Goal: Task Accomplishment & Management: Manage account settings

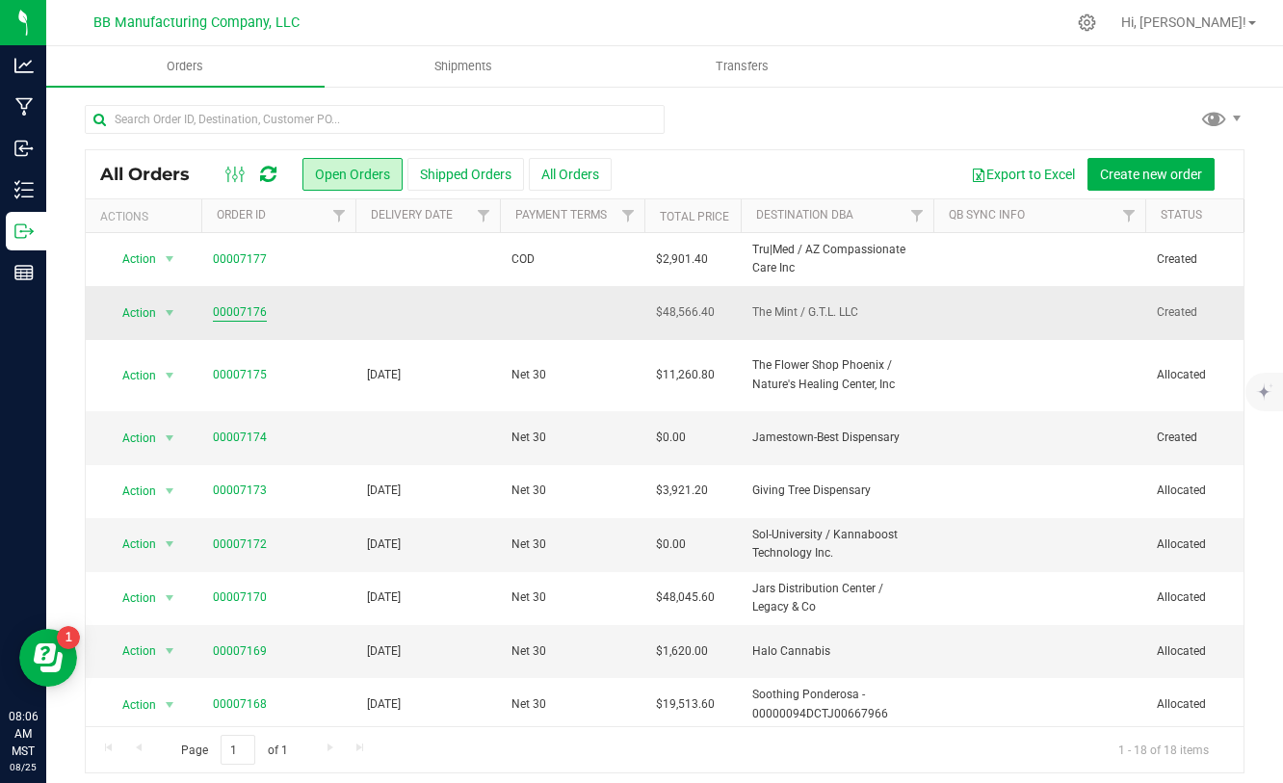
click at [247, 316] on link "00007176" at bounding box center [240, 313] width 54 height 18
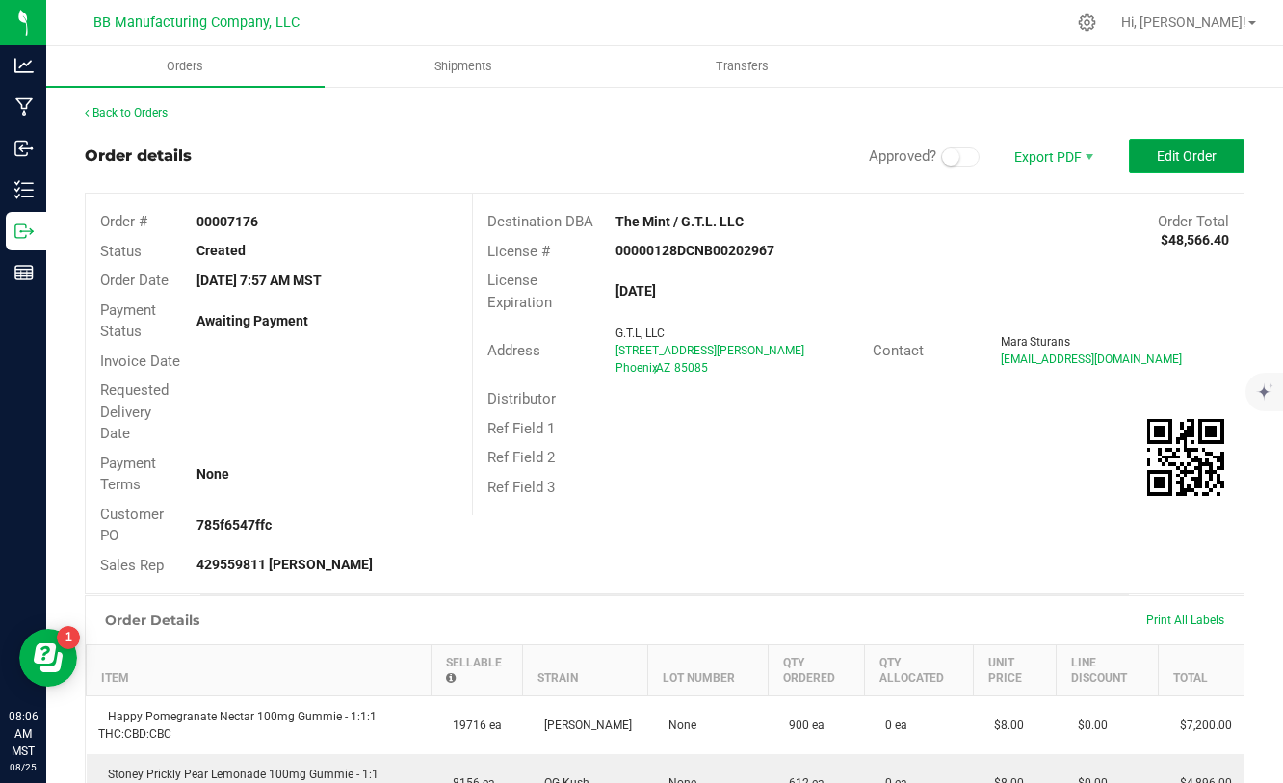
click at [1152, 161] on button "Edit Order" at bounding box center [1187, 156] width 116 height 35
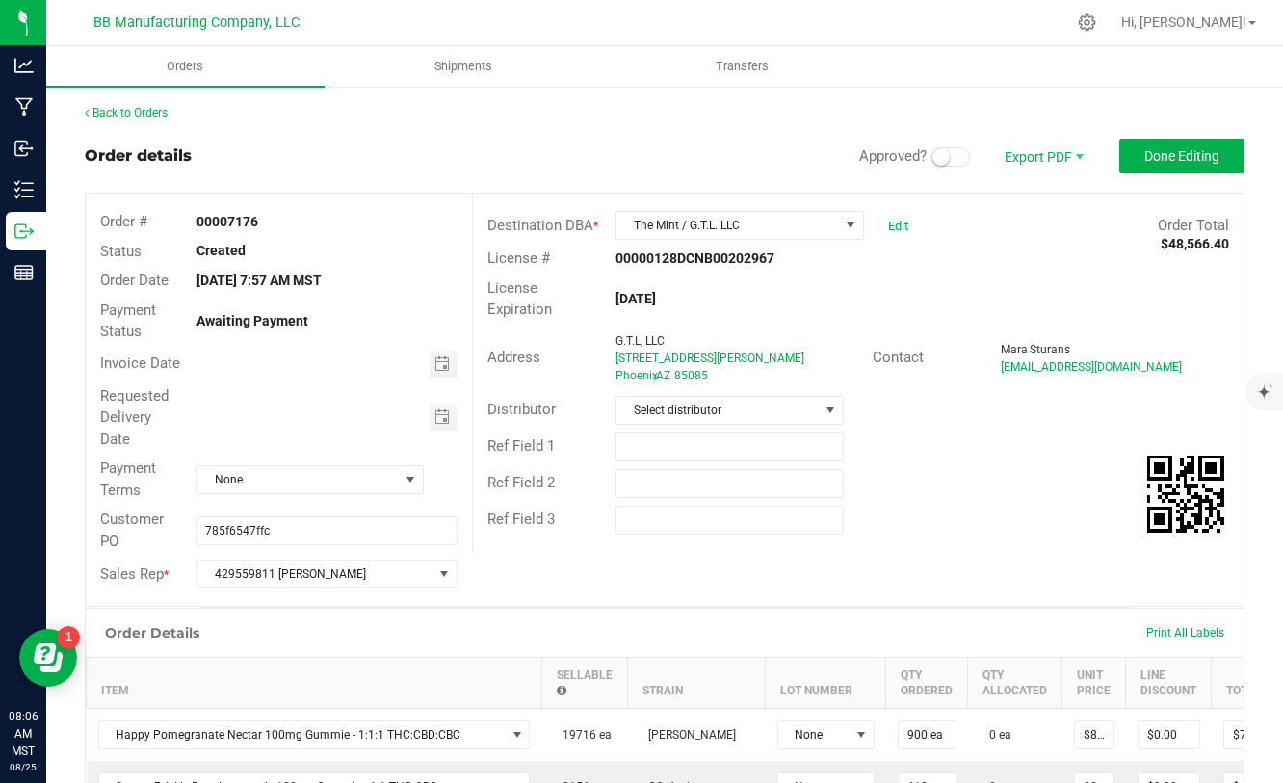
click at [961, 156] on span at bounding box center [951, 156] width 39 height 19
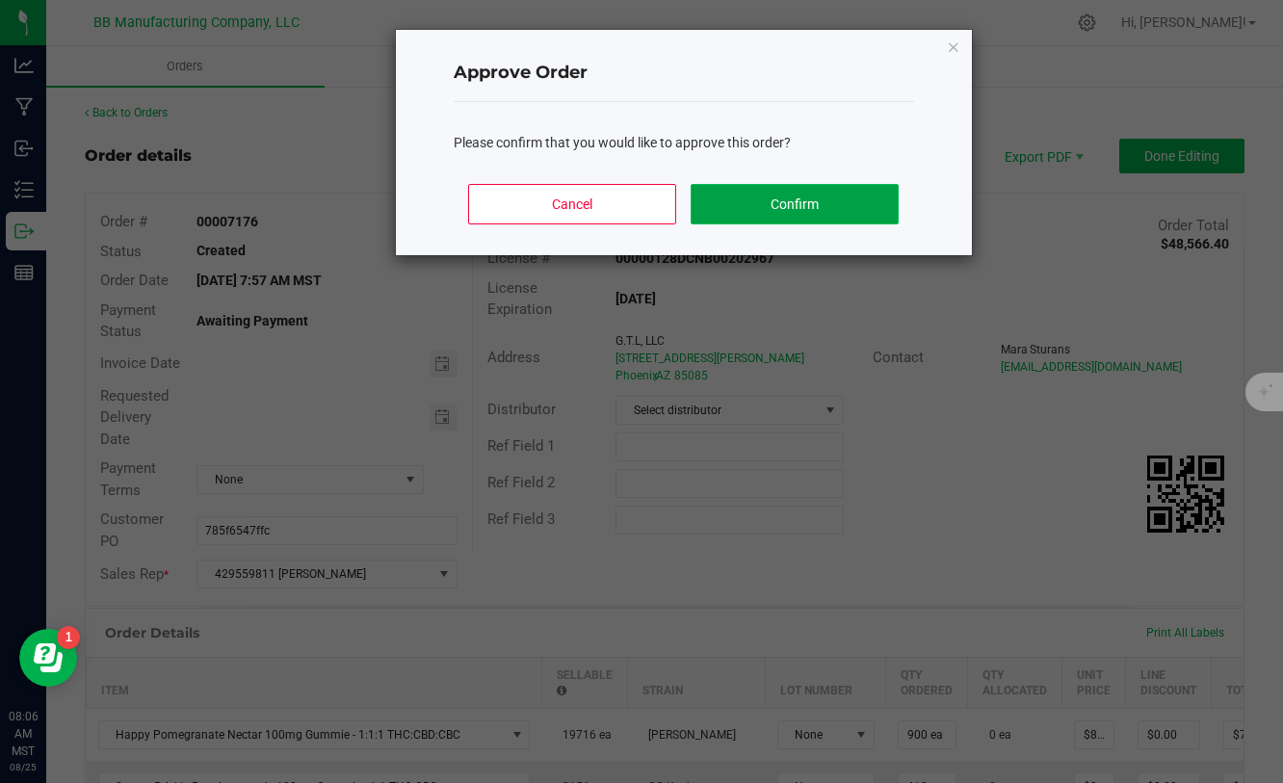
click at [878, 195] on button "Confirm" at bounding box center [794, 204] width 207 height 40
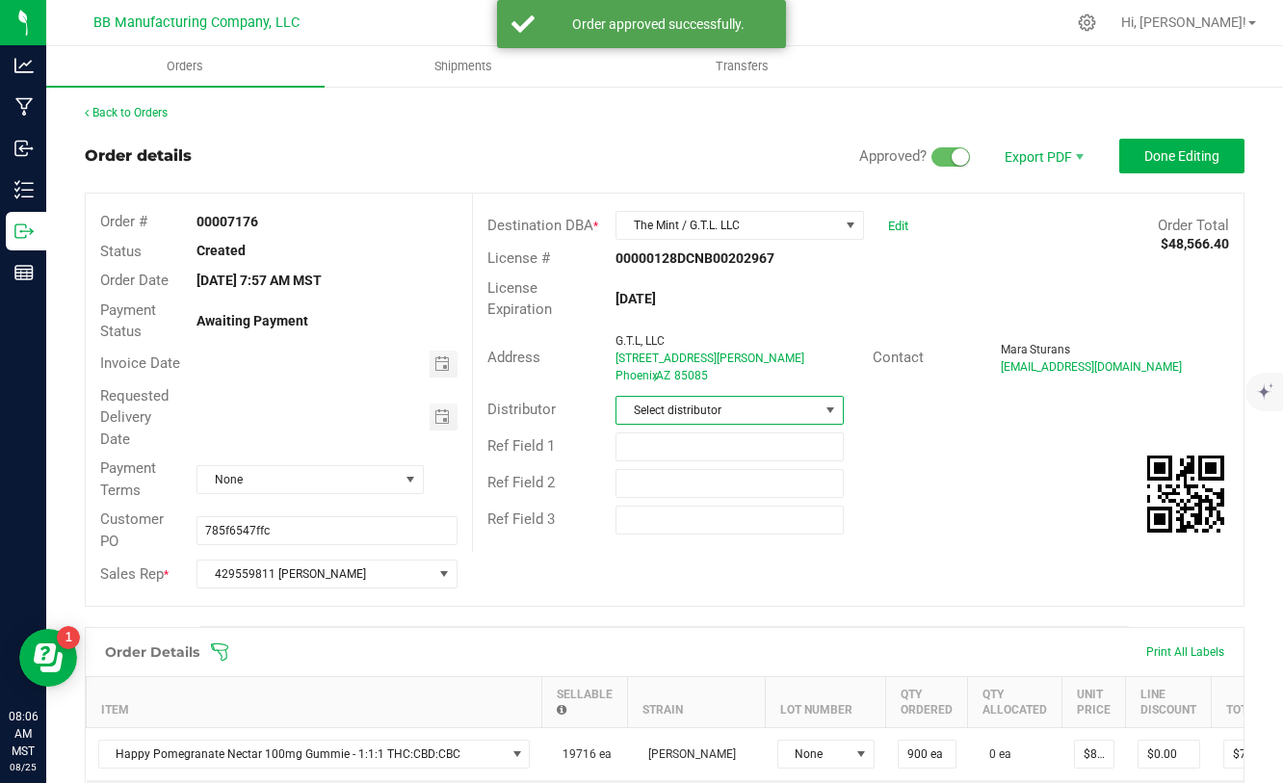
click at [791, 411] on span "Select distributor" at bounding box center [718, 410] width 202 height 27
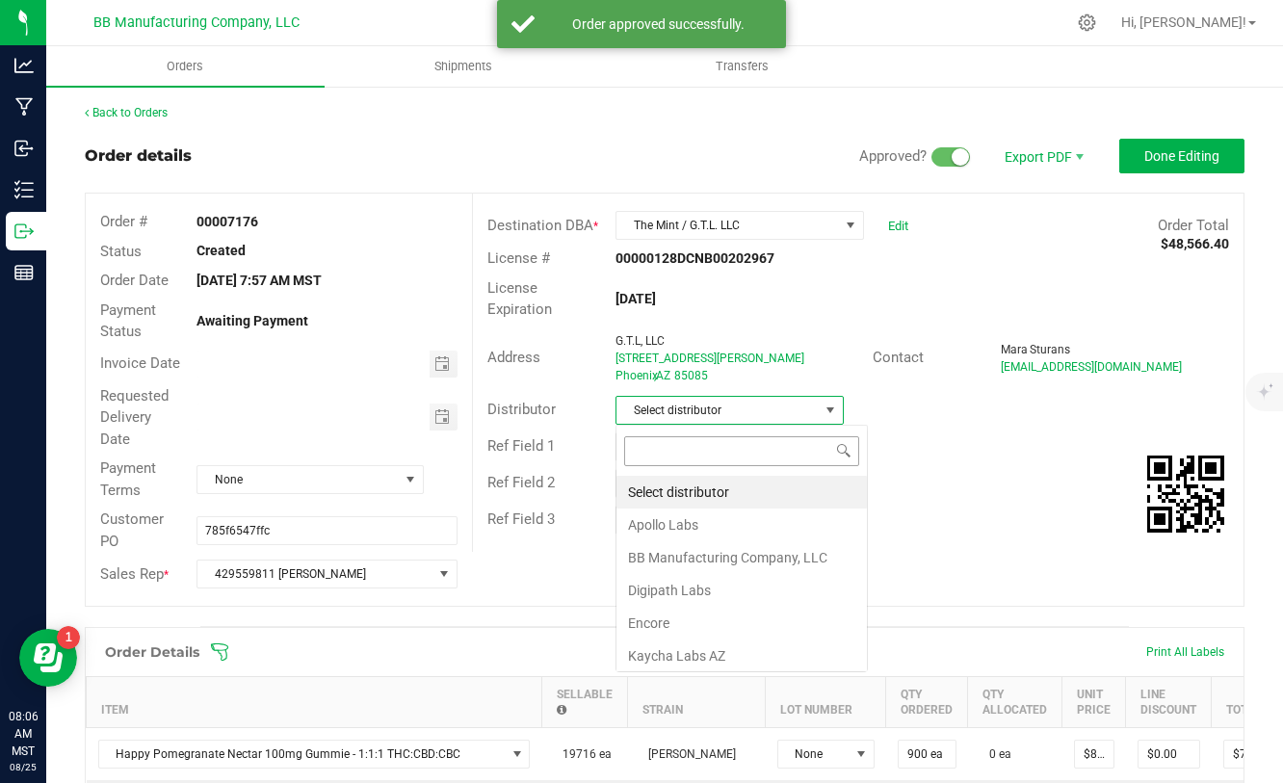
scroll to position [29, 228]
click at [684, 557] on li "BB Manufacturing Company, LLC" at bounding box center [742, 558] width 251 height 33
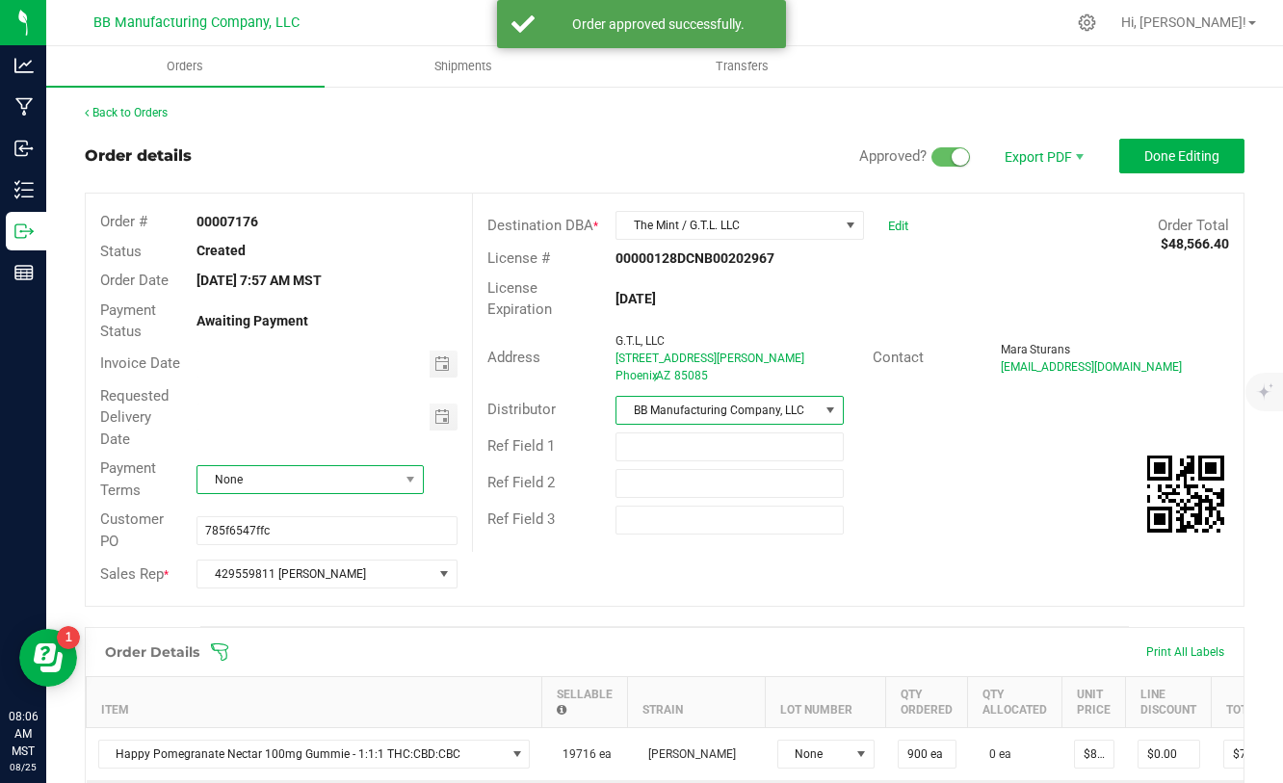
click at [394, 488] on span "None" at bounding box center [298, 479] width 200 height 27
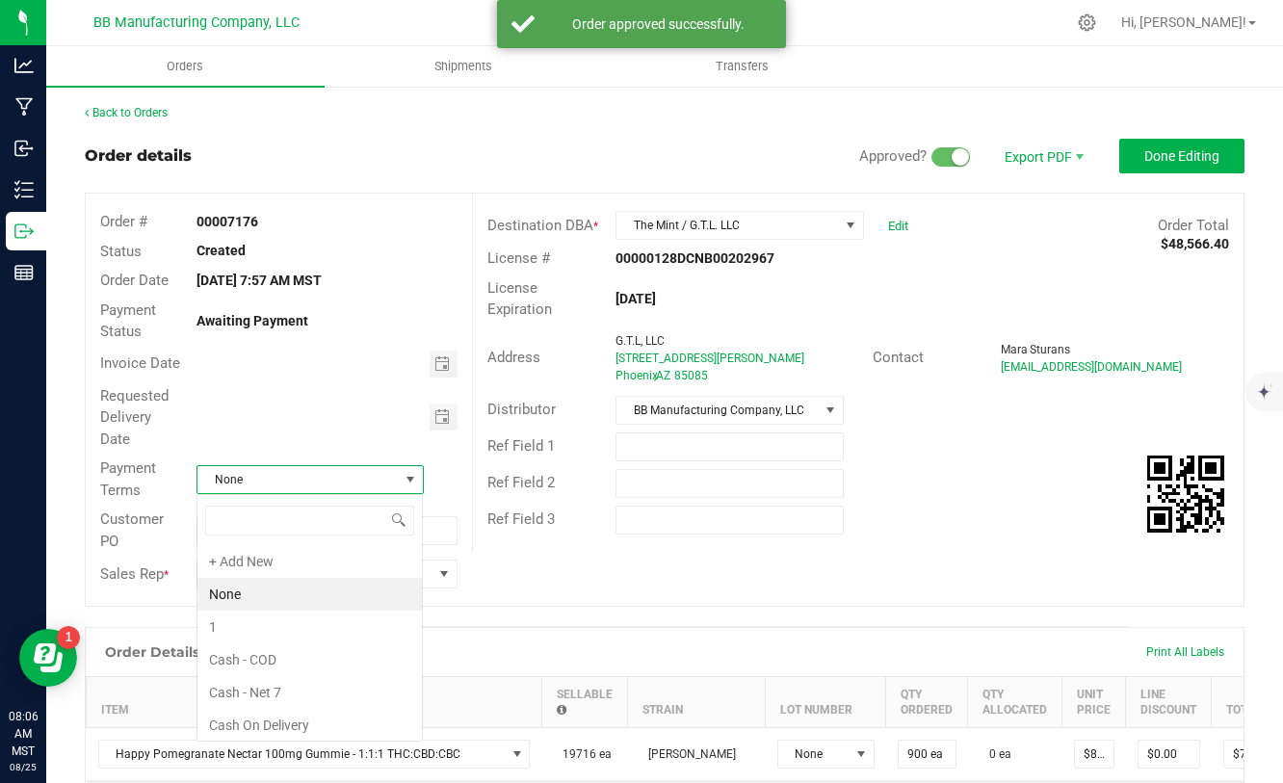
scroll to position [29, 227]
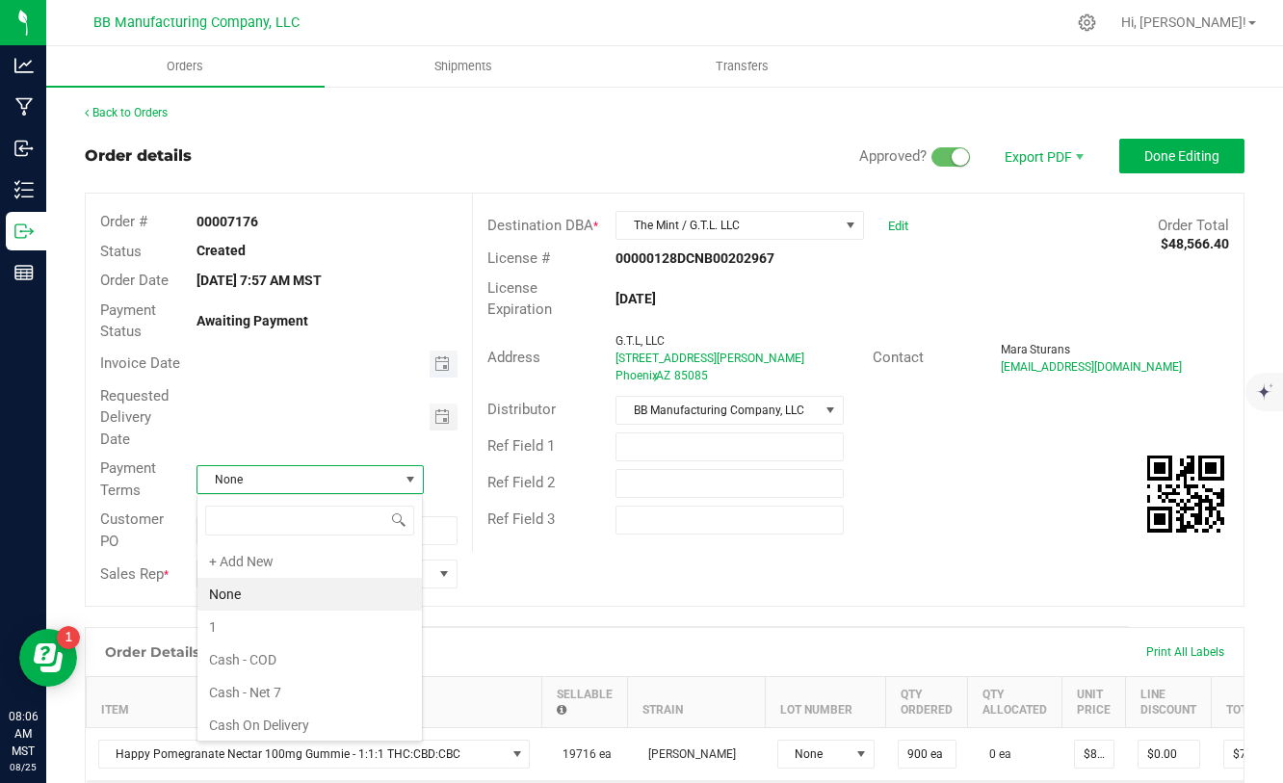
click at [443, 374] on span "Toggle calendar" at bounding box center [444, 364] width 28 height 27
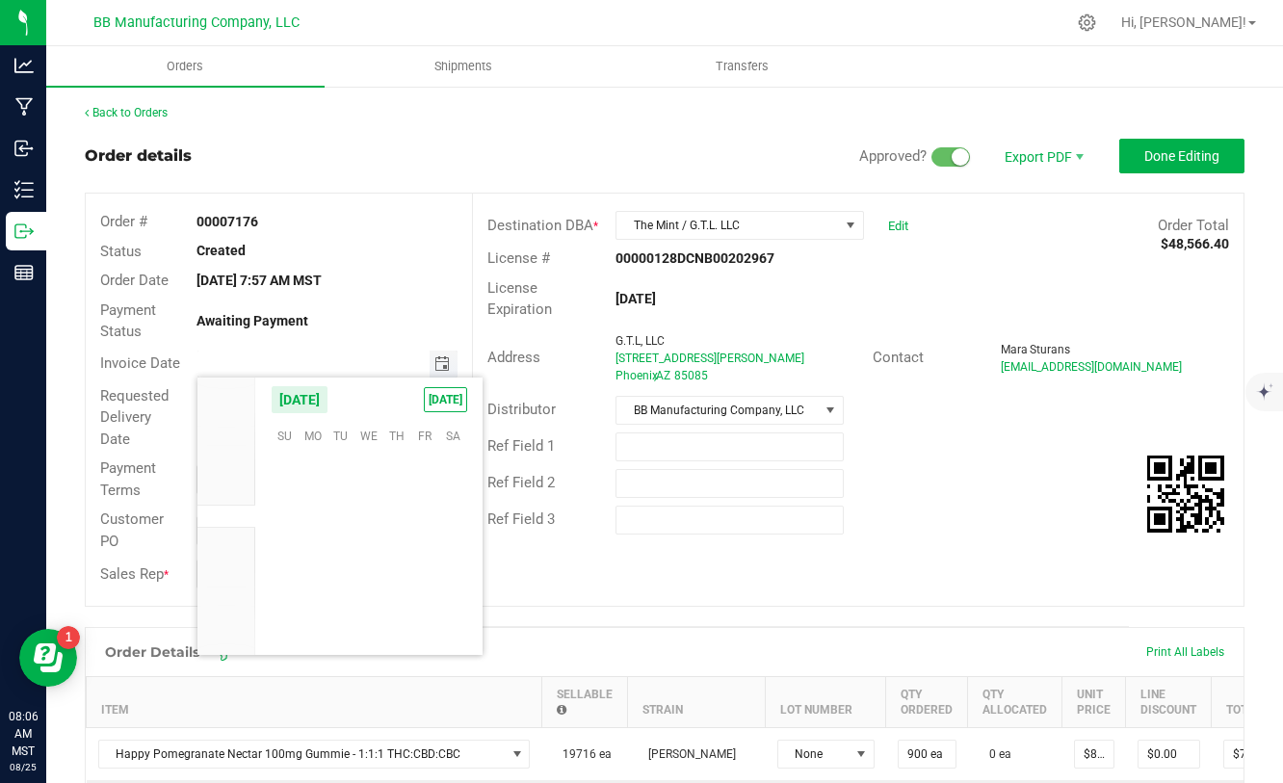
scroll to position [312288, 0]
click at [317, 587] on span "25" at bounding box center [313, 584] width 28 height 30
type input "[DATE]"
click at [441, 410] on span "Toggle calendar" at bounding box center [442, 417] width 15 height 15
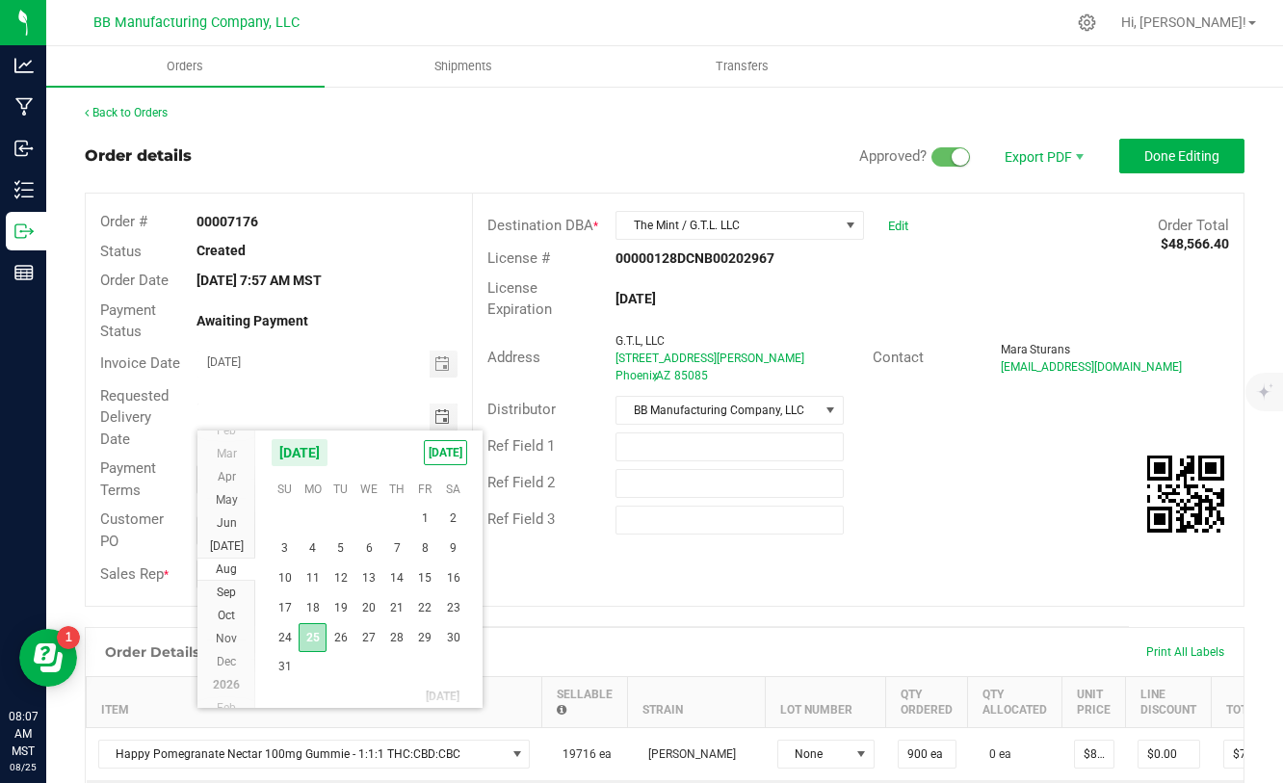
click at [318, 645] on span "25" at bounding box center [313, 638] width 28 height 30
type input "[DATE]"
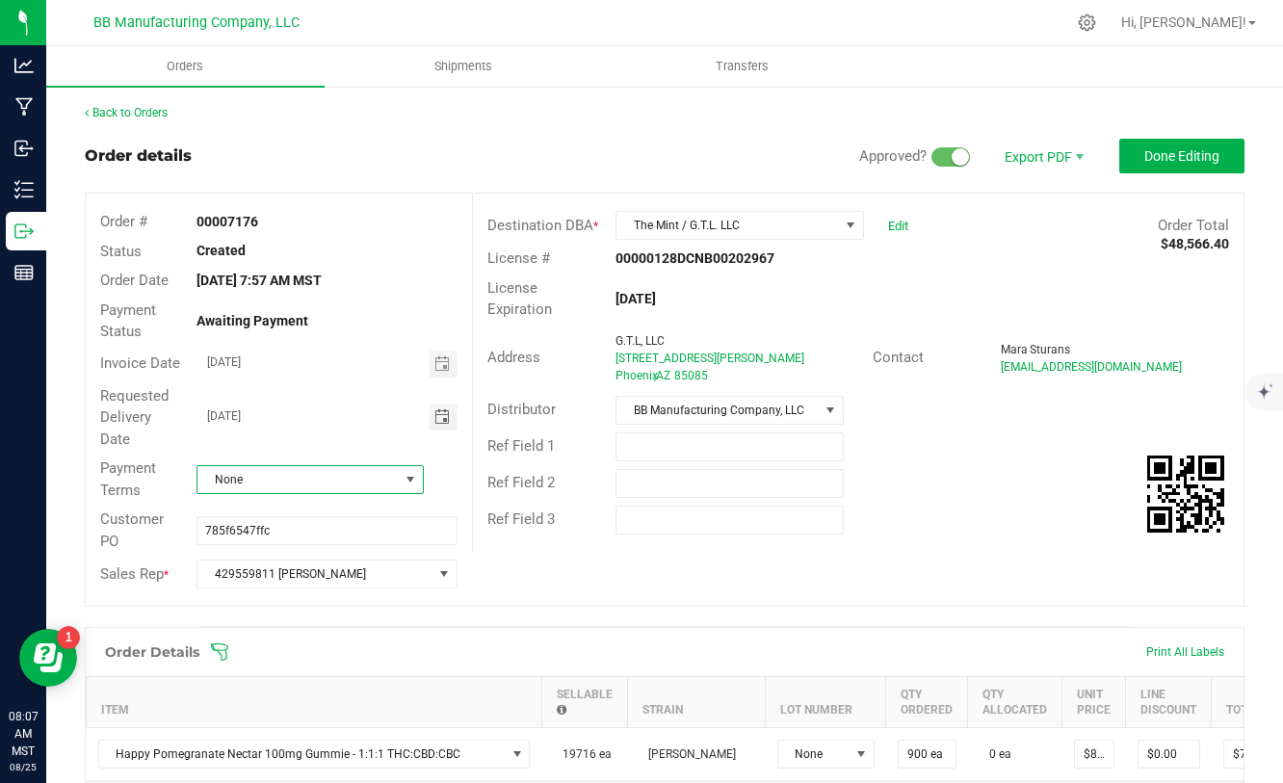
click at [408, 481] on span at bounding box center [410, 479] width 15 height 15
click at [253, 661] on li "Net 90" at bounding box center [310, 658] width 225 height 33
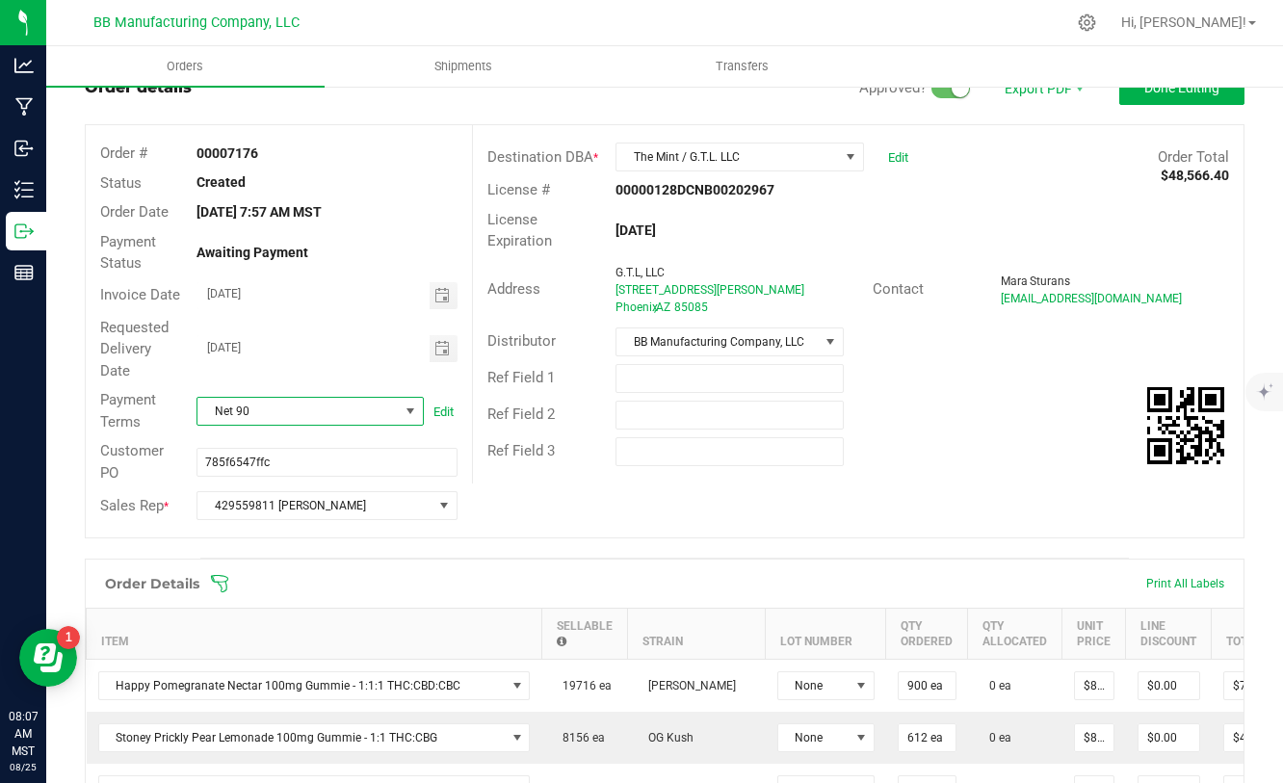
scroll to position [0, 0]
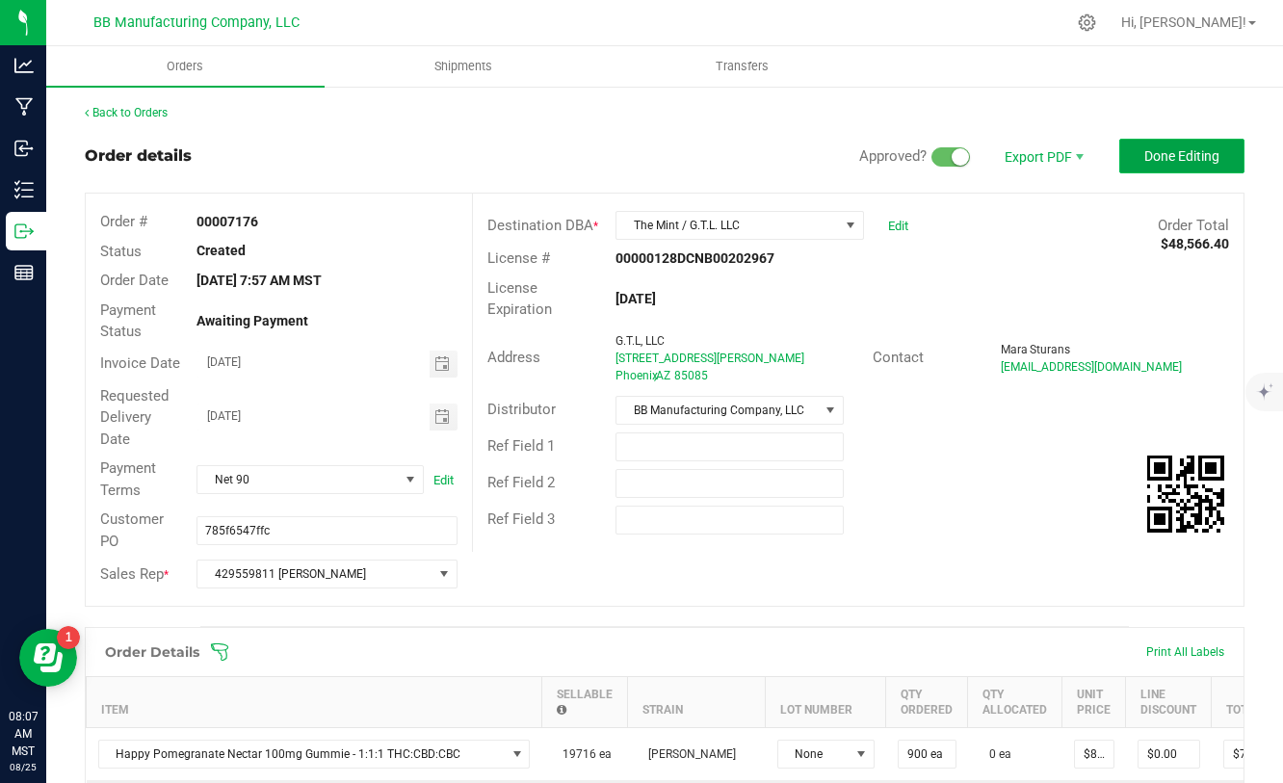
click at [1163, 161] on span "Done Editing" at bounding box center [1182, 155] width 75 height 15
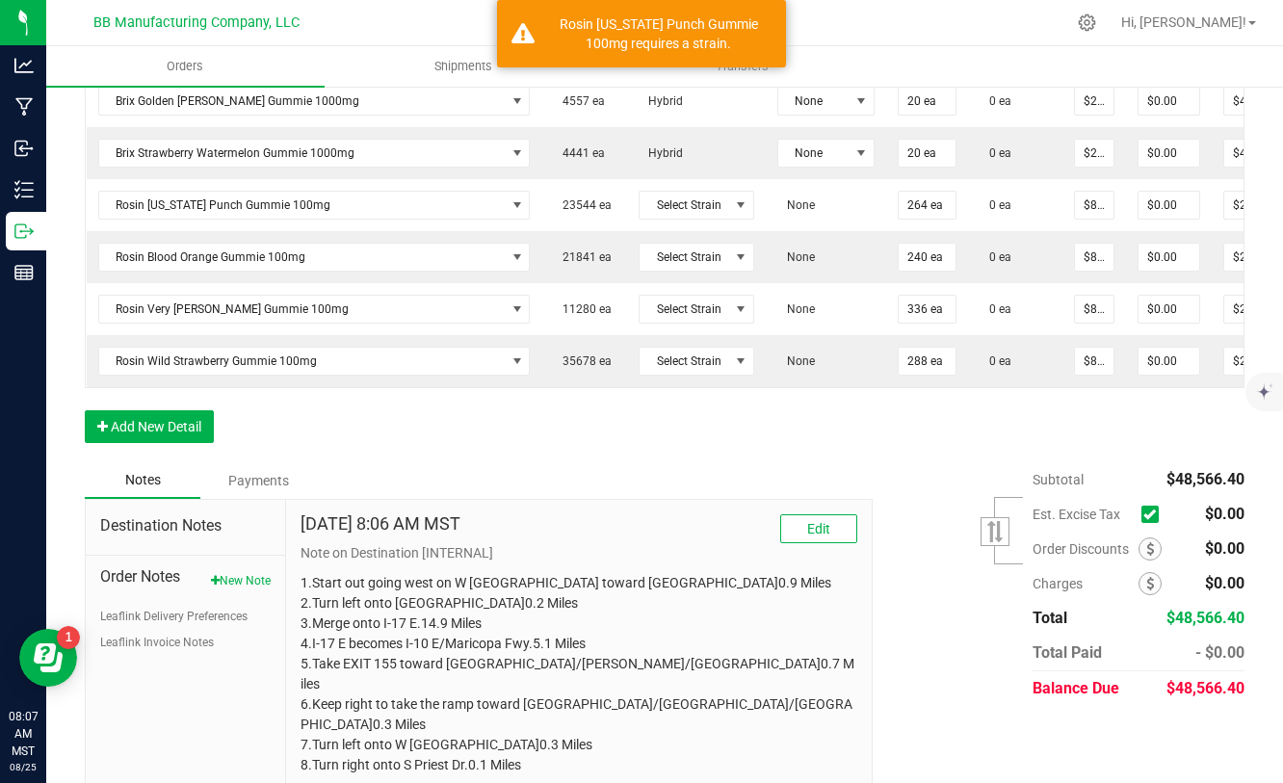
scroll to position [1167, 0]
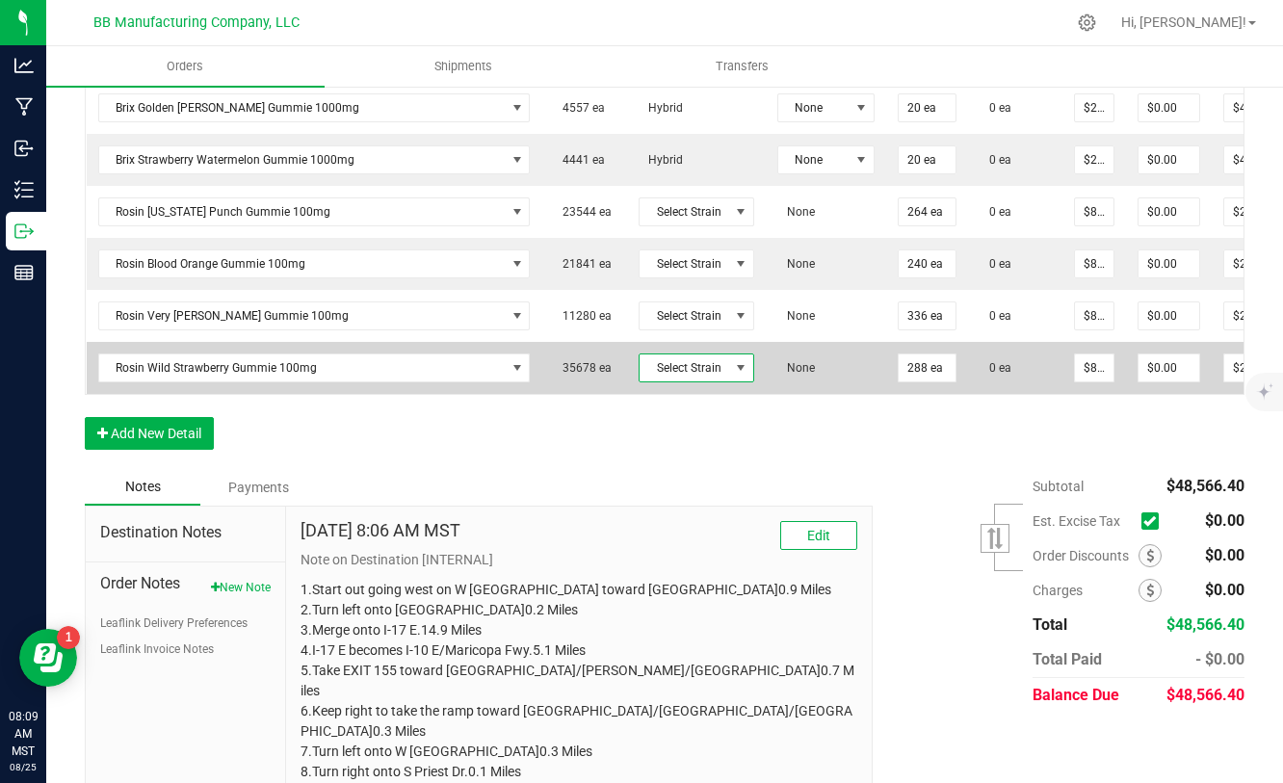
click at [715, 375] on span "Select Strain" at bounding box center [685, 368] width 90 height 27
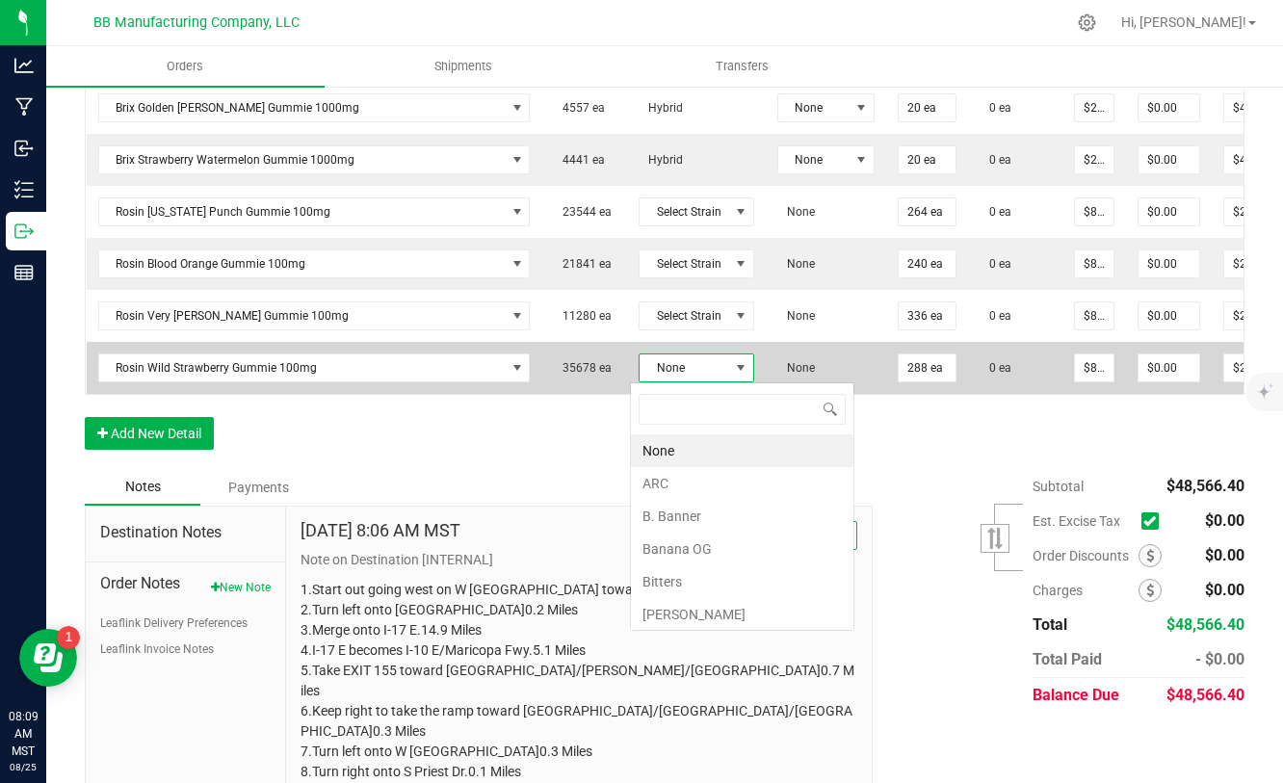
scroll to position [29, 115]
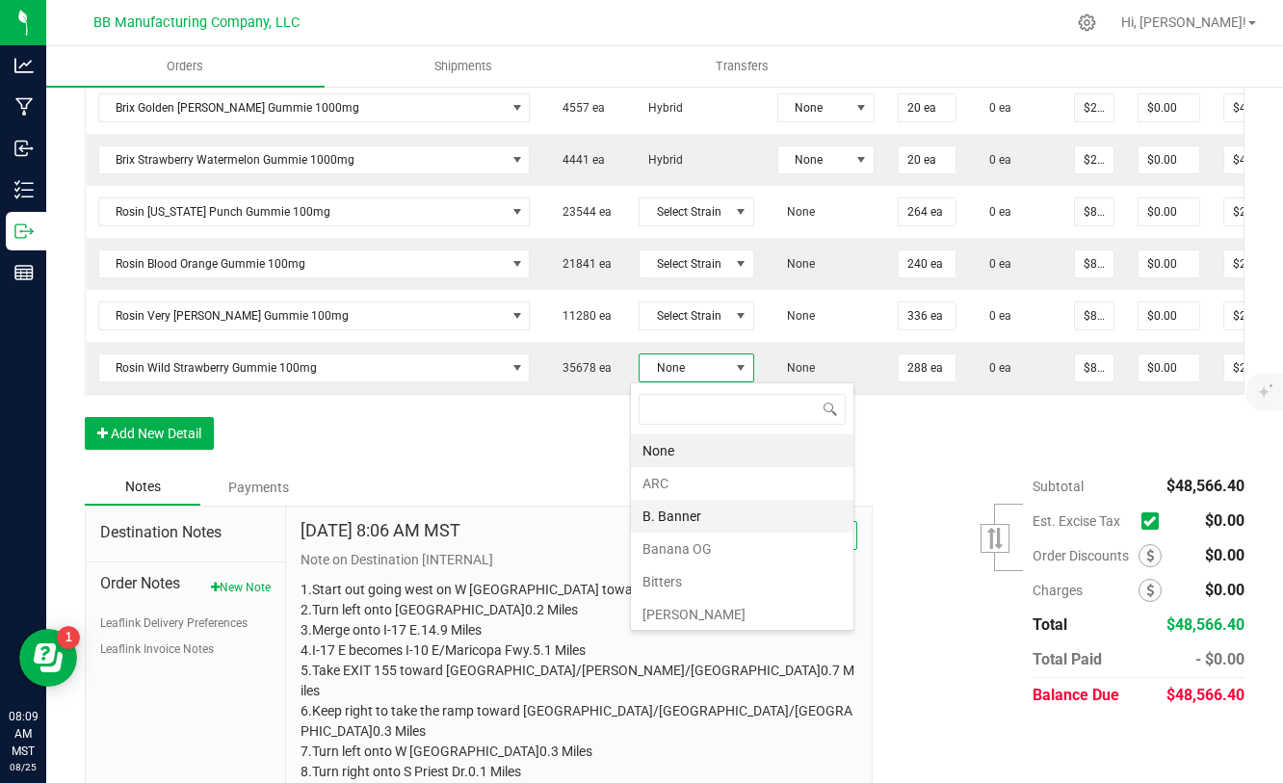
click at [691, 519] on li "B. Banner" at bounding box center [742, 516] width 223 height 33
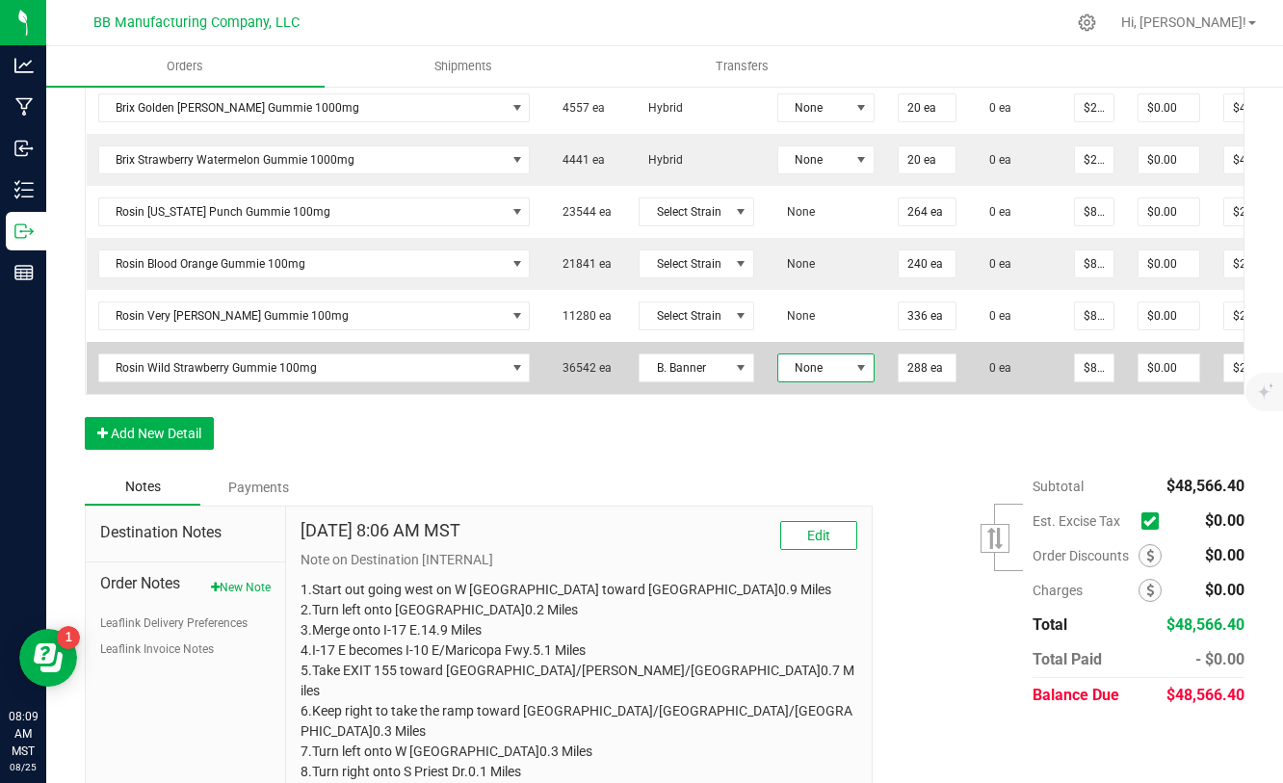
click at [811, 368] on span "None" at bounding box center [814, 368] width 71 height 27
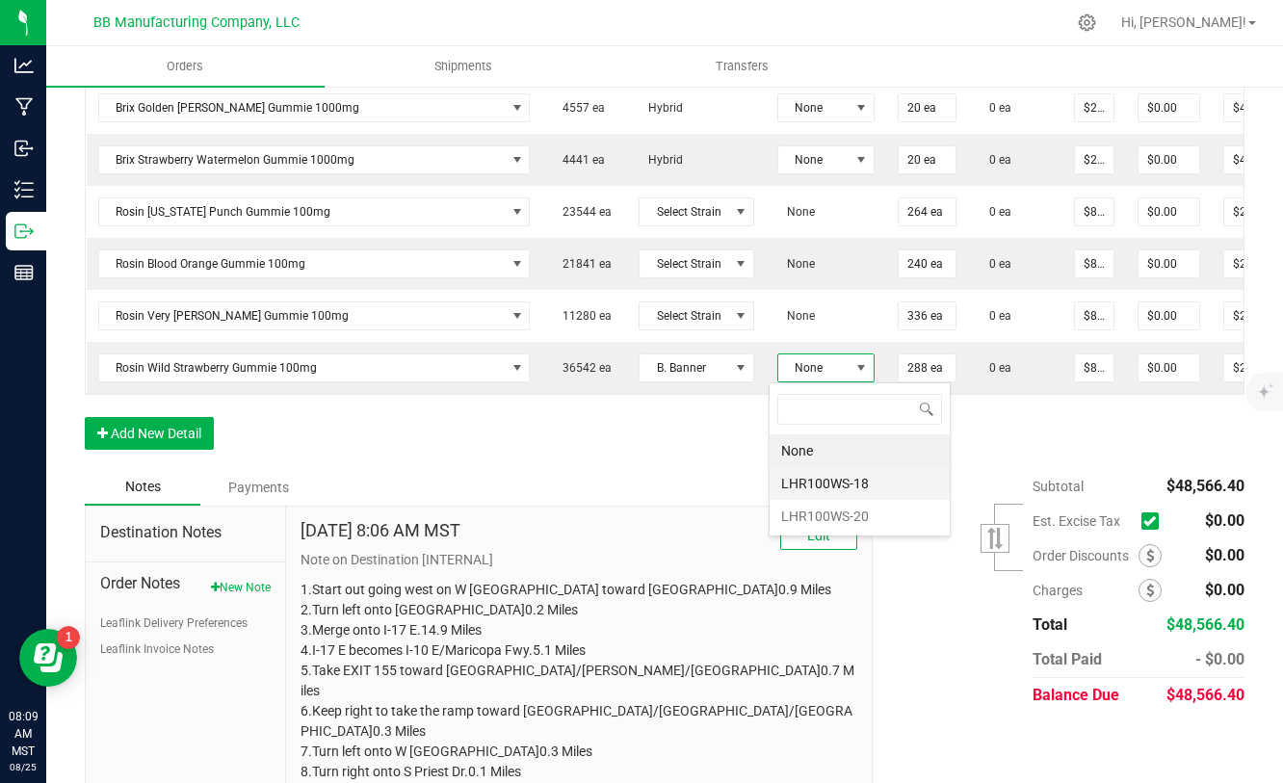
click at [815, 482] on li "LHR100WS-18" at bounding box center [860, 483] width 180 height 33
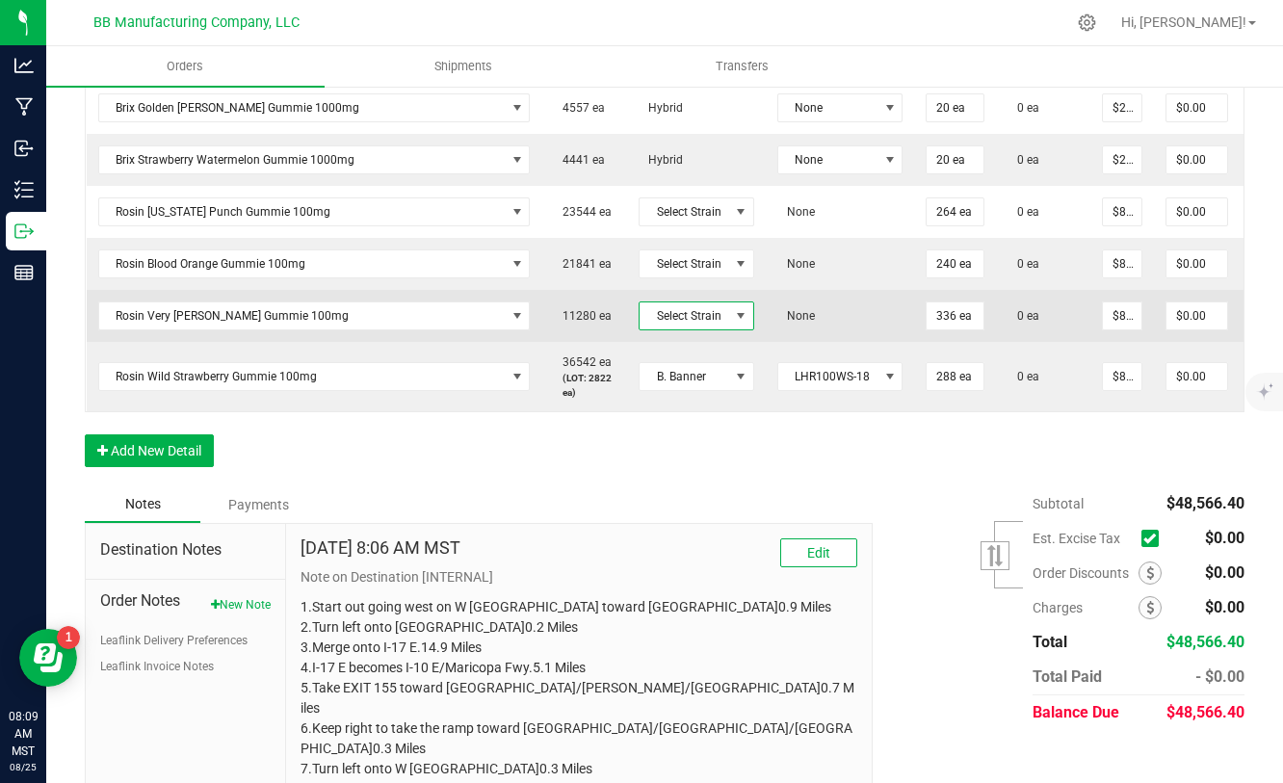
click at [733, 309] on span at bounding box center [740, 315] width 15 height 15
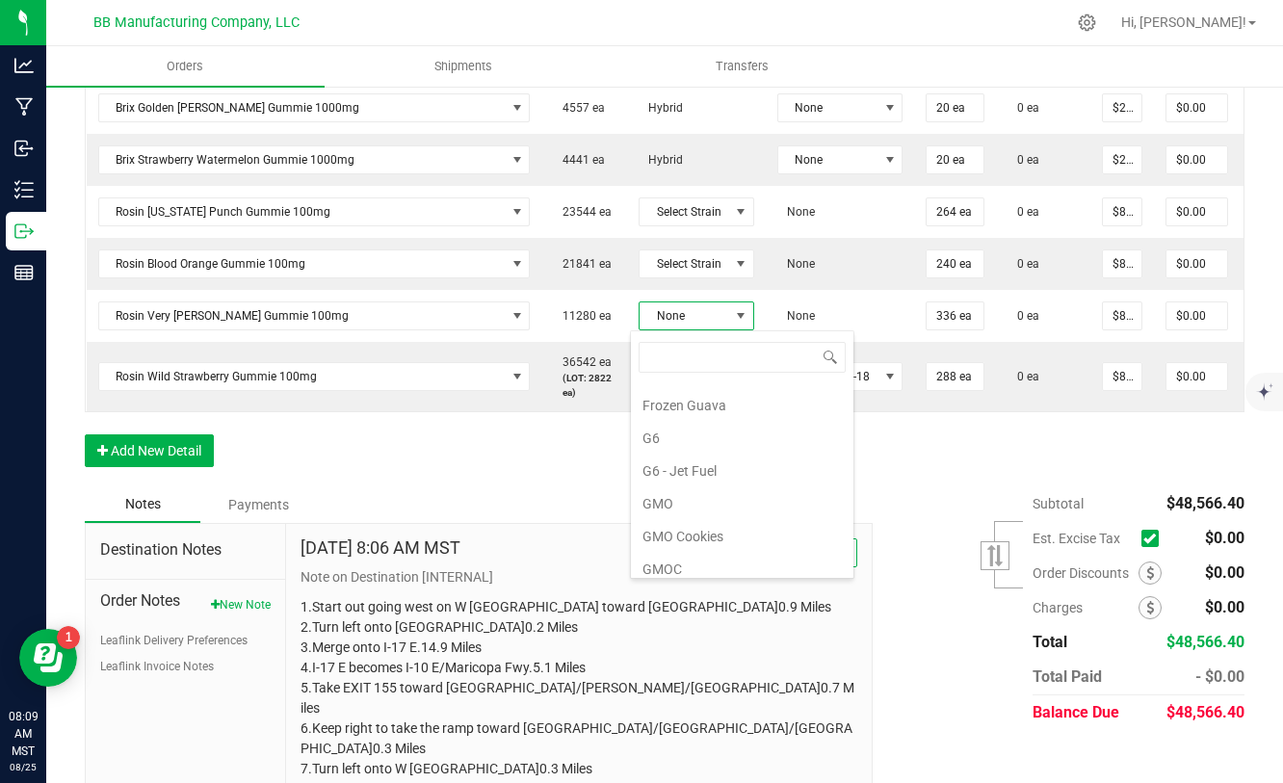
scroll to position [256, 0]
click at [662, 567] on li "GMOC" at bounding box center [742, 568] width 223 height 33
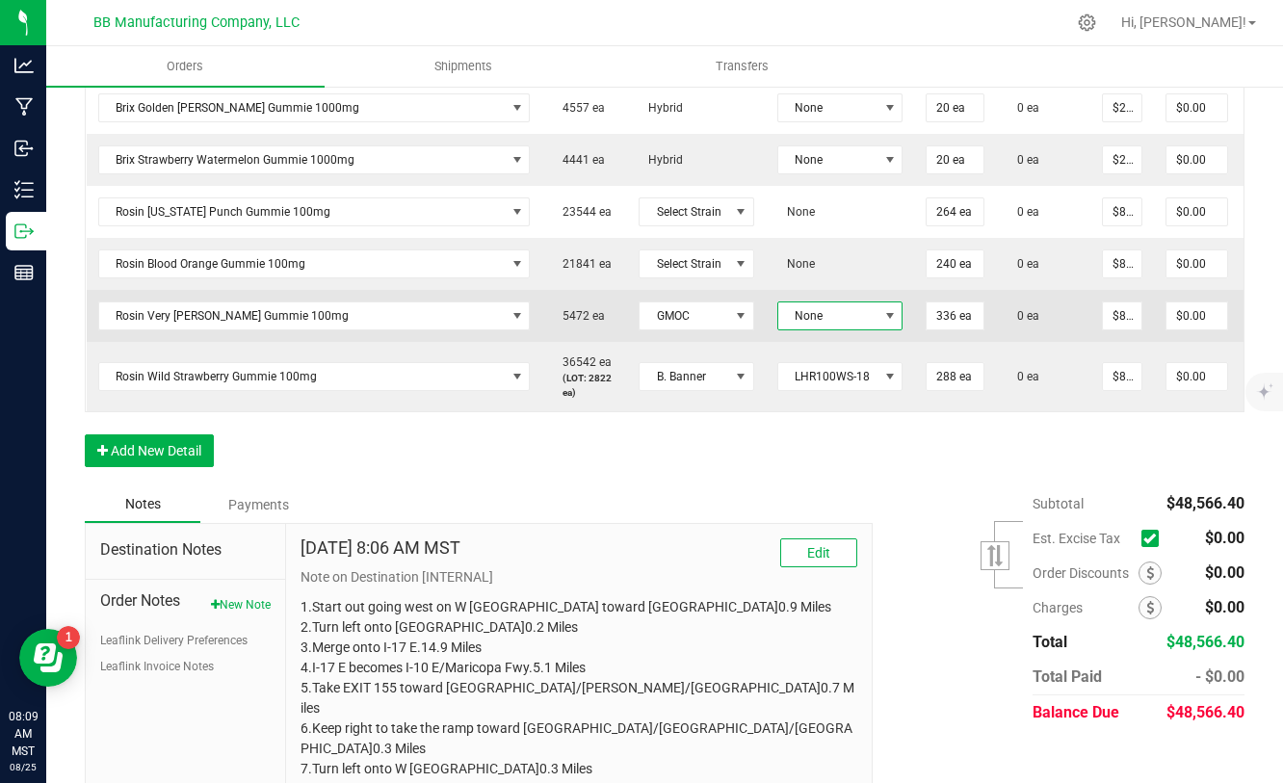
click at [883, 319] on span at bounding box center [890, 315] width 15 height 15
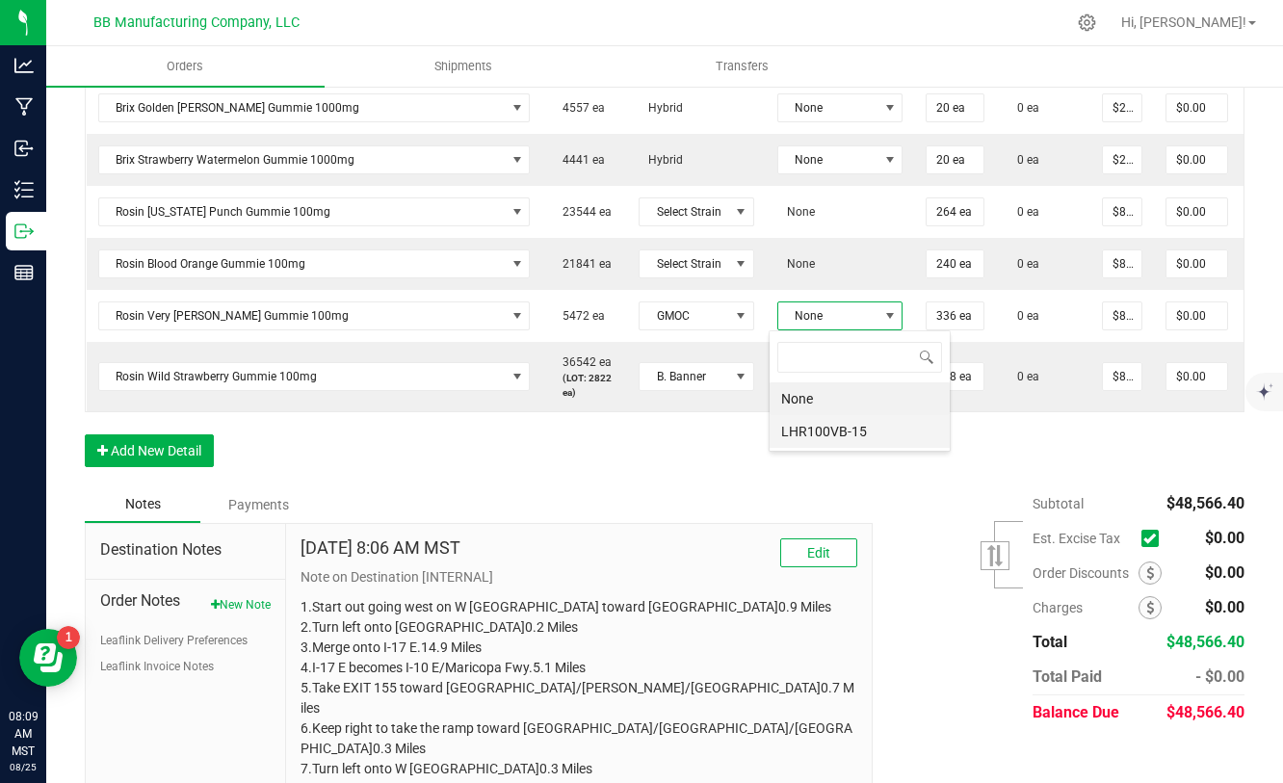
click at [823, 434] on li "LHR100VB-15" at bounding box center [860, 431] width 180 height 33
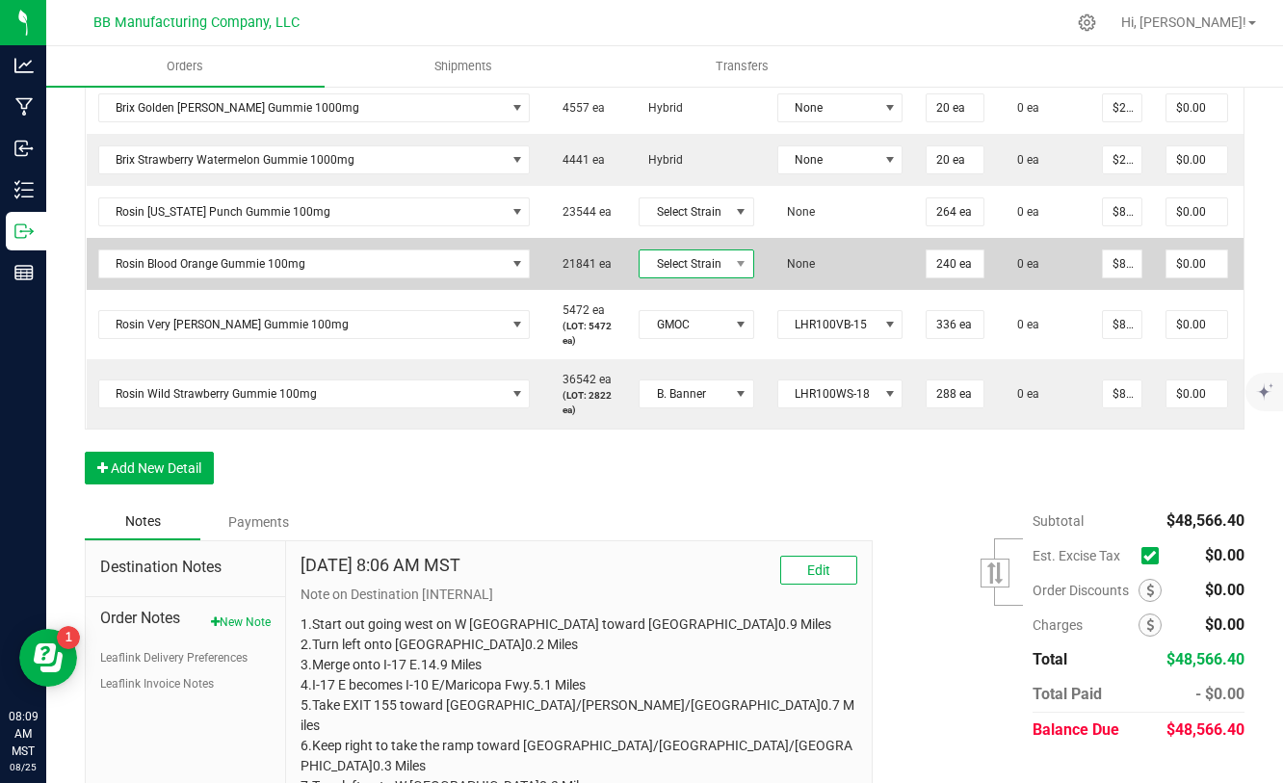
click at [689, 266] on span "Select Strain" at bounding box center [685, 264] width 90 height 27
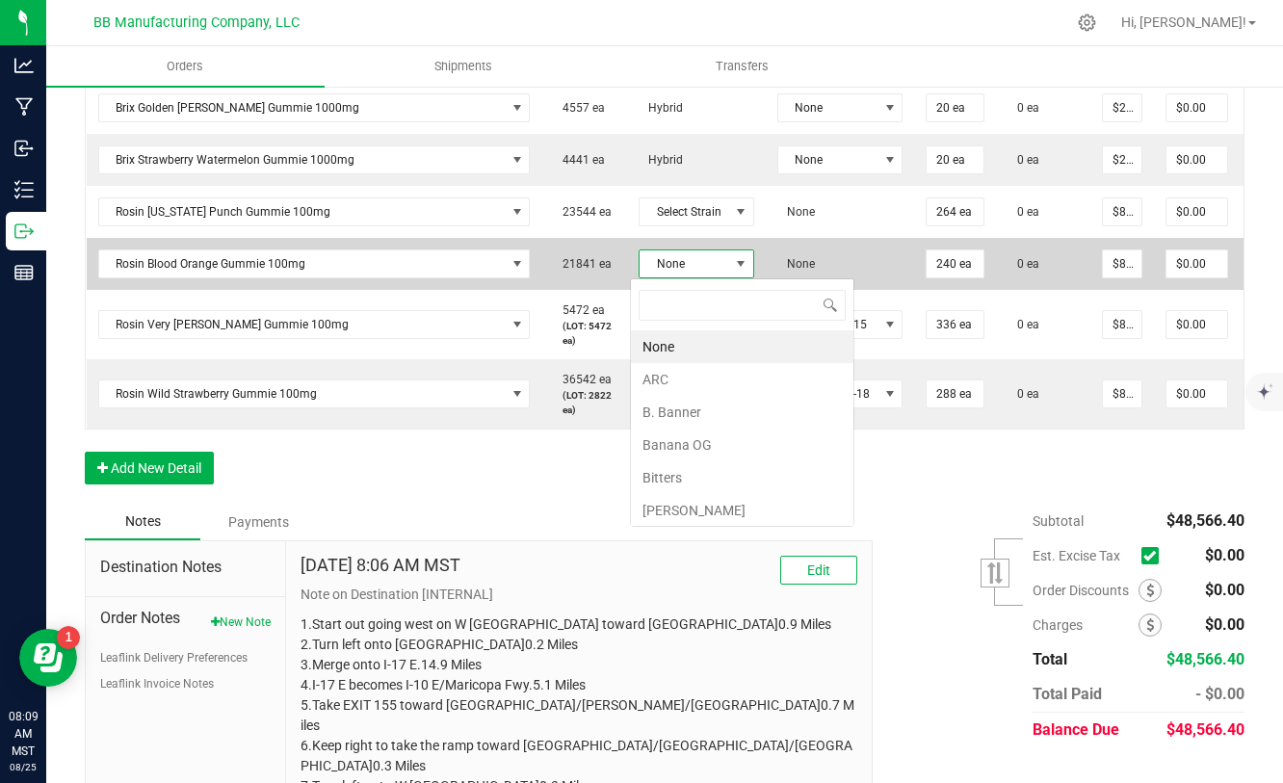
scroll to position [29, 115]
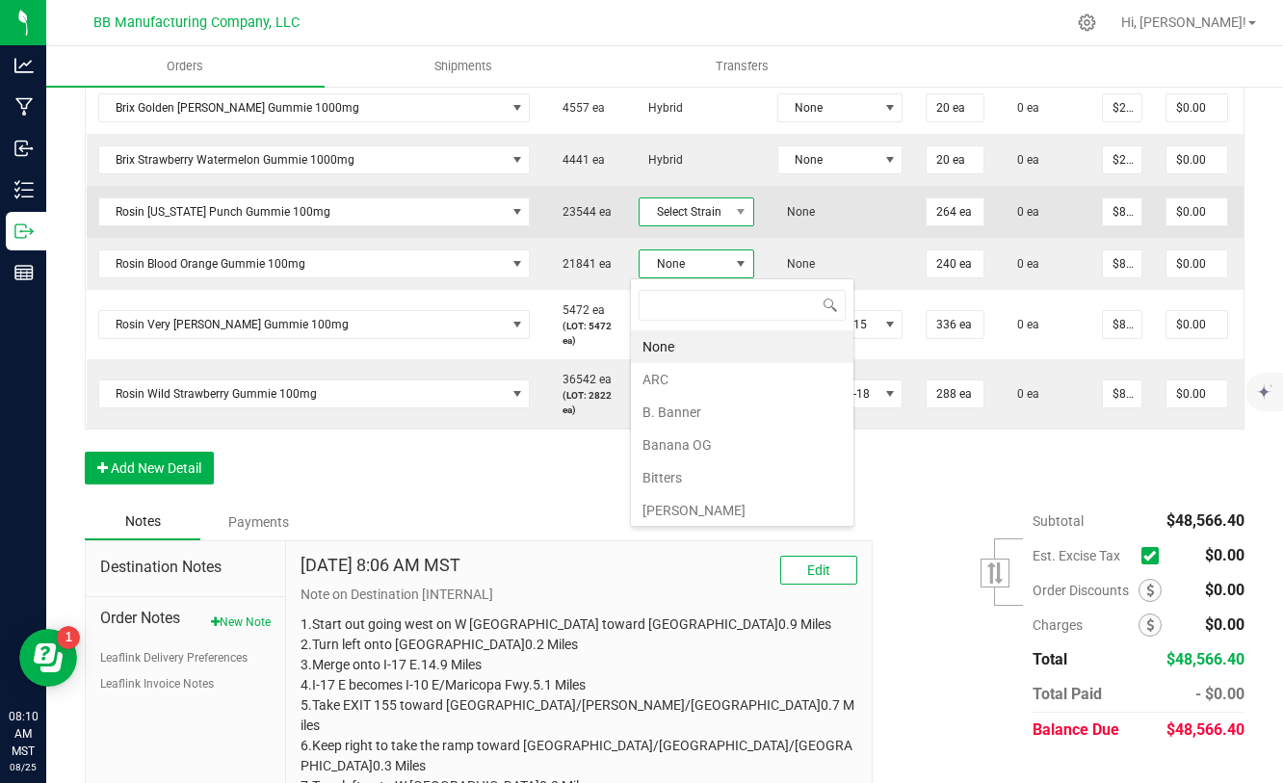
click at [677, 213] on span "Select Strain" at bounding box center [685, 211] width 90 height 27
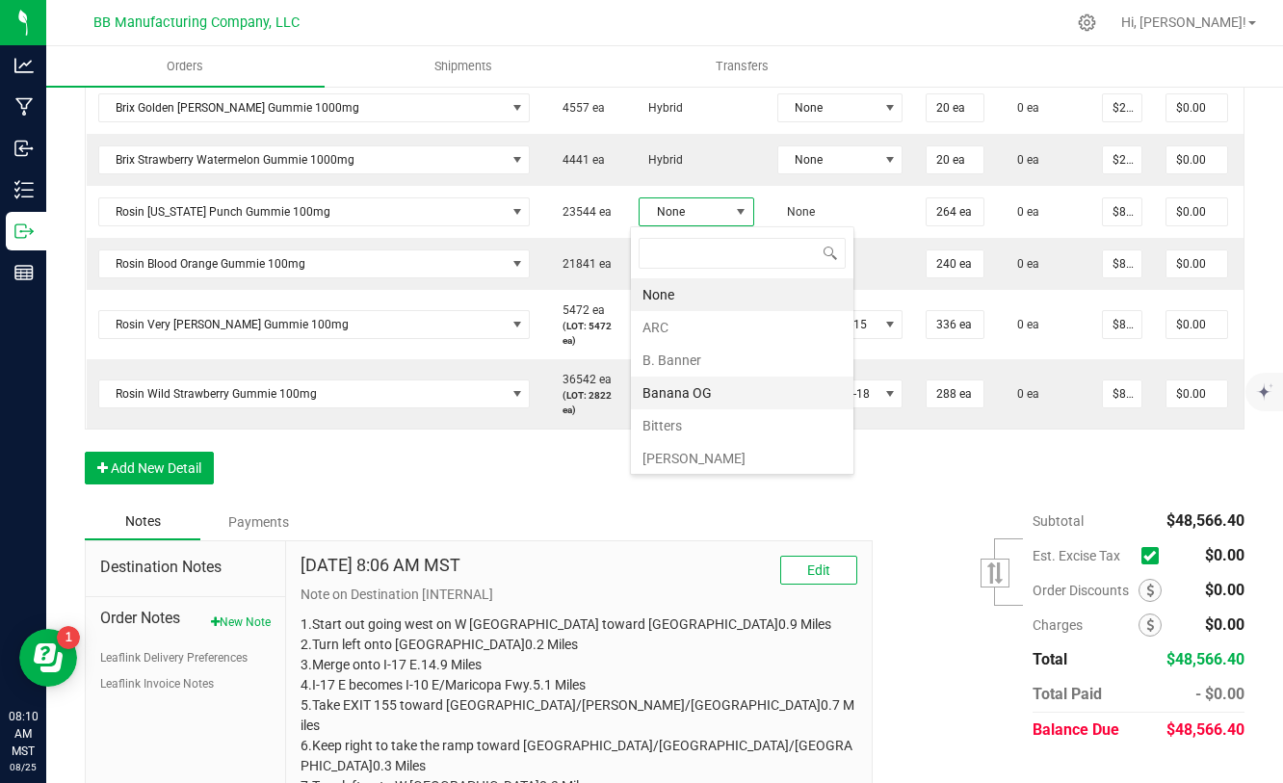
click at [674, 396] on li "Banana OG" at bounding box center [742, 393] width 223 height 33
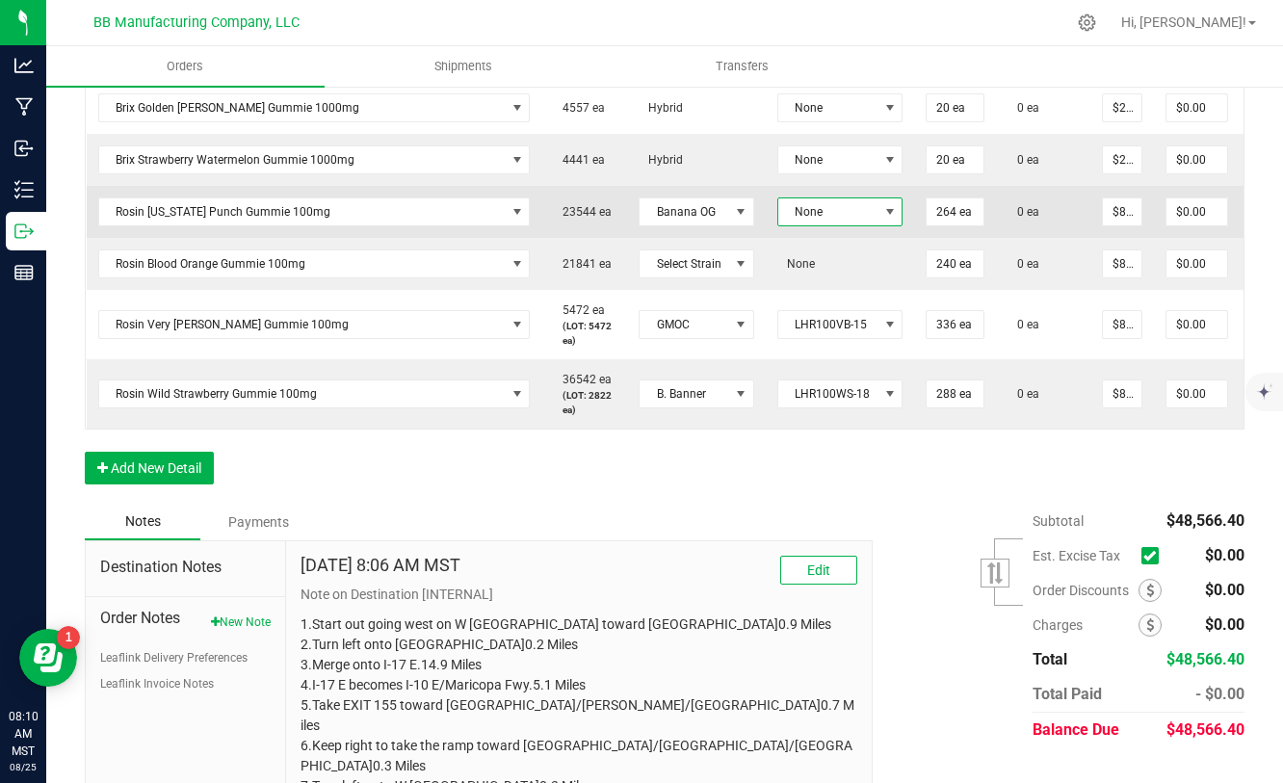
click at [828, 209] on span "None" at bounding box center [829, 211] width 100 height 27
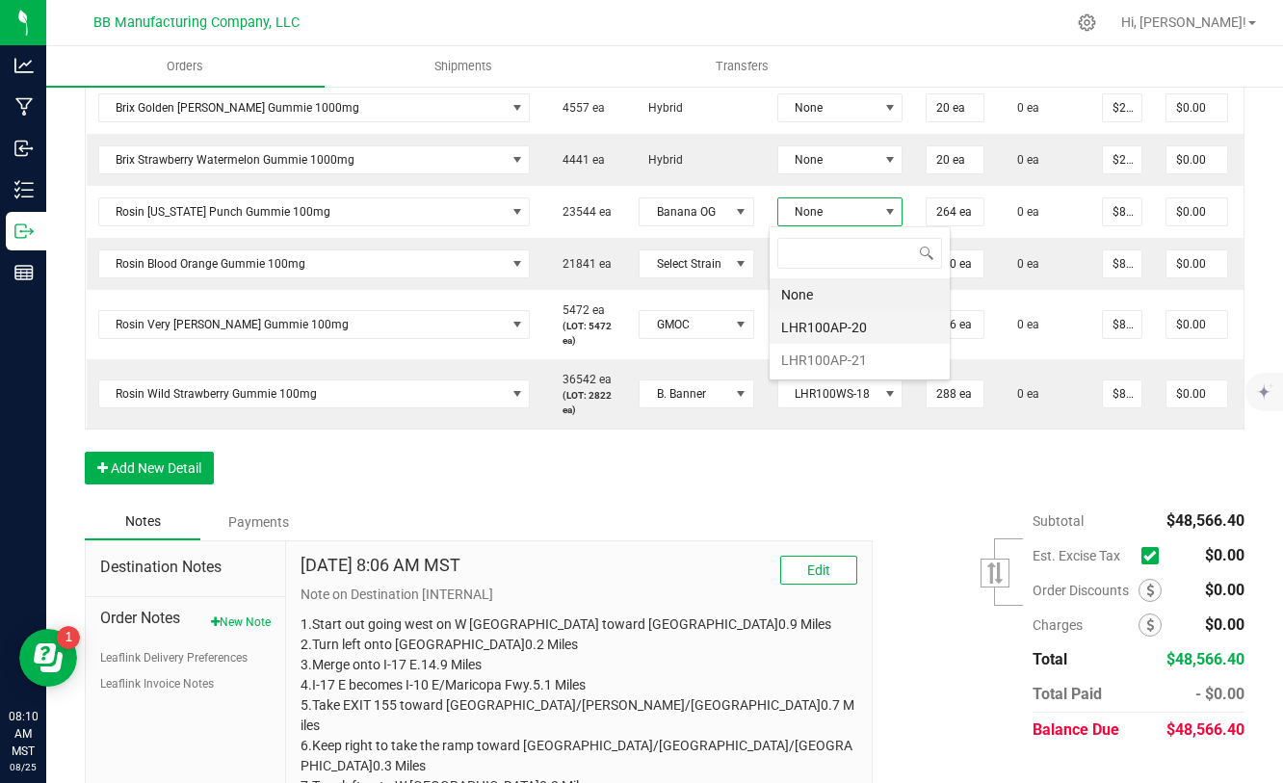
click at [815, 326] on li "LHR100AP-20" at bounding box center [860, 327] width 180 height 33
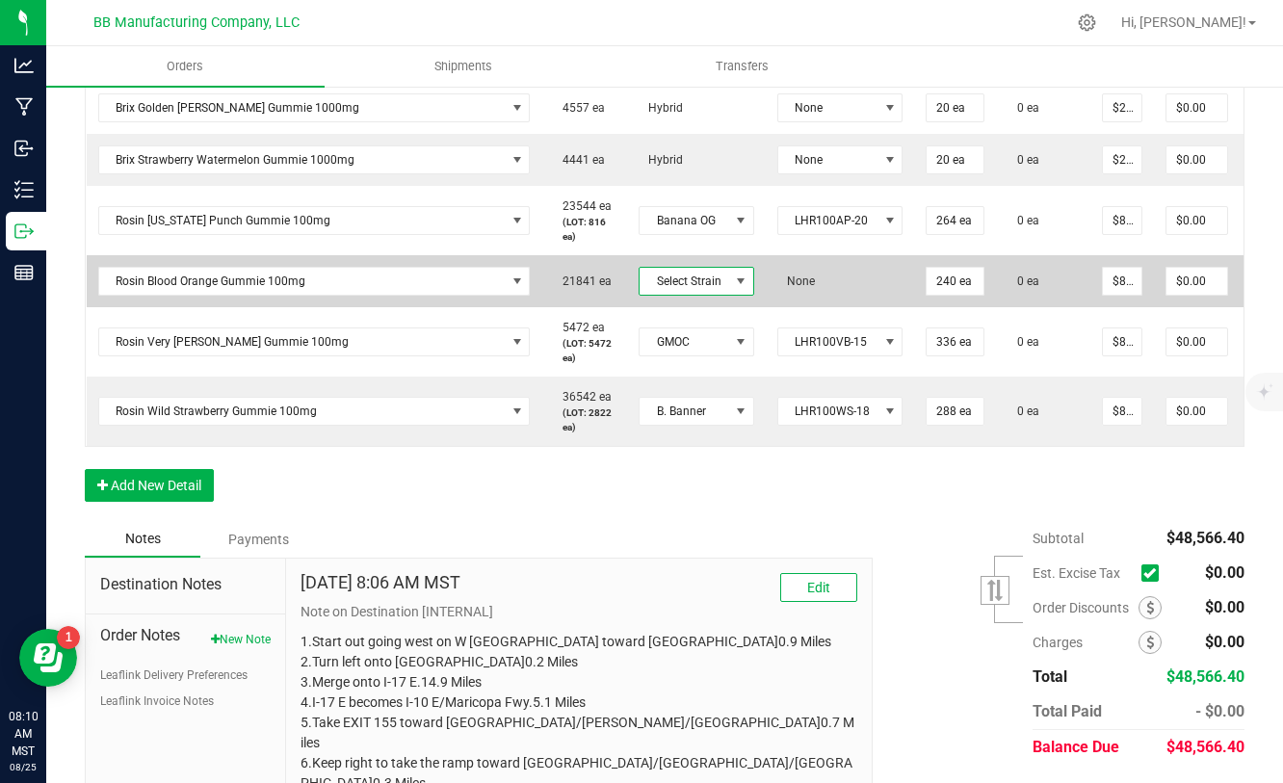
click at [729, 281] on span at bounding box center [741, 281] width 24 height 27
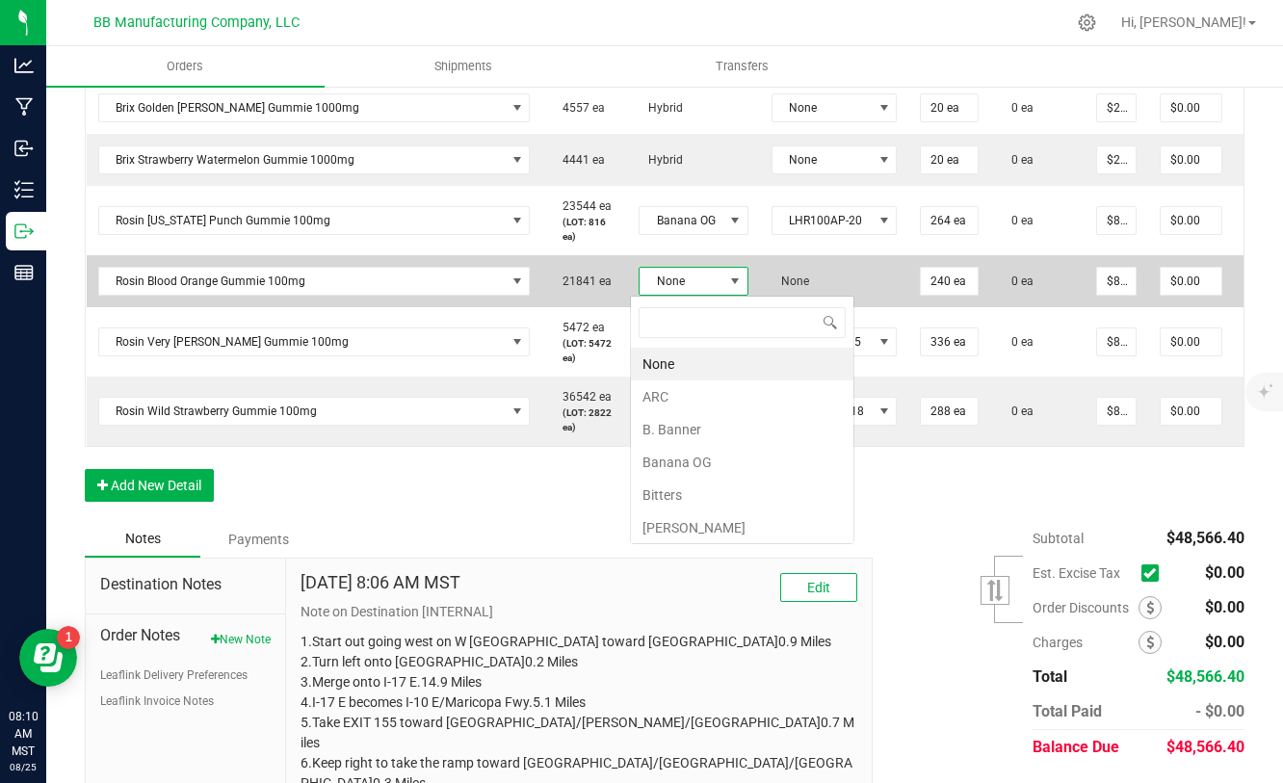
scroll to position [29, 109]
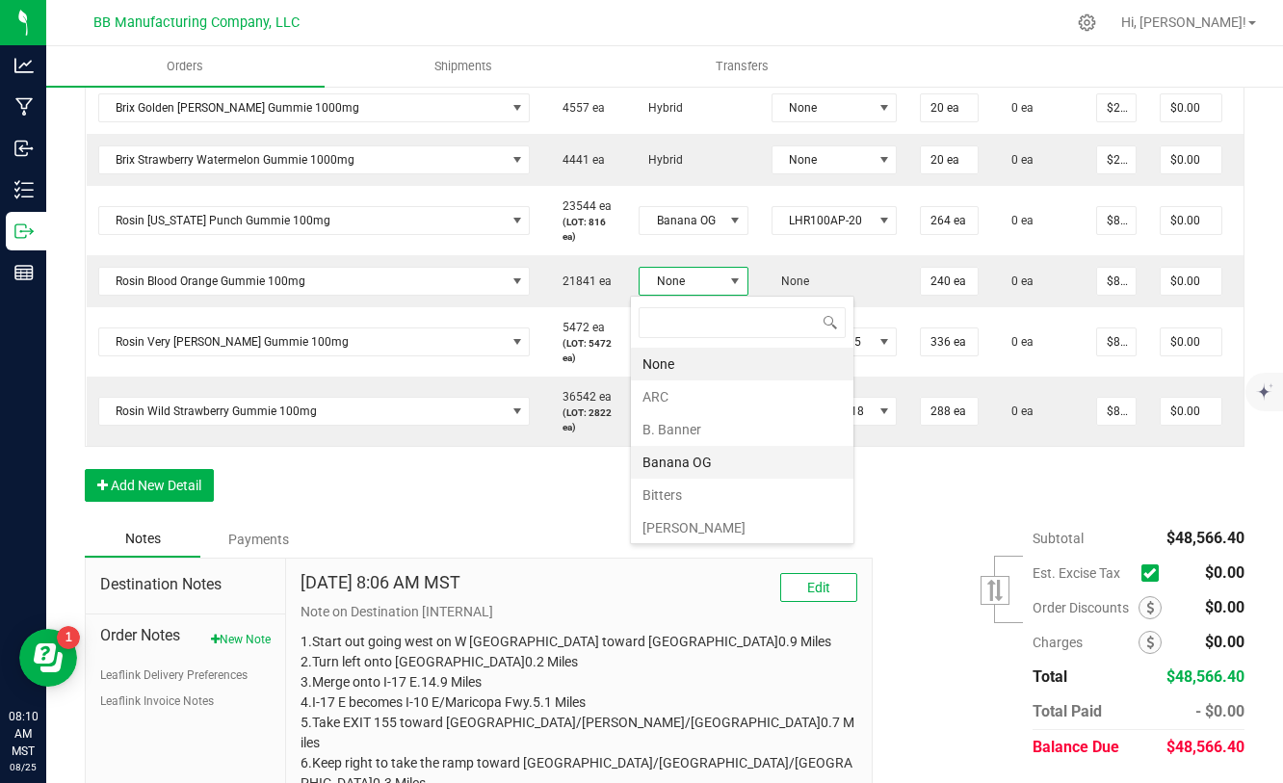
click at [745, 470] on li "Banana OG" at bounding box center [742, 462] width 223 height 33
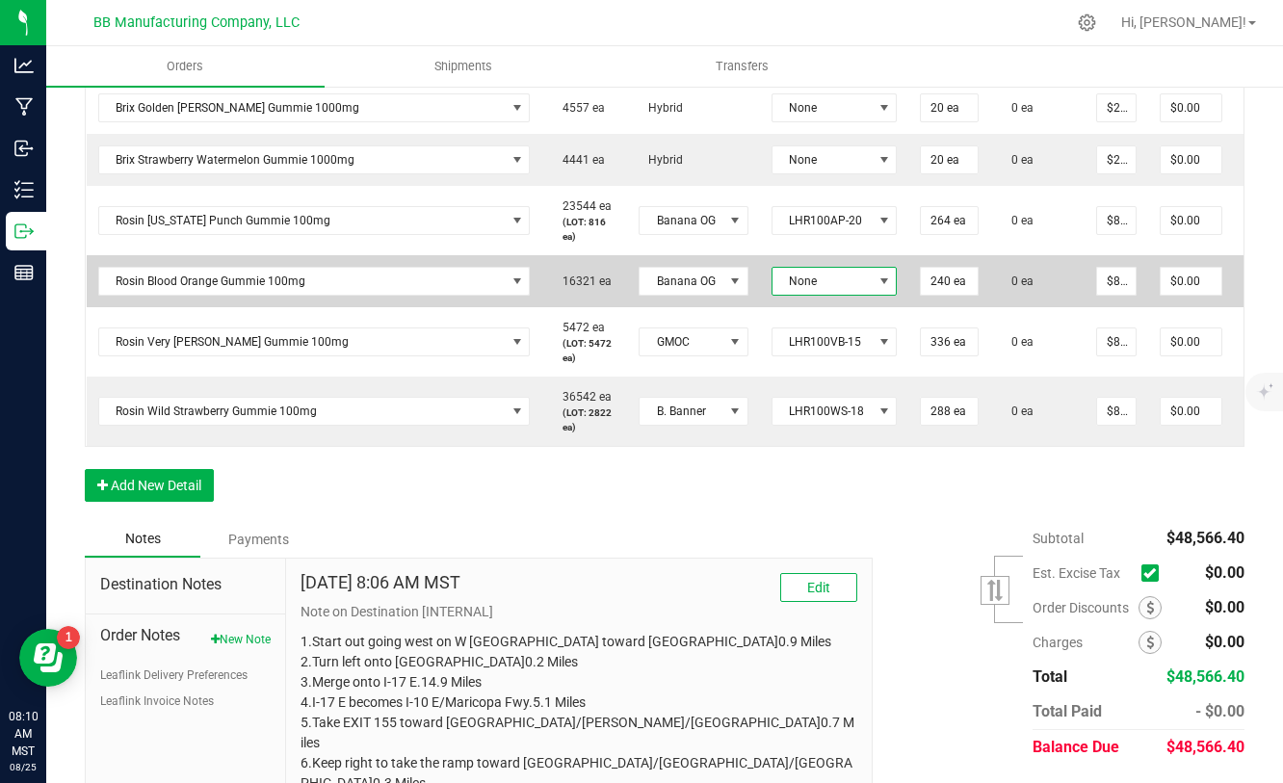
click at [835, 276] on span "None" at bounding box center [823, 281] width 100 height 27
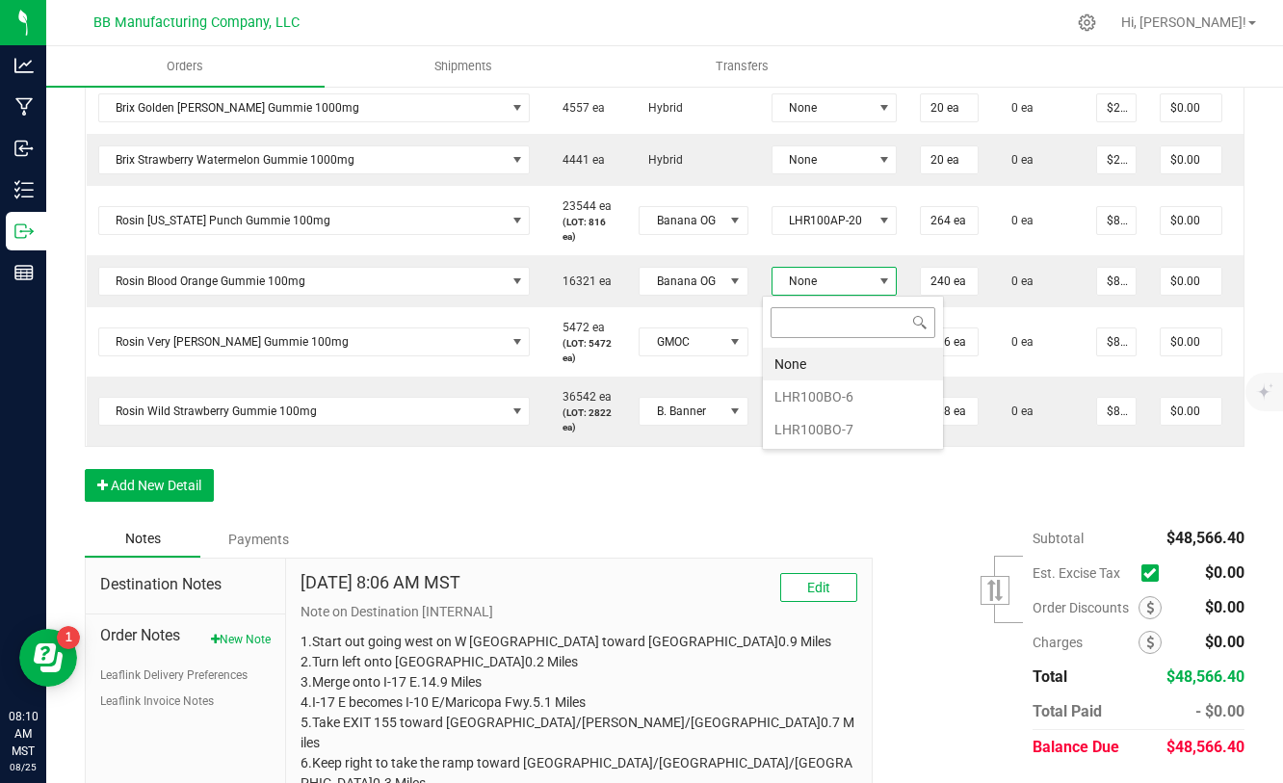
scroll to position [29, 125]
click at [826, 398] on li "LHR100BO-6" at bounding box center [853, 397] width 180 height 33
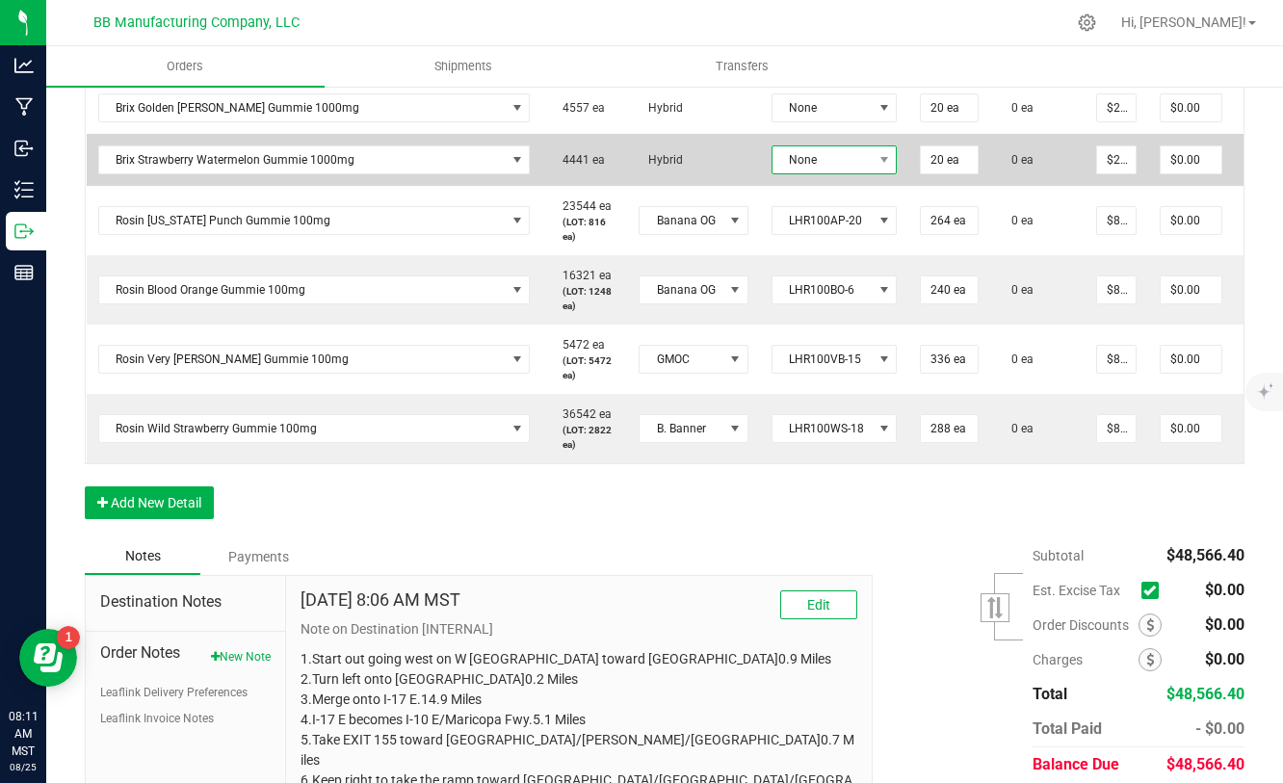
click at [855, 155] on span "None" at bounding box center [823, 159] width 100 height 27
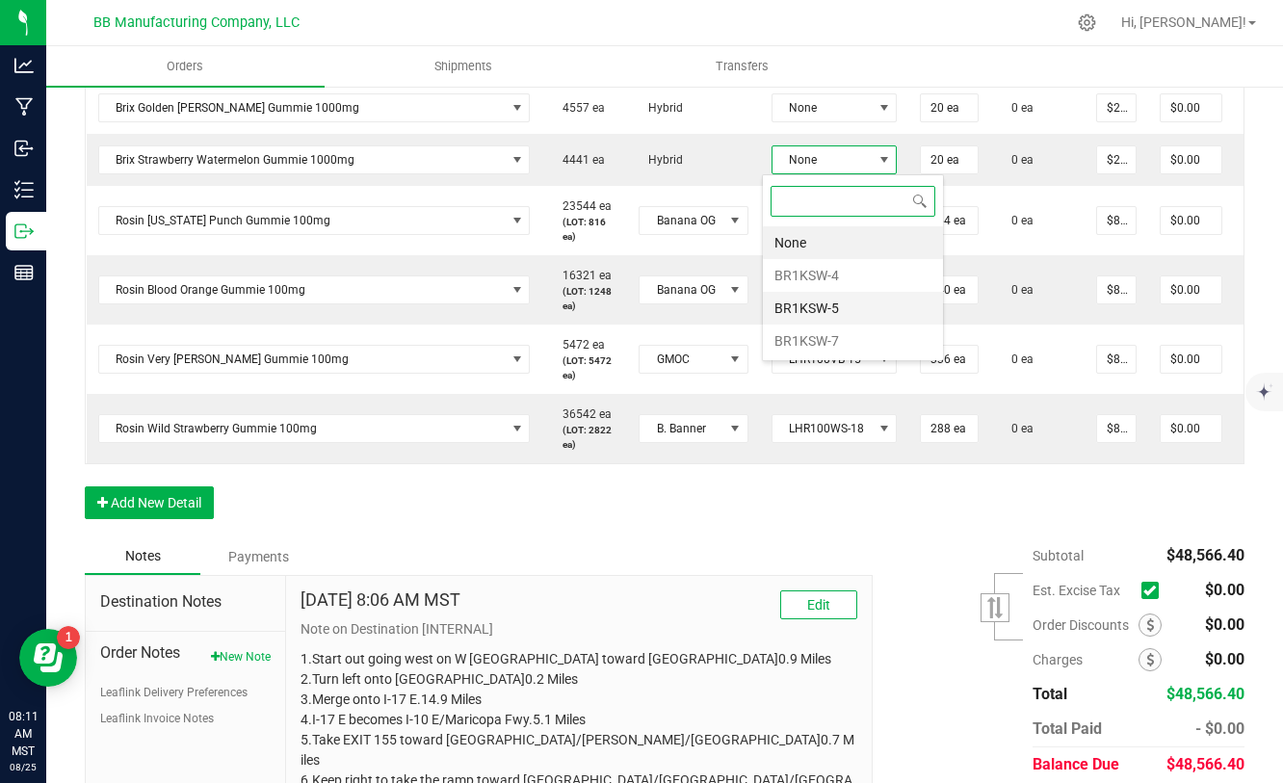
click at [821, 316] on li "BR1KSW-5" at bounding box center [853, 308] width 180 height 33
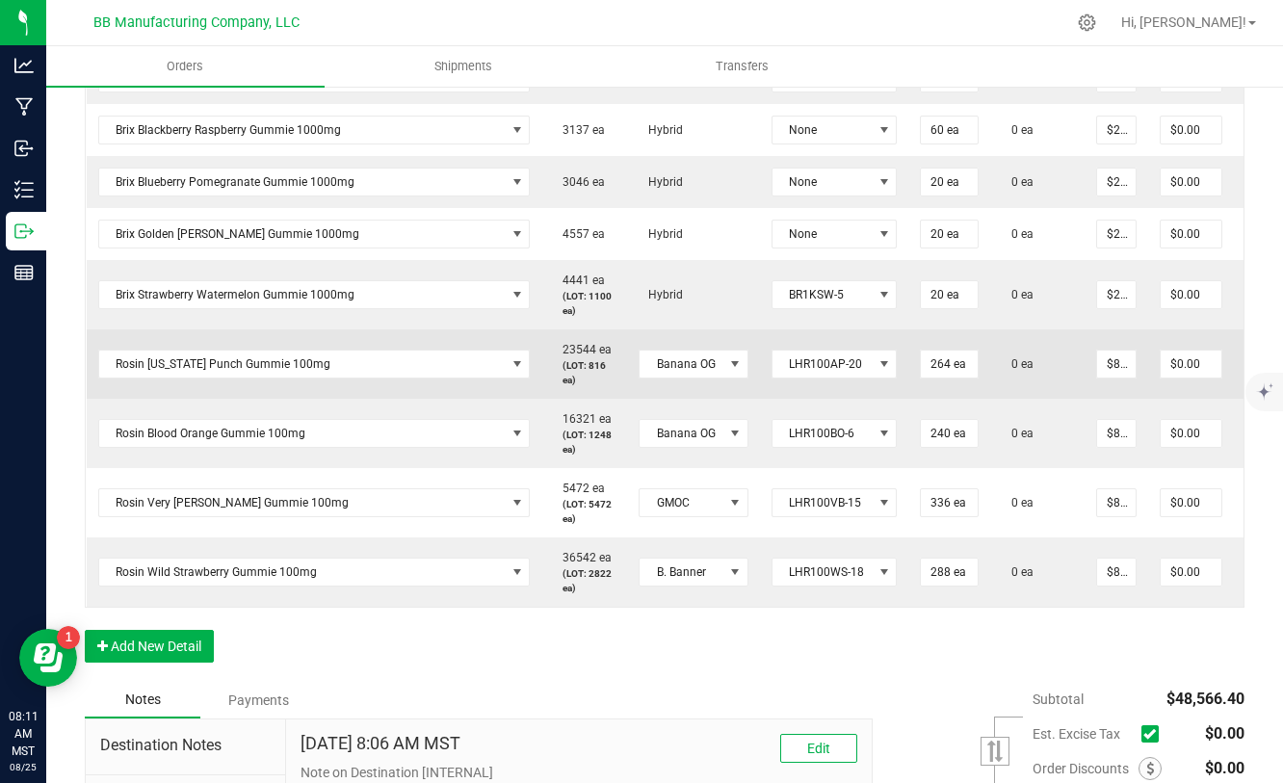
scroll to position [1032, 0]
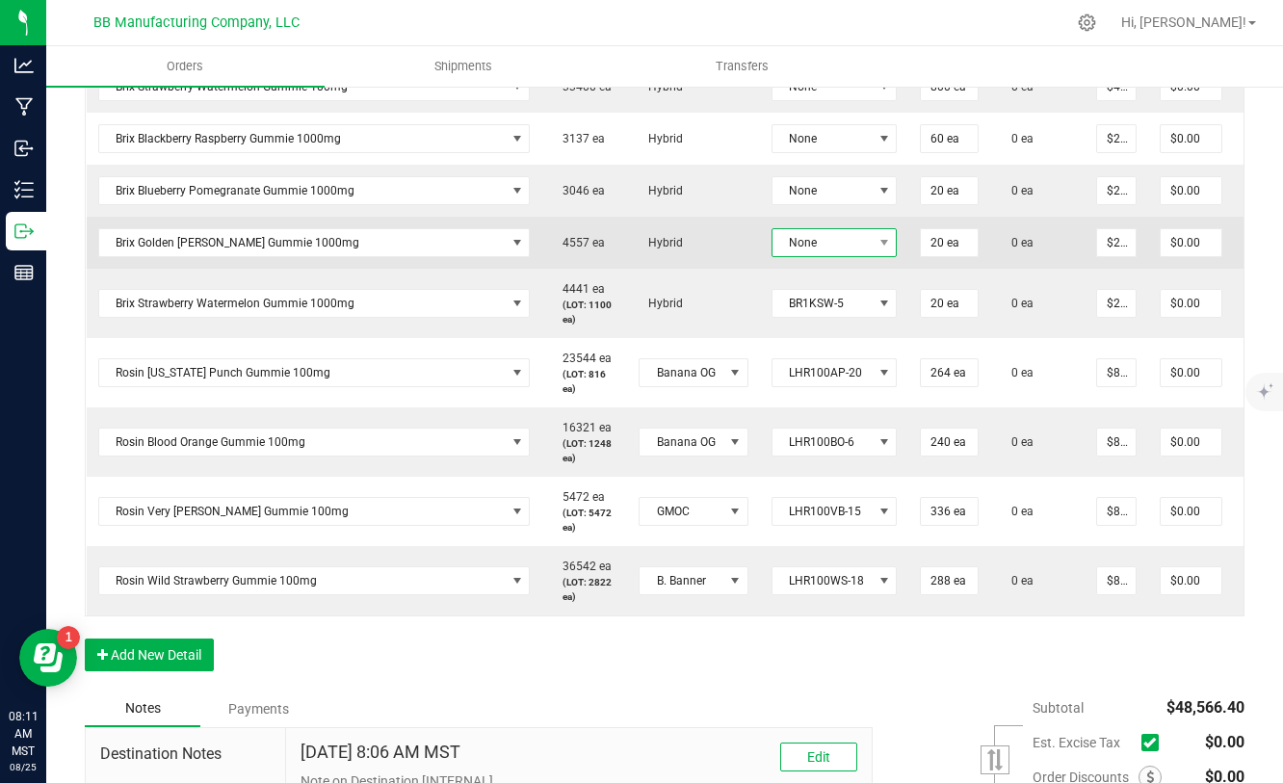
click at [810, 251] on span "None" at bounding box center [823, 242] width 100 height 27
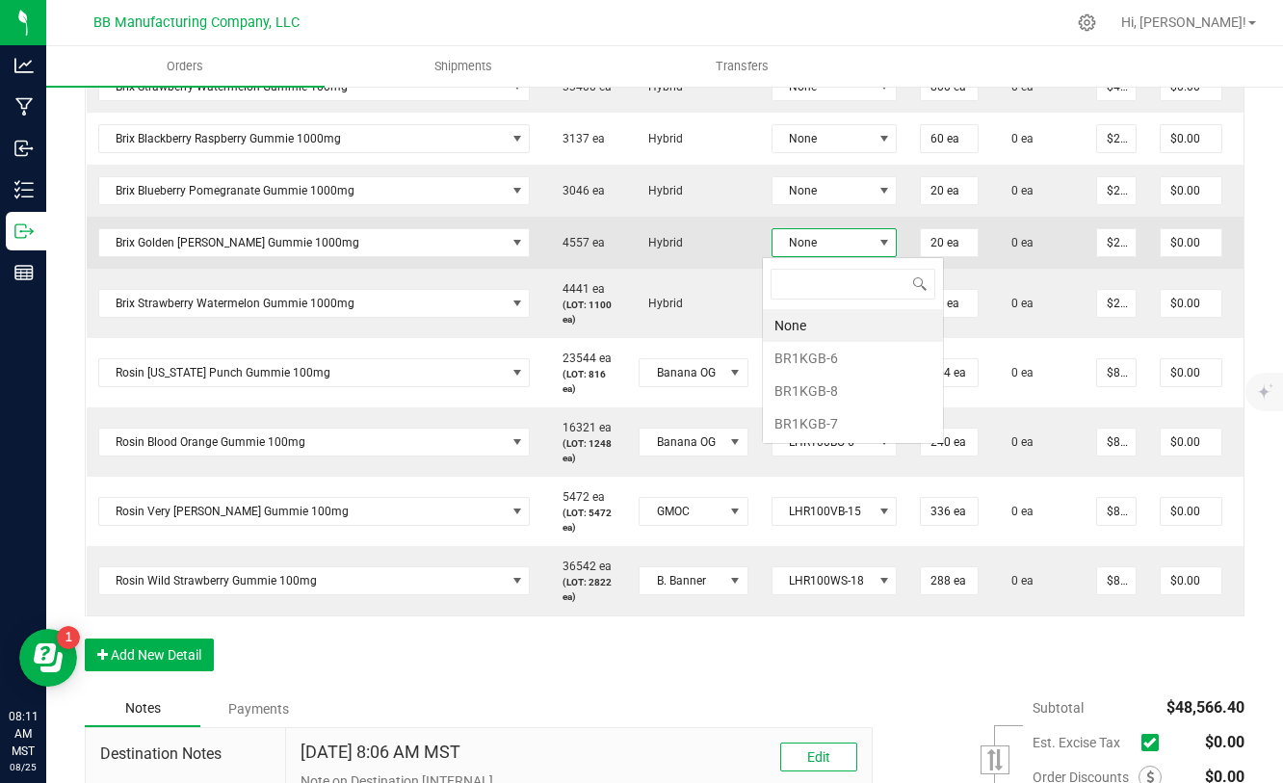
scroll to position [29, 125]
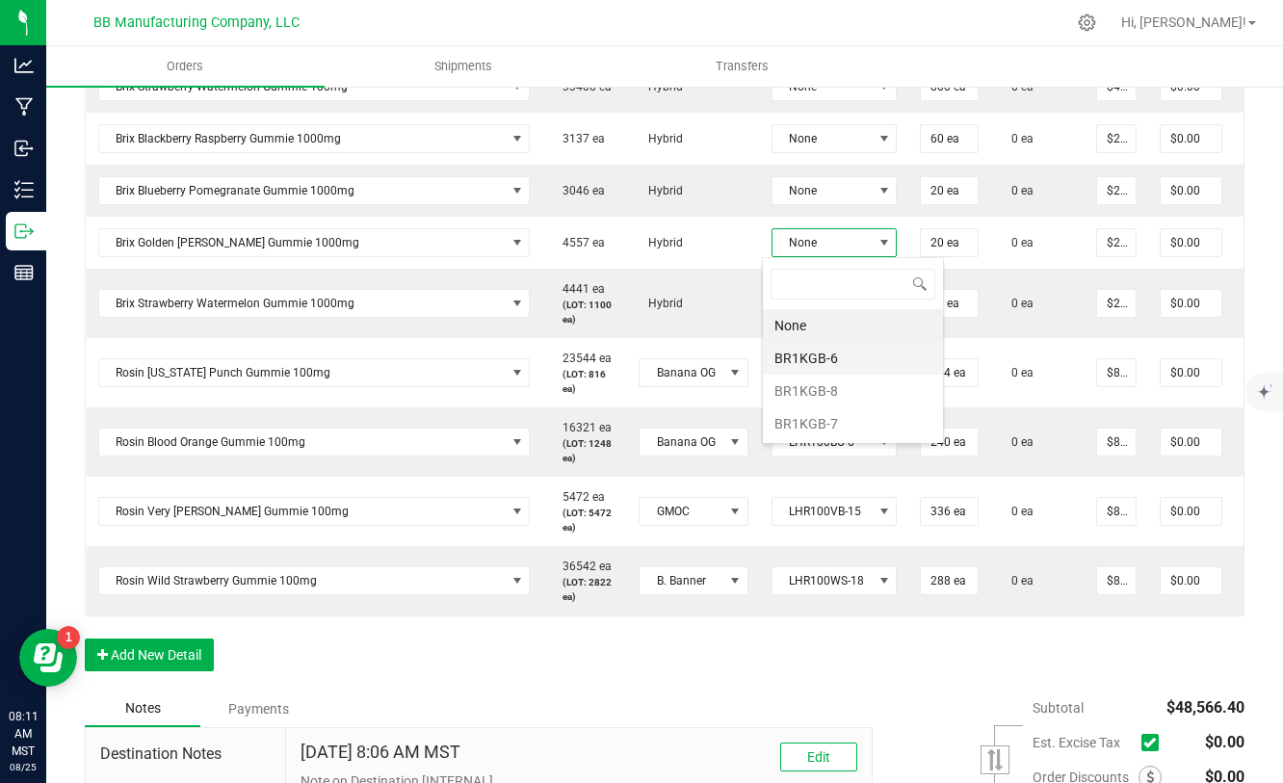
click at [824, 362] on li "BR1KGB-6" at bounding box center [853, 358] width 180 height 33
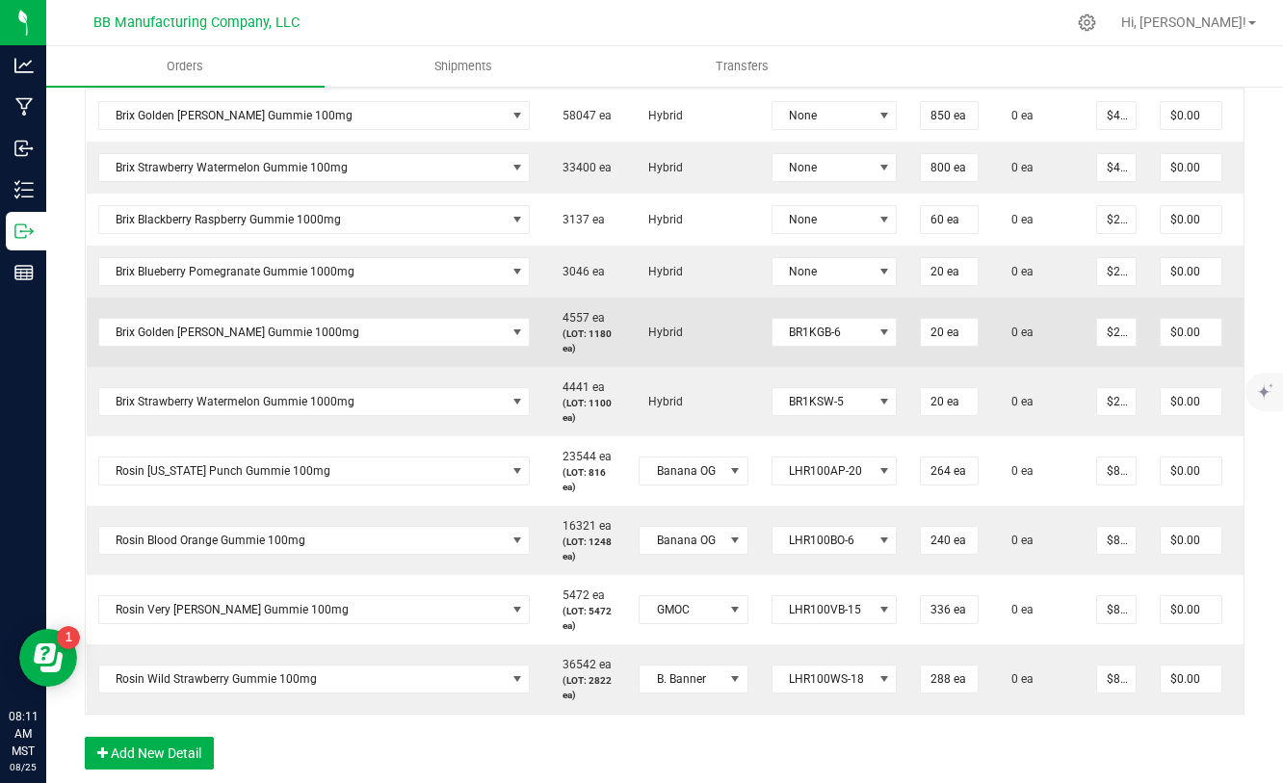
scroll to position [930, 0]
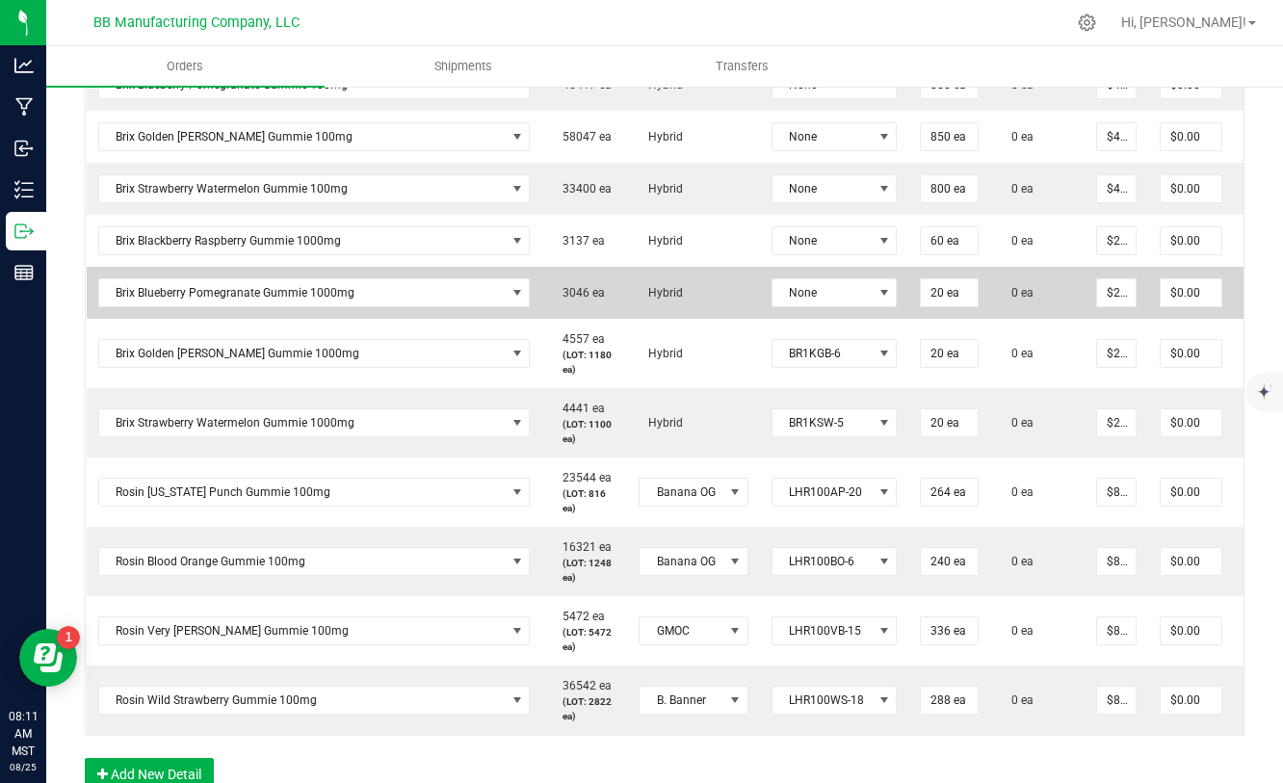
click at [821, 309] on td "None" at bounding box center [834, 293] width 149 height 52
click at [819, 304] on span "None" at bounding box center [823, 292] width 100 height 27
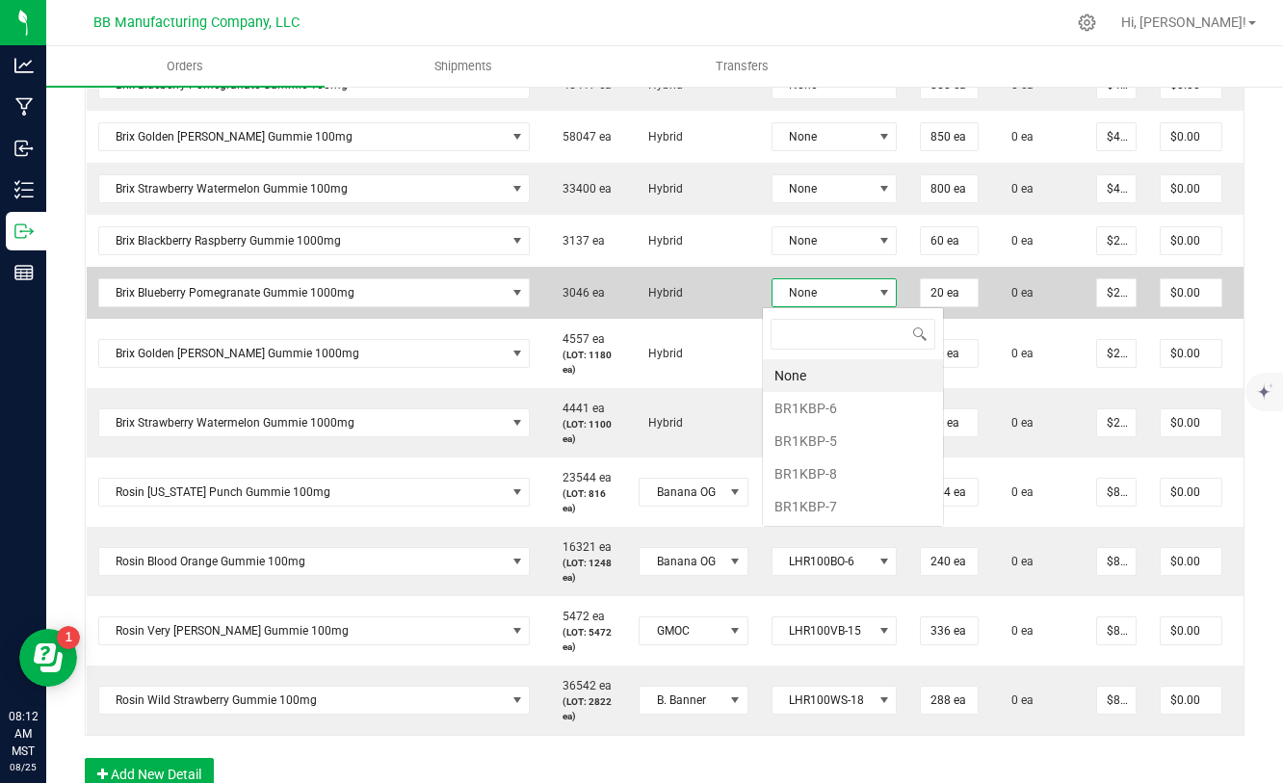
scroll to position [29, 125]
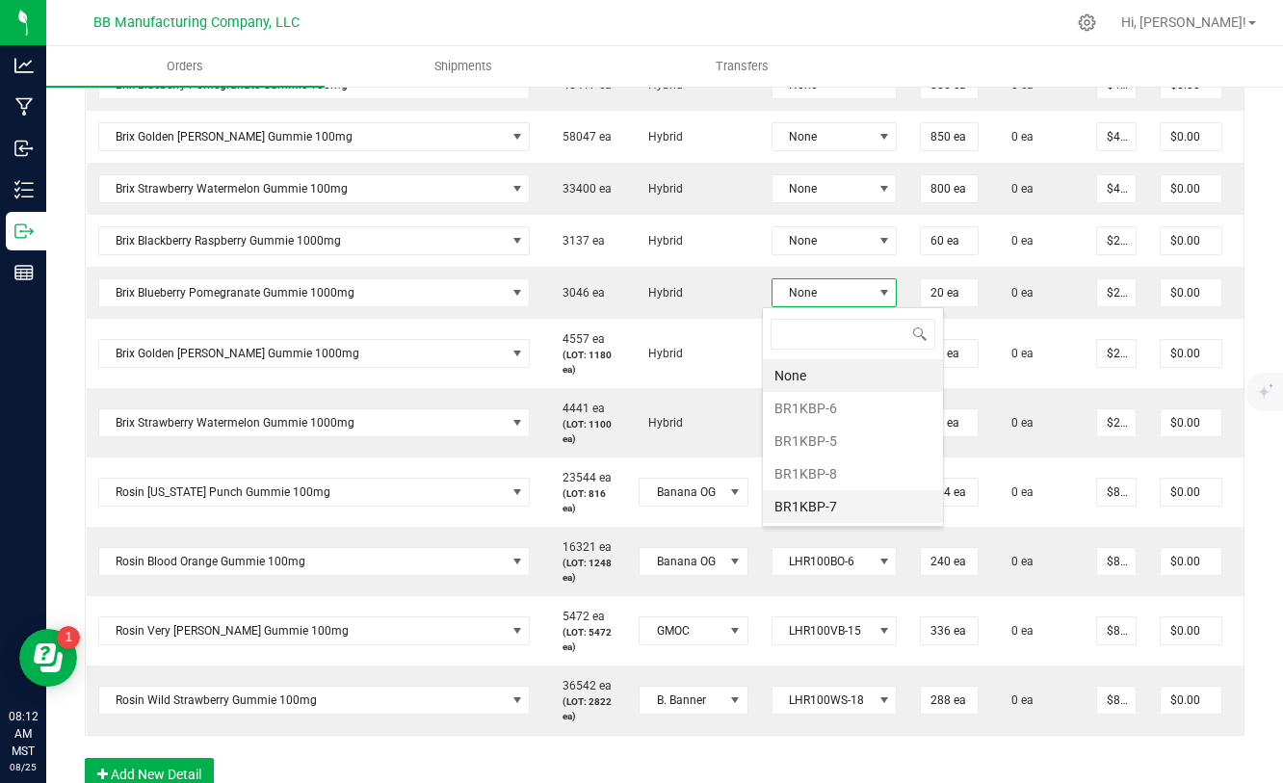
click at [812, 512] on li "BR1KBP-7" at bounding box center [853, 506] width 180 height 33
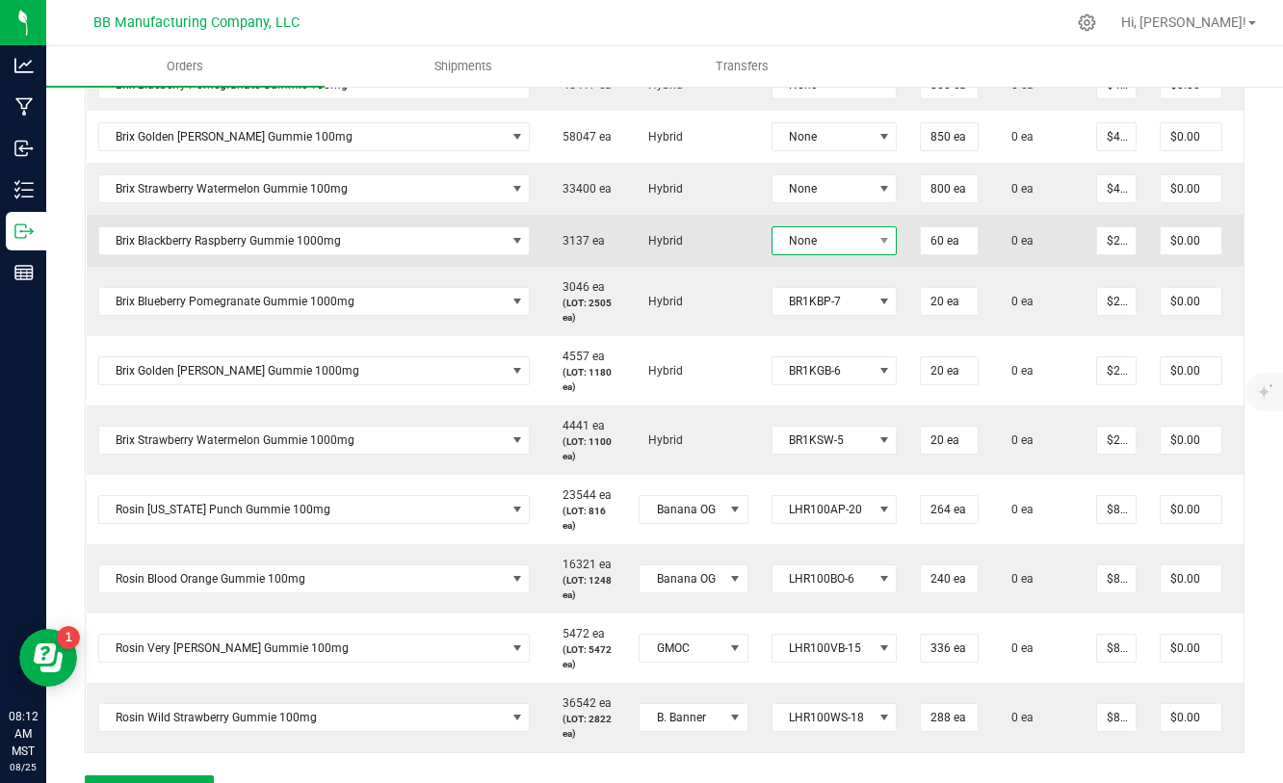
click at [838, 244] on span "None" at bounding box center [823, 240] width 100 height 27
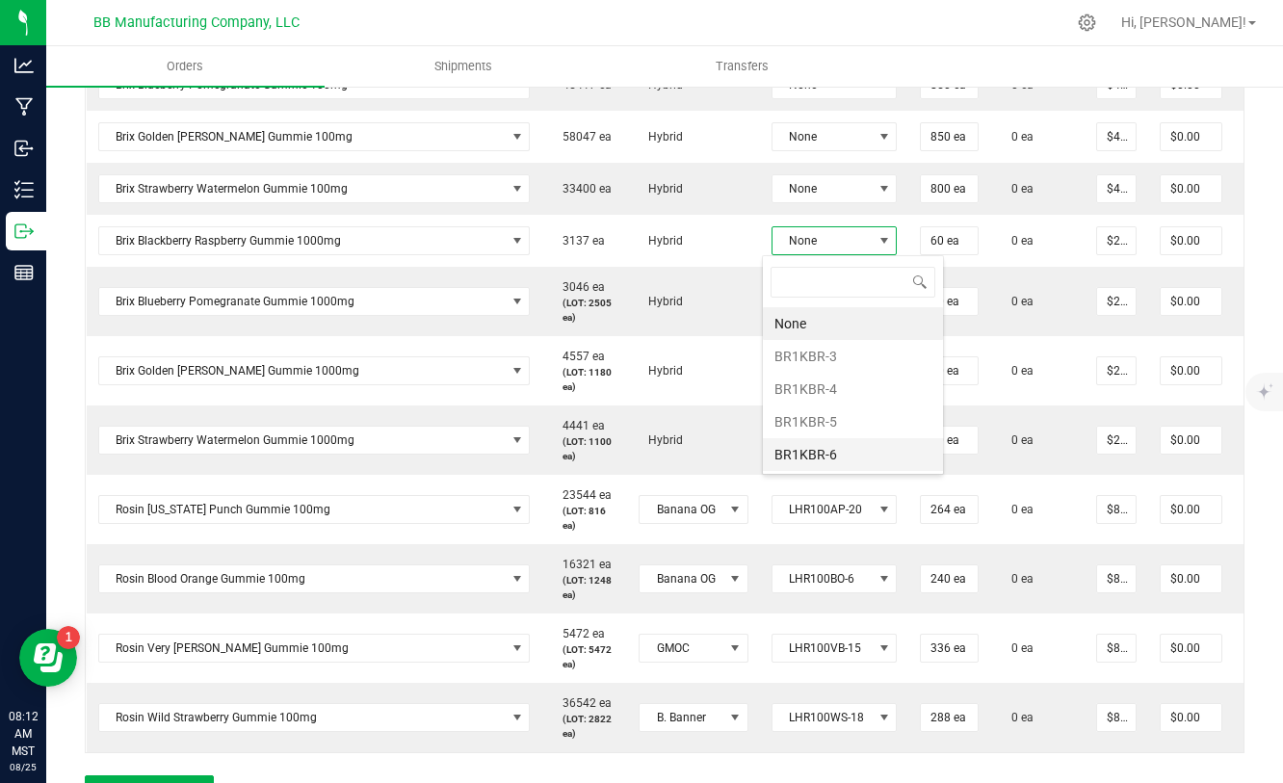
click at [819, 460] on li "BR1KBR-6" at bounding box center [853, 454] width 180 height 33
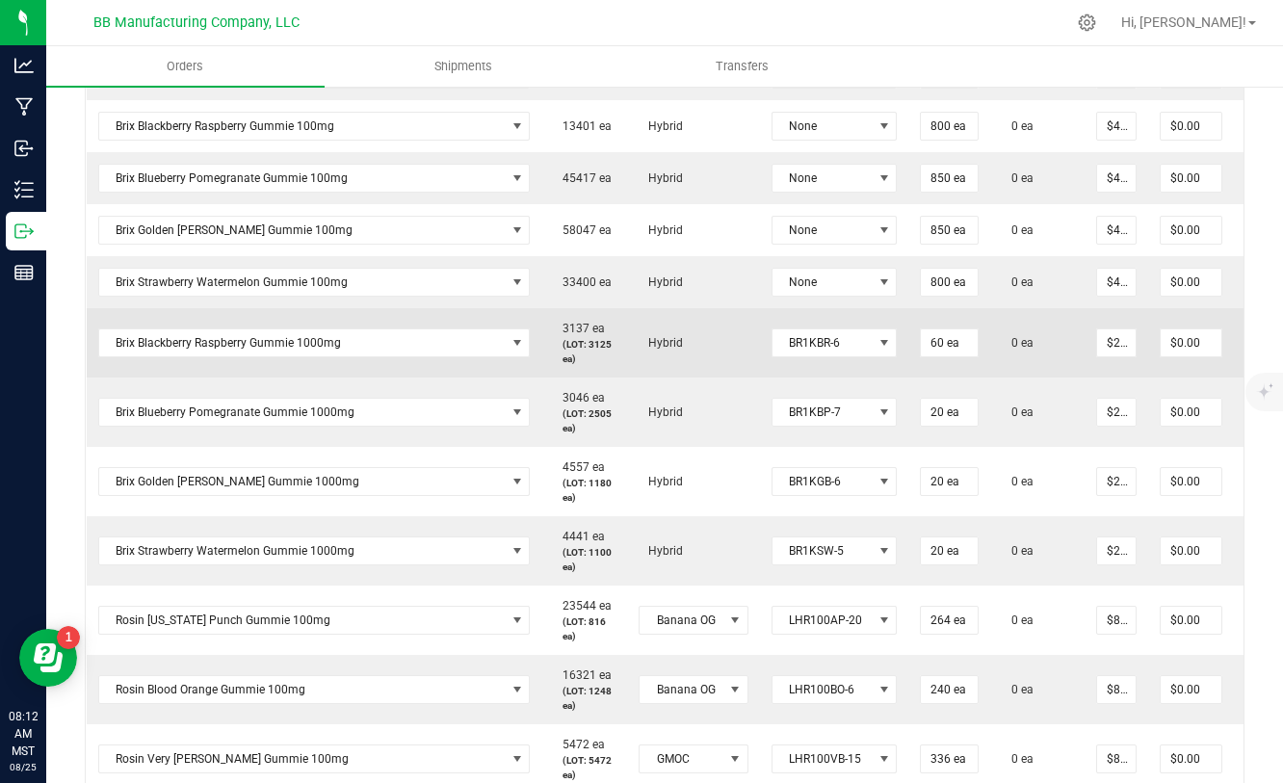
scroll to position [830, 0]
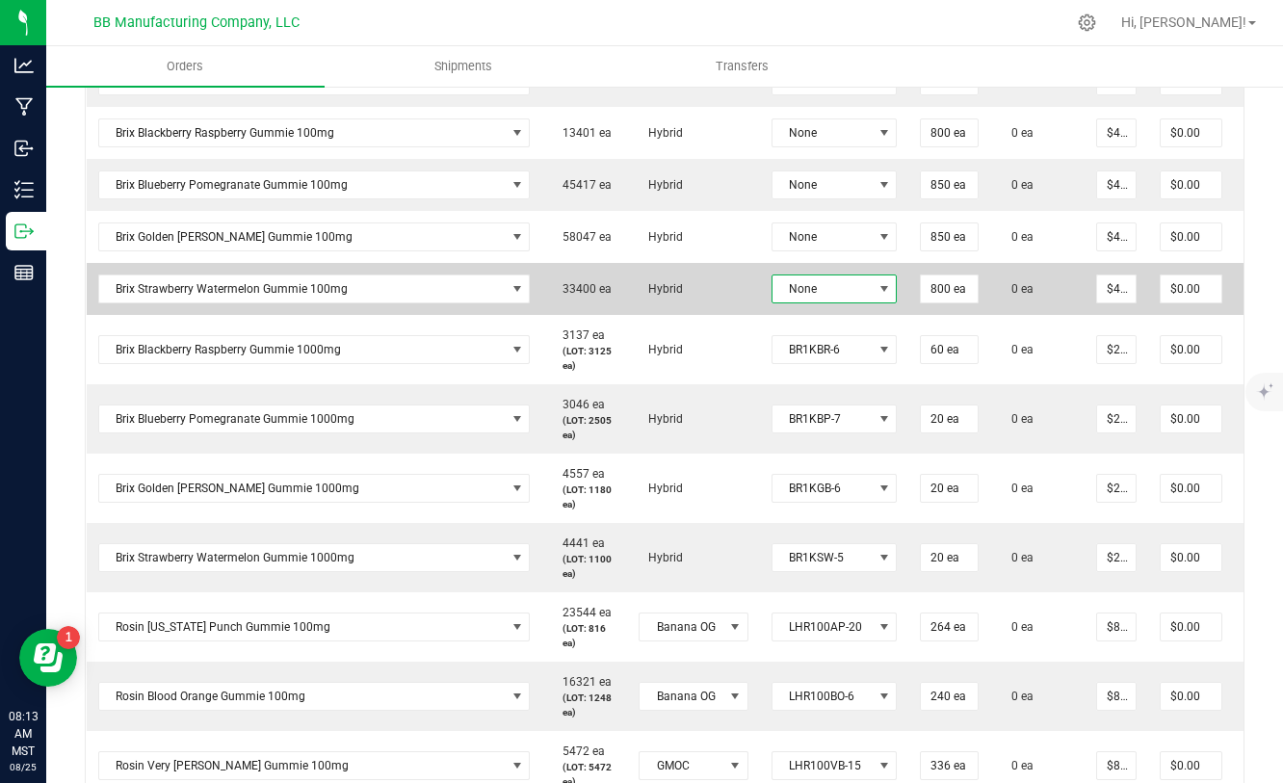
click at [806, 286] on span "None" at bounding box center [823, 289] width 100 height 27
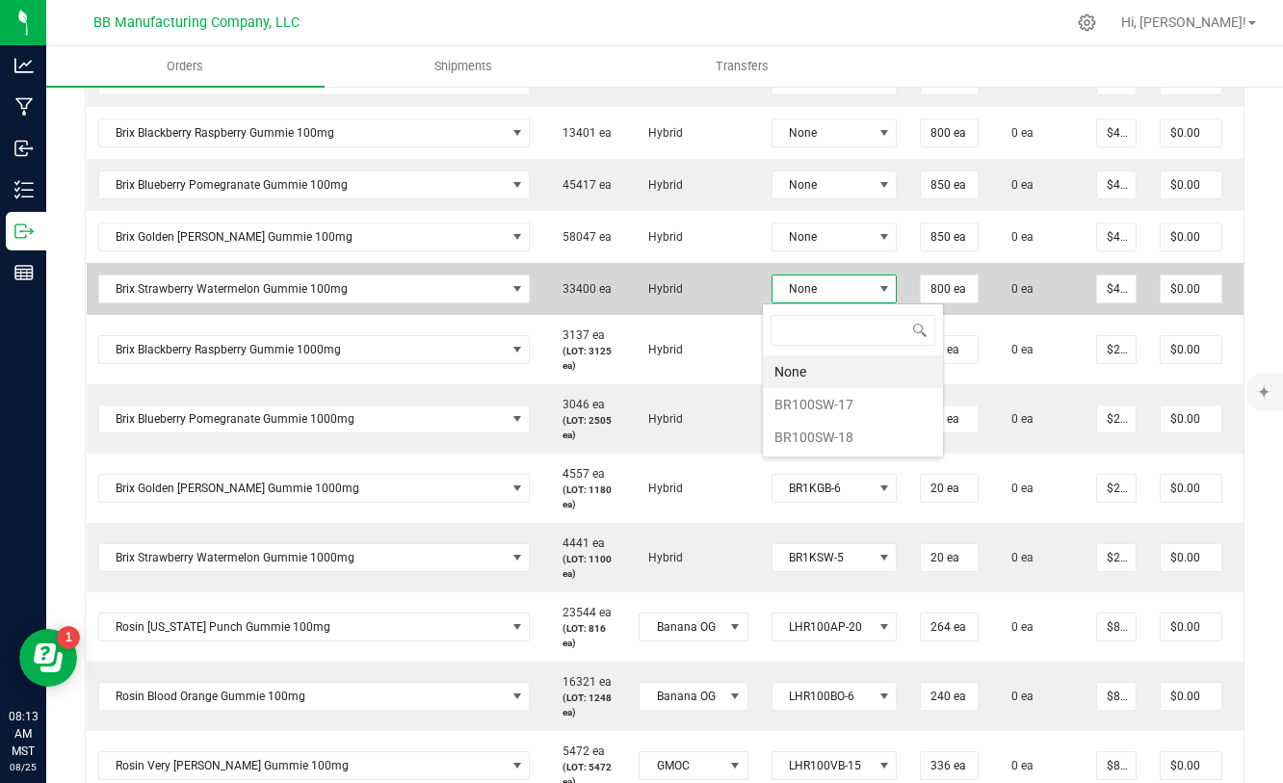
scroll to position [29, 125]
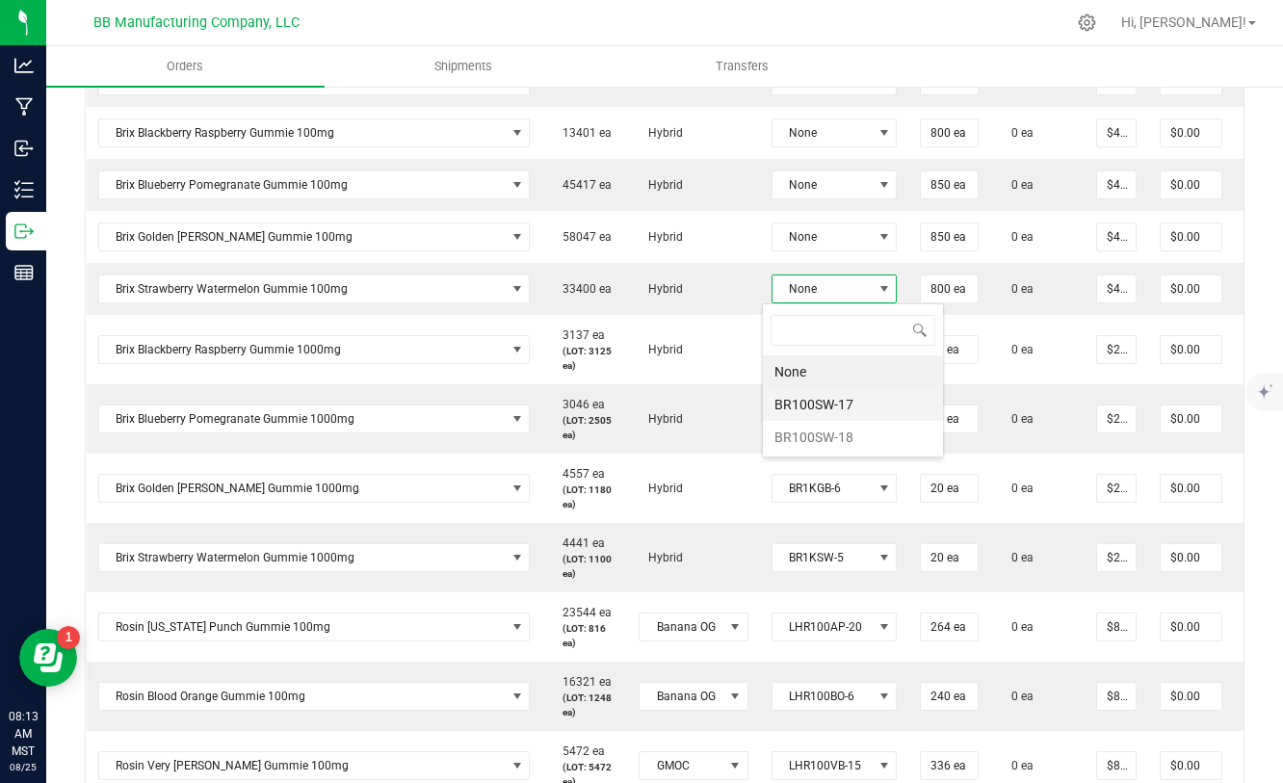
click at [825, 410] on li "BR100SW-17" at bounding box center [853, 404] width 180 height 33
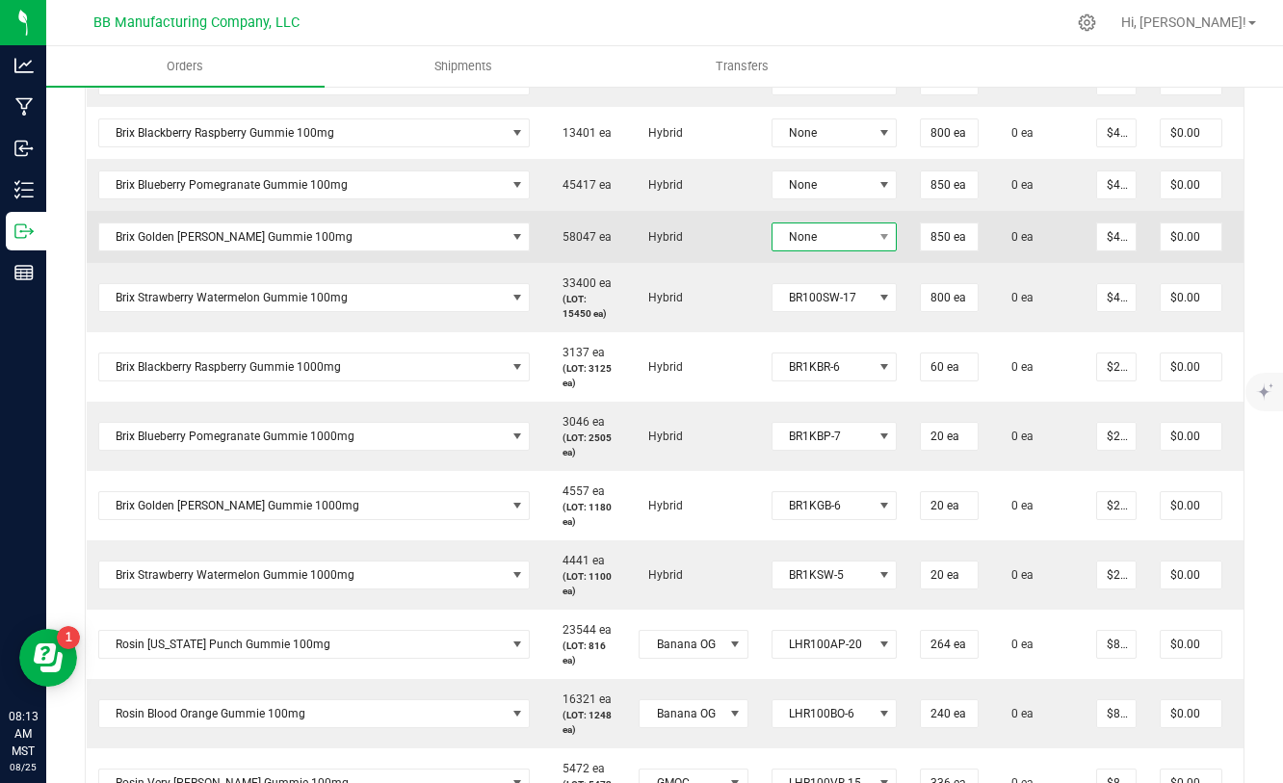
click at [828, 240] on span "None" at bounding box center [823, 237] width 100 height 27
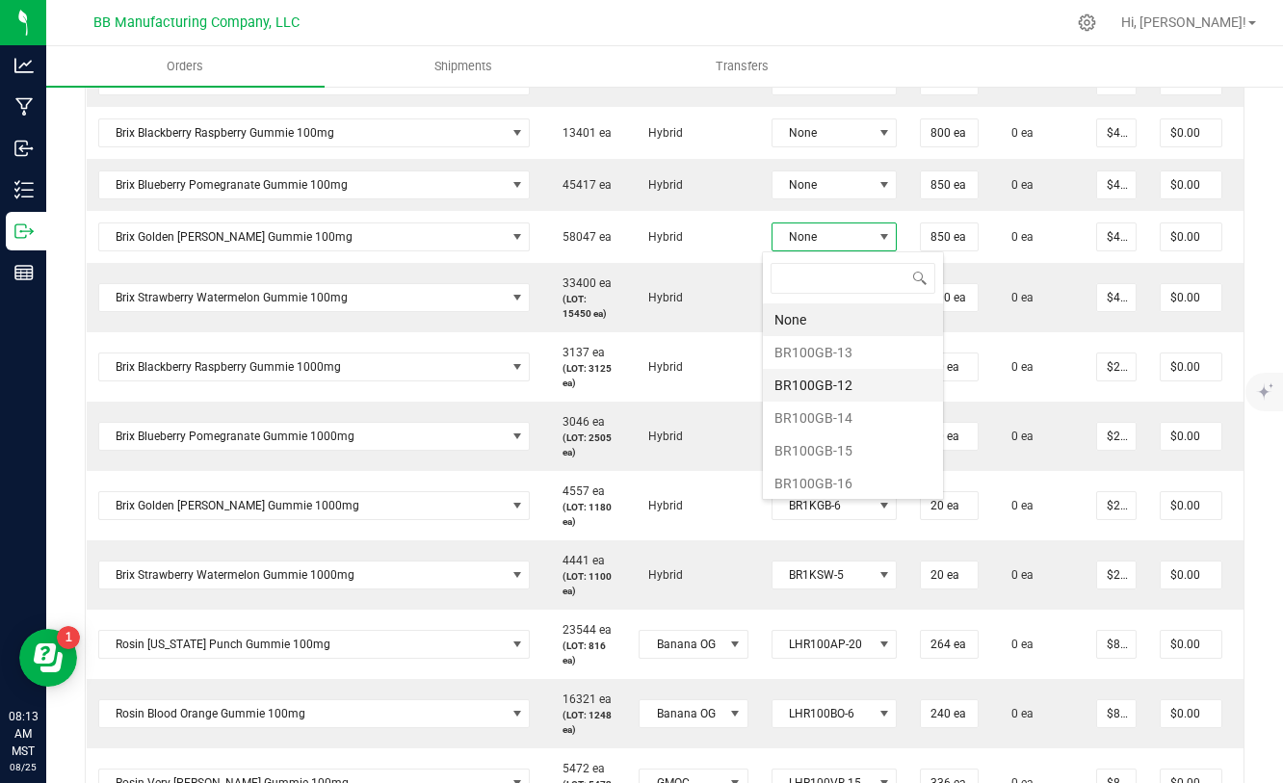
click at [829, 384] on li "BR100GB-12" at bounding box center [853, 385] width 180 height 33
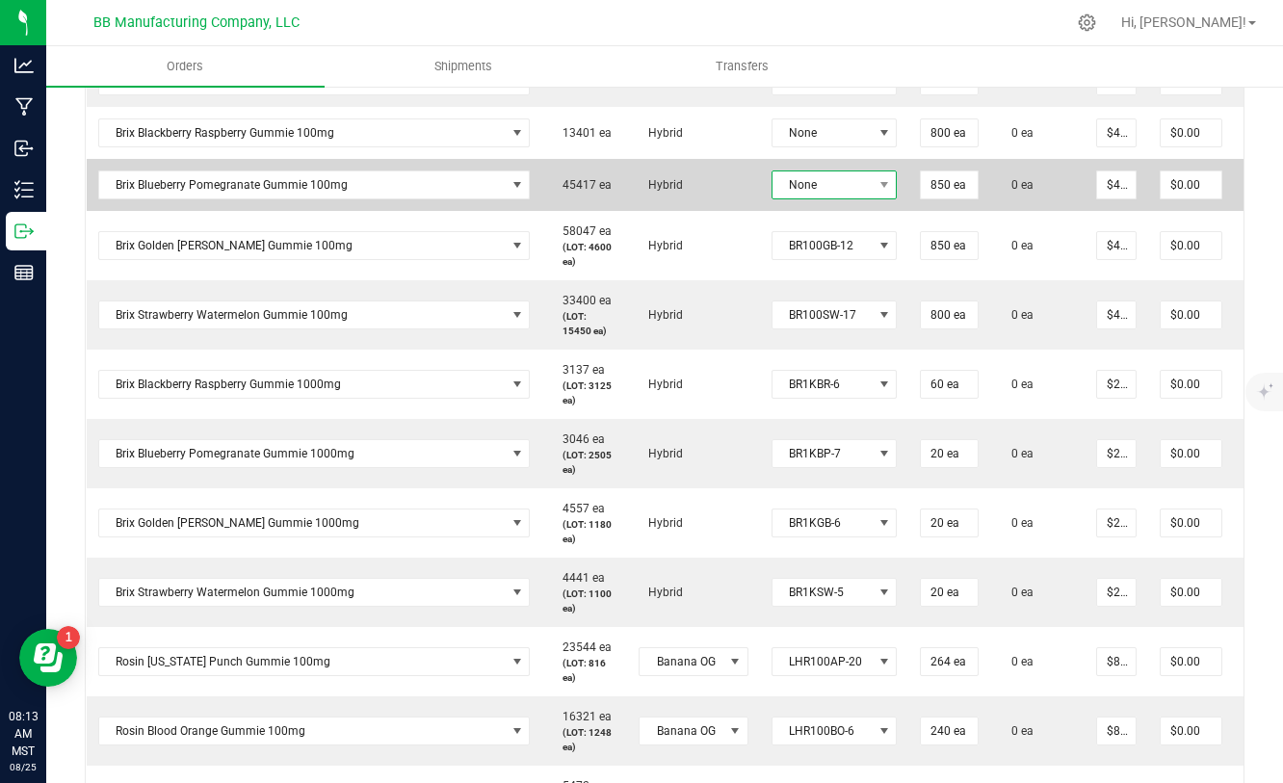
click at [836, 189] on span "None" at bounding box center [823, 185] width 100 height 27
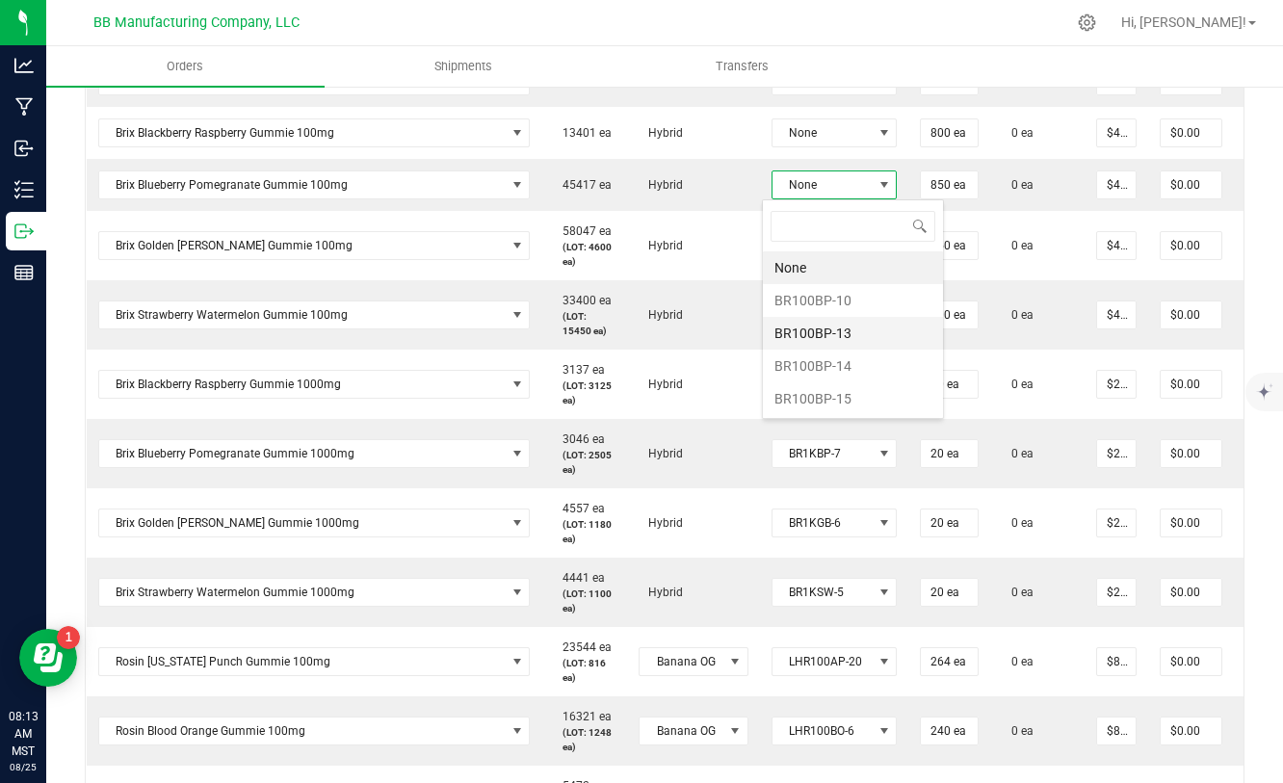
click at [828, 331] on li "BR100BP-13" at bounding box center [853, 333] width 180 height 33
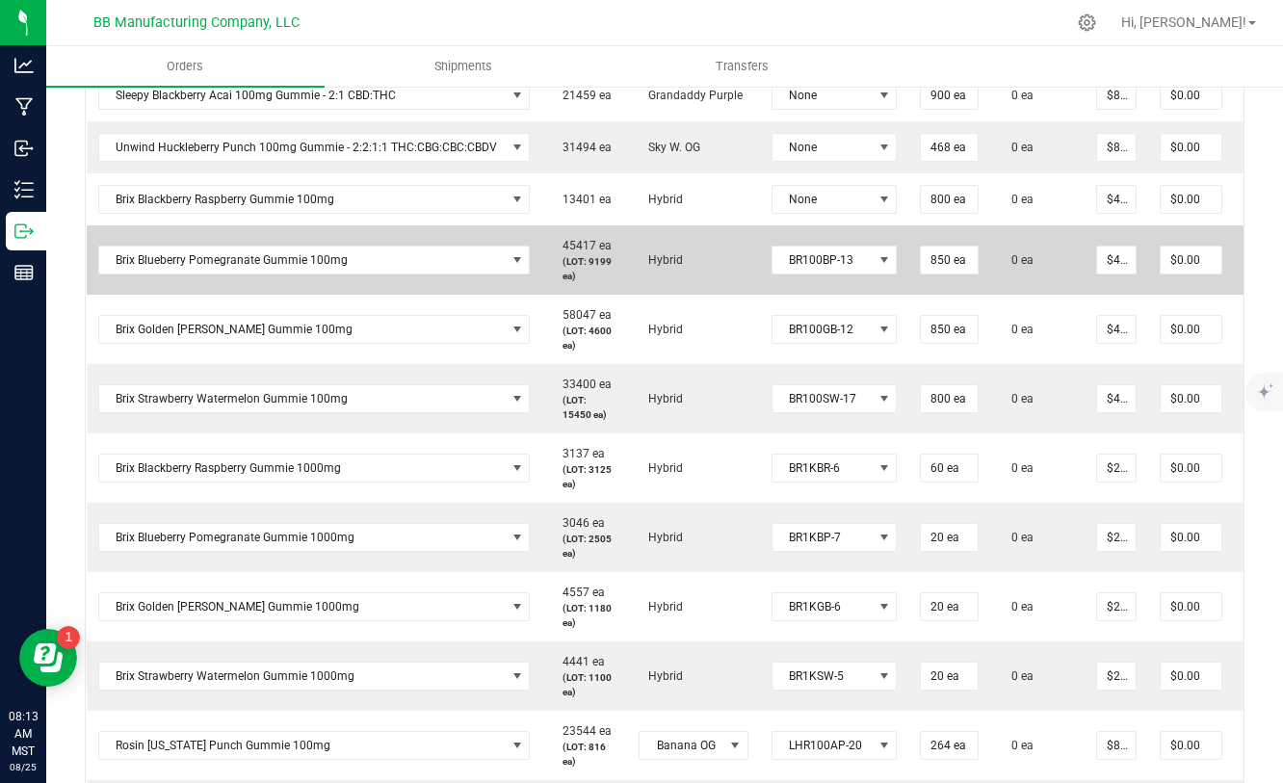
scroll to position [752, 0]
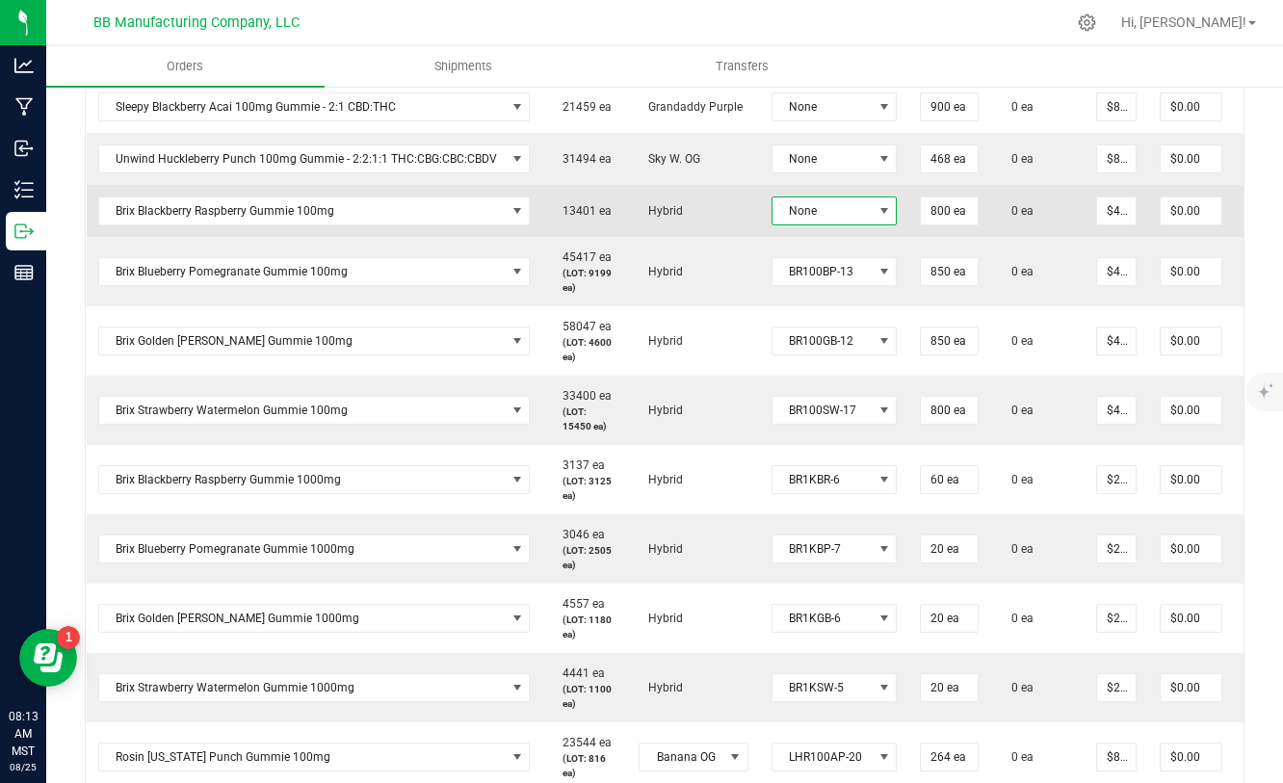
click at [830, 215] on span "None" at bounding box center [823, 211] width 100 height 27
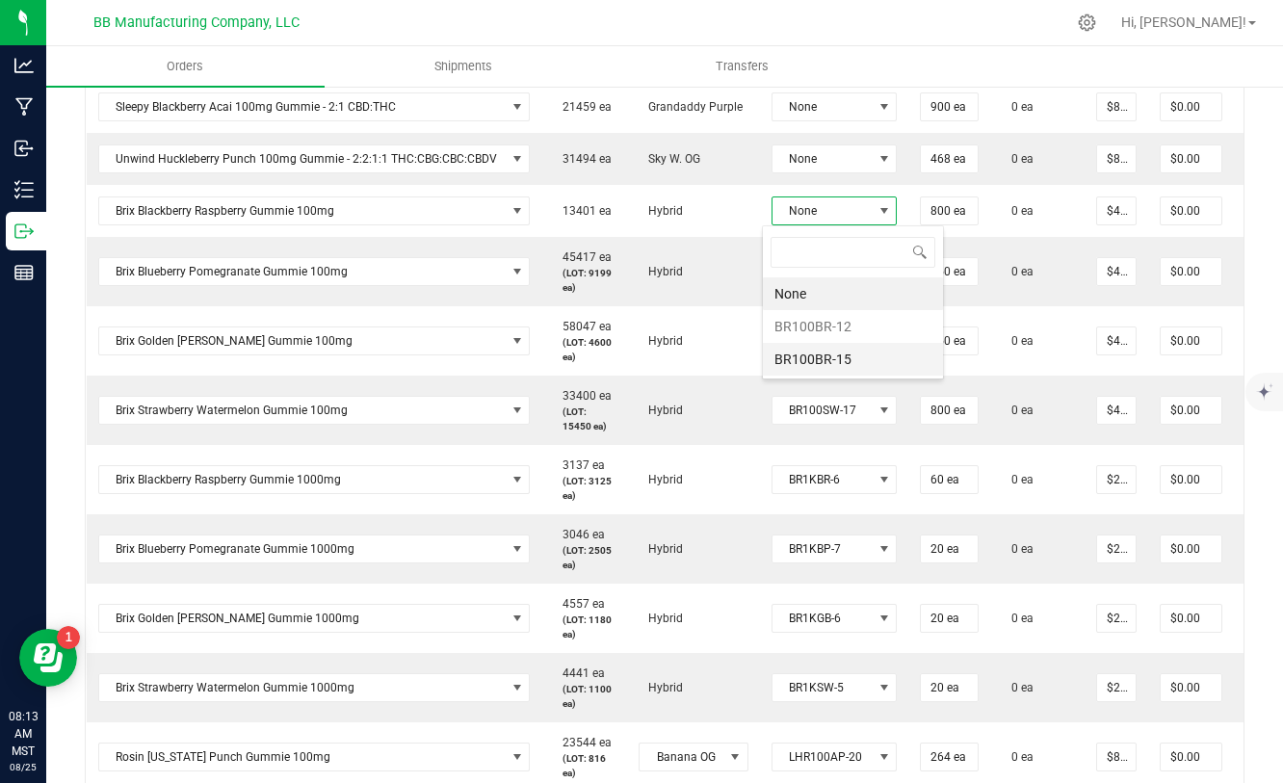
click at [835, 354] on li "BR100BR-15" at bounding box center [853, 359] width 180 height 33
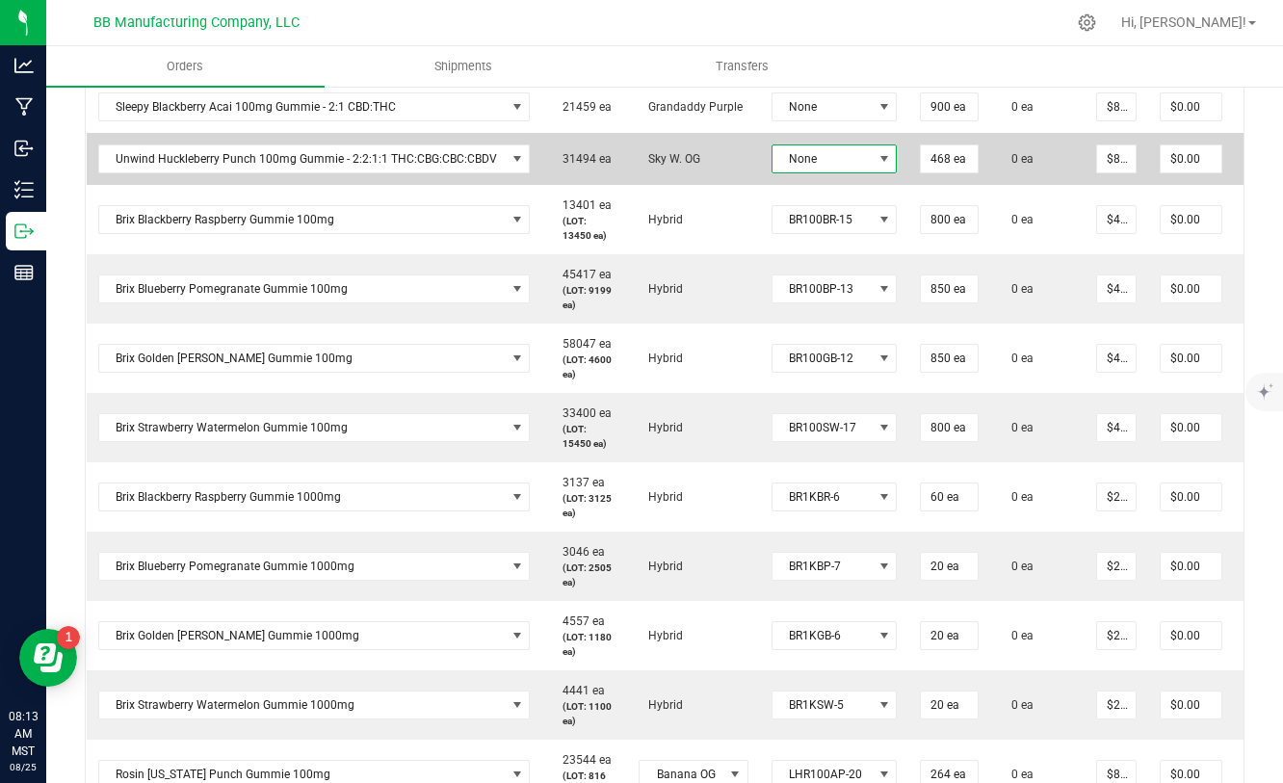
click at [844, 164] on span "None" at bounding box center [823, 158] width 100 height 27
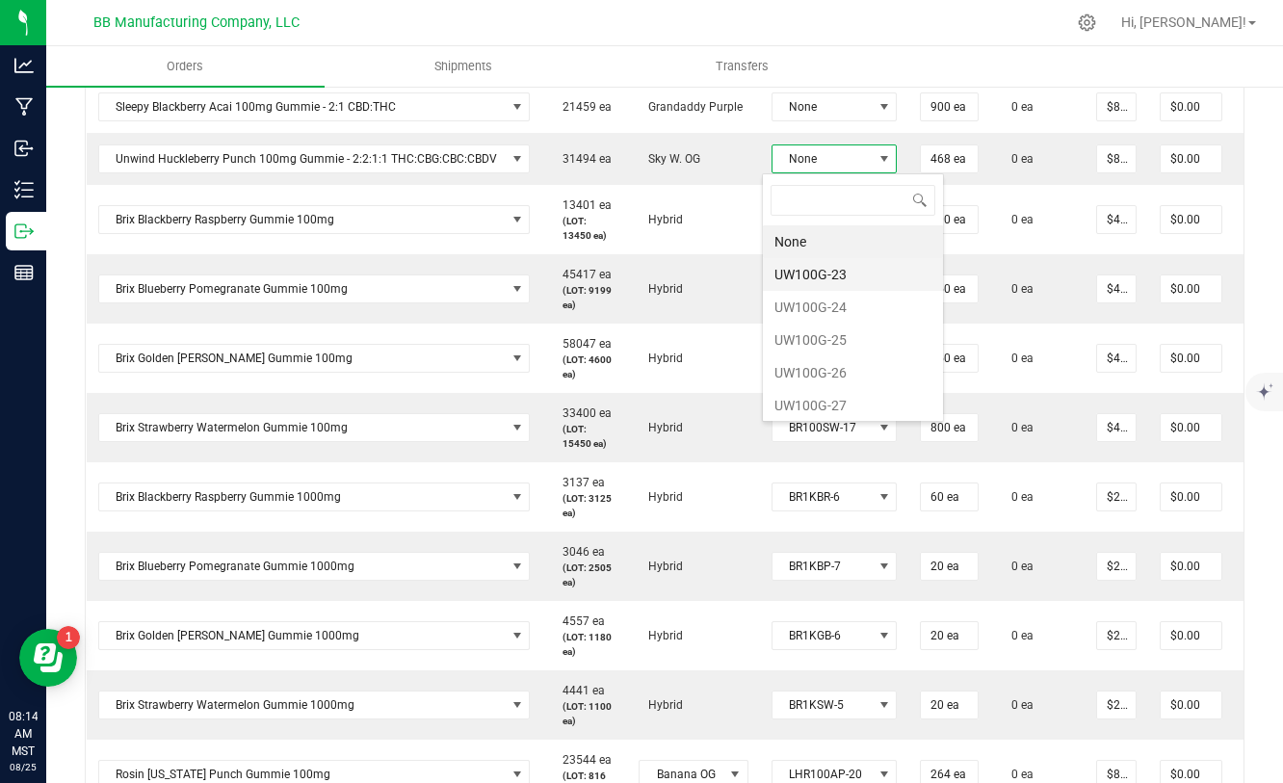
click at [832, 279] on li "UW100G-23" at bounding box center [853, 274] width 180 height 33
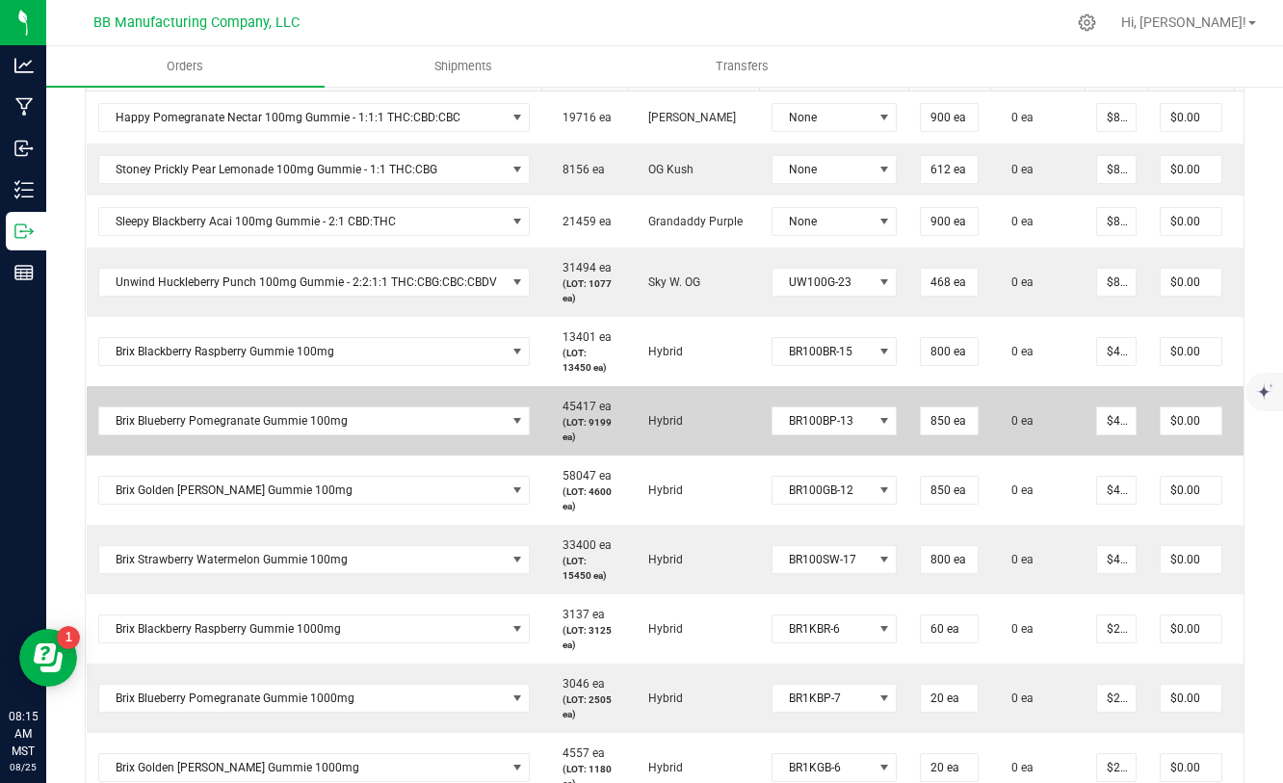
scroll to position [586, 0]
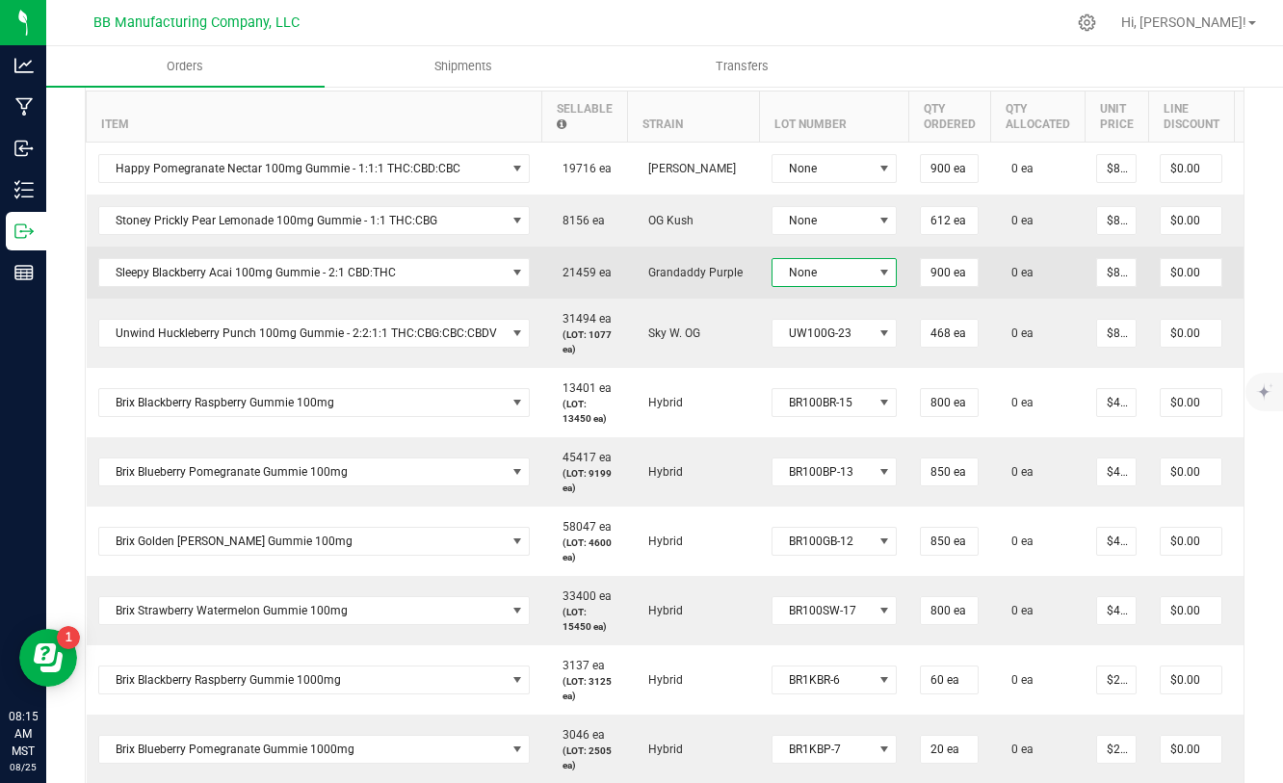
click at [820, 272] on span "None" at bounding box center [823, 272] width 100 height 27
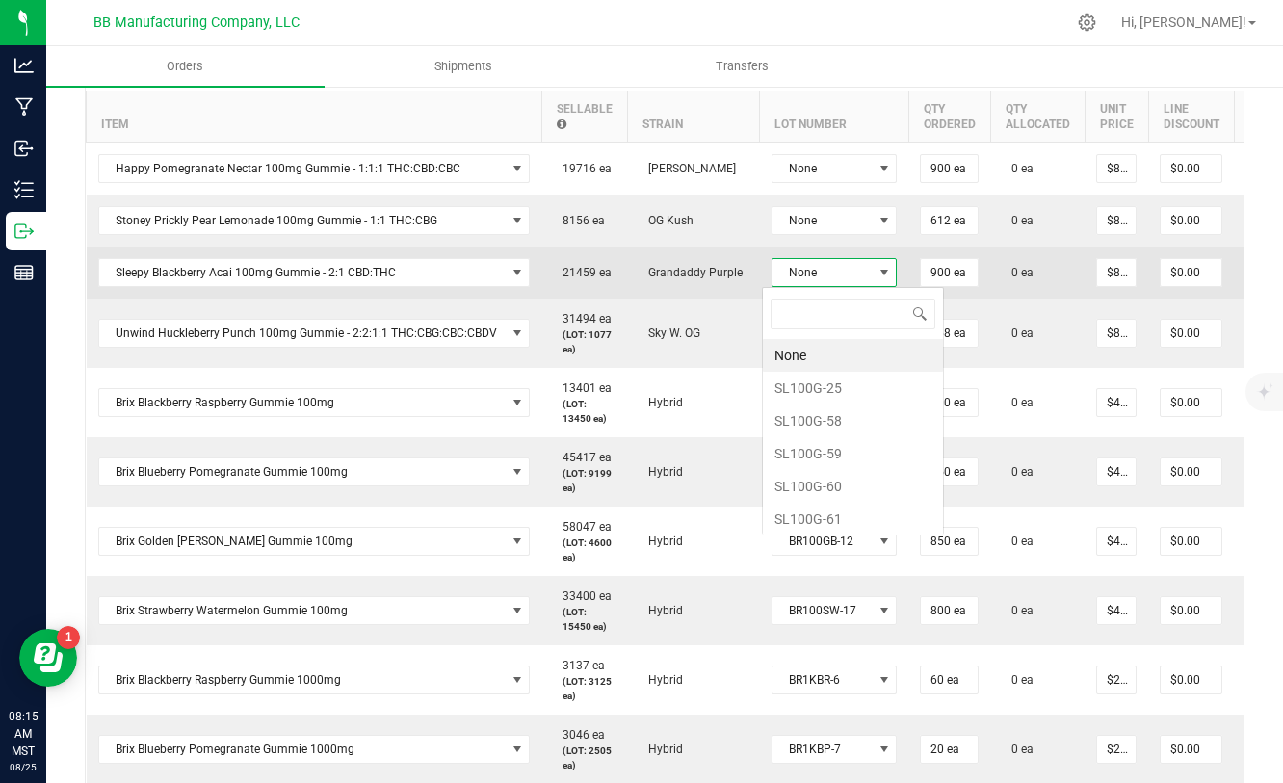
scroll to position [29, 125]
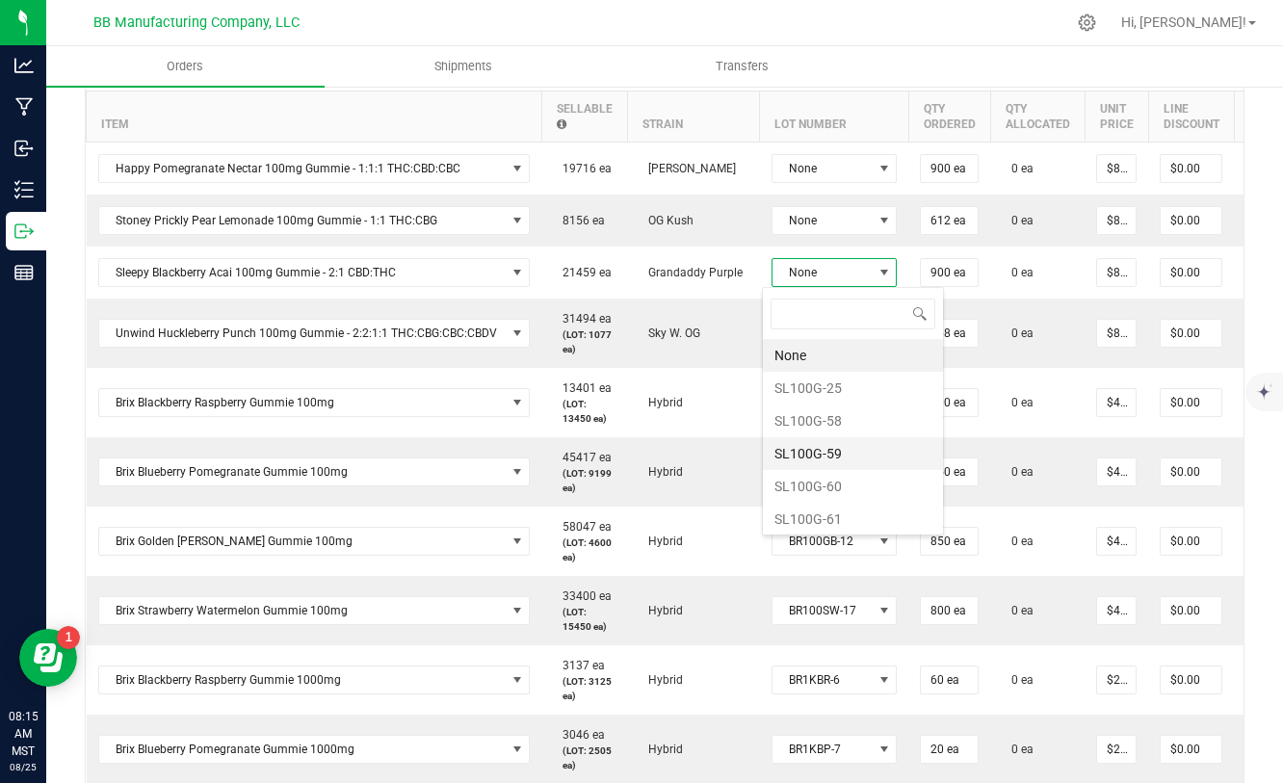
click at [824, 458] on li "SL100G-59" at bounding box center [853, 453] width 180 height 33
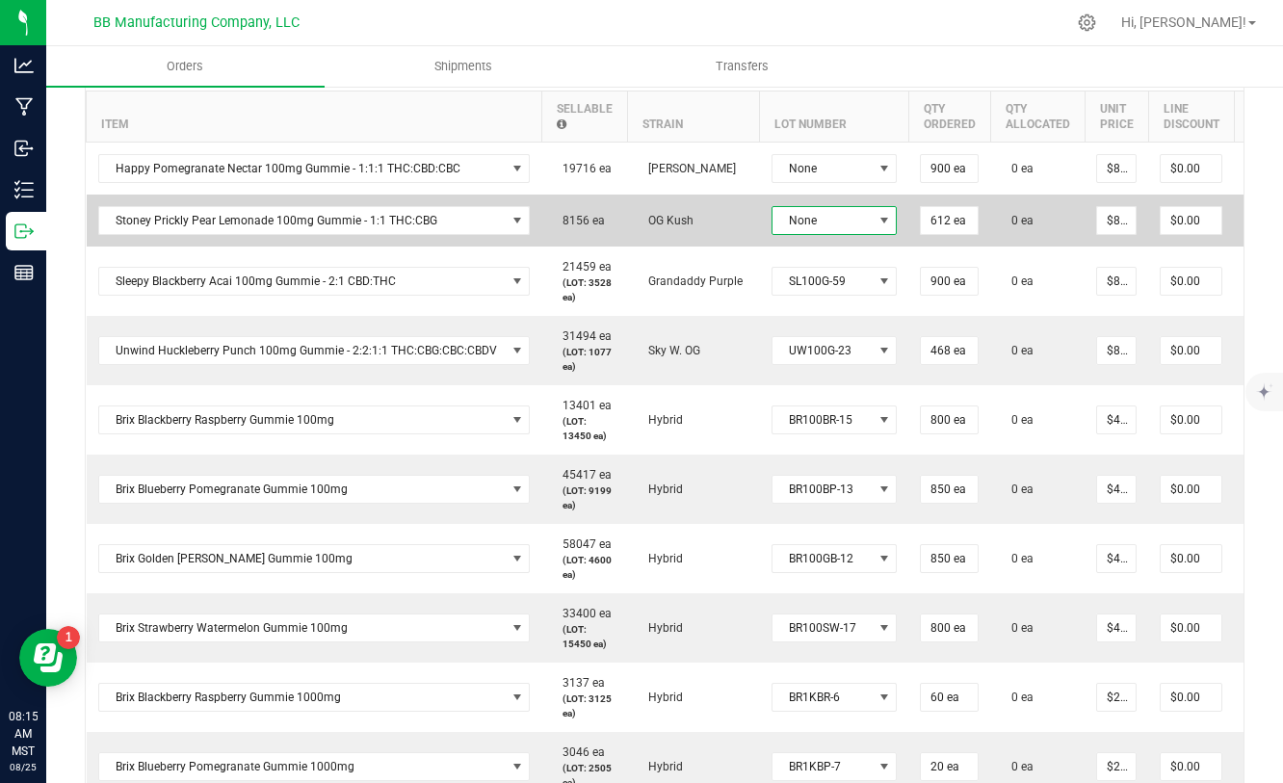
click at [830, 231] on span "None" at bounding box center [823, 220] width 100 height 27
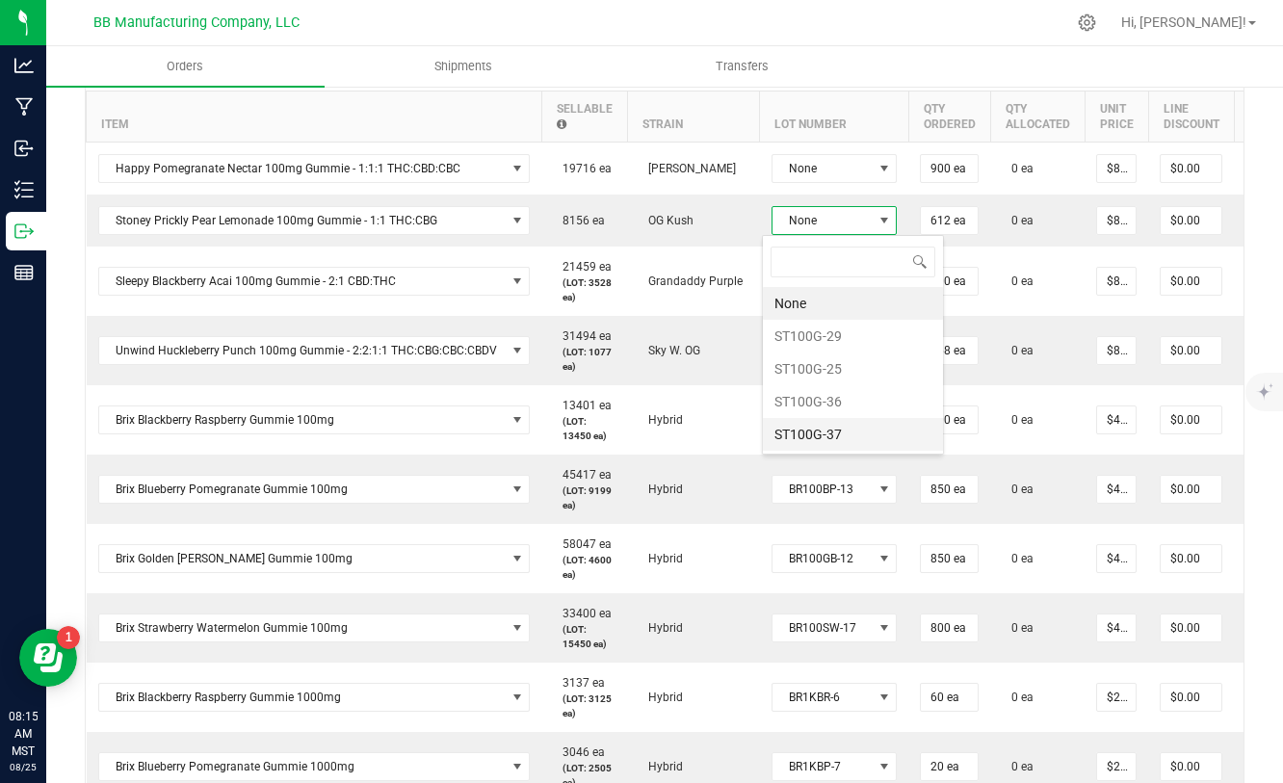
click at [823, 430] on li "ST100G-37" at bounding box center [853, 434] width 180 height 33
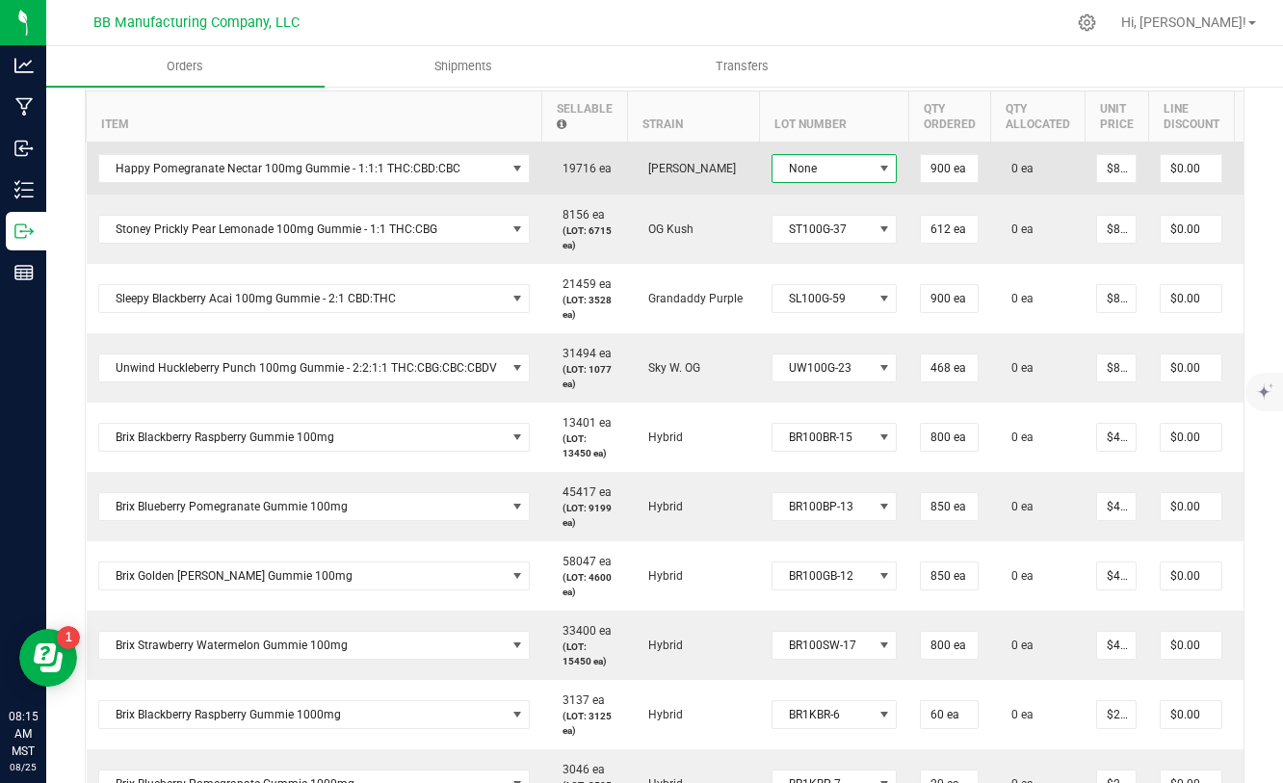
click at [851, 168] on span "None" at bounding box center [823, 168] width 100 height 27
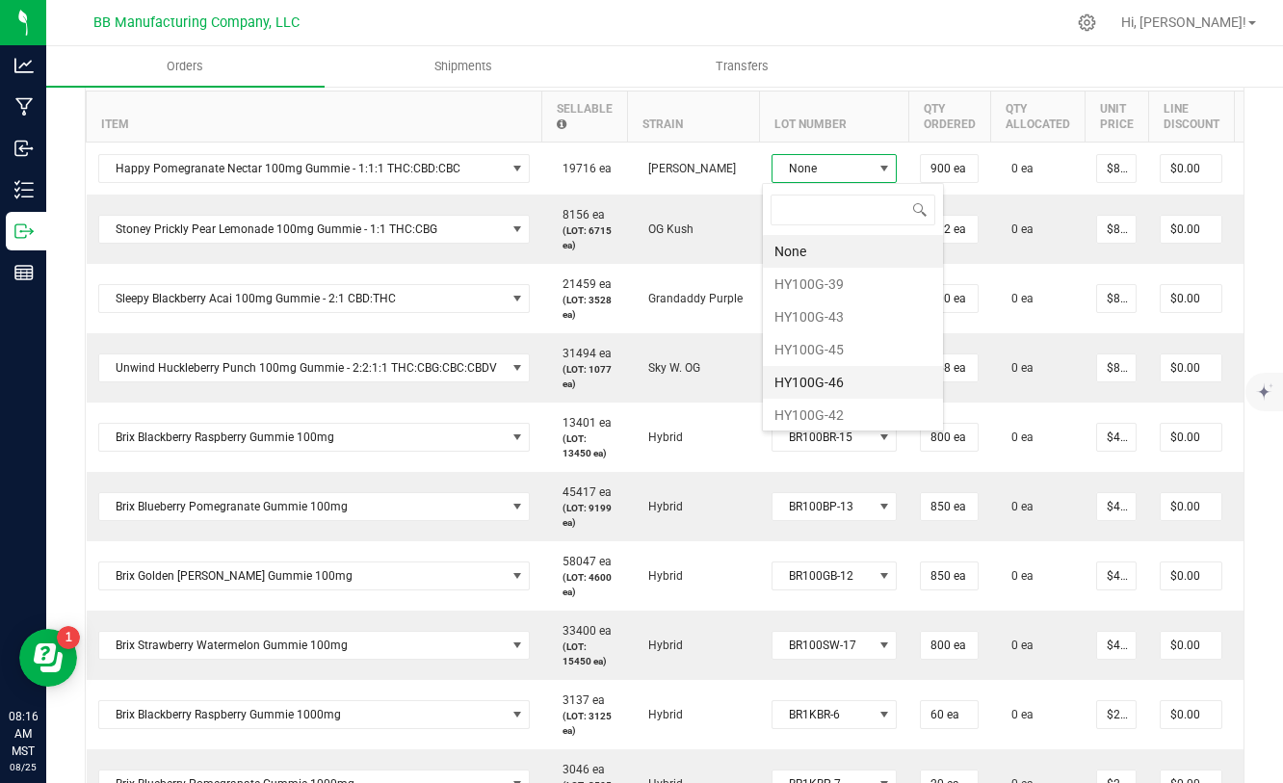
click at [838, 383] on li "HY100G-46" at bounding box center [853, 382] width 180 height 33
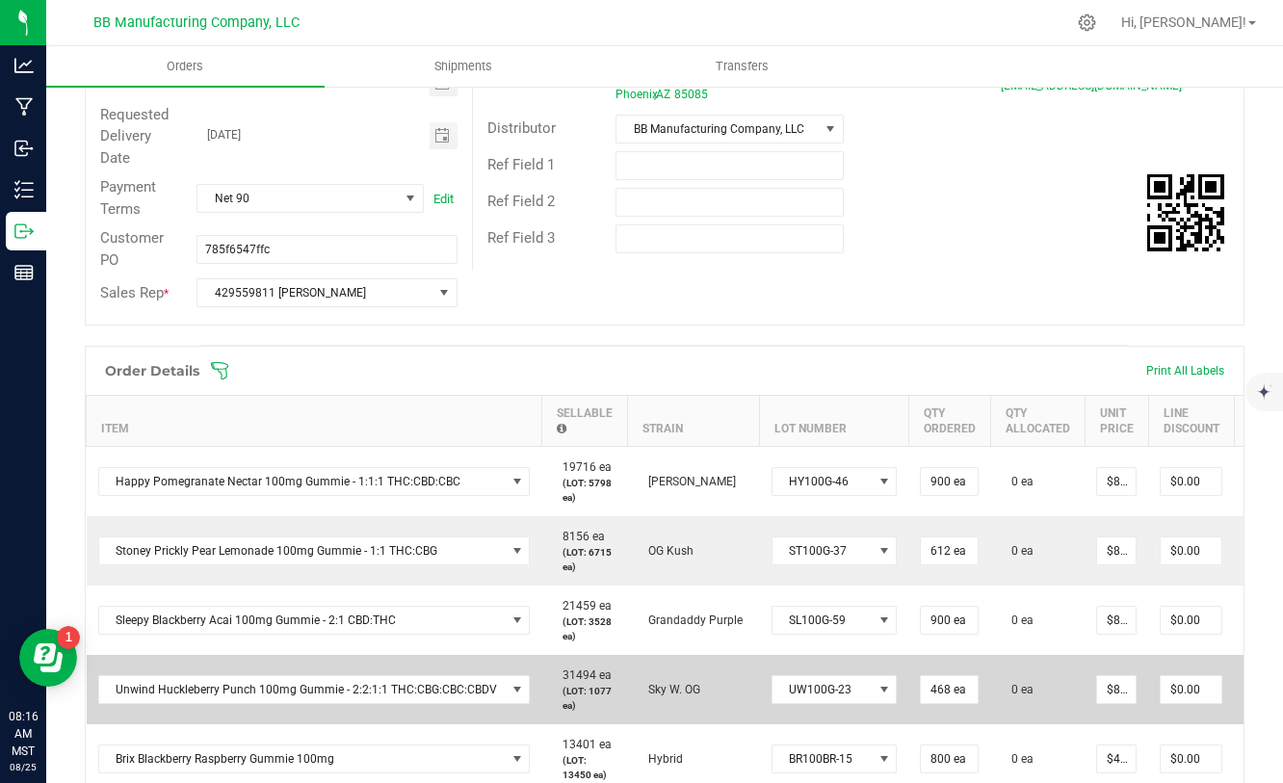
scroll to position [0, 0]
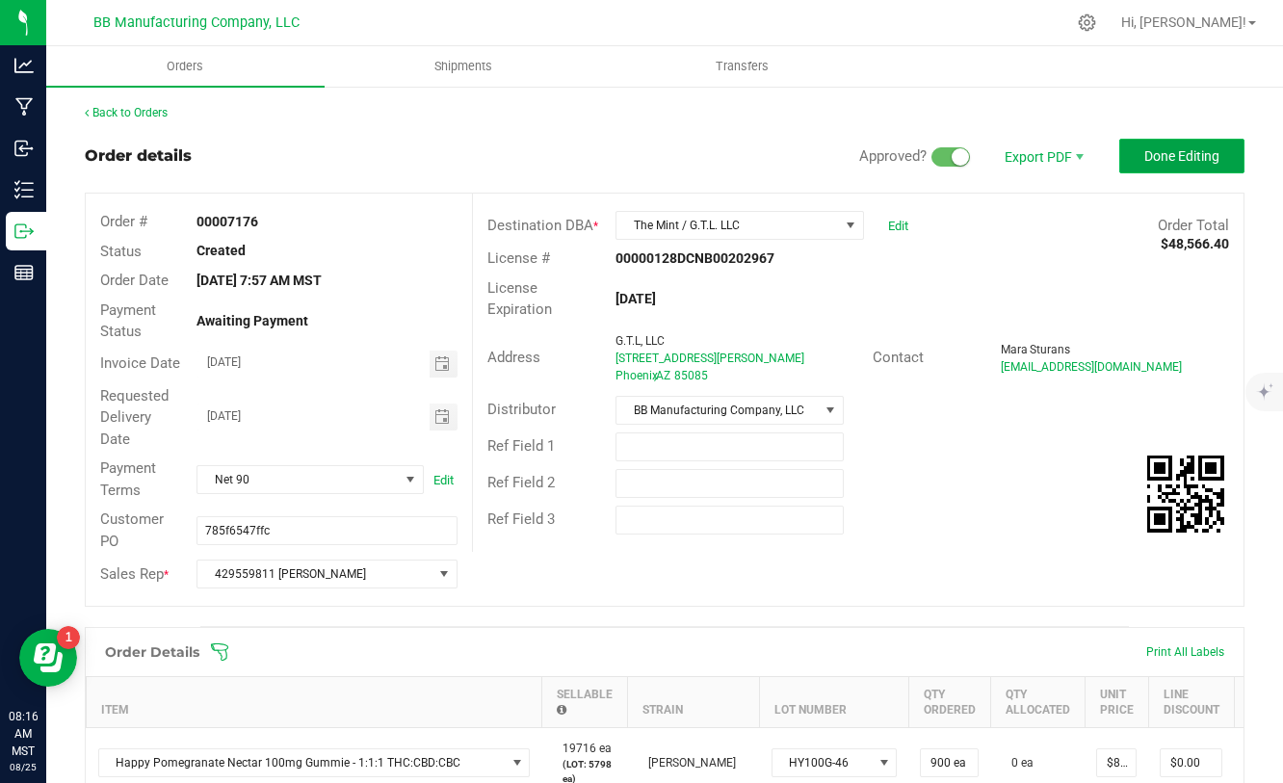
click at [1151, 157] on span "Done Editing" at bounding box center [1182, 155] width 75 height 15
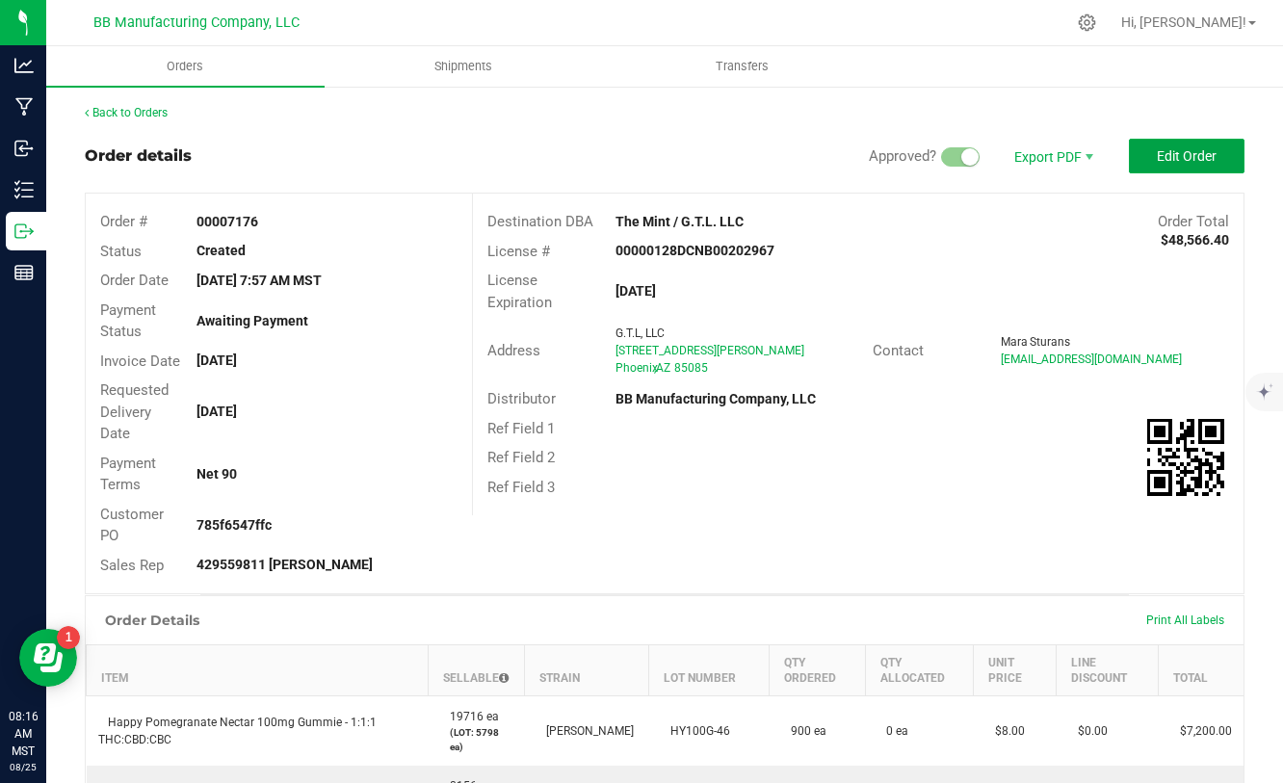
click at [1151, 157] on button "Edit Order" at bounding box center [1187, 156] width 116 height 35
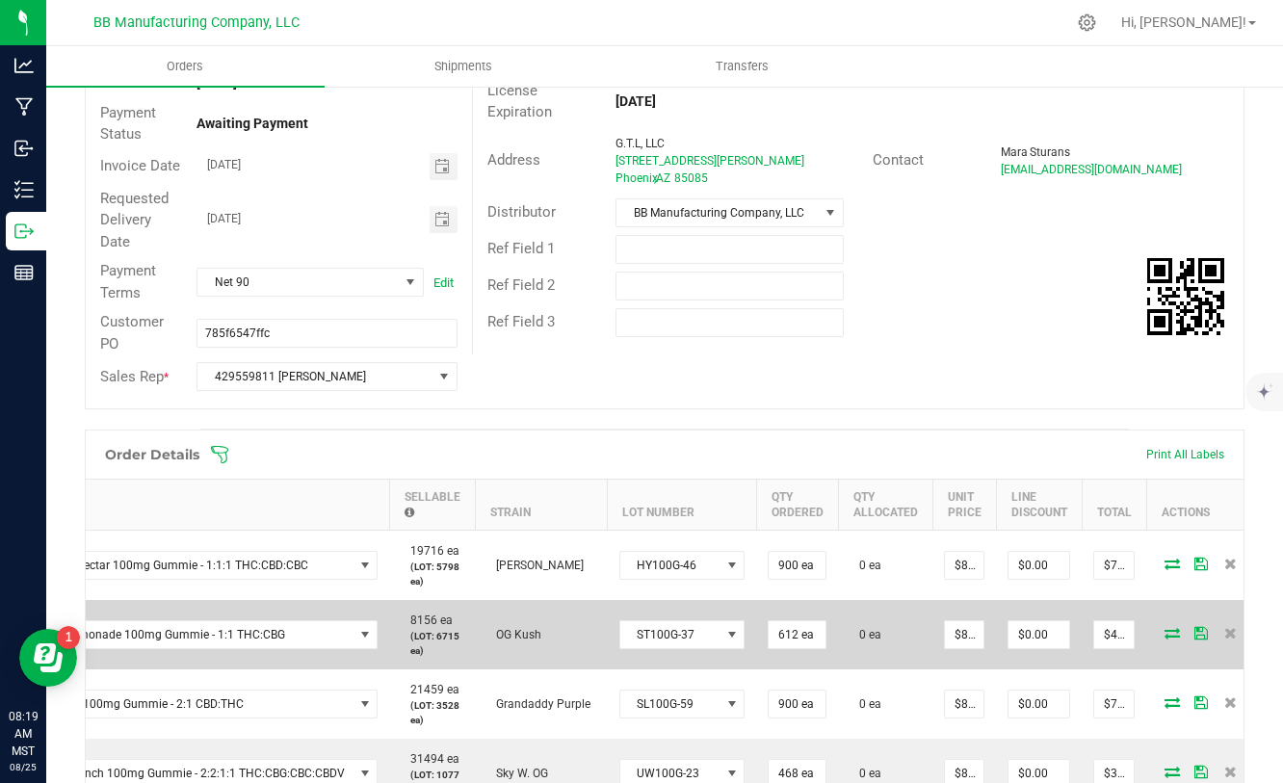
scroll to position [0, 158]
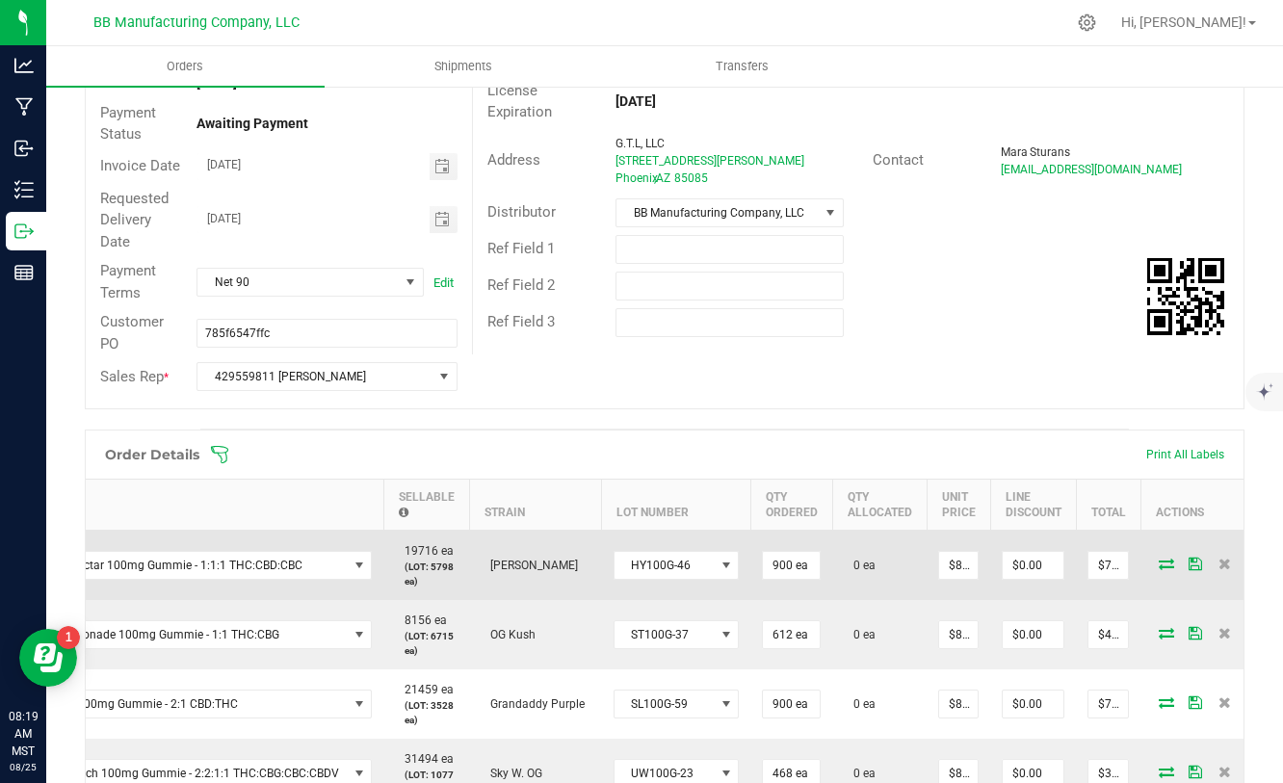
click at [1159, 564] on icon at bounding box center [1166, 564] width 15 height 12
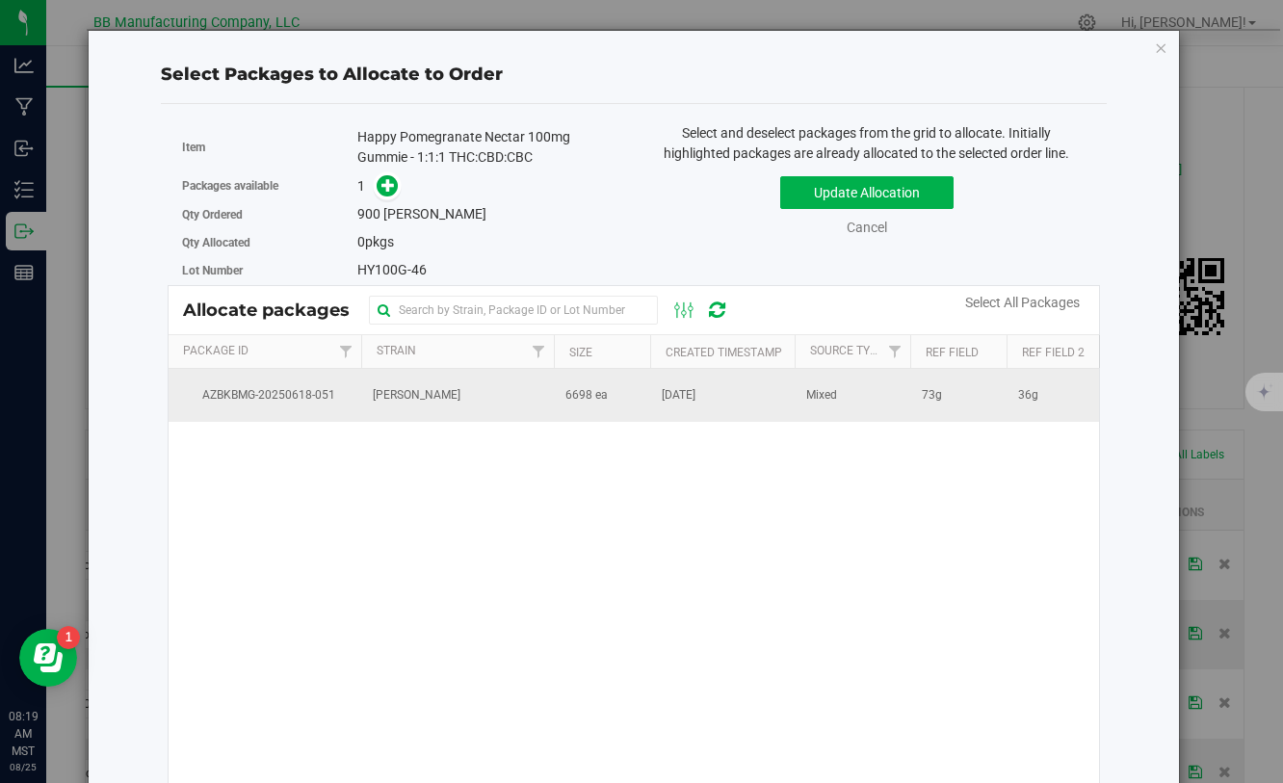
click at [526, 394] on td "[PERSON_NAME]" at bounding box center [457, 395] width 193 height 52
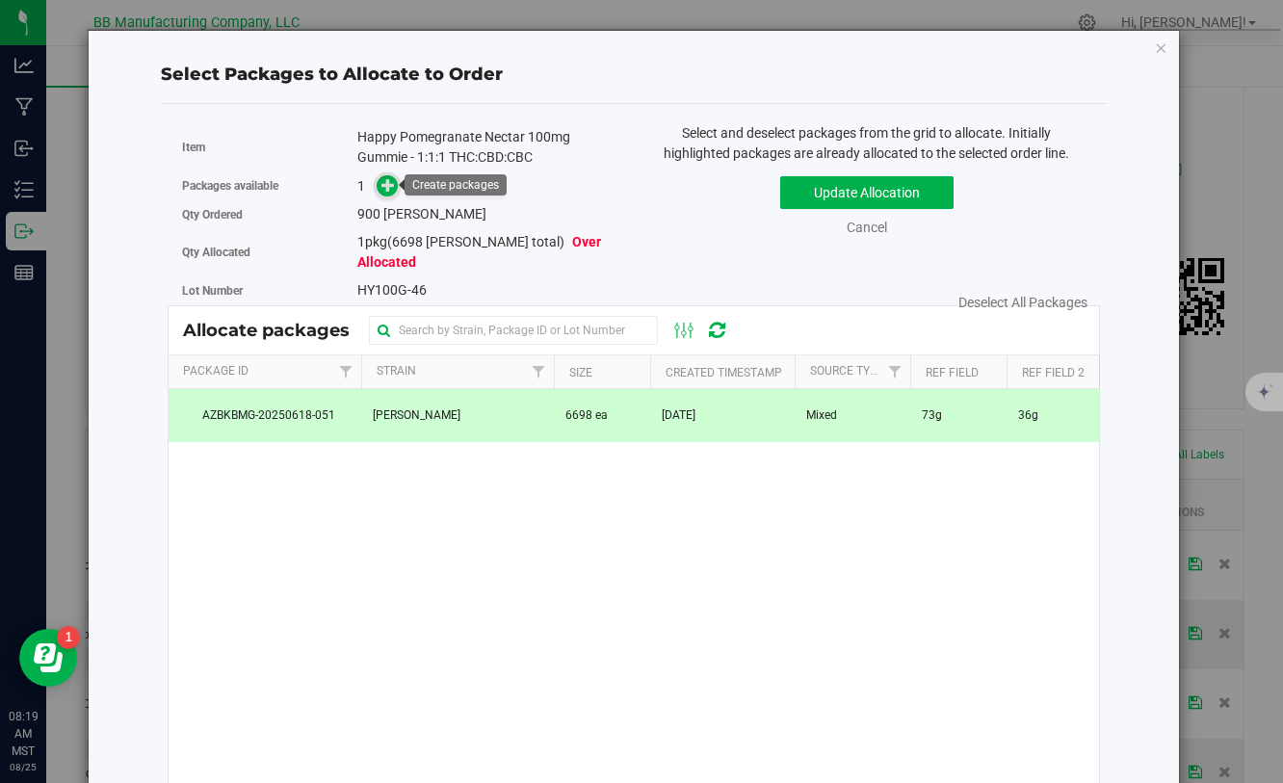
click at [388, 193] on span at bounding box center [388, 186] width 22 height 22
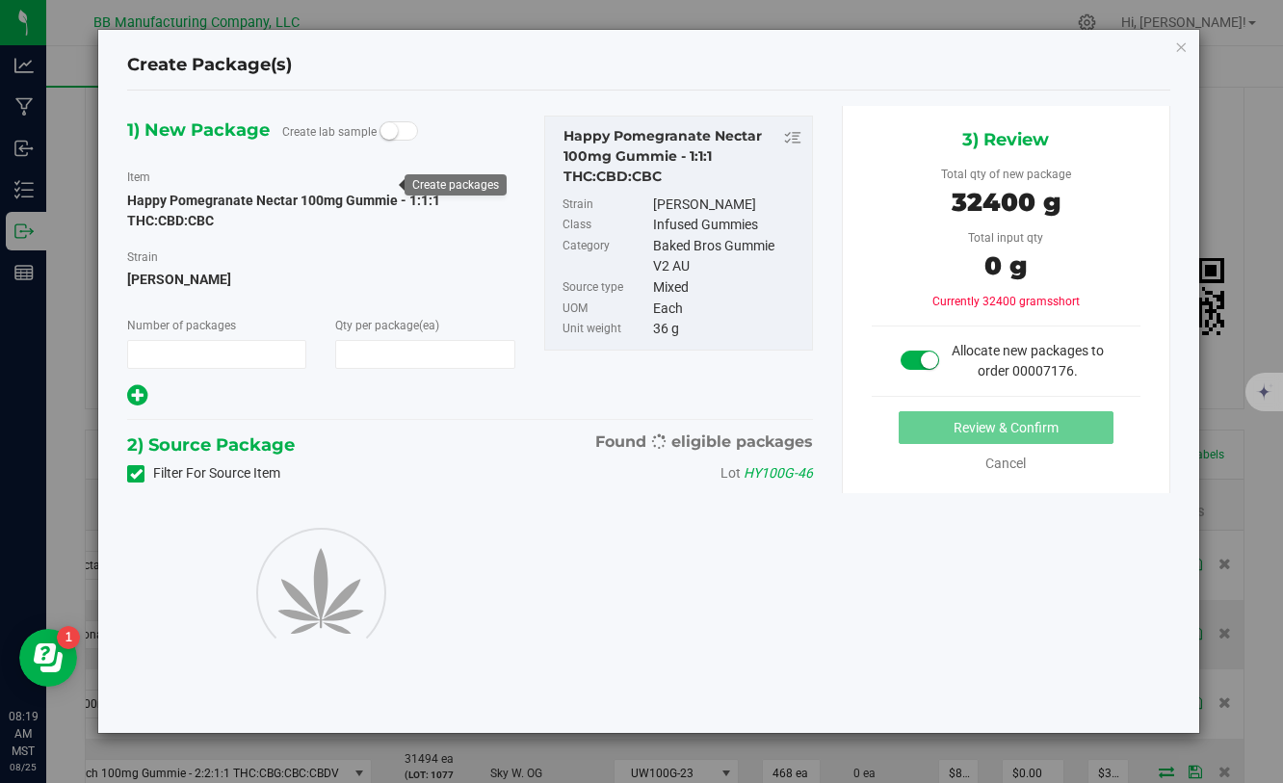
type input "1"
type input "900"
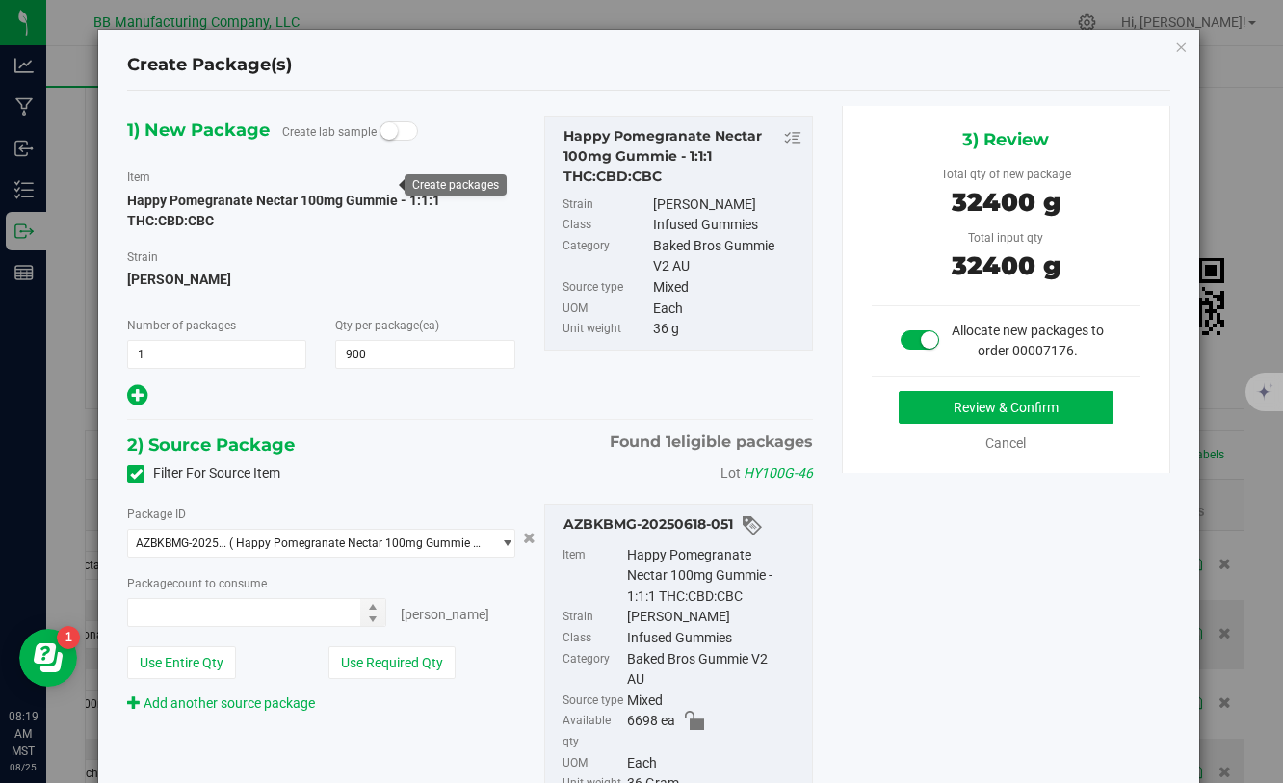
type input "900 ea"
click at [982, 412] on button "Review & Confirm" at bounding box center [1006, 407] width 215 height 33
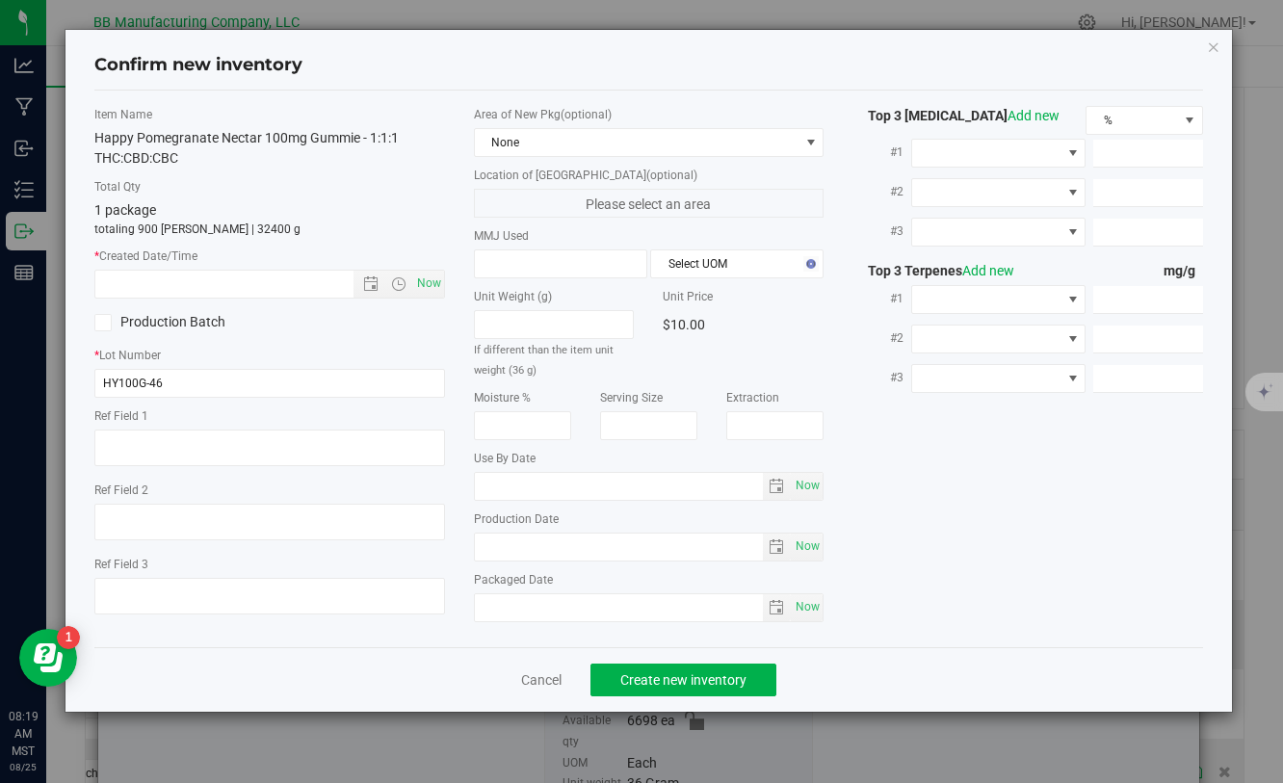
type textarea "73g"
type textarea "36g"
type textarea "020411-1"
type input "100.0000"
type input "[DATE]"
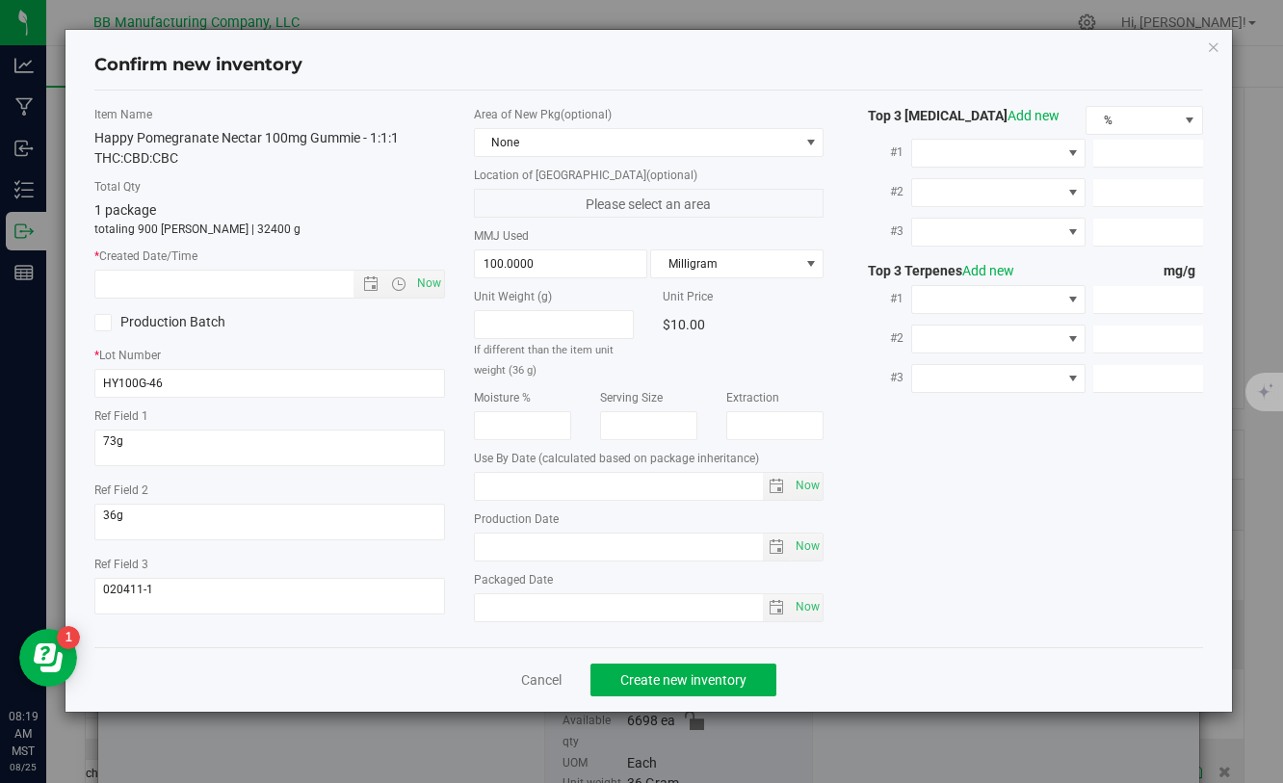
type input "[DATE]"
drag, startPoint x: 570, startPoint y: 549, endPoint x: 443, endPoint y: 549, distance: 127.2
click at [443, 549] on div "Item Name Happy Pomegranate Nectar 100mg Gummie - 1:1:1 THC:CBD:CBC Total Qty 1…" at bounding box center [648, 369] width 1137 height 526
click at [173, 279] on input "text" at bounding box center [240, 284] width 290 height 27
click at [172, 266] on div "* Created Date/Time Now" at bounding box center [269, 273] width 350 height 51
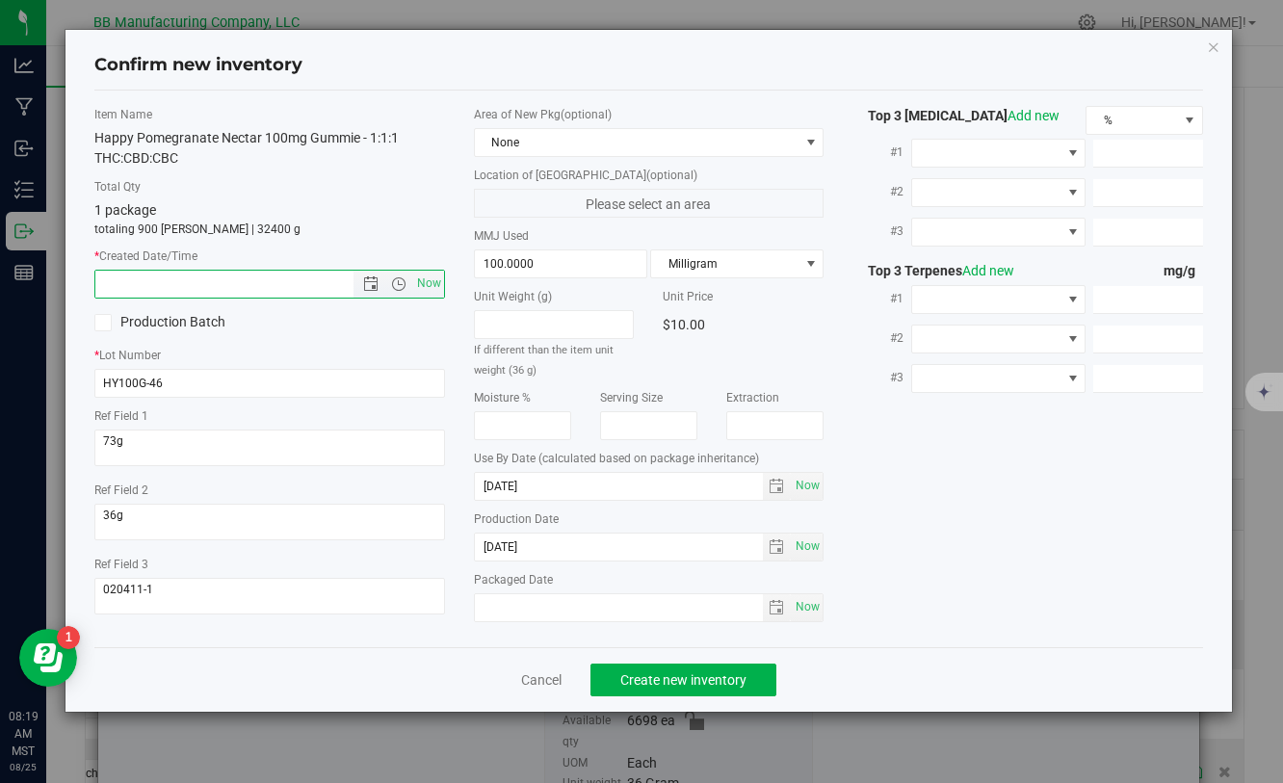
paste input "[DATE]"
click at [663, 687] on span "Create new inventory" at bounding box center [684, 680] width 126 height 15
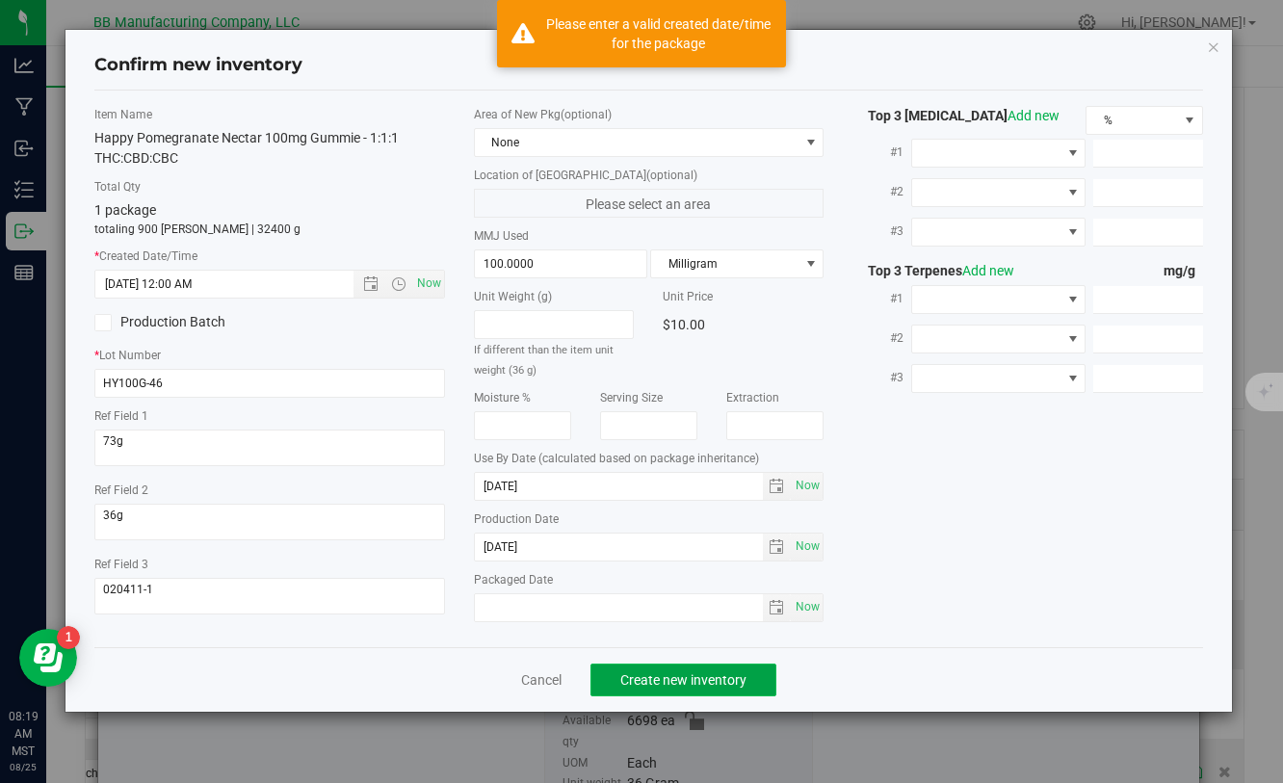
type input "[DATE] 8:19 AM"
click at [663, 687] on span "Create new inventory" at bounding box center [684, 680] width 126 height 15
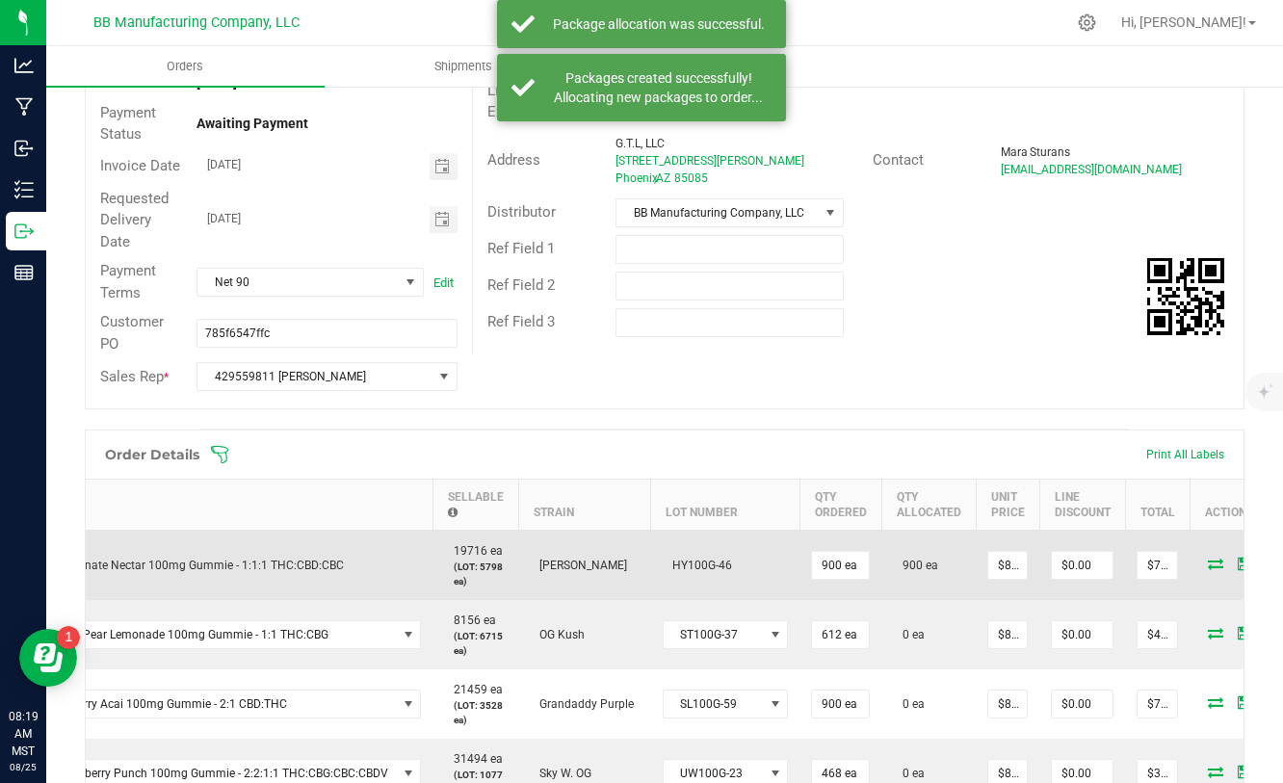
scroll to position [0, 158]
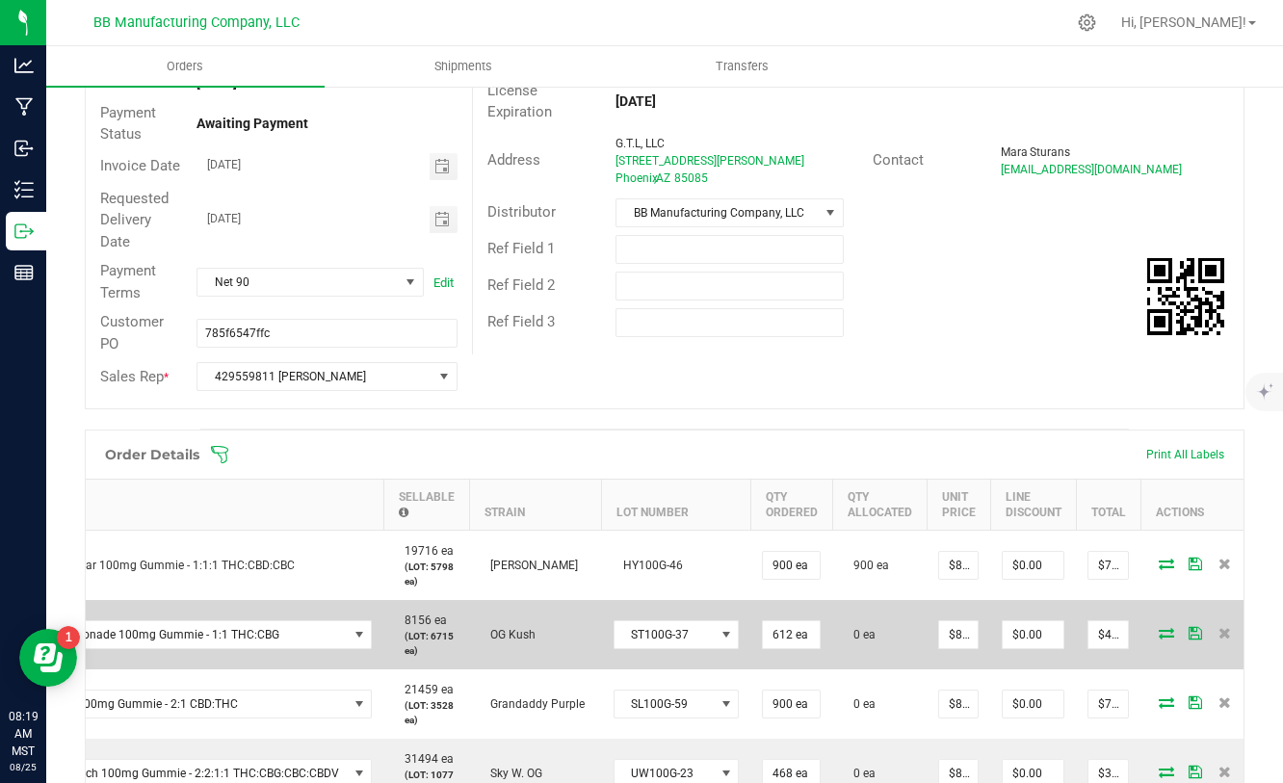
click at [1159, 637] on icon at bounding box center [1166, 633] width 15 height 12
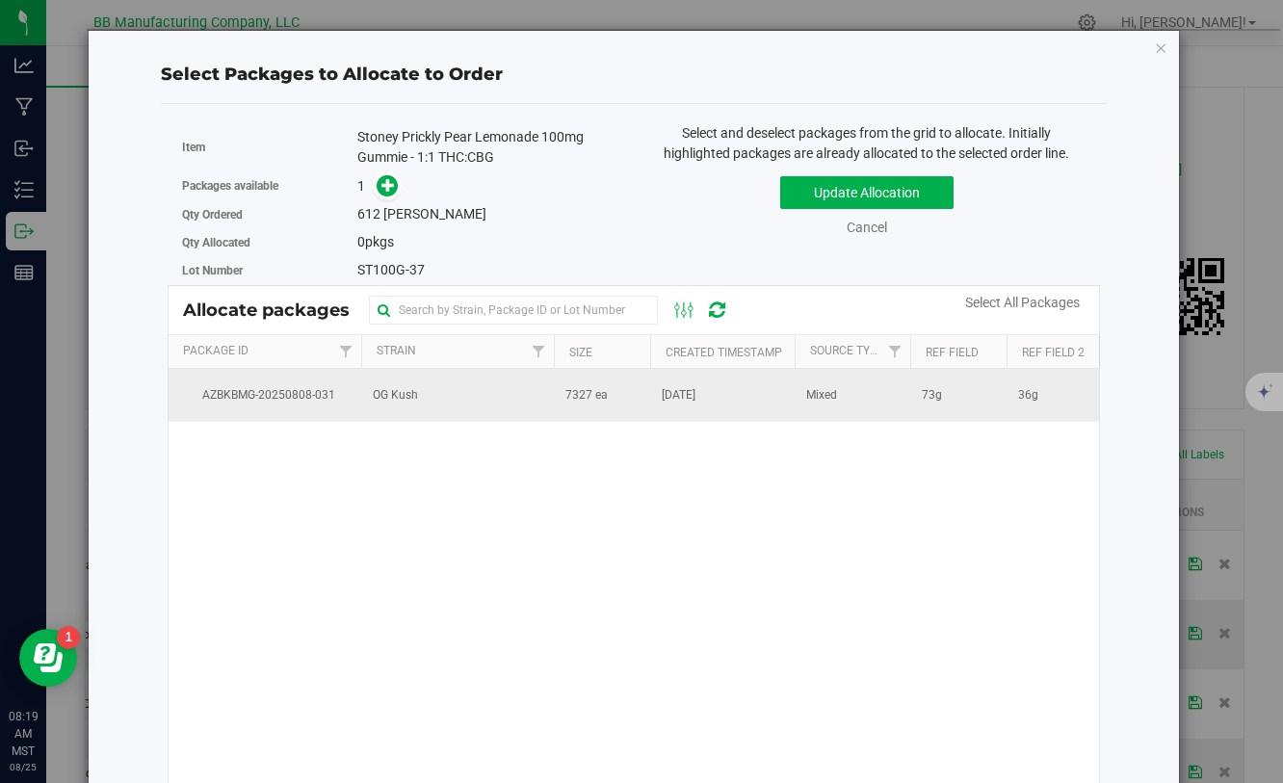
click at [688, 402] on span "[DATE]" at bounding box center [679, 395] width 34 height 18
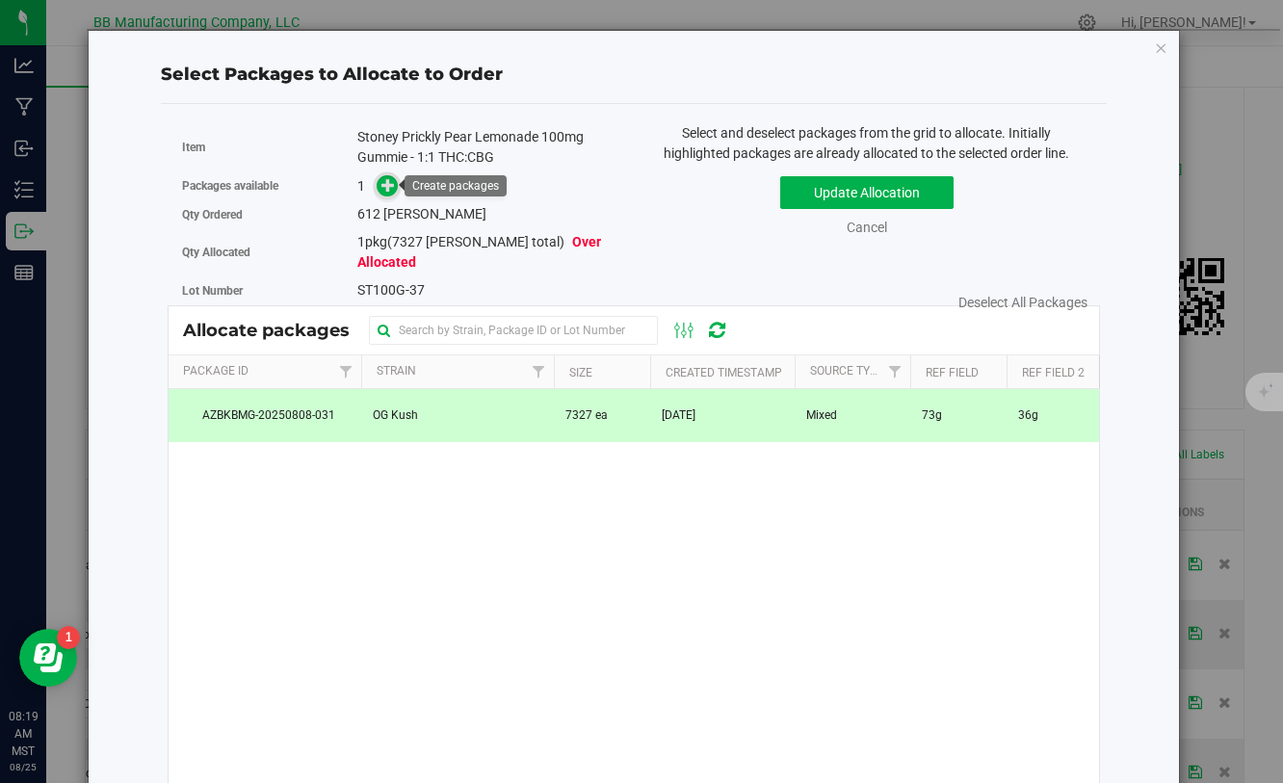
click at [385, 186] on icon at bounding box center [388, 184] width 13 height 13
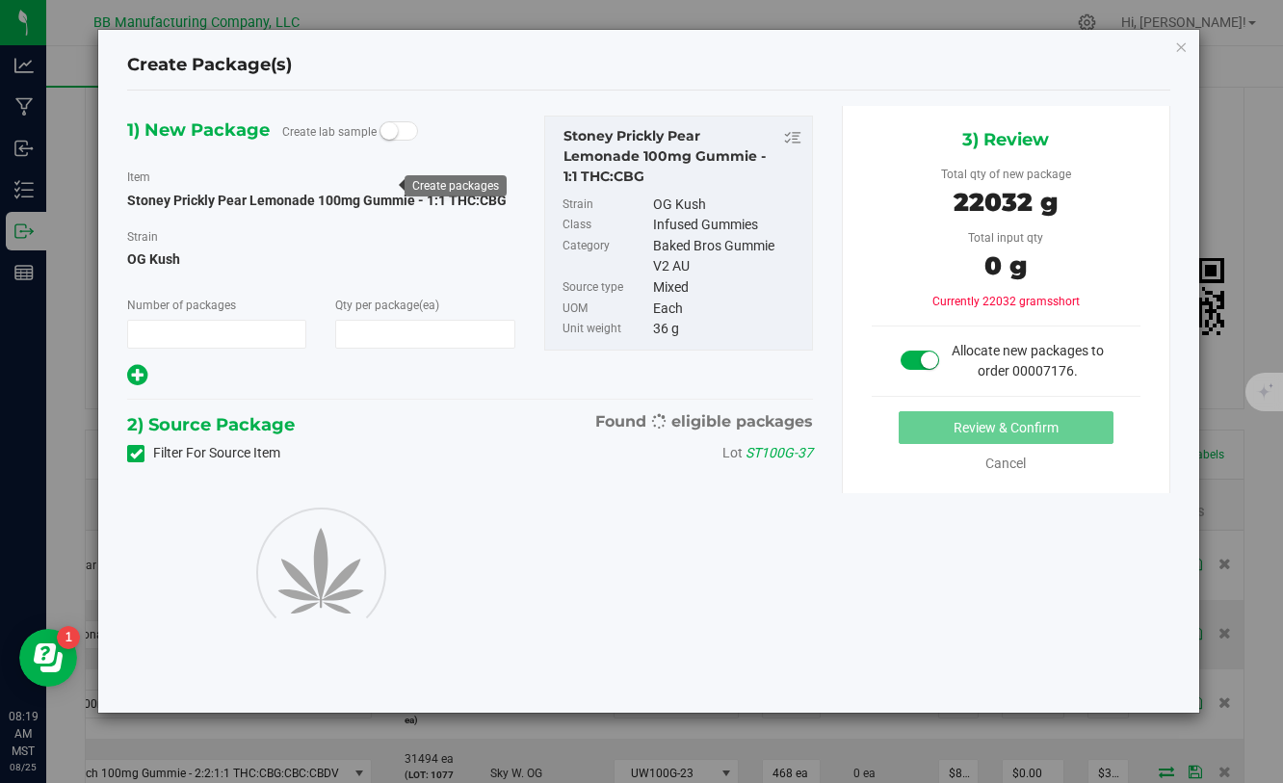
type input "1"
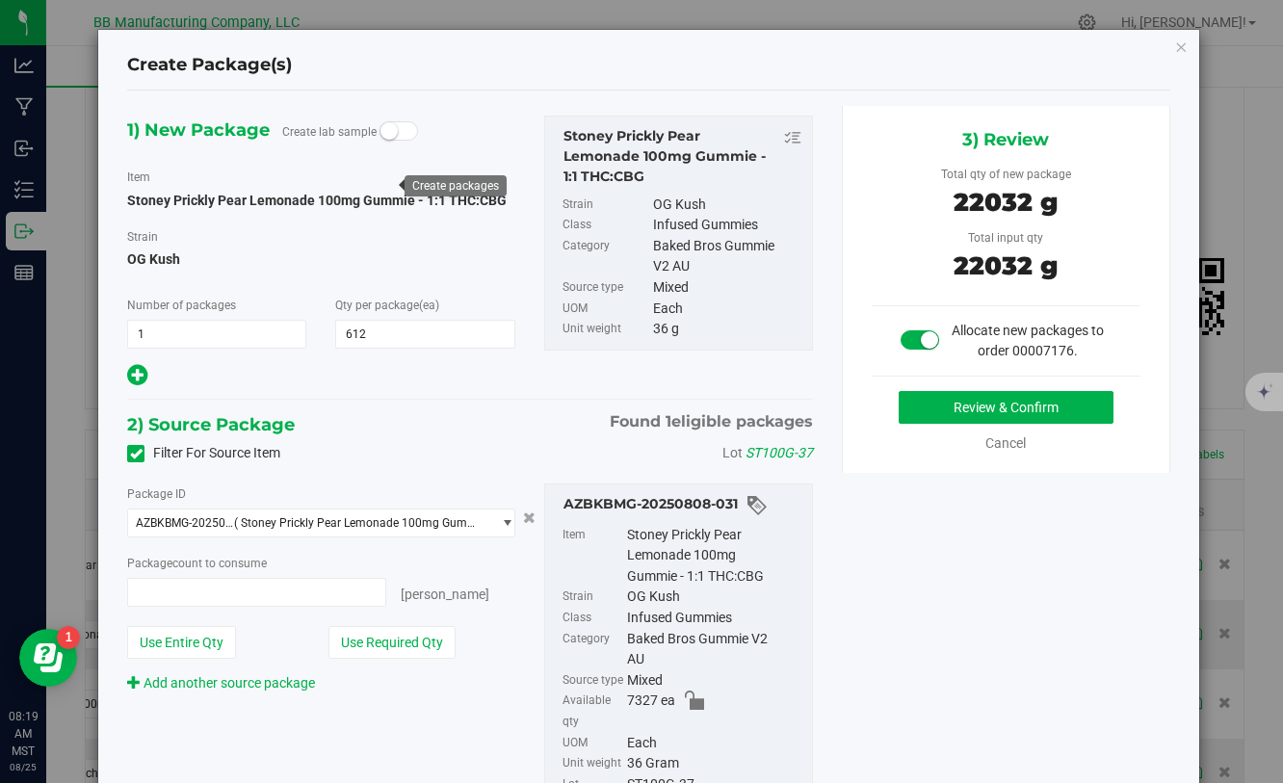
type input "612"
type input "612 ea"
click at [947, 405] on button "Review & Confirm" at bounding box center [1006, 407] width 215 height 33
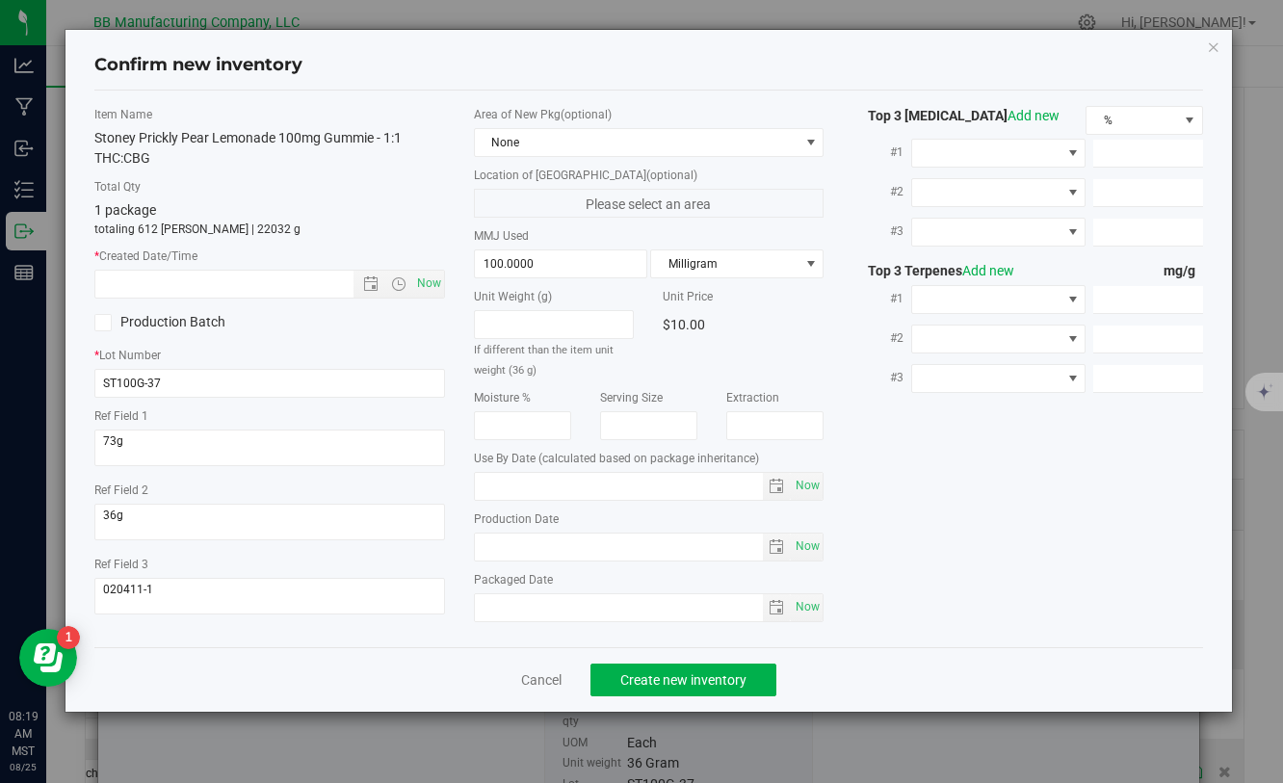
type input "[DATE]"
click at [462, 545] on div "Area of New Pkg (optional) None Location of [GEOGRAPHIC_DATA] (optional) Please…" at bounding box center [649, 369] width 379 height 526
click at [256, 278] on input "text" at bounding box center [240, 284] width 290 height 27
paste input "[DATE]"
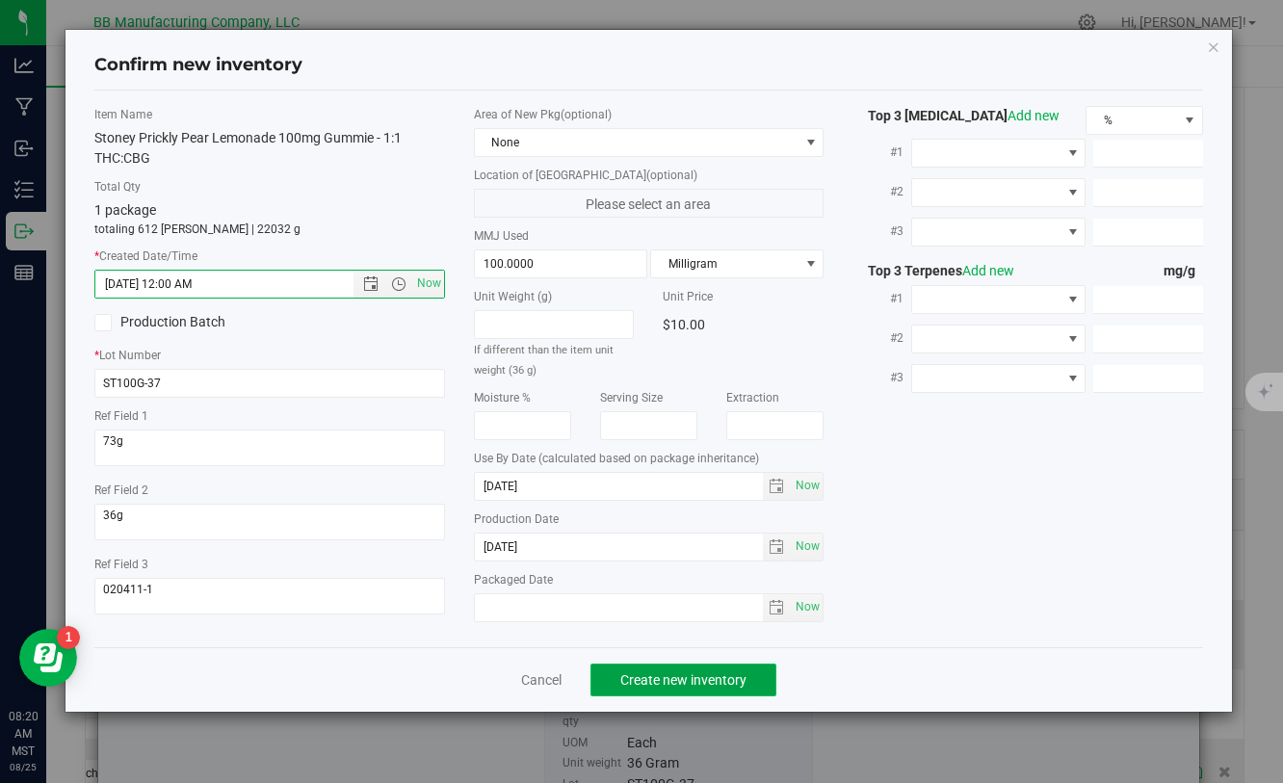
click at [652, 686] on span "Create new inventory" at bounding box center [684, 680] width 126 height 15
type input "[DATE] 8:20 AM"
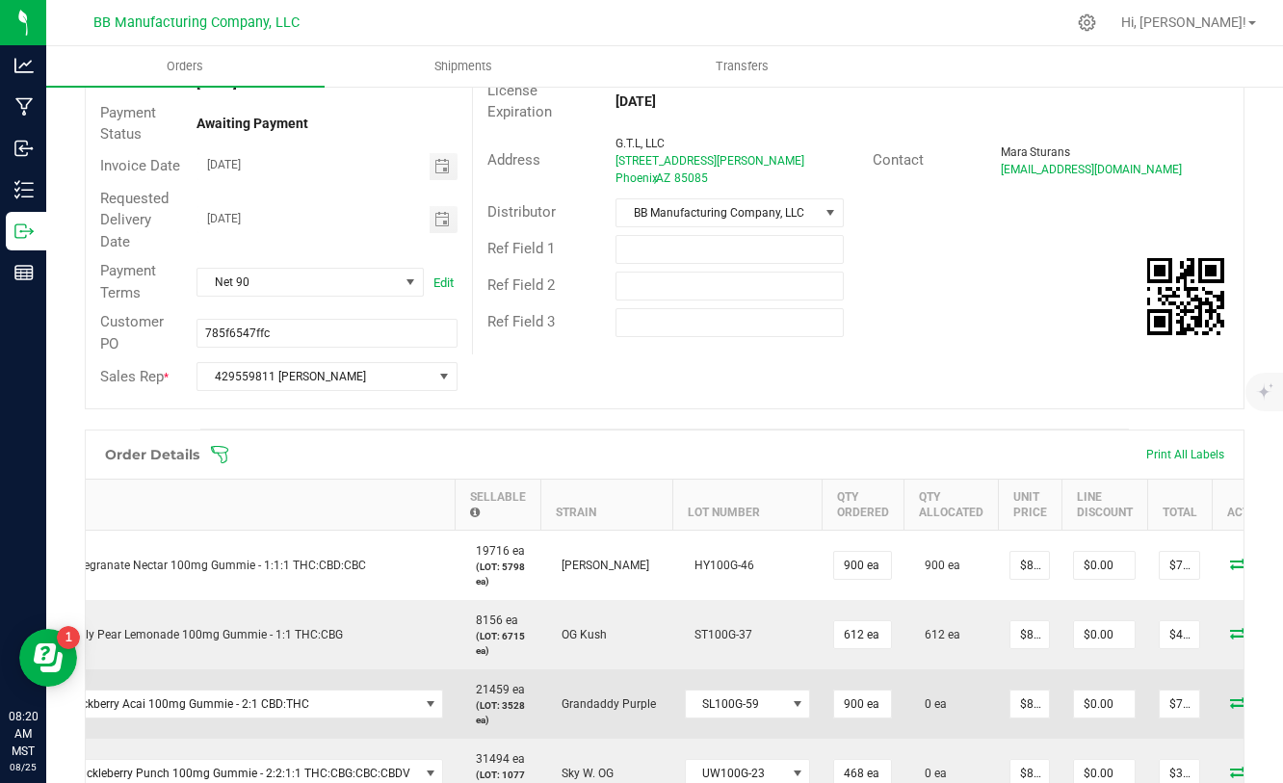
scroll to position [0, 158]
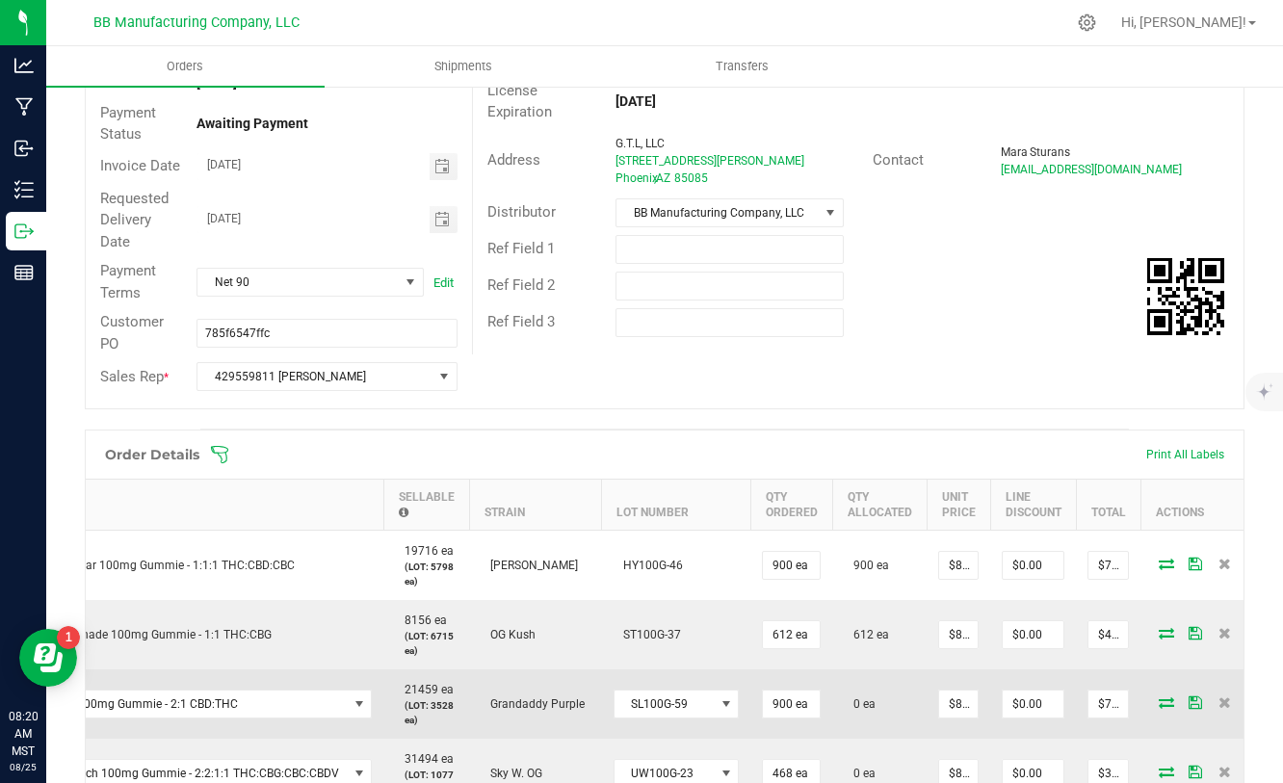
click at [1159, 703] on icon at bounding box center [1166, 703] width 15 height 12
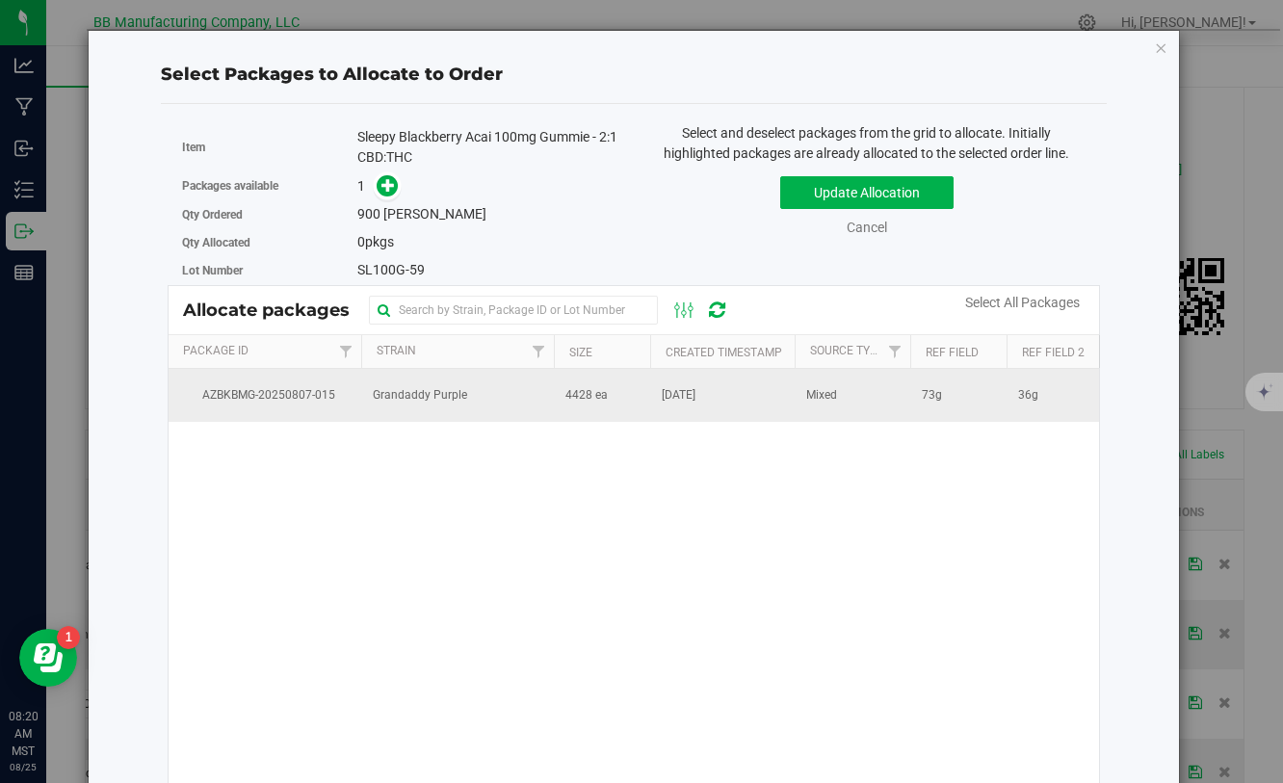
click at [499, 402] on td "Grandaddy Purple" at bounding box center [457, 395] width 193 height 52
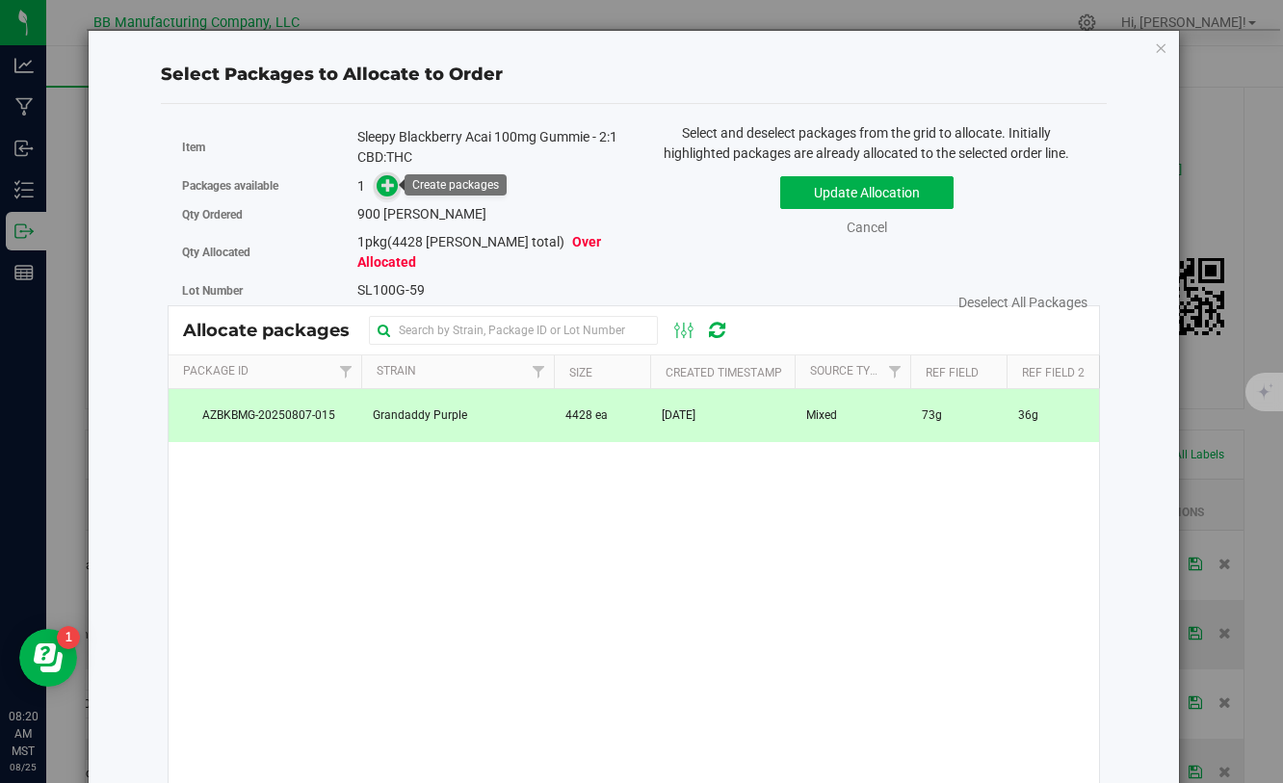
click at [383, 186] on icon at bounding box center [388, 184] width 13 height 13
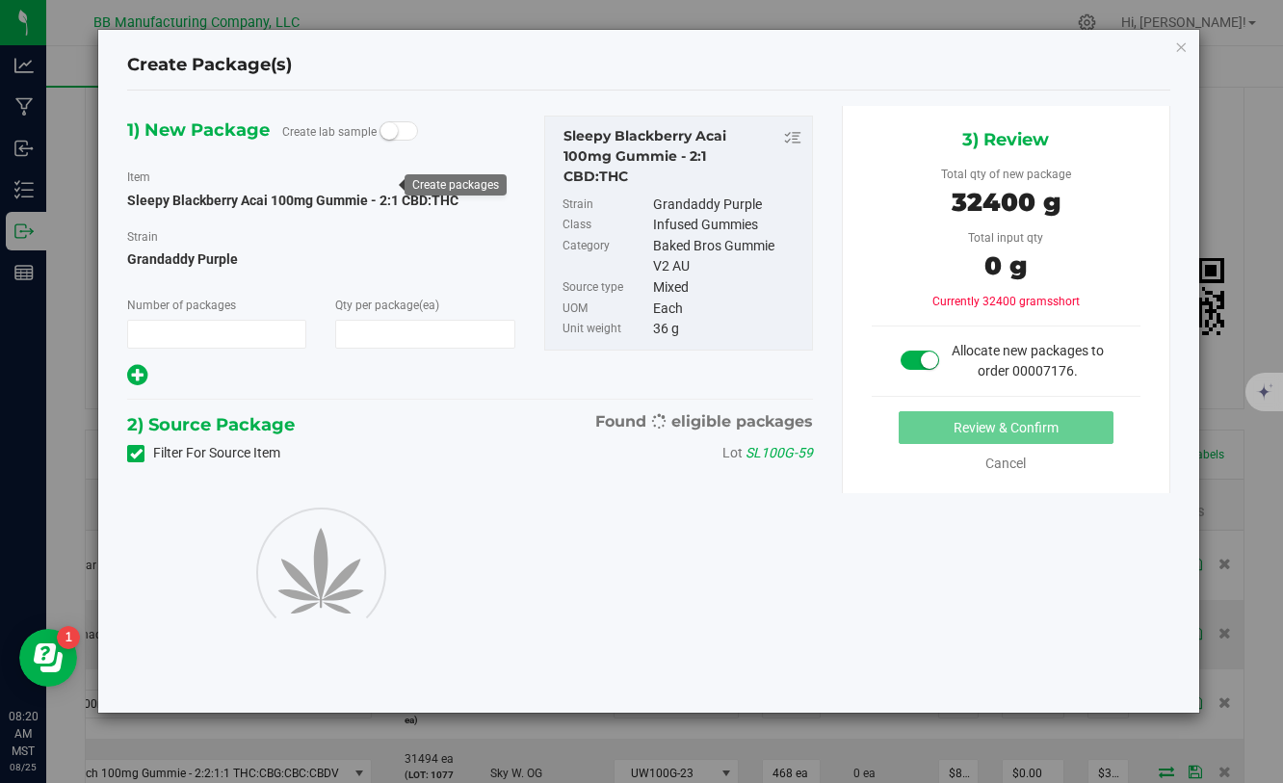
type input "1"
type input "900"
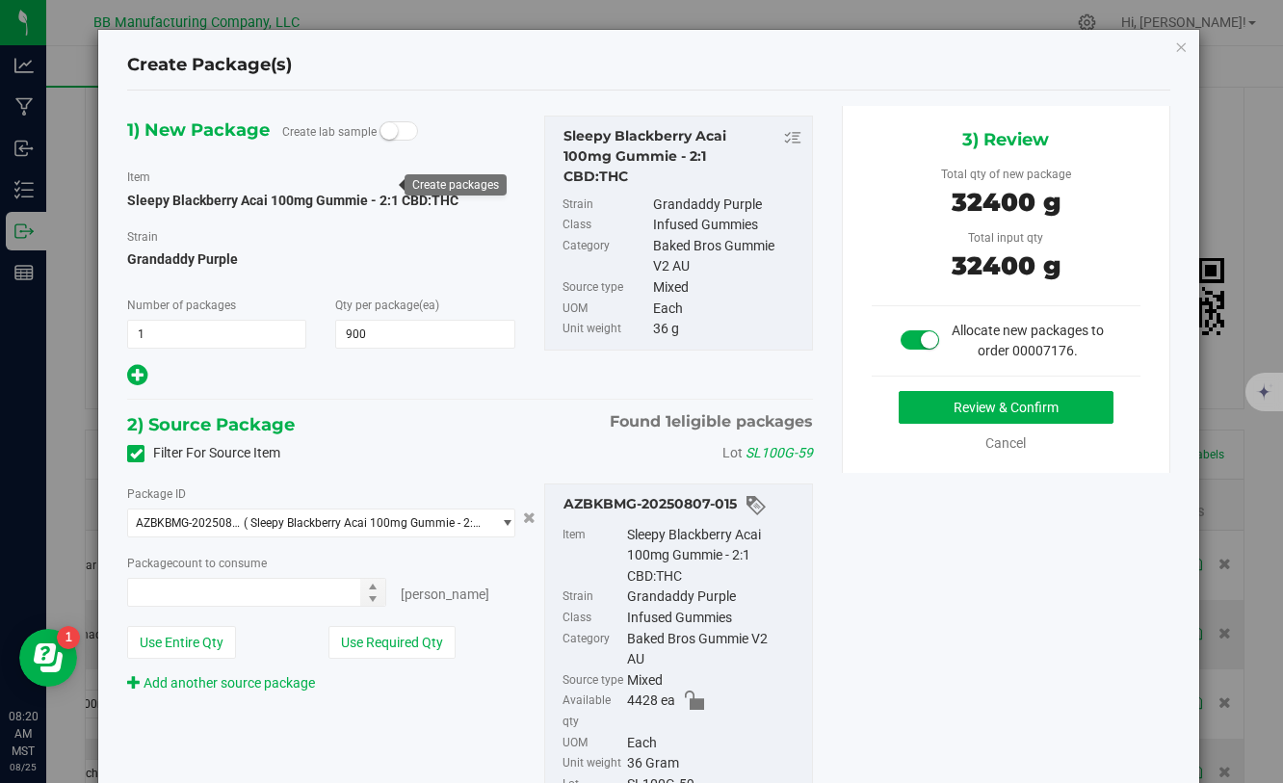
type input "900 ea"
click at [939, 406] on button "Review & Confirm" at bounding box center [1006, 407] width 215 height 33
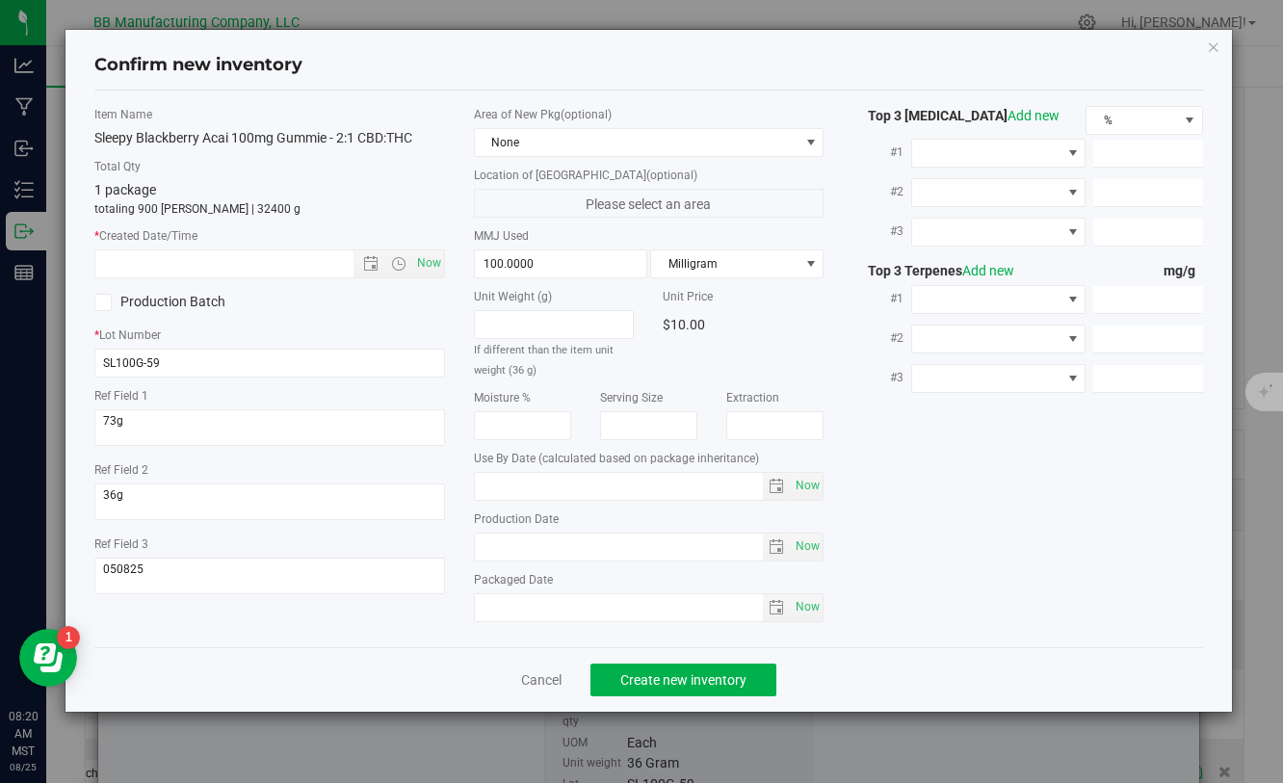
type input "[DATE]"
drag, startPoint x: 549, startPoint y: 546, endPoint x: 463, endPoint y: 546, distance: 86.7
click at [463, 546] on div "Area of New Pkg (optional) None Location of [GEOGRAPHIC_DATA] (optional) Please…" at bounding box center [649, 369] width 379 height 526
click at [299, 268] on input "text" at bounding box center [240, 264] width 290 height 27
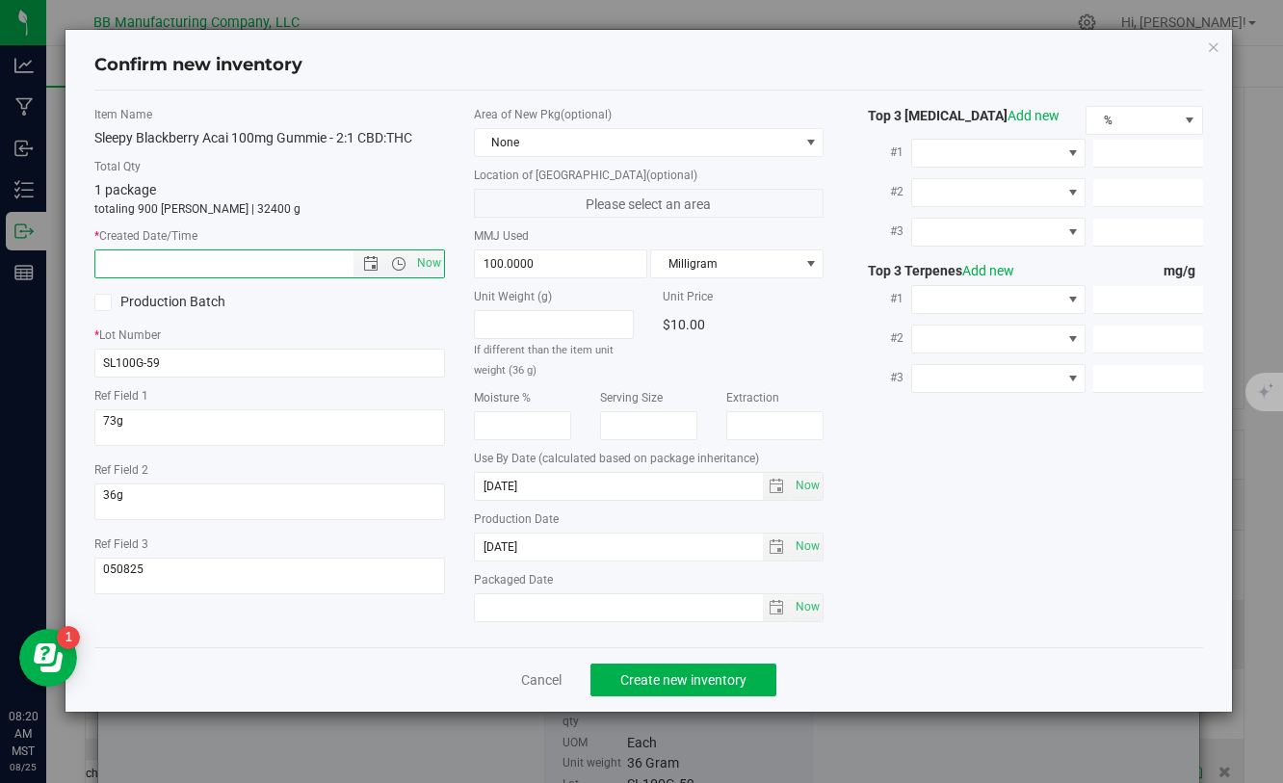
paste input "[DATE]"
click at [624, 676] on span "Create new inventory" at bounding box center [684, 680] width 126 height 15
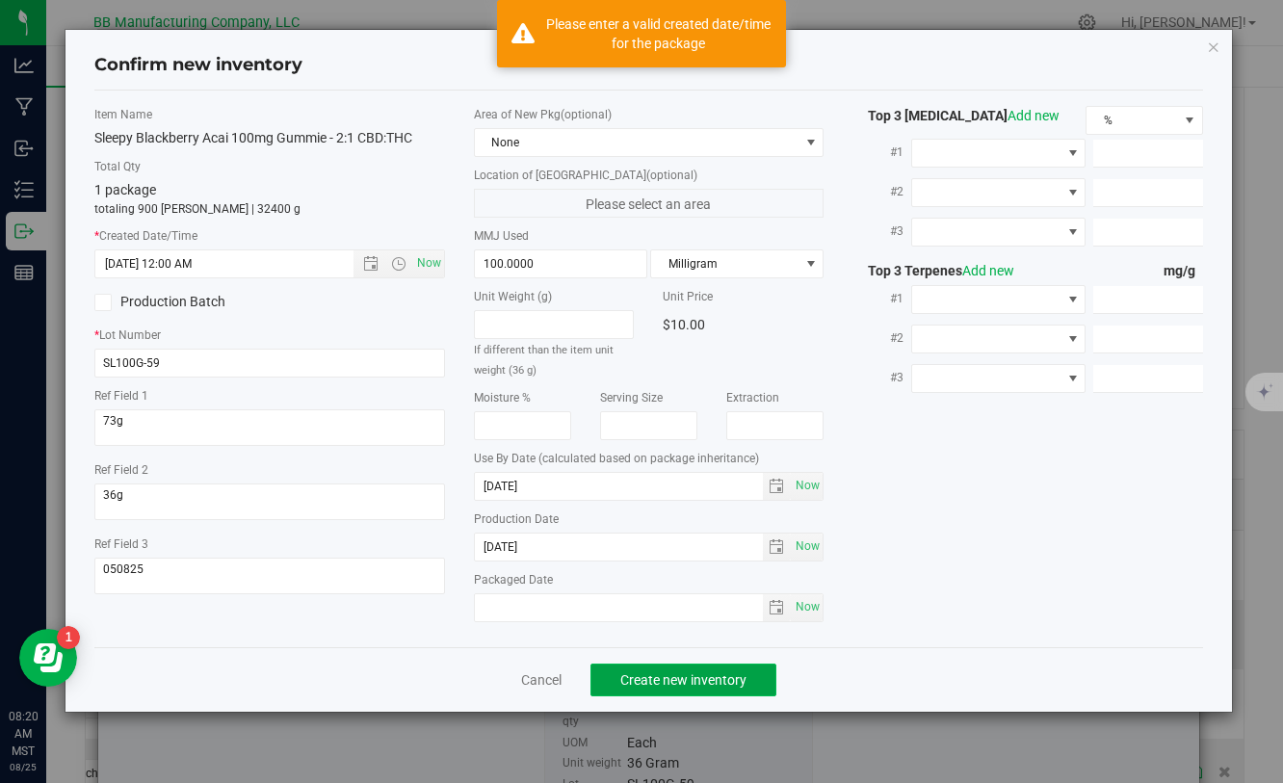
type input "[DATE] 8:20 AM"
click at [639, 682] on span "Create new inventory" at bounding box center [684, 680] width 126 height 15
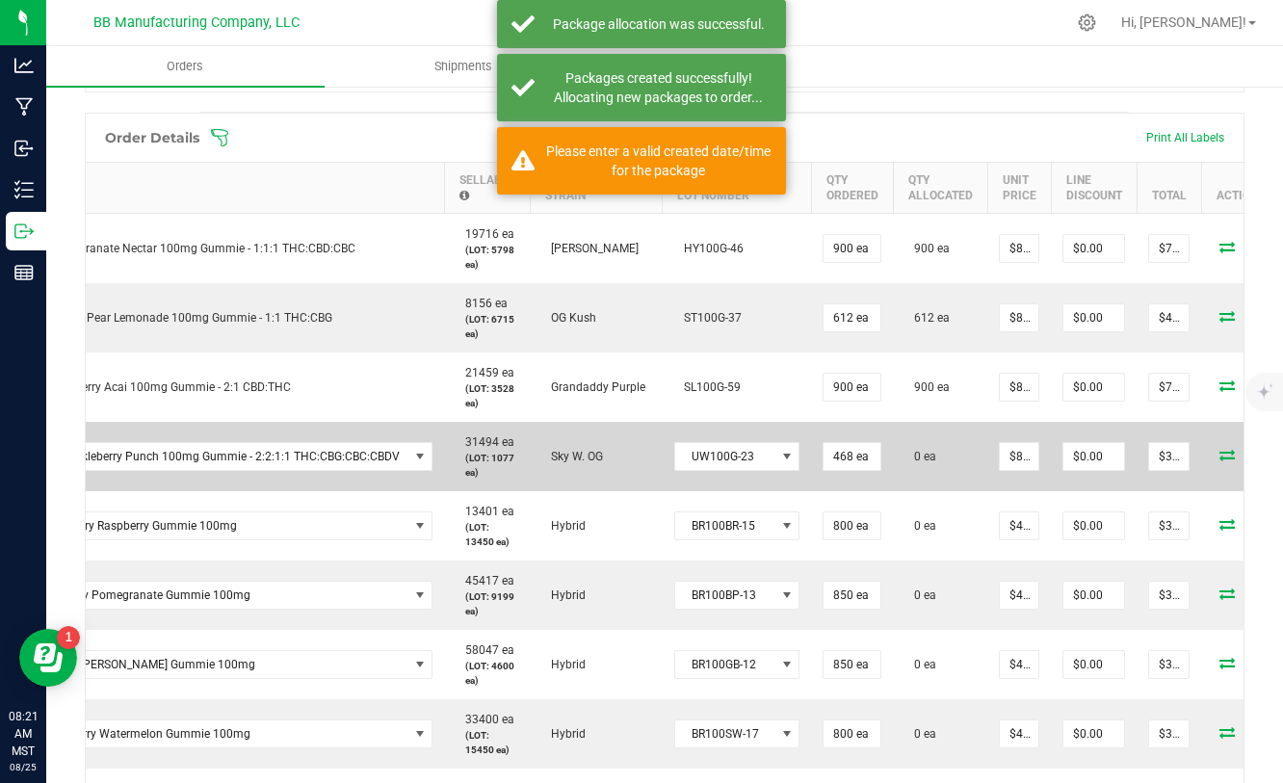
scroll to position [0, 158]
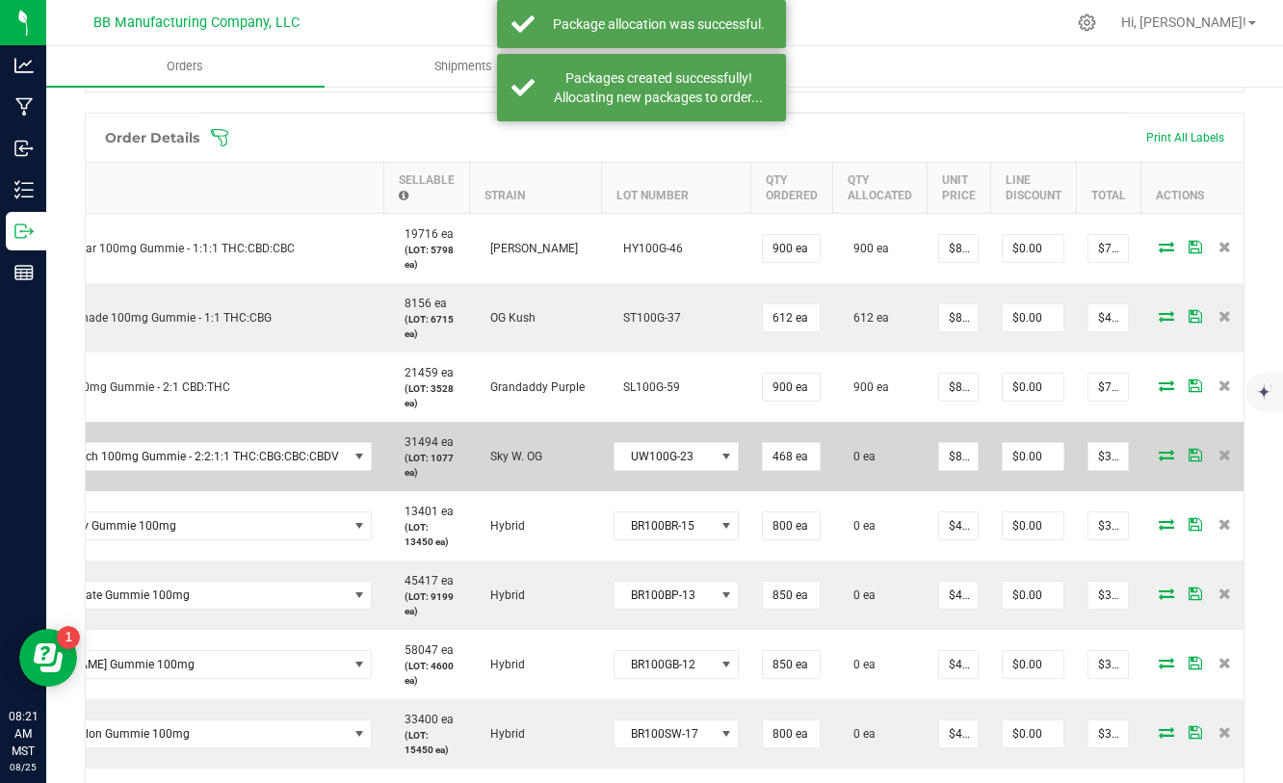
click at [1159, 461] on icon at bounding box center [1166, 455] width 15 height 12
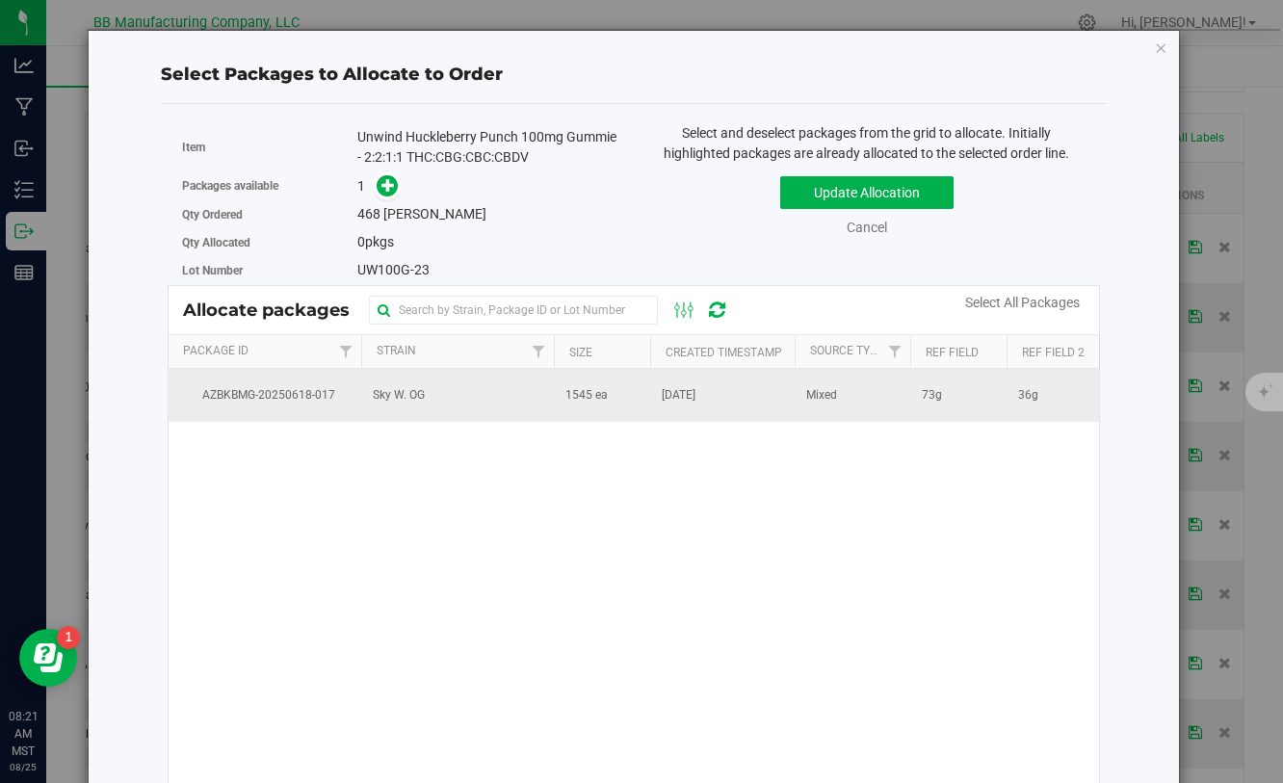
click at [674, 400] on span "[DATE]" at bounding box center [679, 395] width 34 height 18
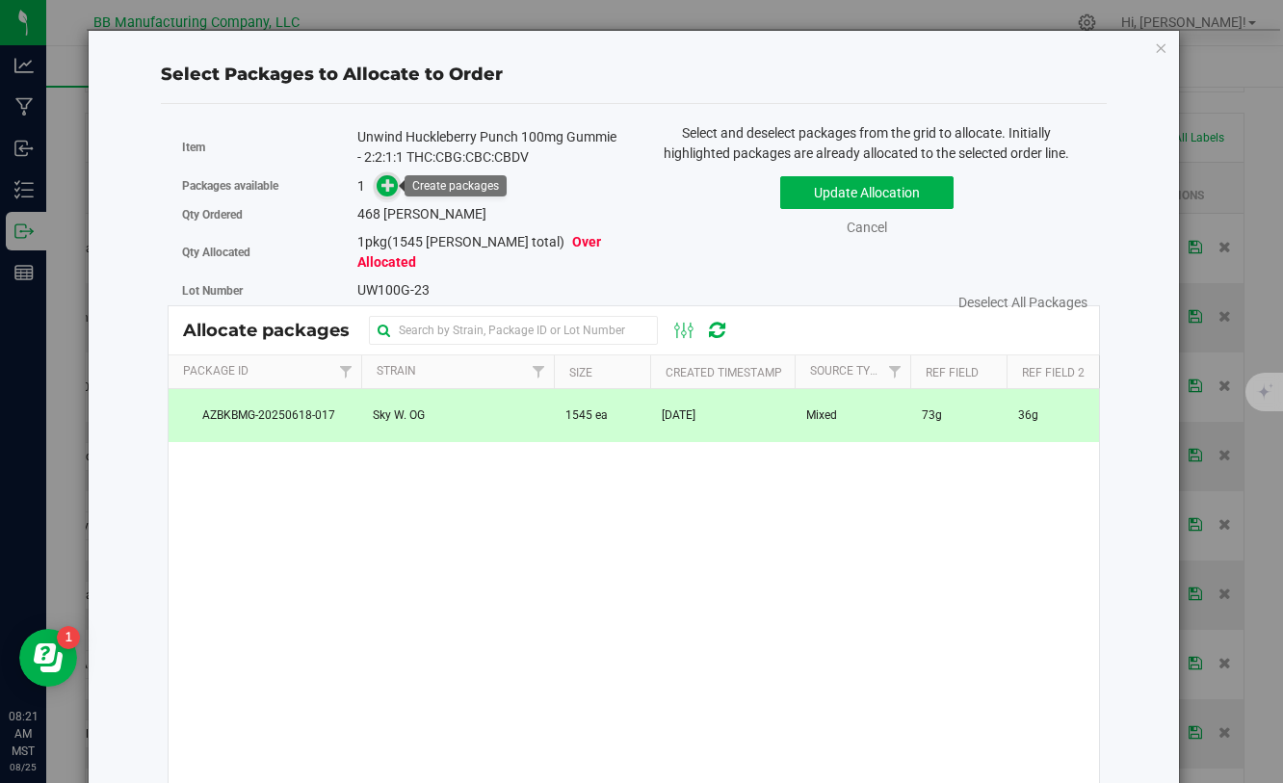
click at [388, 193] on span at bounding box center [388, 186] width 22 height 22
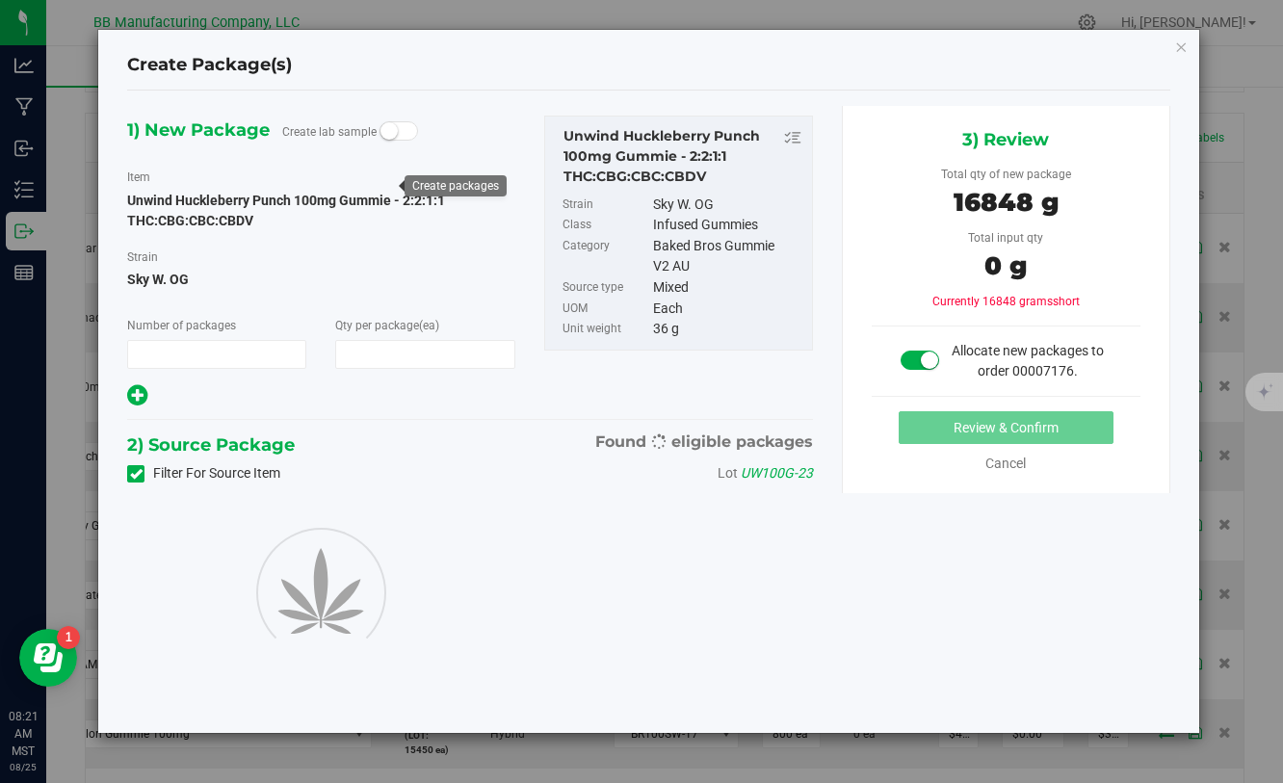
type input "1"
type input "468"
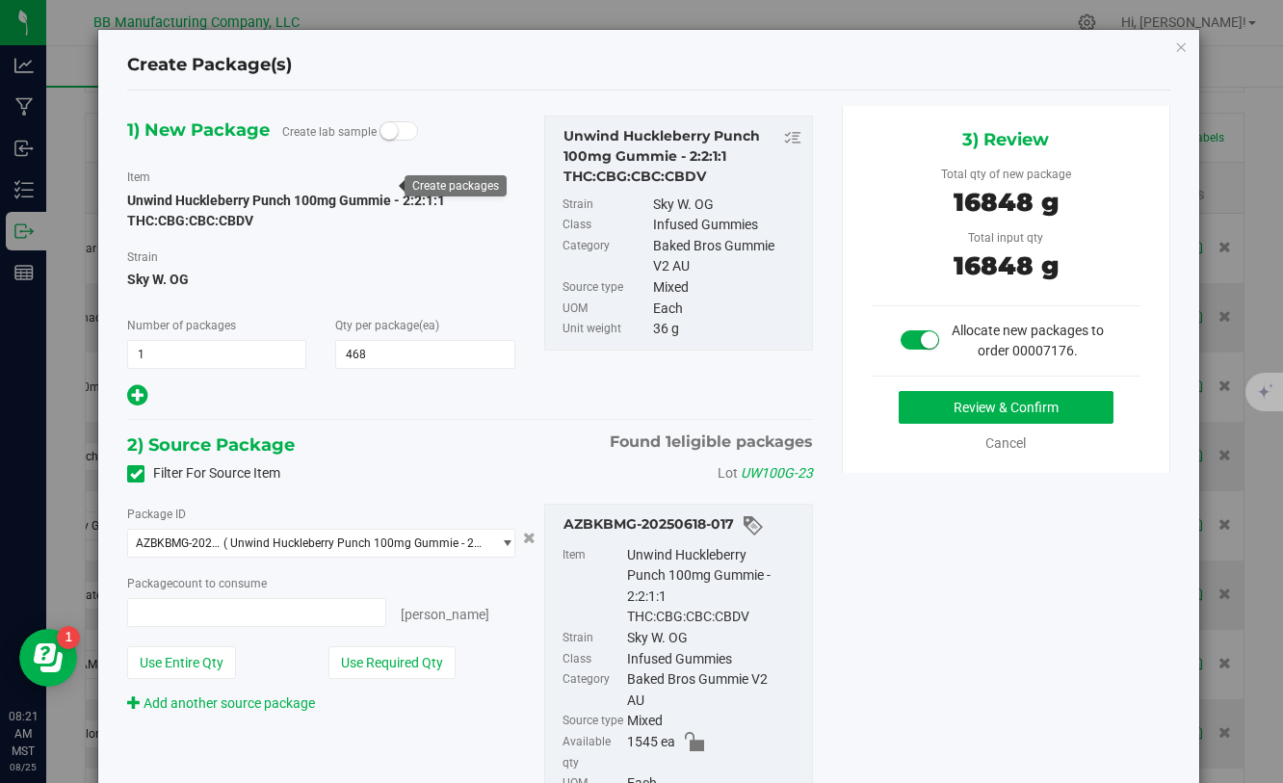
type input "468 ea"
click at [934, 404] on button "Review & Confirm" at bounding box center [1006, 407] width 215 height 33
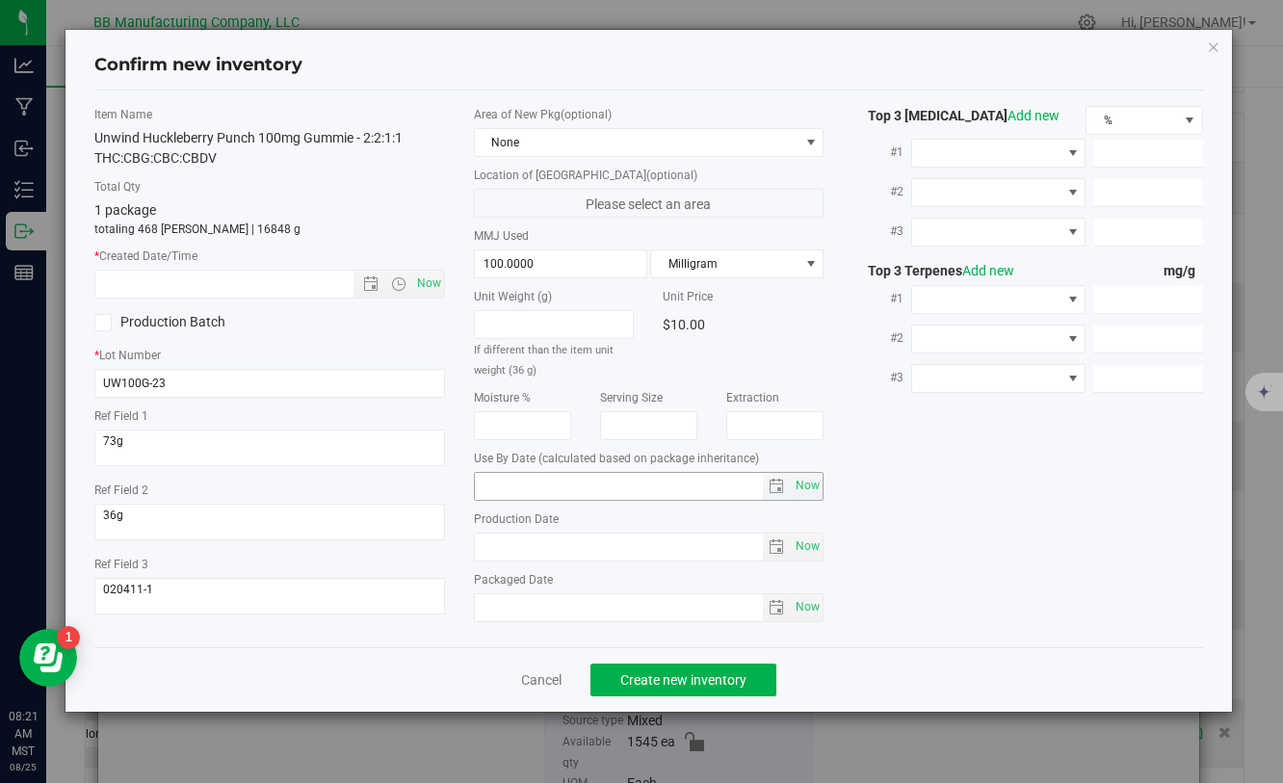
type input "[DATE]"
drag, startPoint x: 553, startPoint y: 542, endPoint x: 447, endPoint y: 542, distance: 106.0
click at [447, 542] on div "Item Name Unwind Huckleberry Punch 100mg Gummie - 2:2:1:1 THC:CBG:CBC:CBDV Tota…" at bounding box center [648, 369] width 1137 height 526
click at [236, 283] on input "text" at bounding box center [240, 284] width 290 height 27
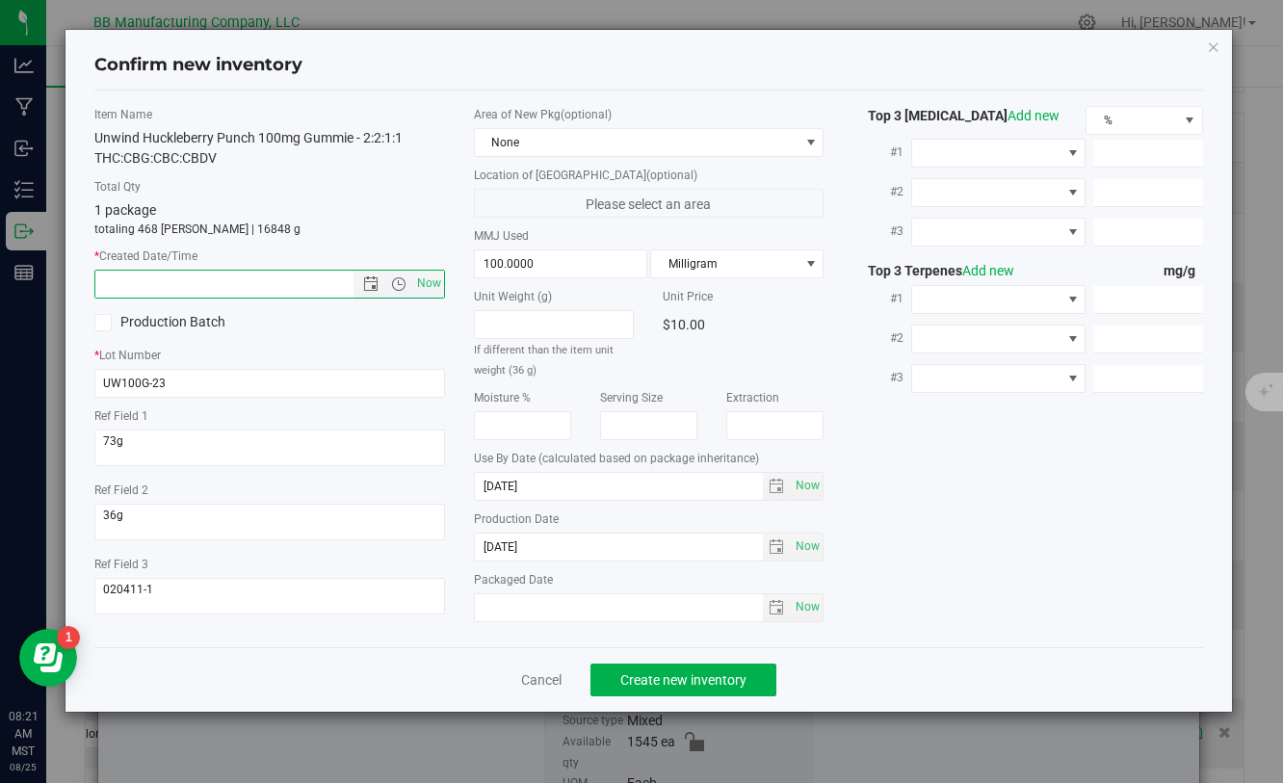
paste input "[DATE]"
click at [682, 671] on button "Create new inventory" at bounding box center [684, 680] width 186 height 33
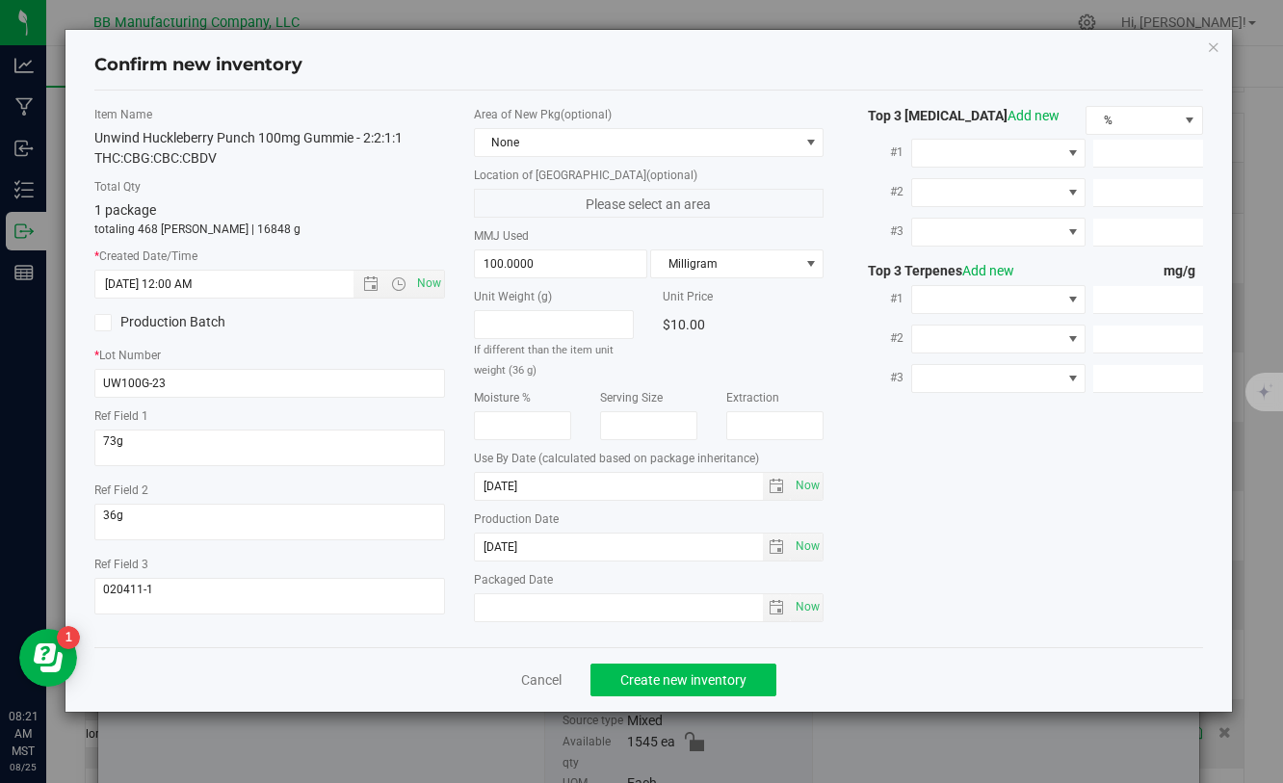
type input "[DATE] 8:21 AM"
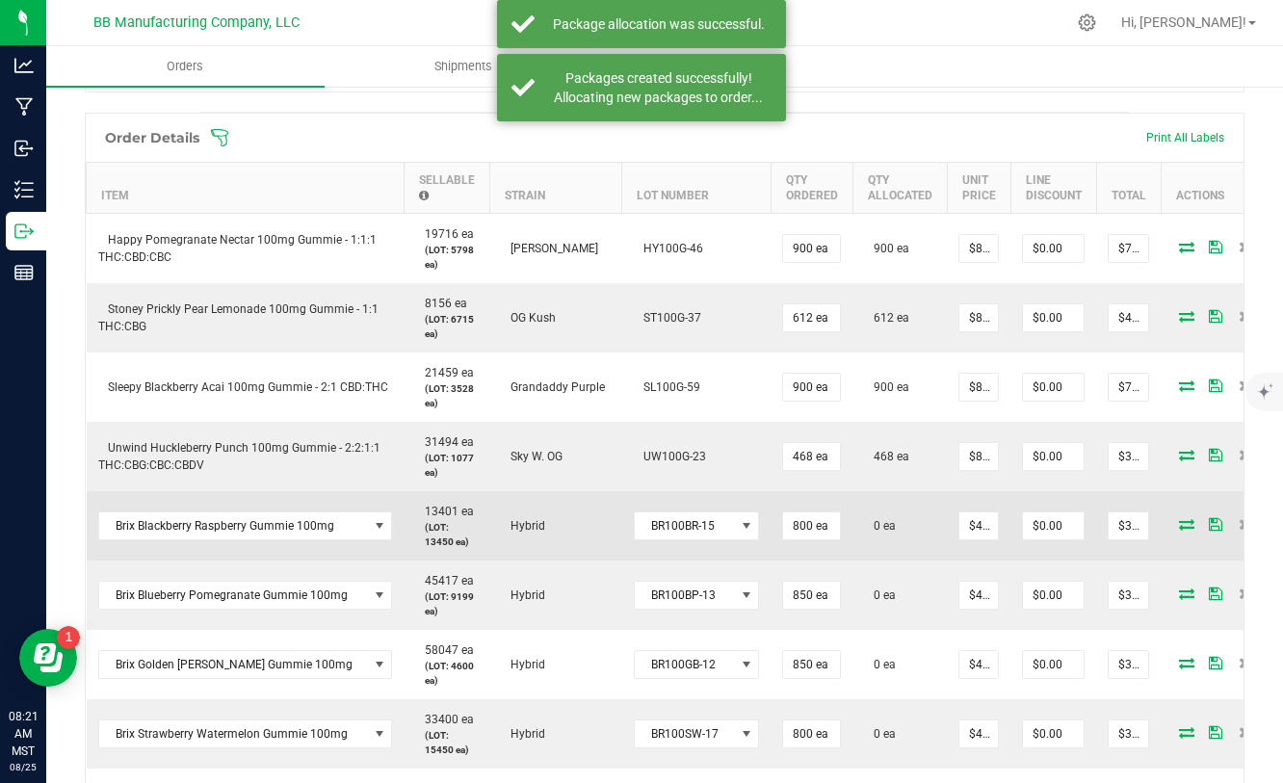
click at [1179, 523] on icon at bounding box center [1186, 524] width 15 height 12
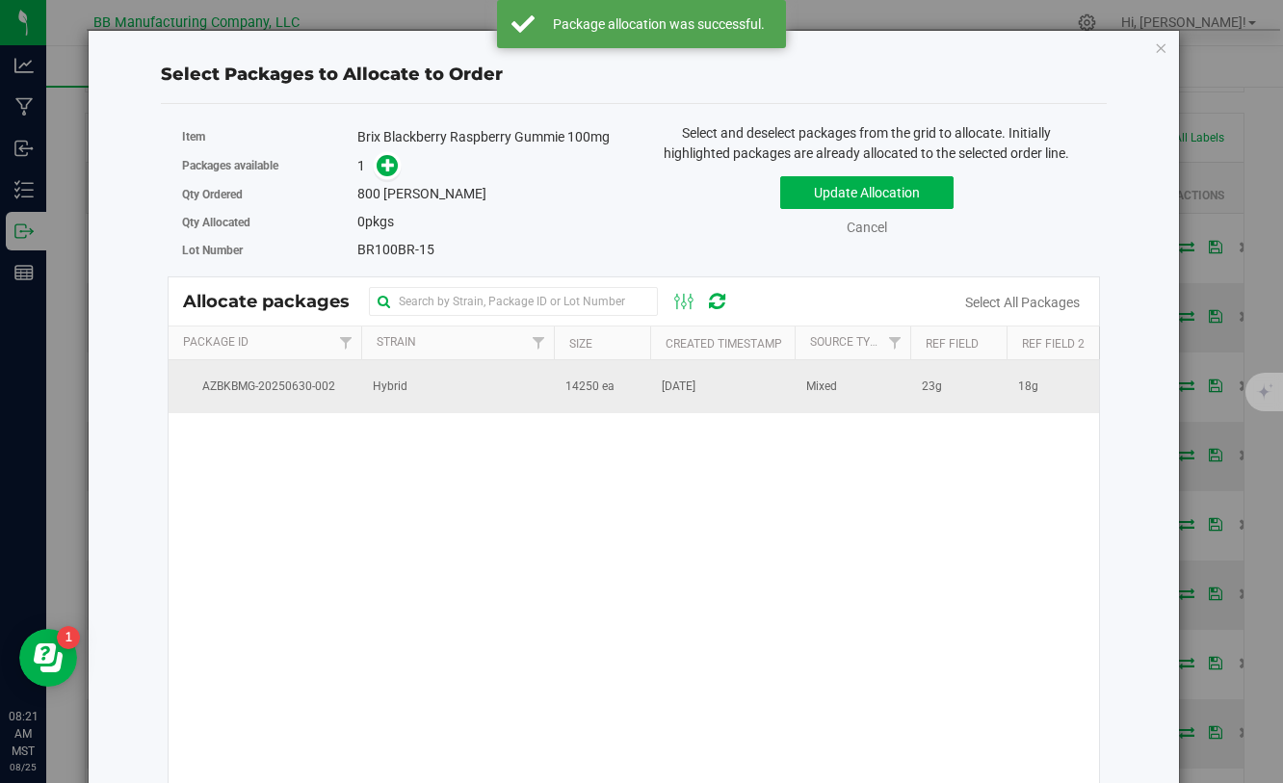
click at [587, 383] on span "14250 ea" at bounding box center [590, 387] width 49 height 18
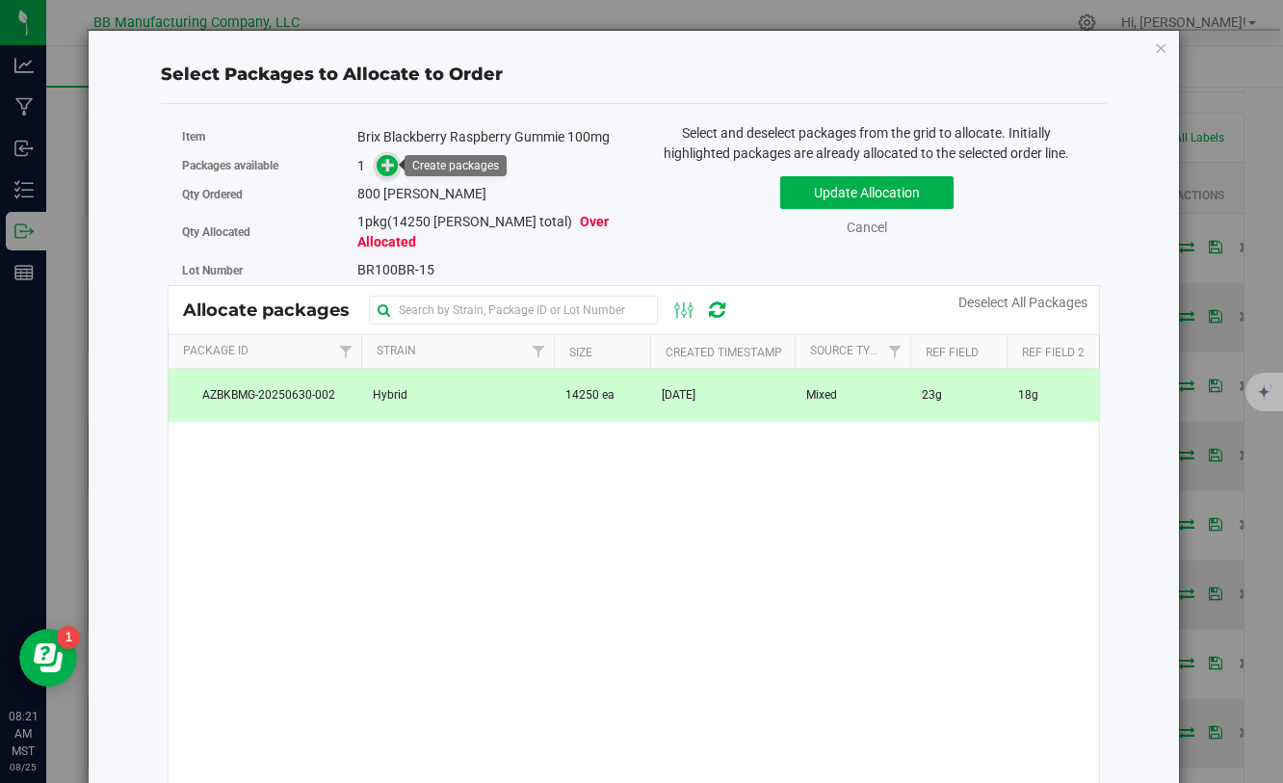
click at [380, 162] on span at bounding box center [388, 166] width 22 height 22
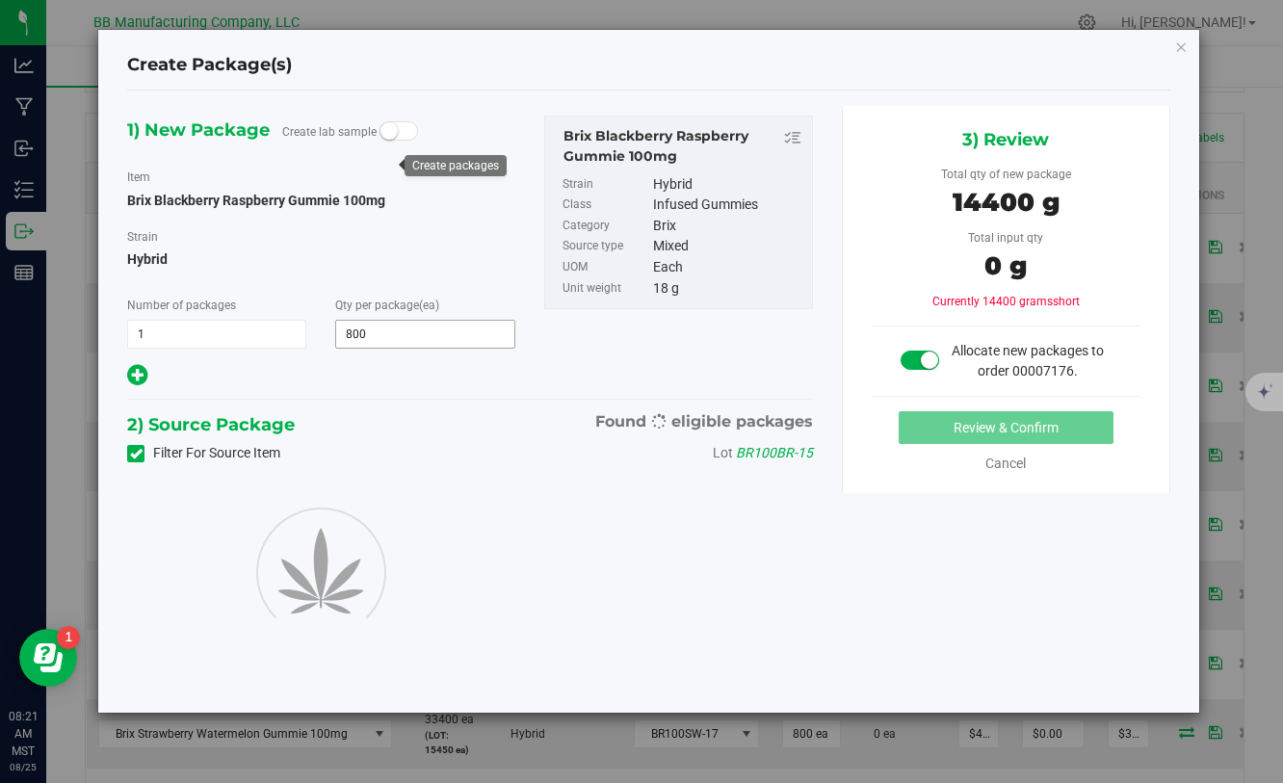
type input "800"
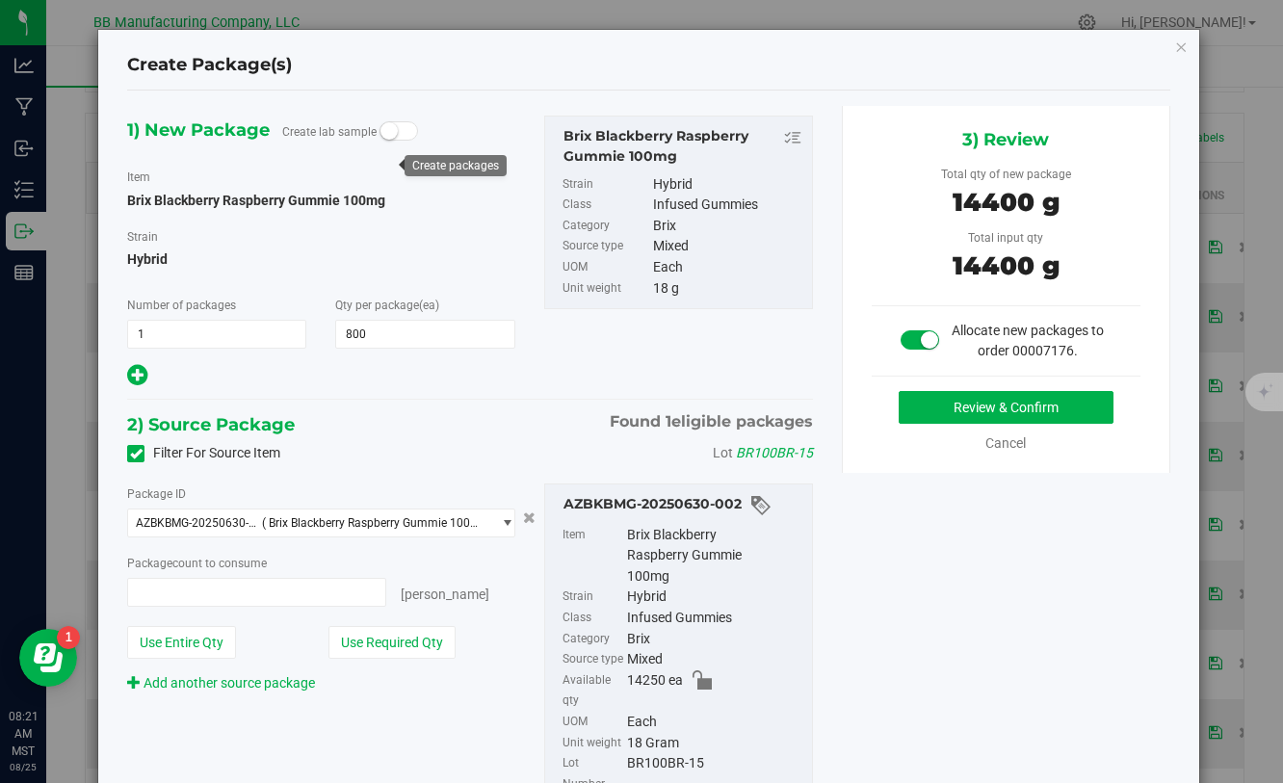
type input "800 ea"
click at [945, 417] on button "Review & Confirm" at bounding box center [1006, 407] width 215 height 33
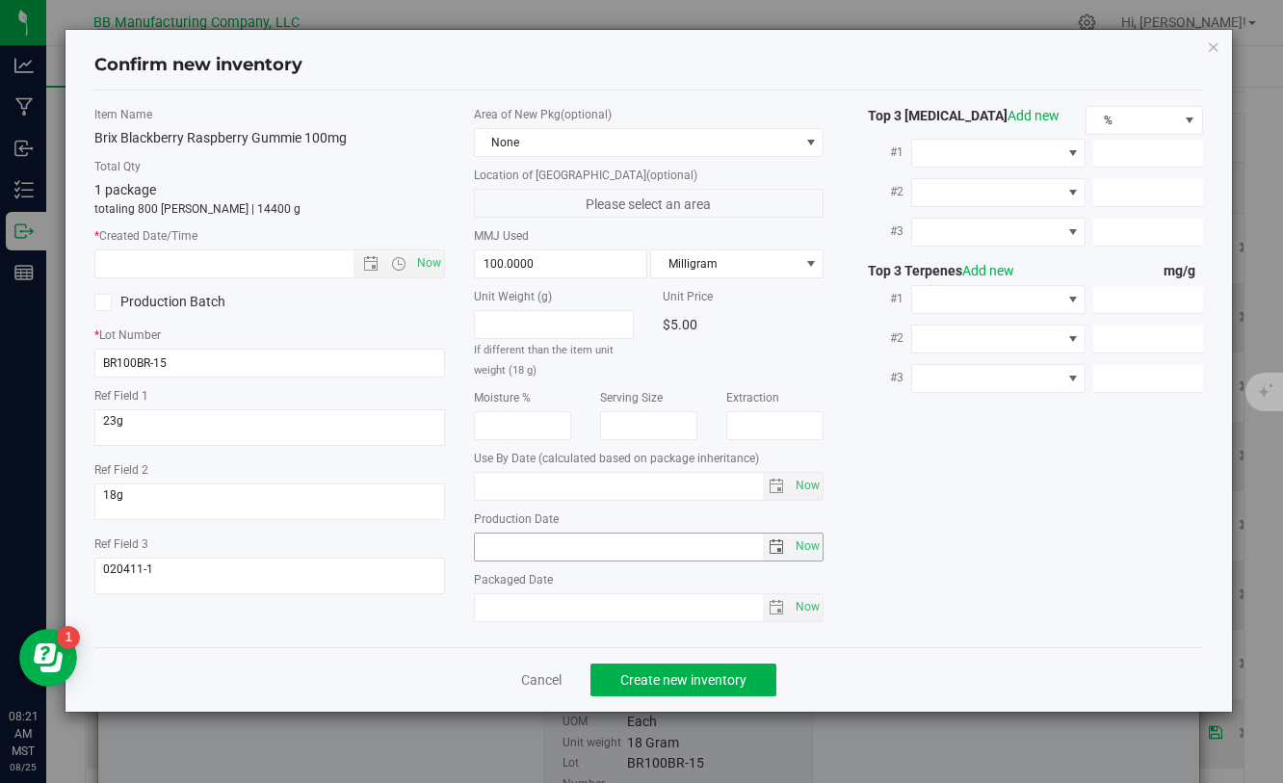
type input "[DATE]"
drag, startPoint x: 549, startPoint y: 542, endPoint x: 469, endPoint y: 543, distance: 80.0
click at [469, 542] on div "Area of New Pkg (optional) None Location of [GEOGRAPHIC_DATA] (optional) Please…" at bounding box center [649, 369] width 379 height 526
click at [232, 264] on input "text" at bounding box center [240, 264] width 290 height 27
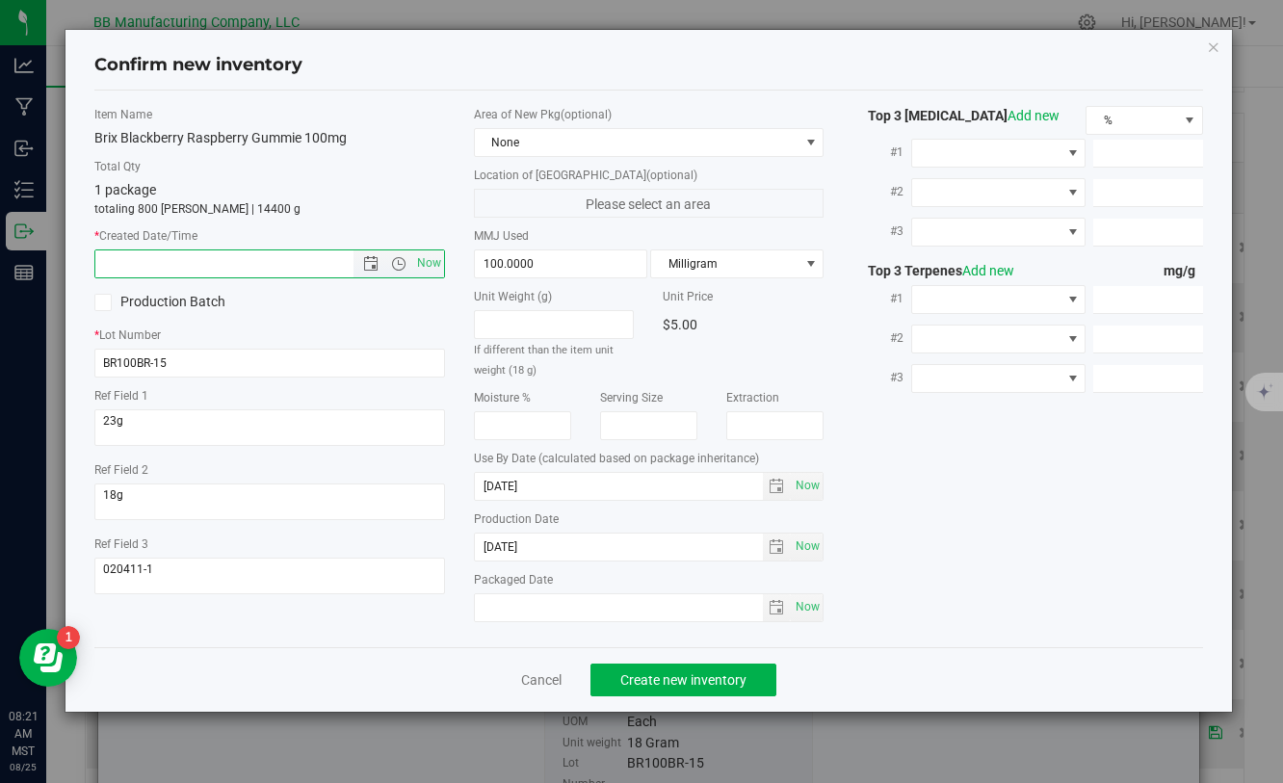
paste input "[DATE]"
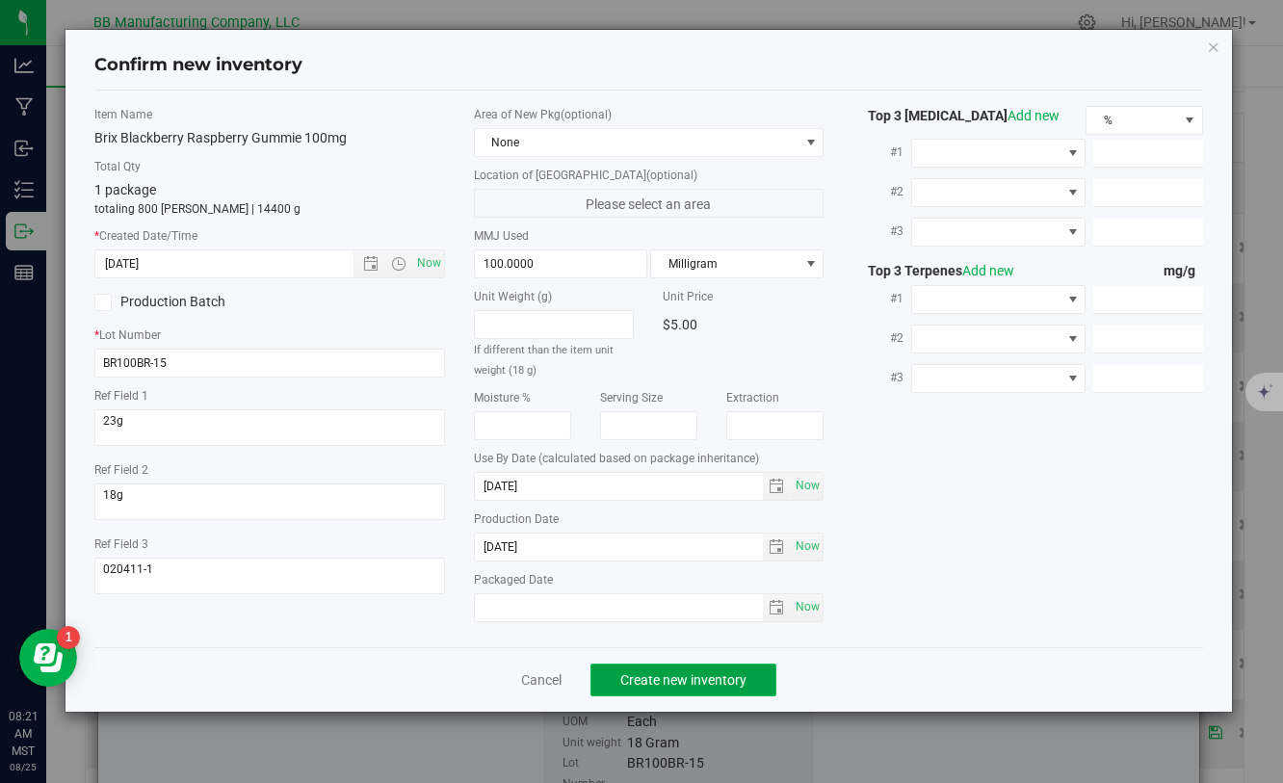
click at [703, 678] on span "Create new inventory" at bounding box center [684, 680] width 126 height 15
type input "[DATE] 8:21 AM"
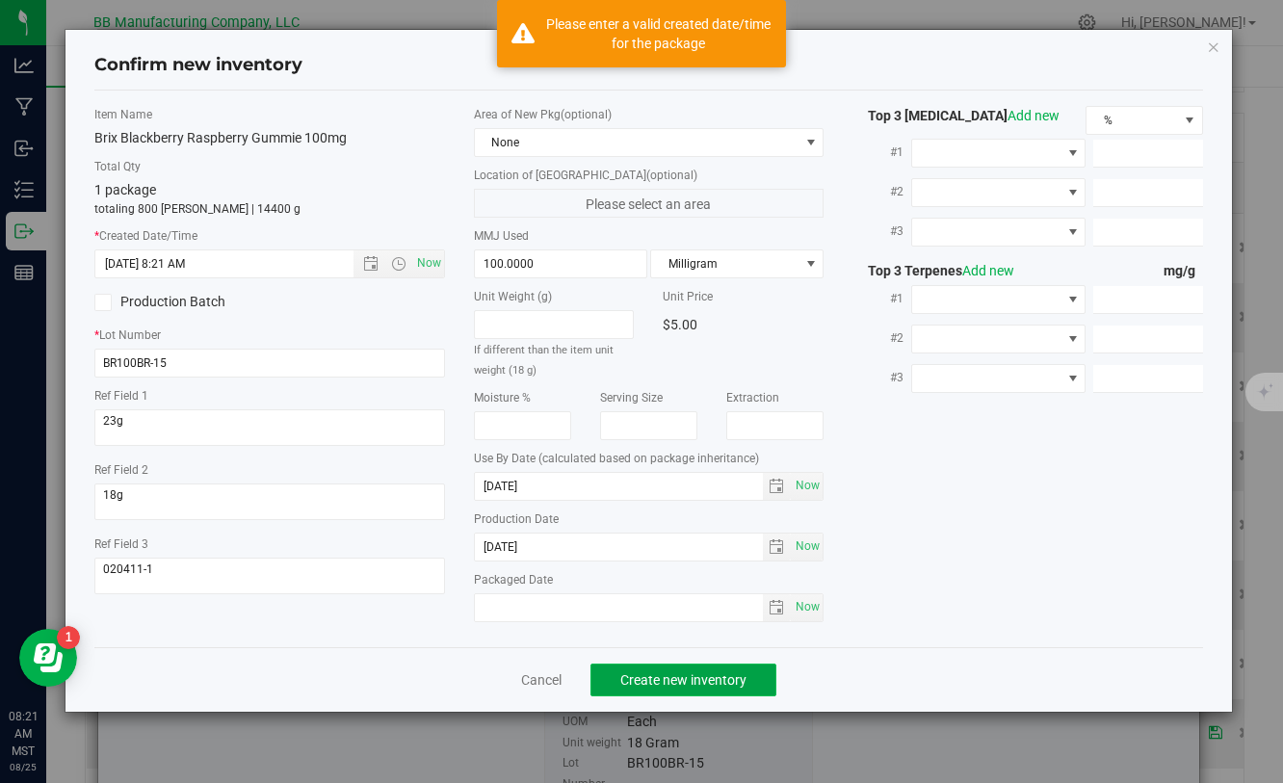
click at [703, 678] on span "Create new inventory" at bounding box center [684, 680] width 126 height 15
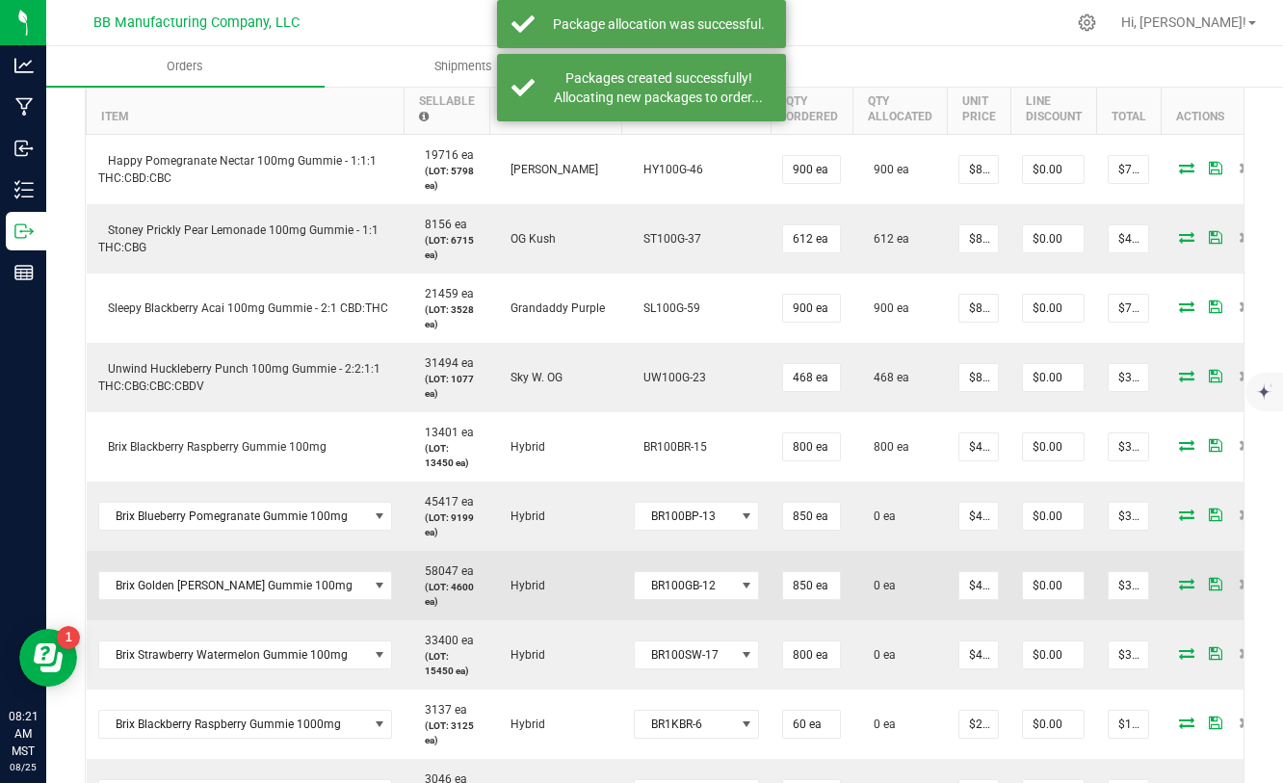
scroll to position [608, 0]
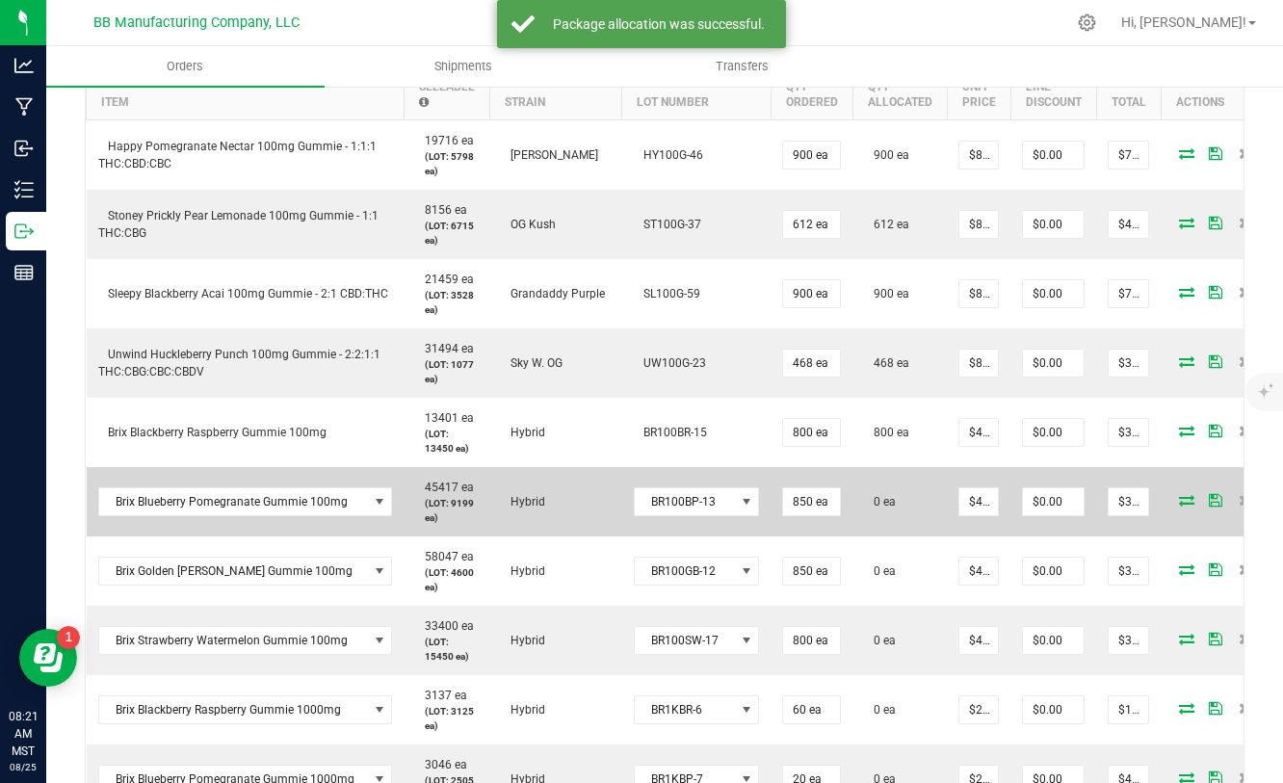
click at [1179, 500] on icon at bounding box center [1186, 500] width 15 height 12
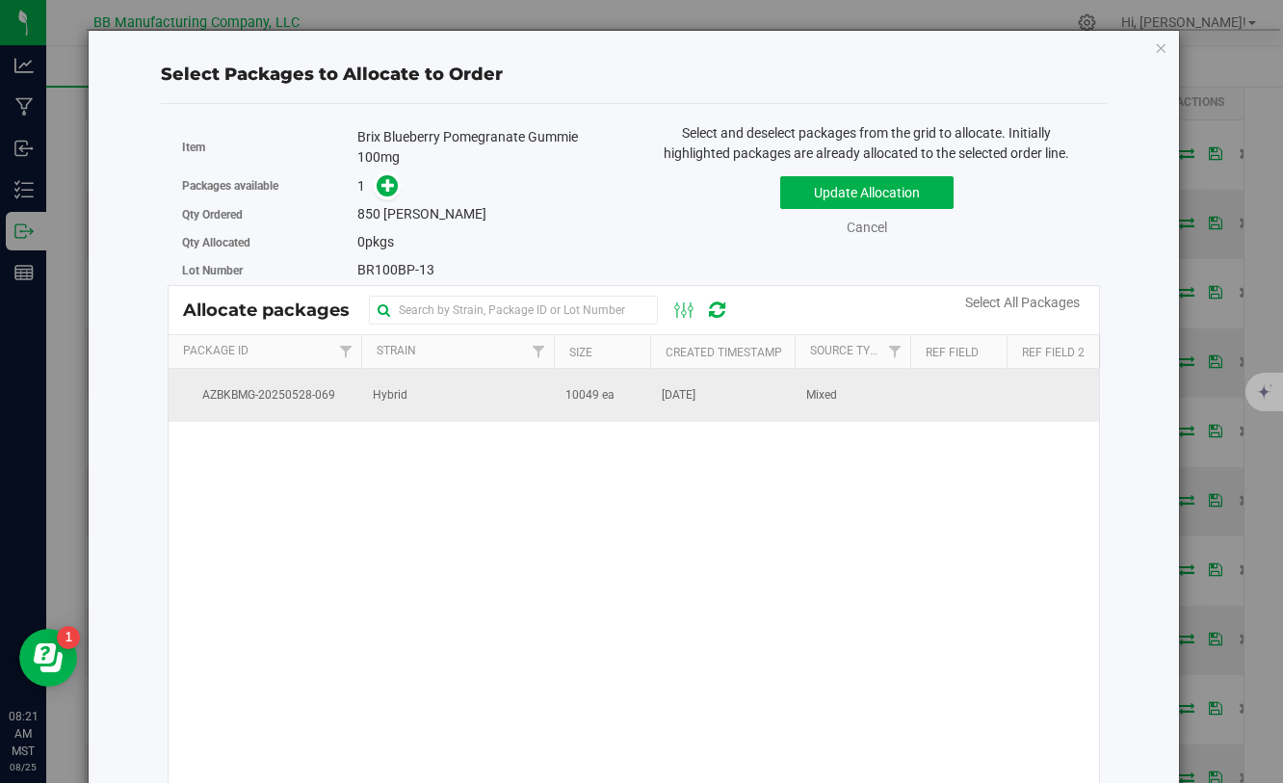
click at [601, 393] on span "10049 ea" at bounding box center [590, 395] width 49 height 18
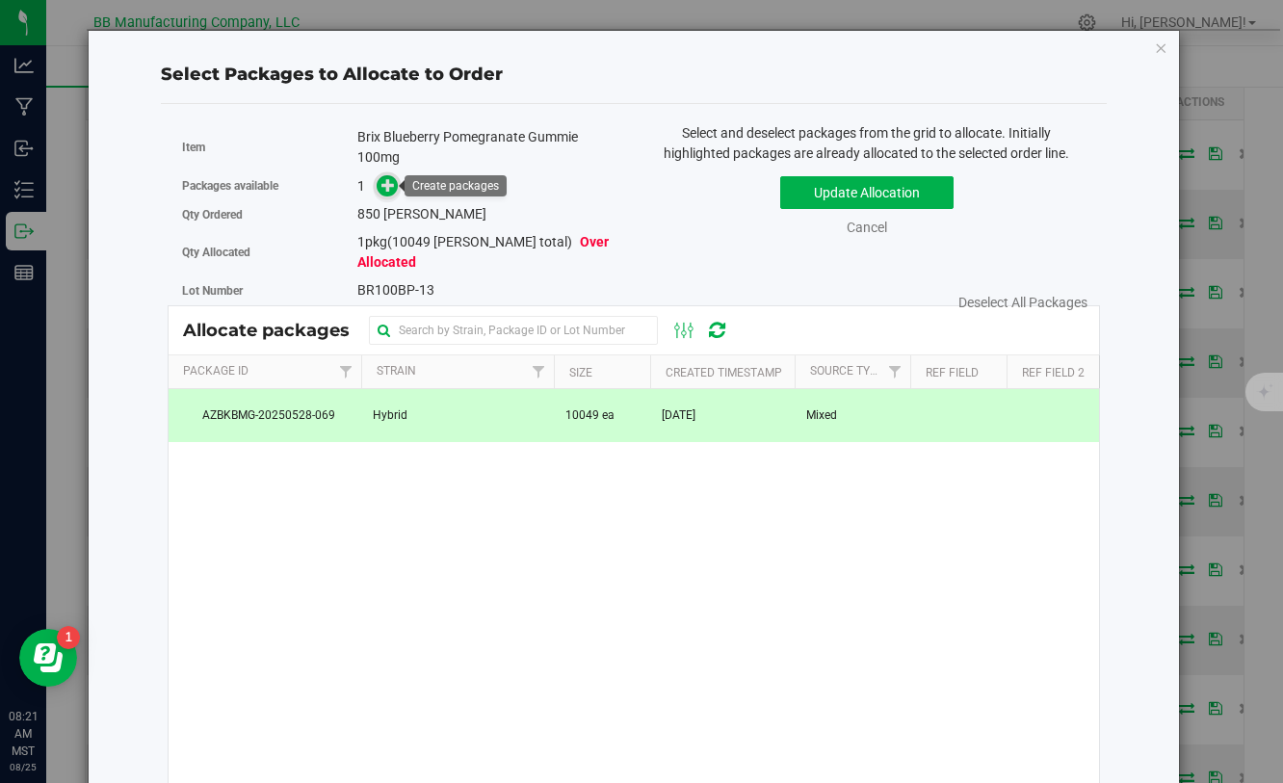
click at [390, 188] on icon at bounding box center [388, 184] width 13 height 13
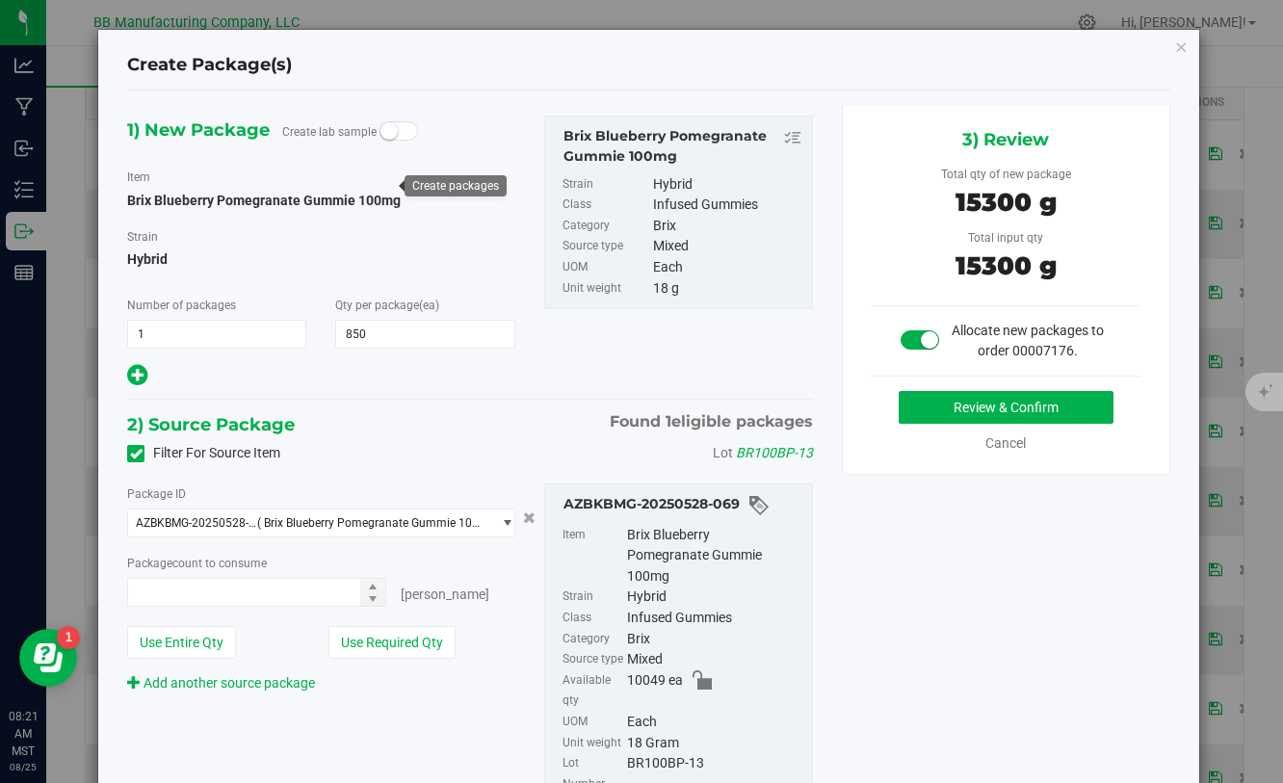
type input "850"
type input "850 ea"
click at [923, 410] on button "Review & Confirm" at bounding box center [1006, 407] width 215 height 33
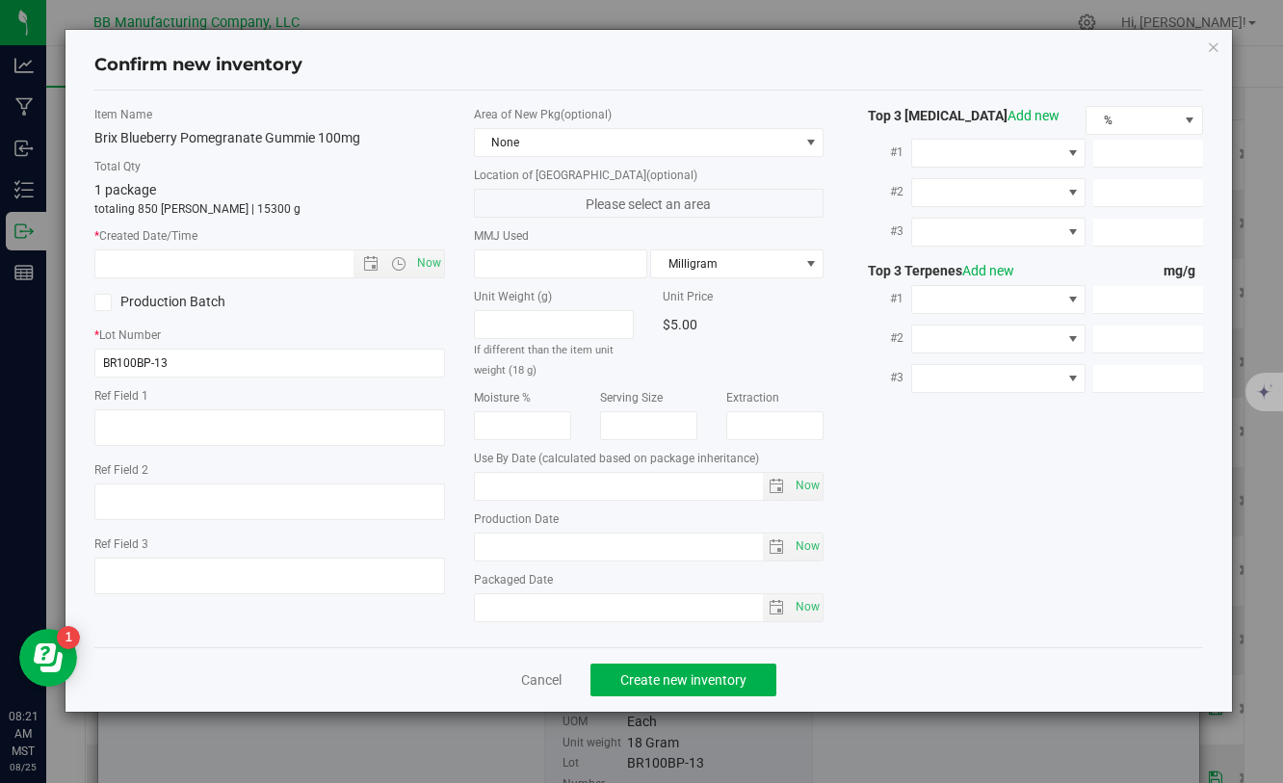
type textarea "012125"
type input "100.0000"
type input "[DATE]"
drag, startPoint x: 562, startPoint y: 552, endPoint x: 466, endPoint y: 548, distance: 95.5
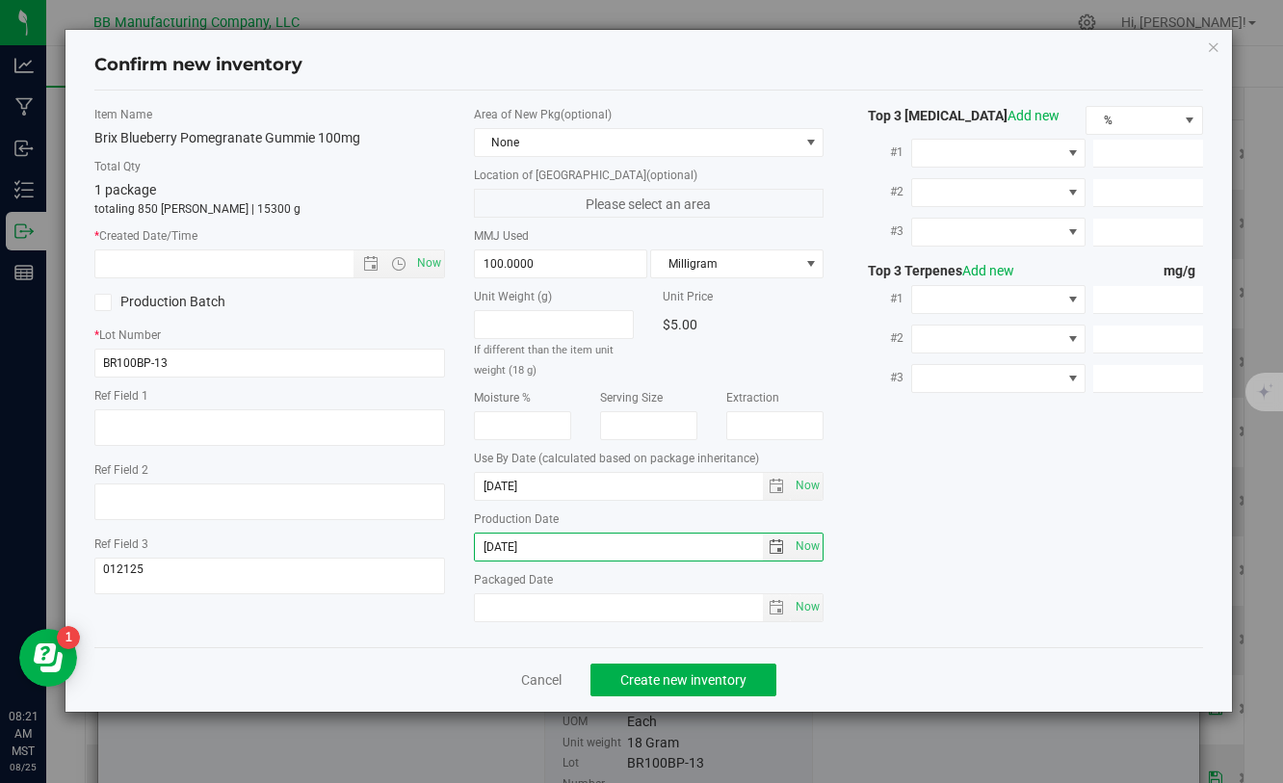
click at [466, 547] on div "Area of New Pkg (optional) None Location of [GEOGRAPHIC_DATA] (optional) Please…" at bounding box center [649, 369] width 379 height 526
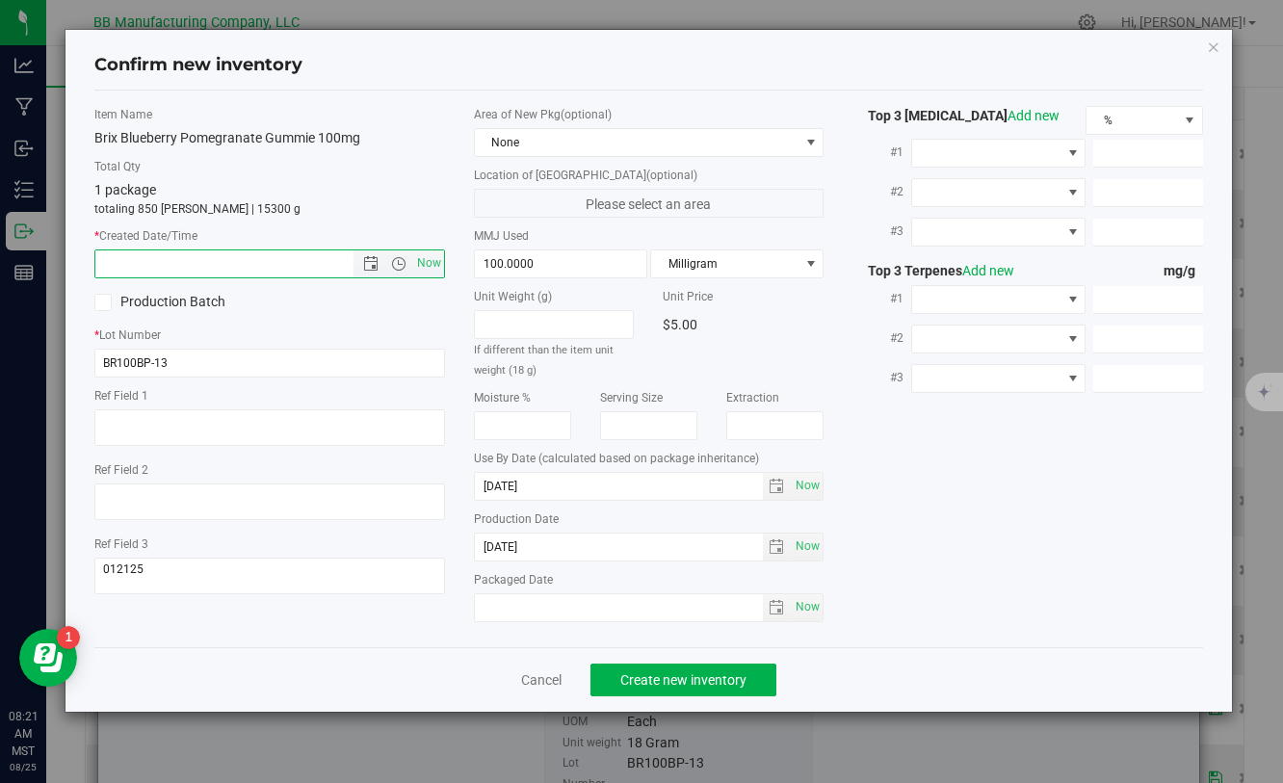
click at [283, 263] on input "text" at bounding box center [240, 264] width 290 height 27
paste input "[DATE]"
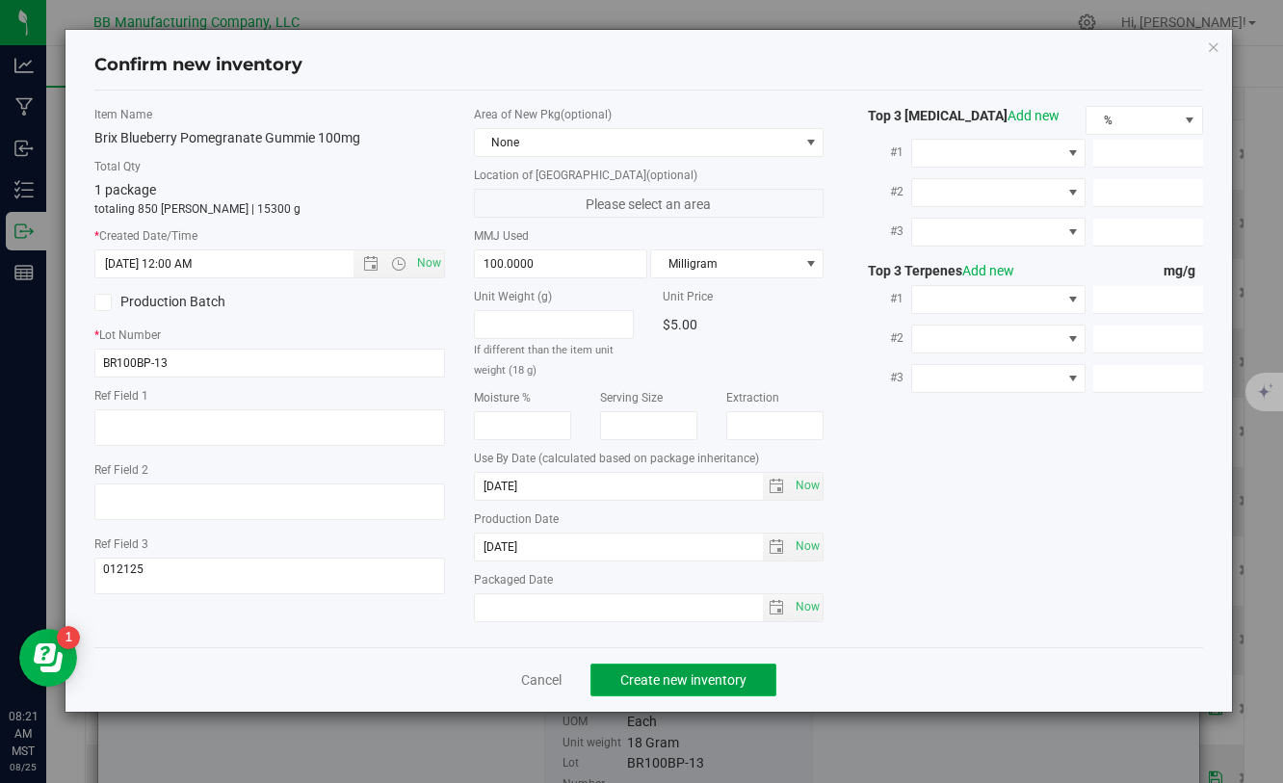
click at [654, 668] on button "Create new inventory" at bounding box center [684, 680] width 186 height 33
type input "[DATE] 8:21 AM"
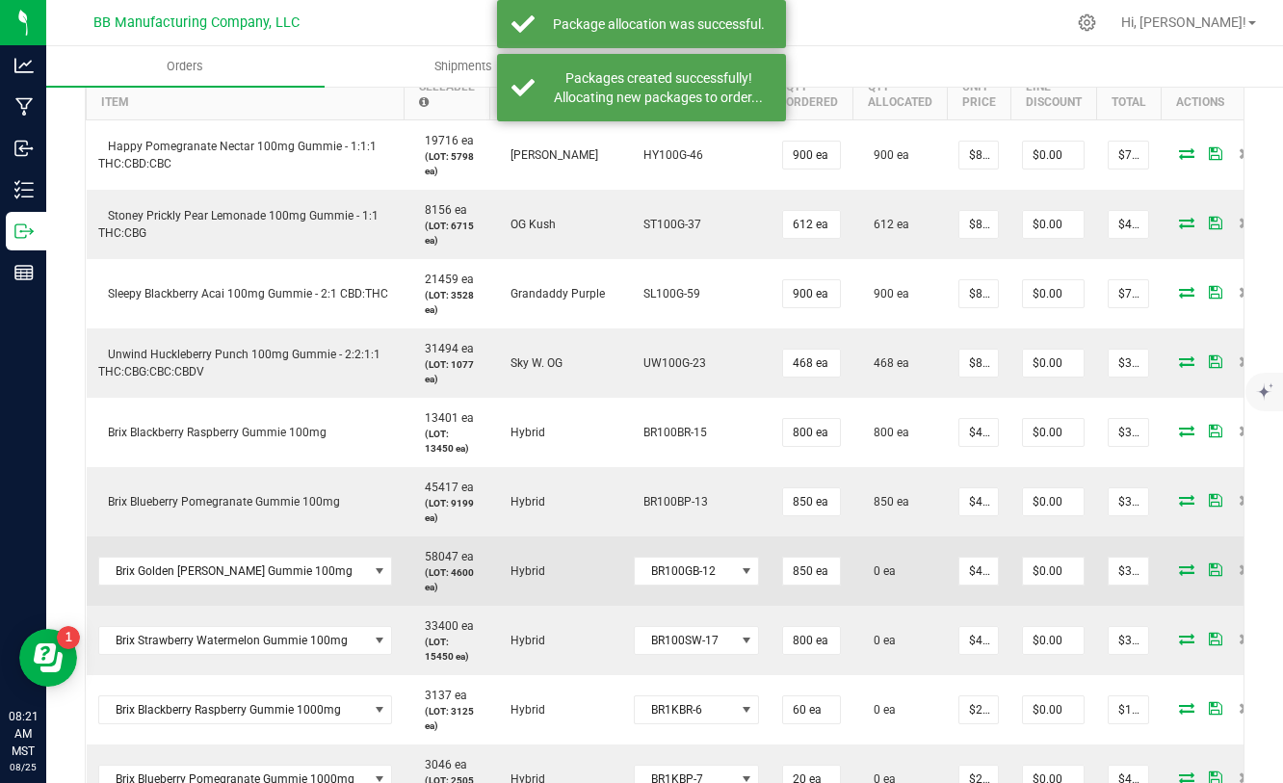
click at [1179, 575] on icon at bounding box center [1186, 570] width 15 height 12
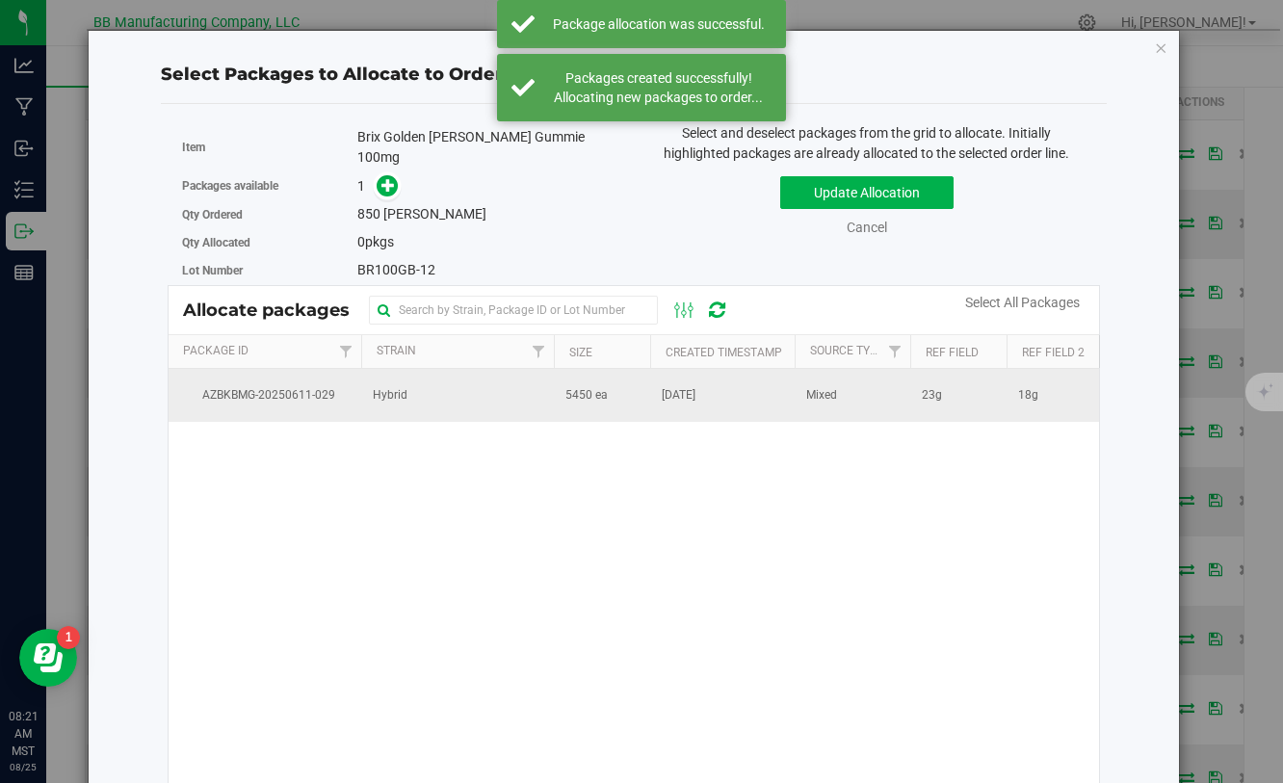
click at [551, 386] on td "Hybrid" at bounding box center [457, 395] width 193 height 52
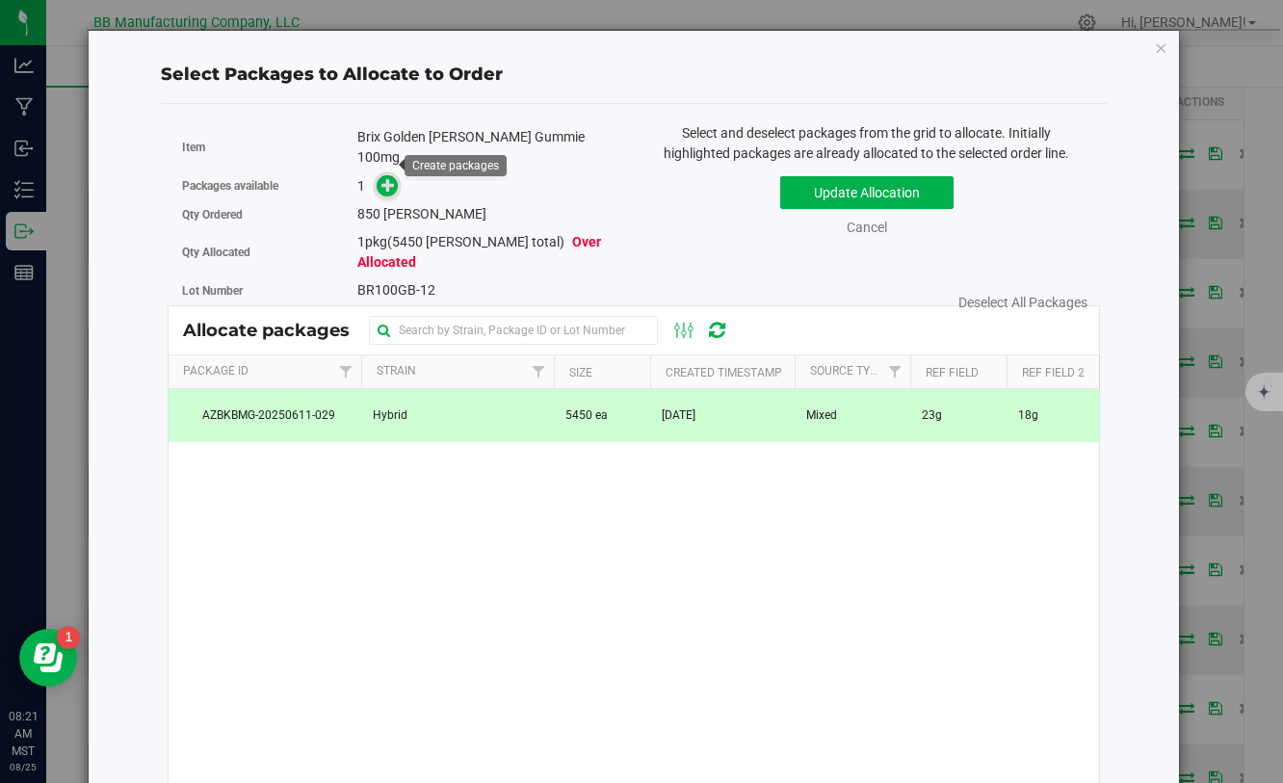
click at [394, 178] on icon at bounding box center [388, 184] width 13 height 13
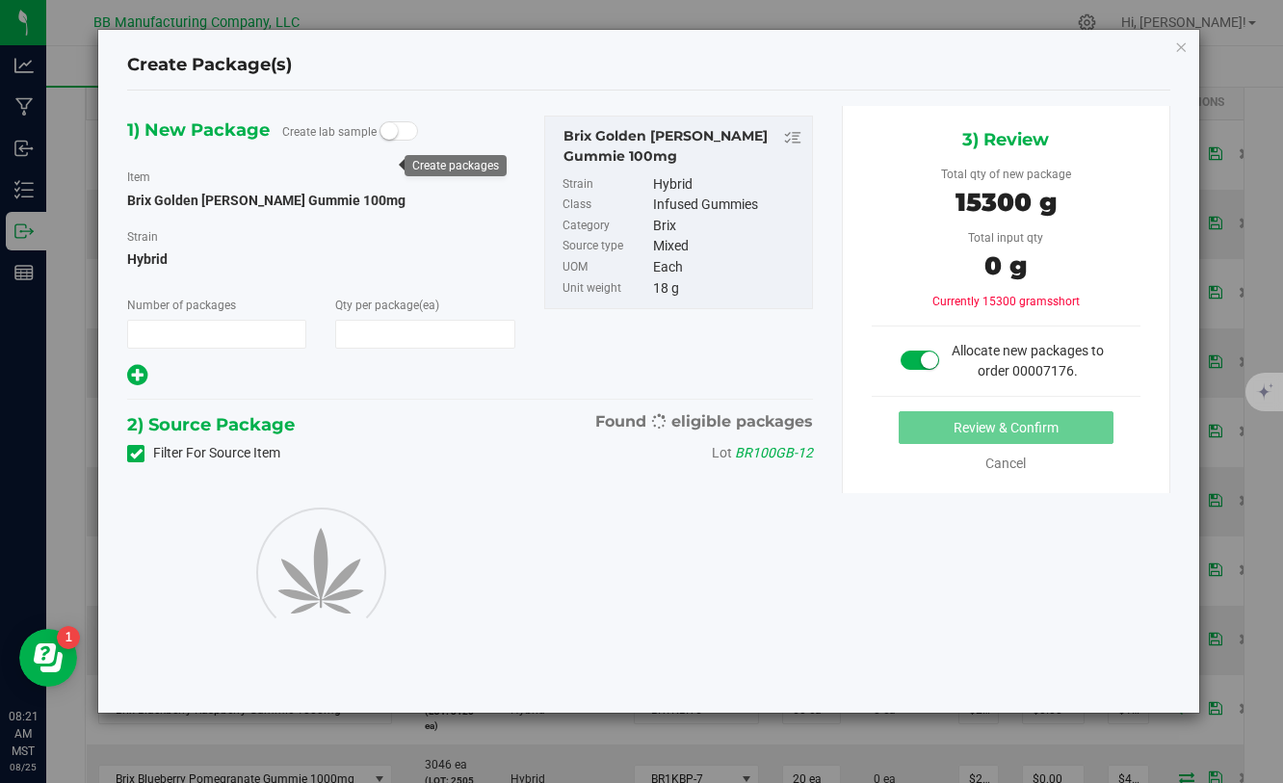
type input "1"
type input "850"
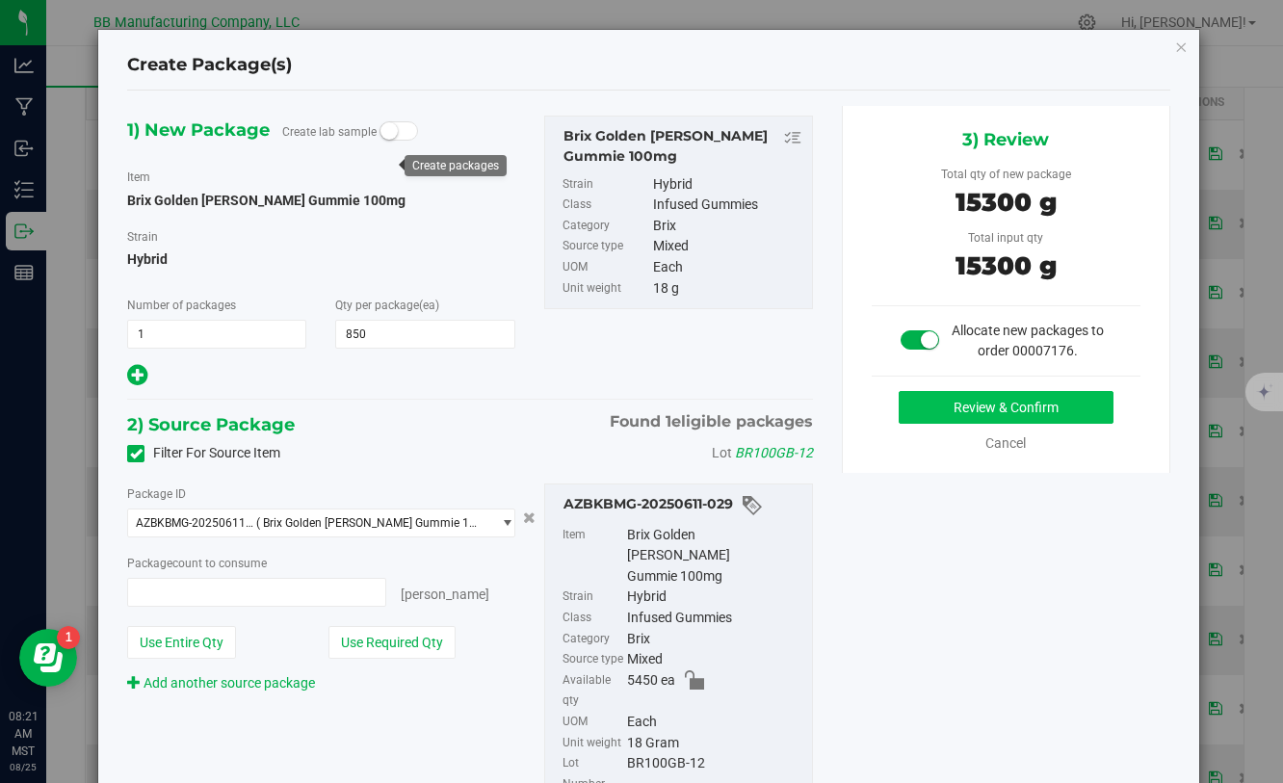
type input "850 ea"
click at [1021, 400] on button "Review & Confirm" at bounding box center [1006, 407] width 215 height 33
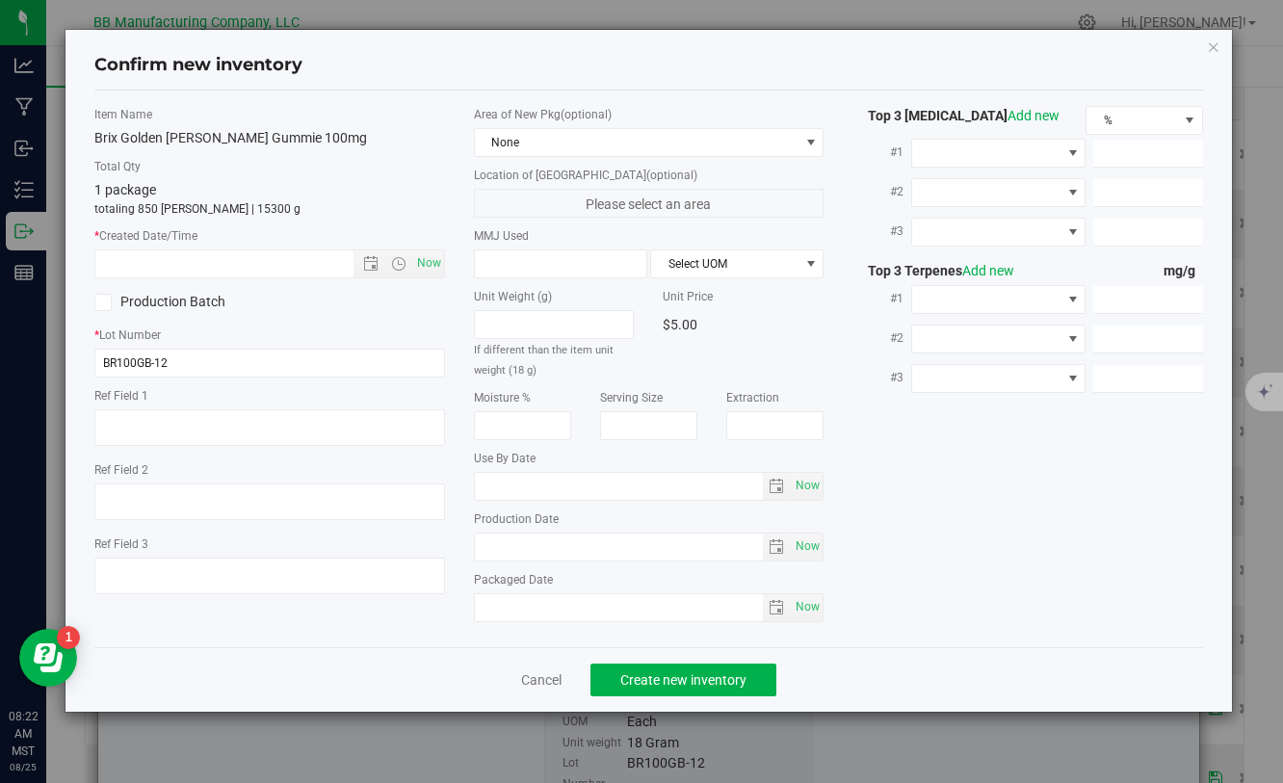
type textarea "23g"
type textarea "18g"
type textarea "020411-1"
type input "100.0000"
type input "[DATE]"
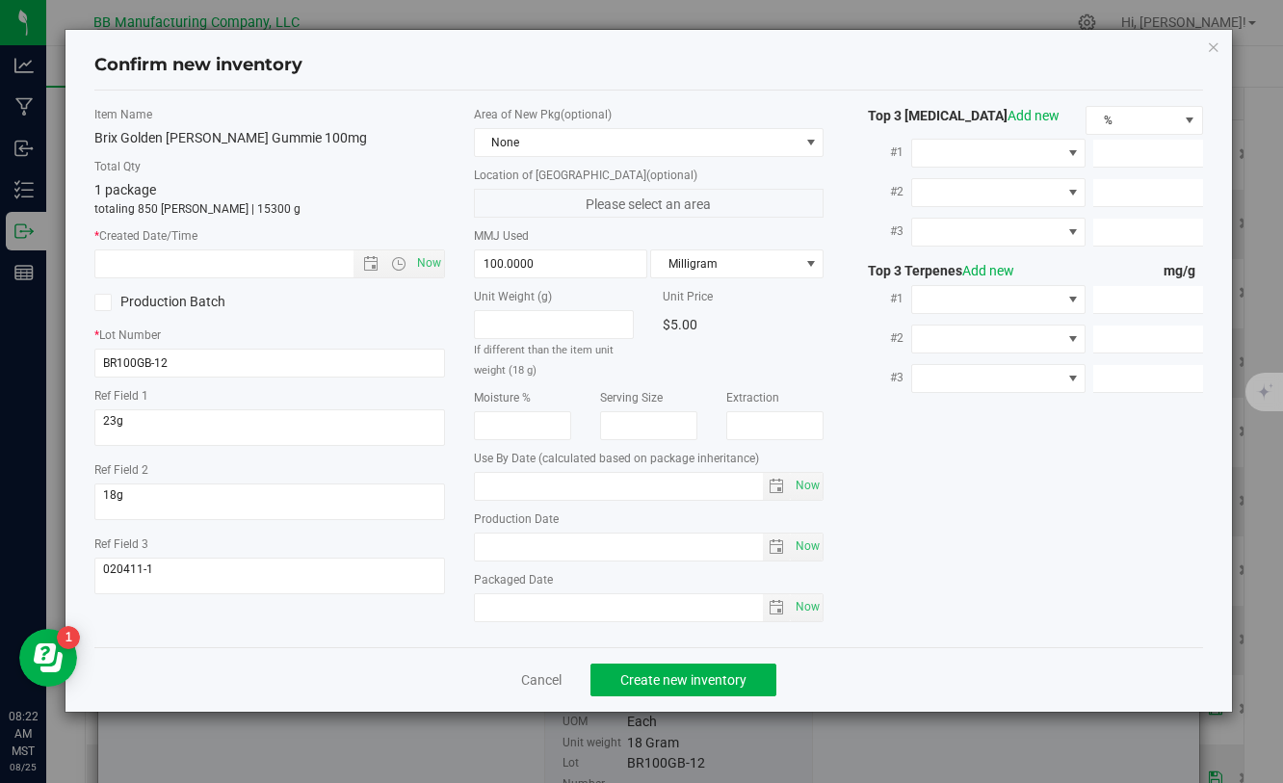
type input "[DATE]"
drag, startPoint x: 555, startPoint y: 545, endPoint x: 466, endPoint y: 545, distance: 88.6
click at [466, 545] on div "Area of New Pkg (optional) None Location of [GEOGRAPHIC_DATA] (optional) Please…" at bounding box center [649, 369] width 379 height 526
click at [239, 270] on input "text" at bounding box center [240, 264] width 290 height 27
paste input "[DATE]"
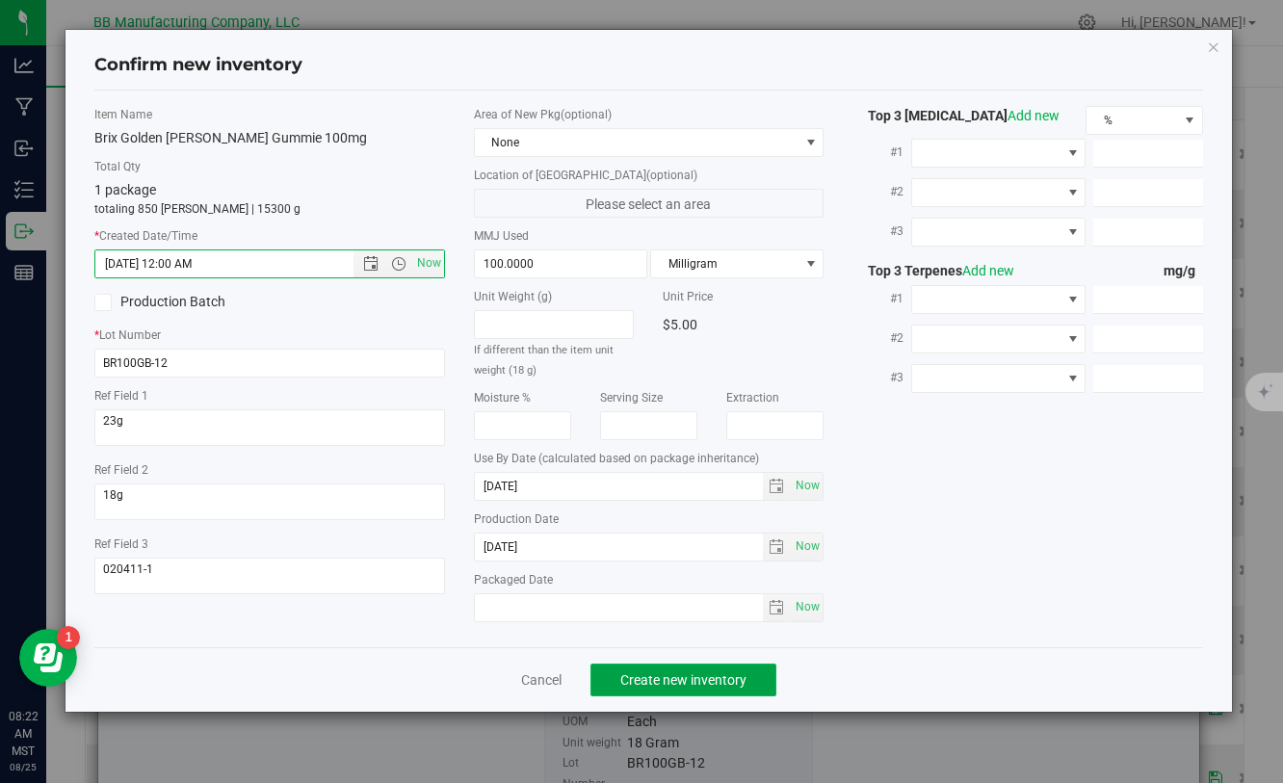
click at [642, 679] on span "Create new inventory" at bounding box center [684, 680] width 126 height 15
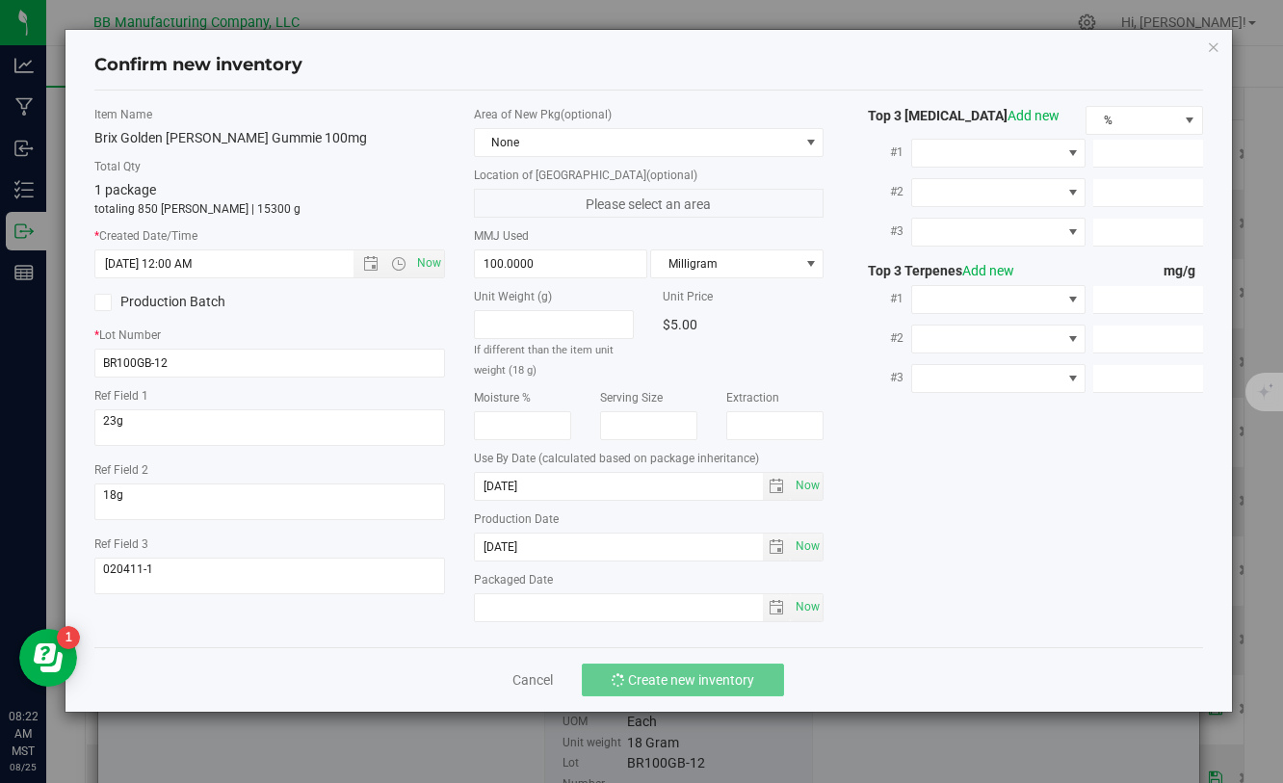
type input "[DATE] 8:22 AM"
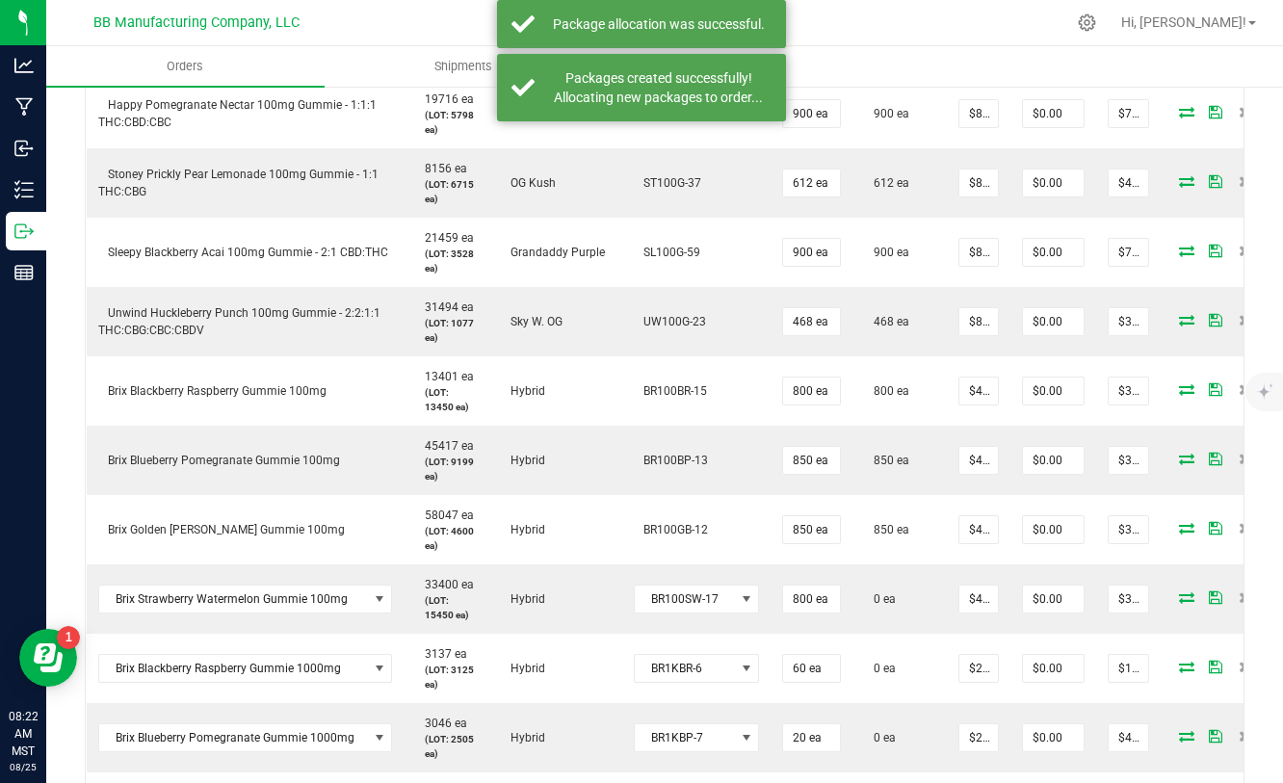
scroll to position [648, 0]
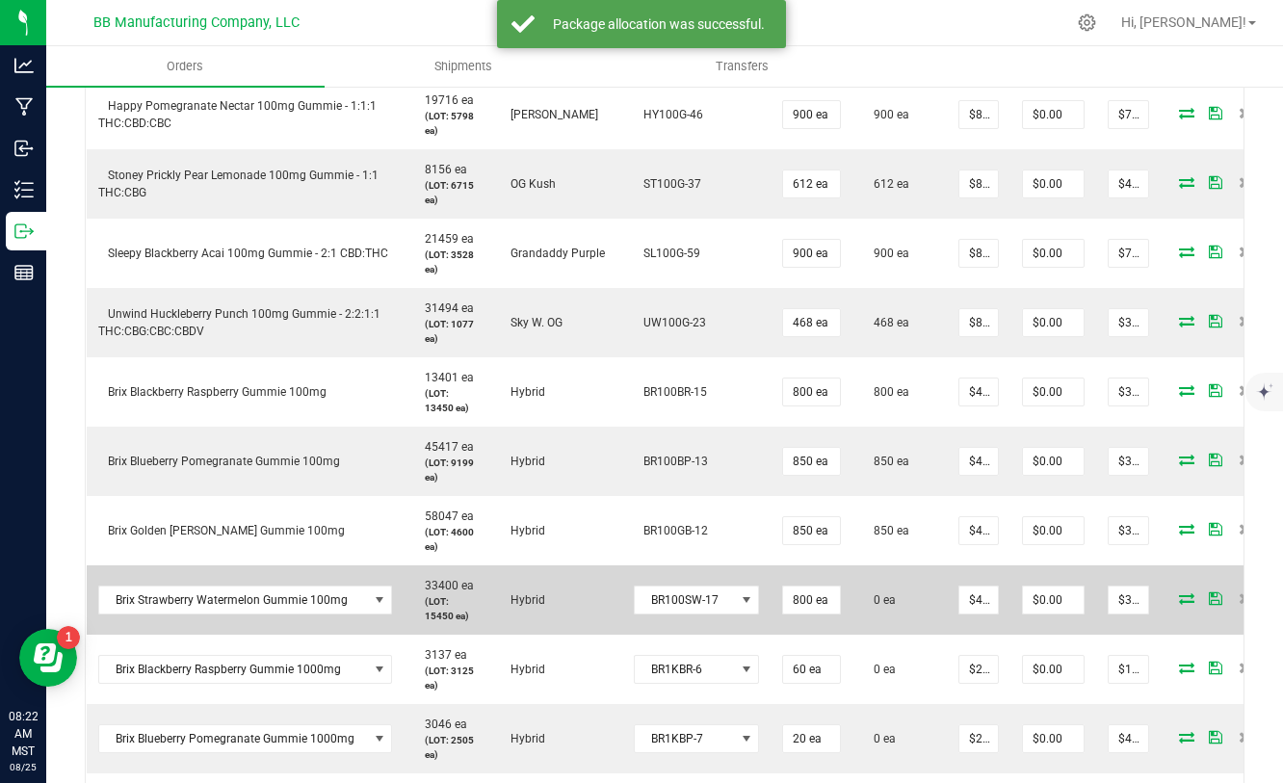
click at [1179, 595] on icon at bounding box center [1186, 599] width 15 height 12
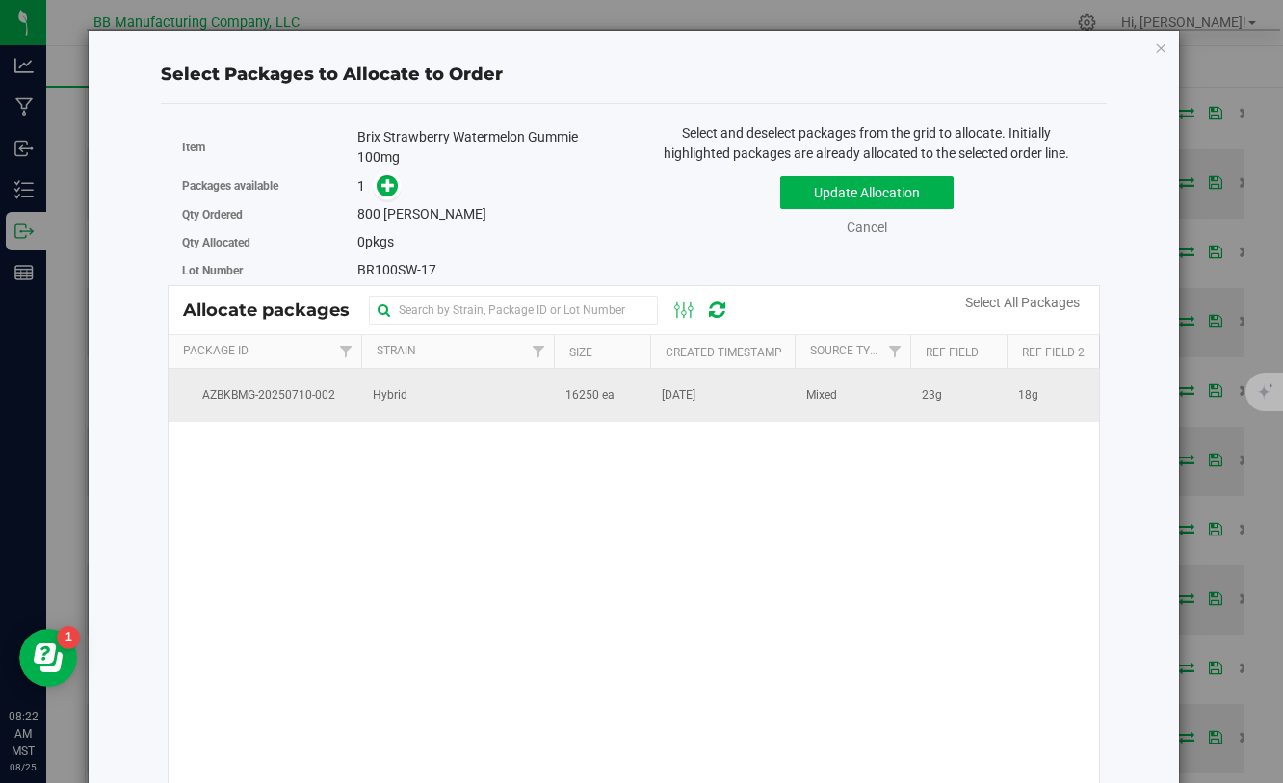
click at [550, 403] on td "Hybrid" at bounding box center [457, 395] width 193 height 52
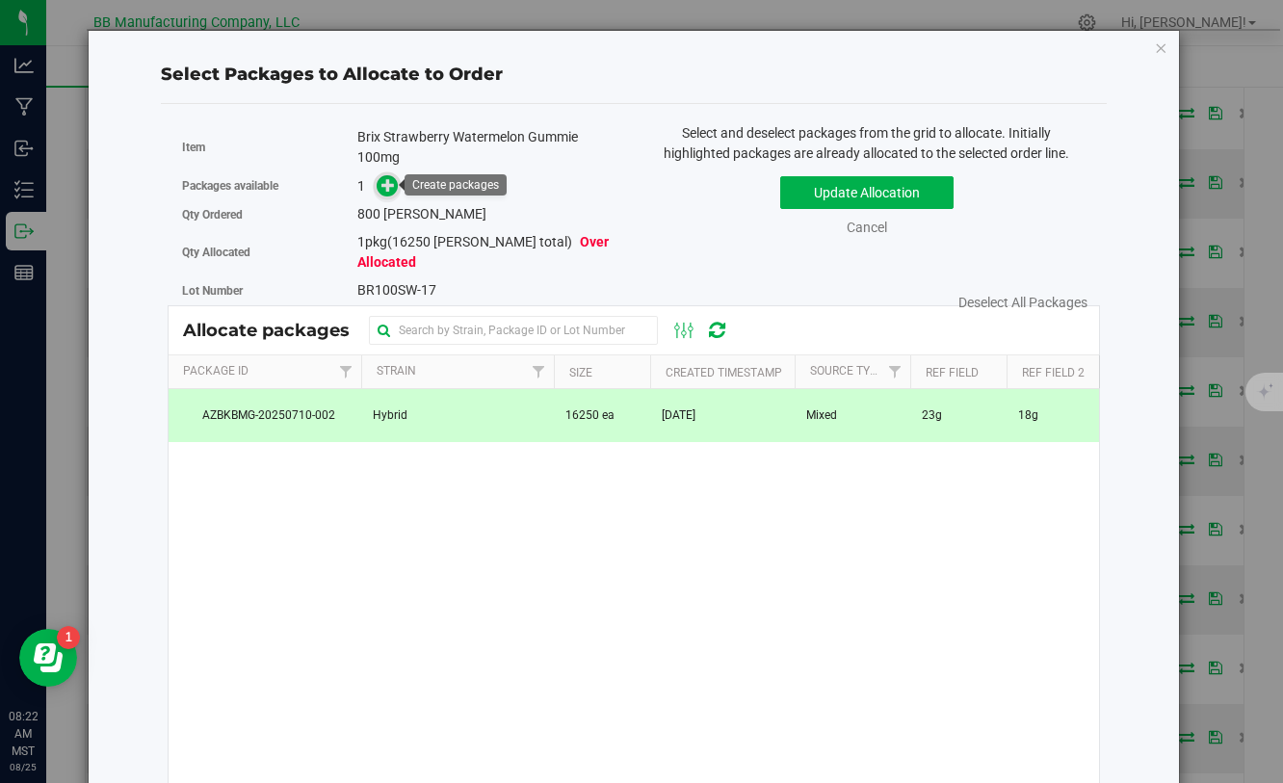
click at [388, 187] on icon at bounding box center [388, 184] width 13 height 13
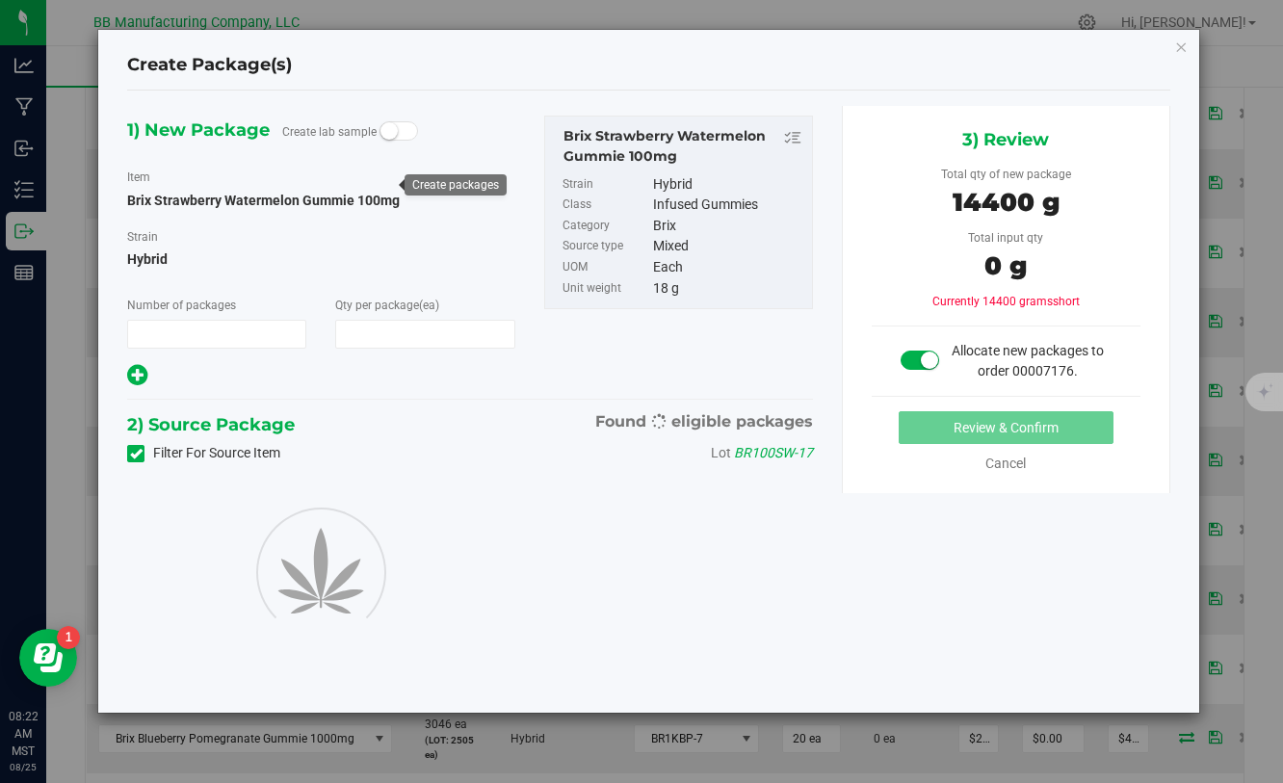
type input "1"
type input "800"
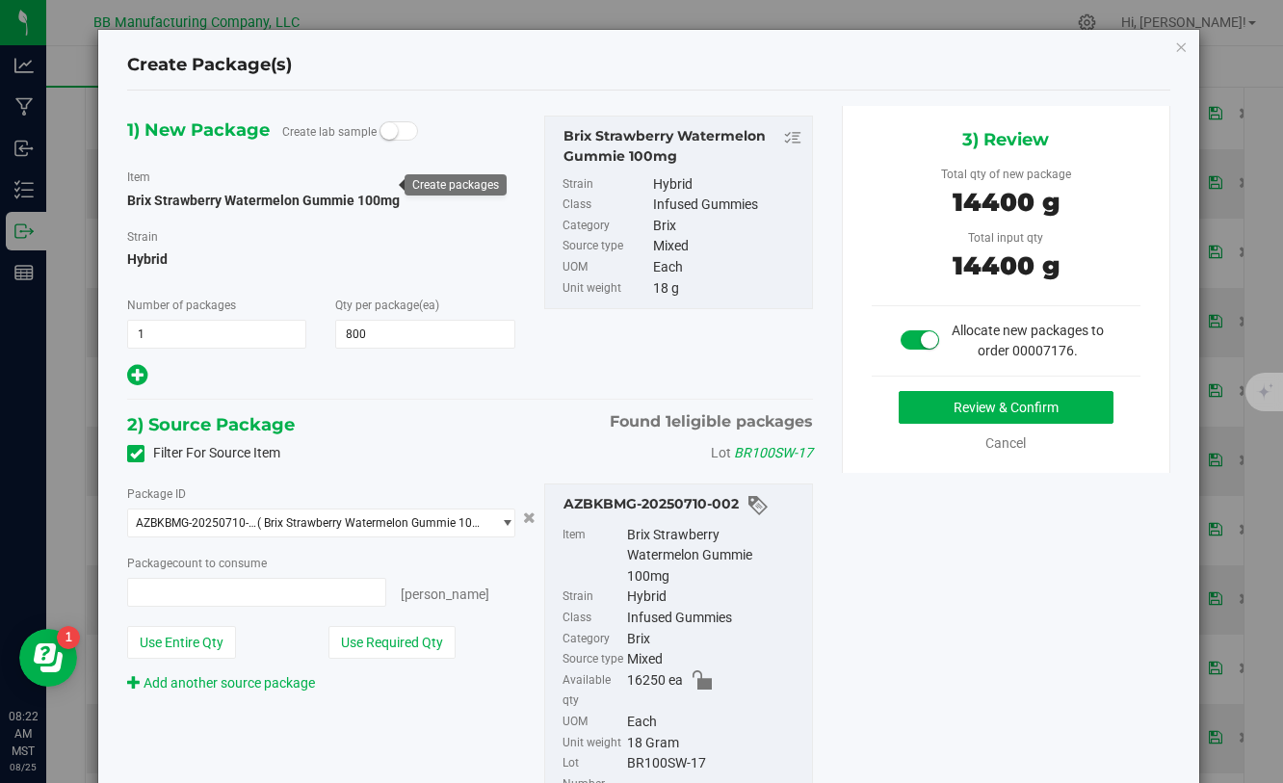
type input "800 ea"
click at [919, 409] on button "Review & Confirm" at bounding box center [1006, 407] width 215 height 33
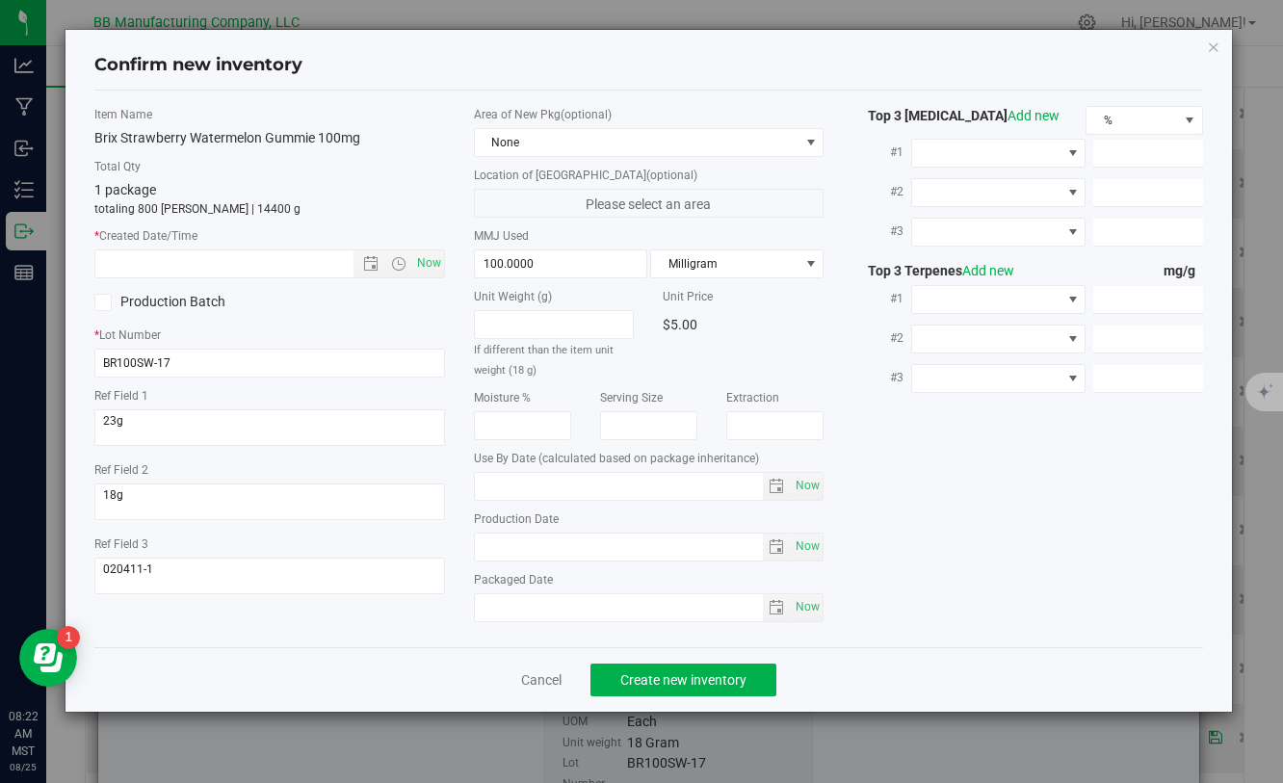
type input "[DATE]"
drag, startPoint x: 569, startPoint y: 553, endPoint x: 435, endPoint y: 548, distance: 134.0
click at [435, 548] on div "Item Name Brix Strawberry Watermelon Gummie 100mg Total Qty 1 package totaling …" at bounding box center [648, 369] width 1137 height 526
click at [271, 271] on input "text" at bounding box center [240, 264] width 290 height 27
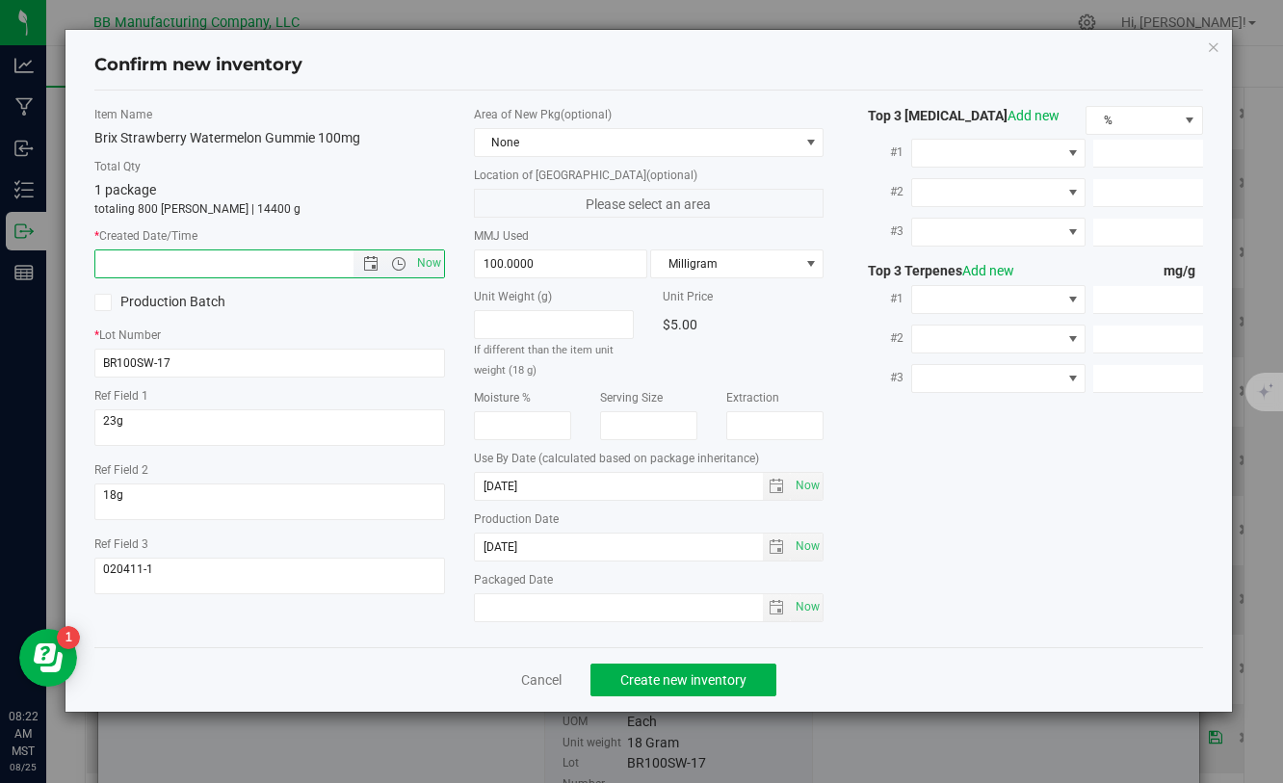
paste input "[DATE]"
click at [713, 678] on span "Create new inventory" at bounding box center [684, 680] width 126 height 15
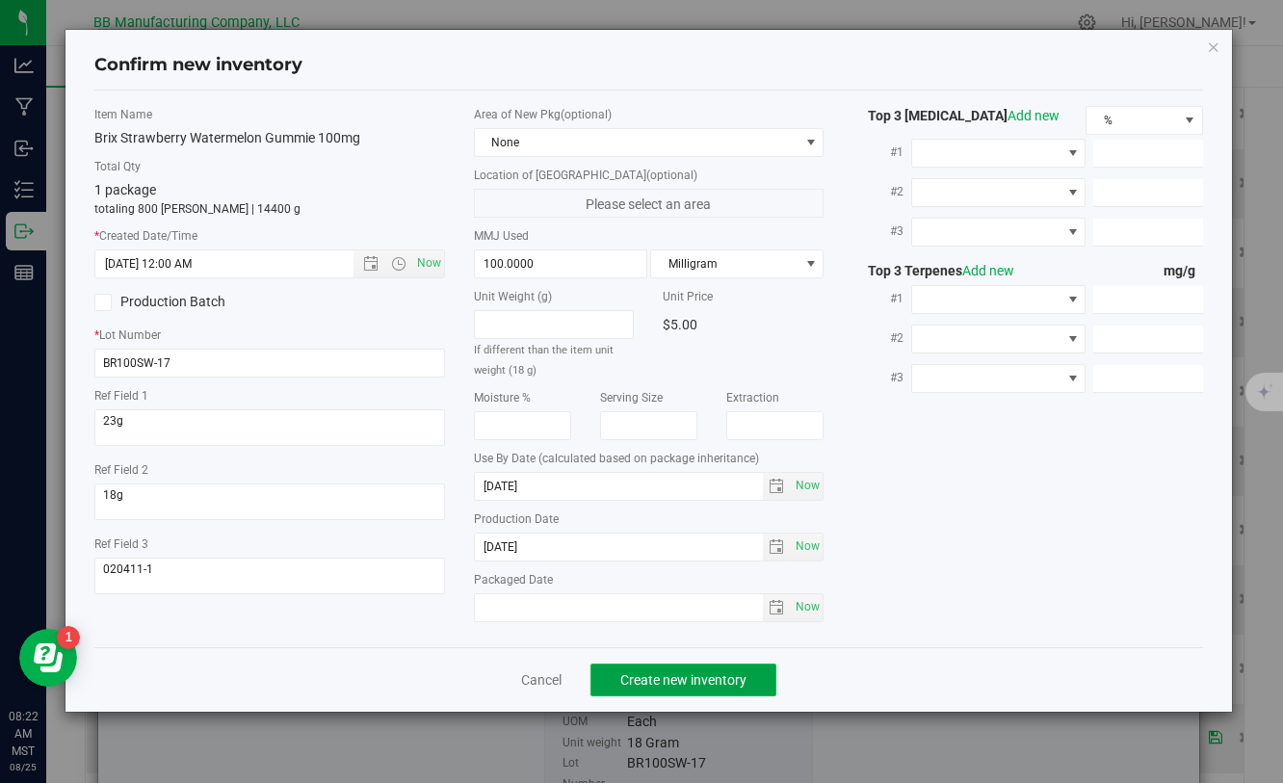
type input "[DATE] 8:22 AM"
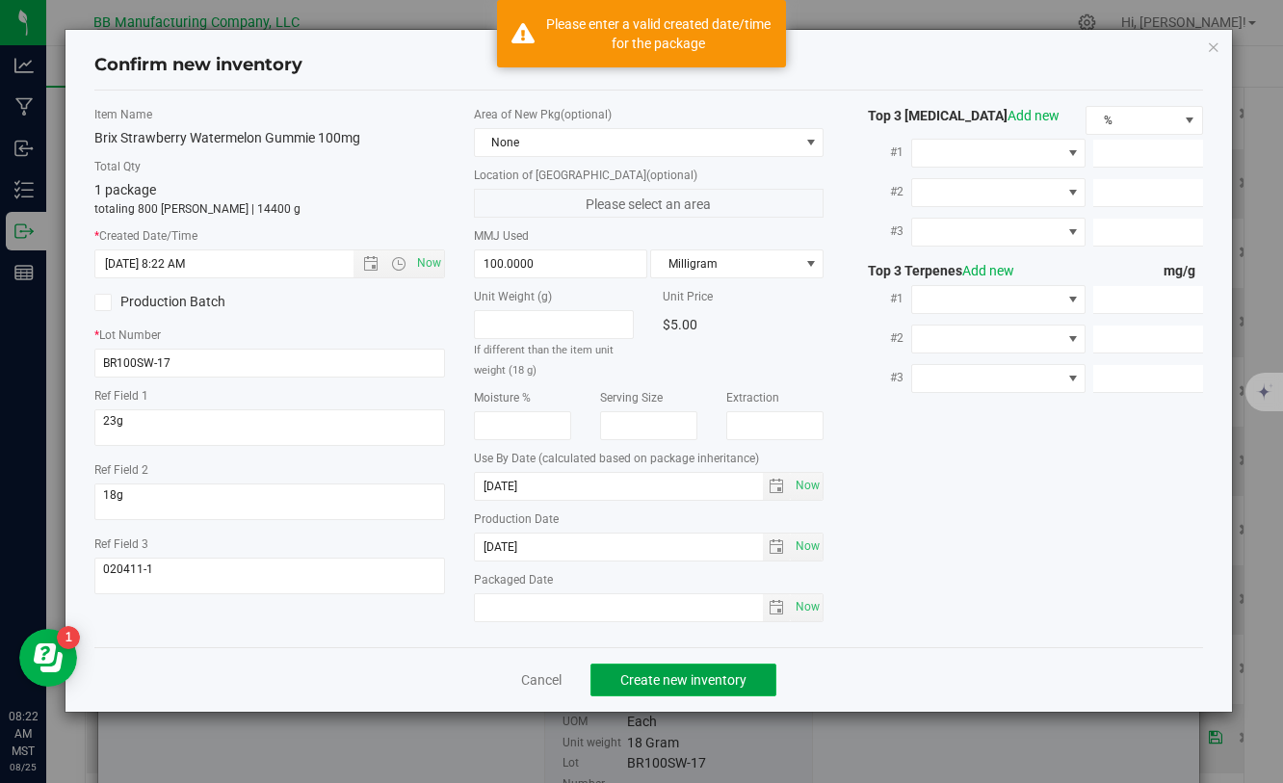
click at [713, 678] on span "Create new inventory" at bounding box center [684, 680] width 126 height 15
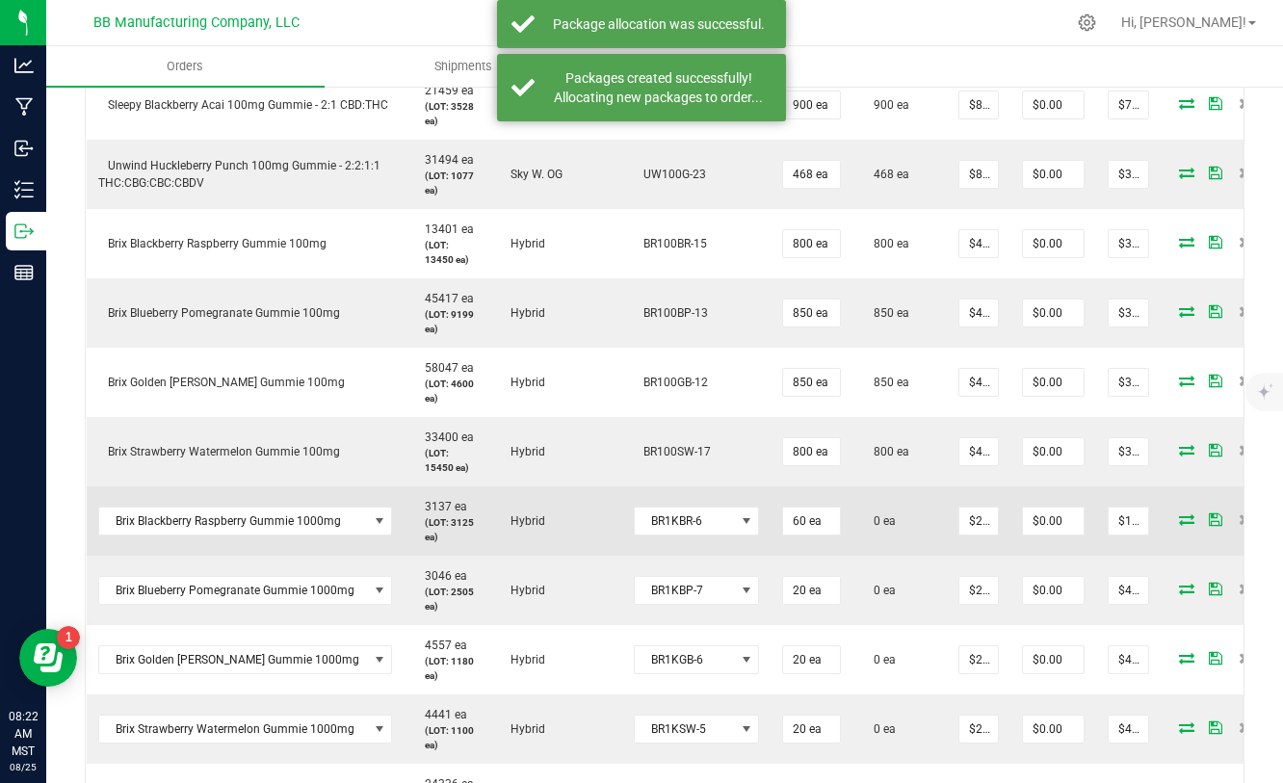
scroll to position [798, 0]
click at [1179, 516] on icon at bounding box center [1186, 519] width 15 height 12
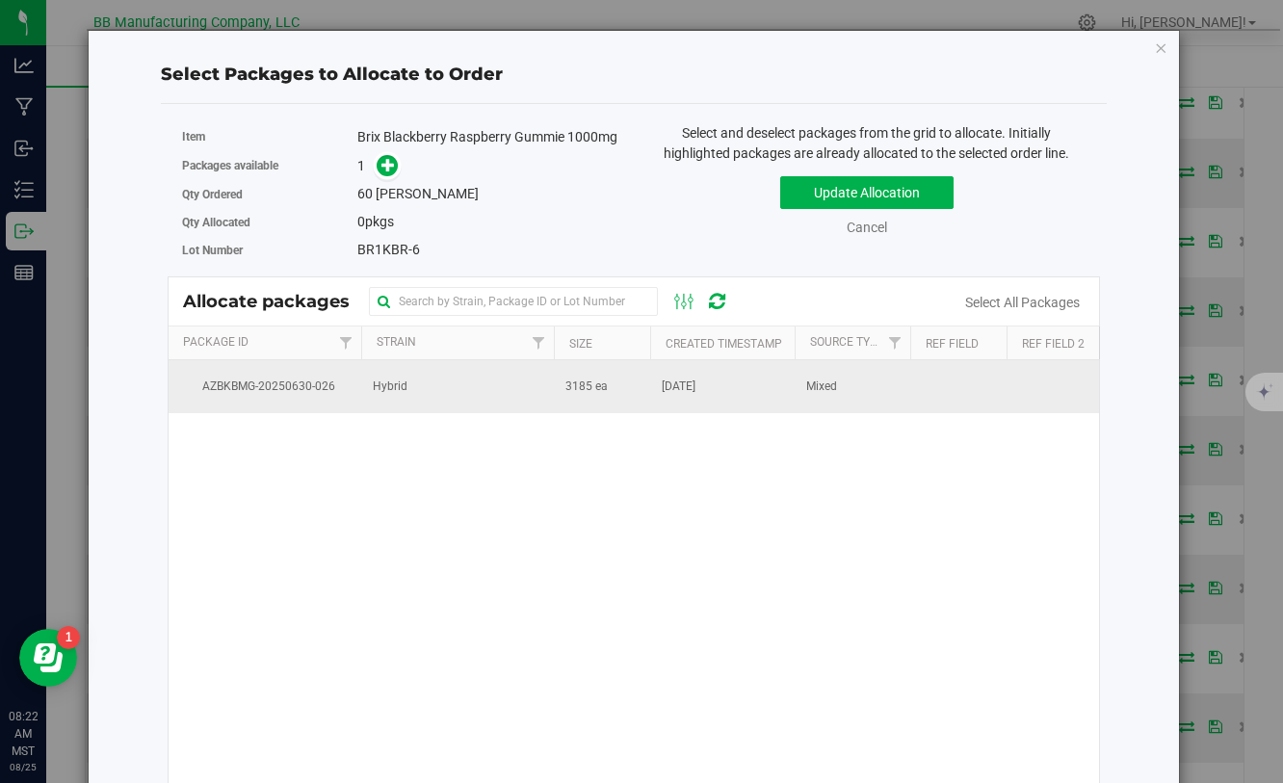
click at [539, 383] on td "Hybrid" at bounding box center [457, 386] width 193 height 52
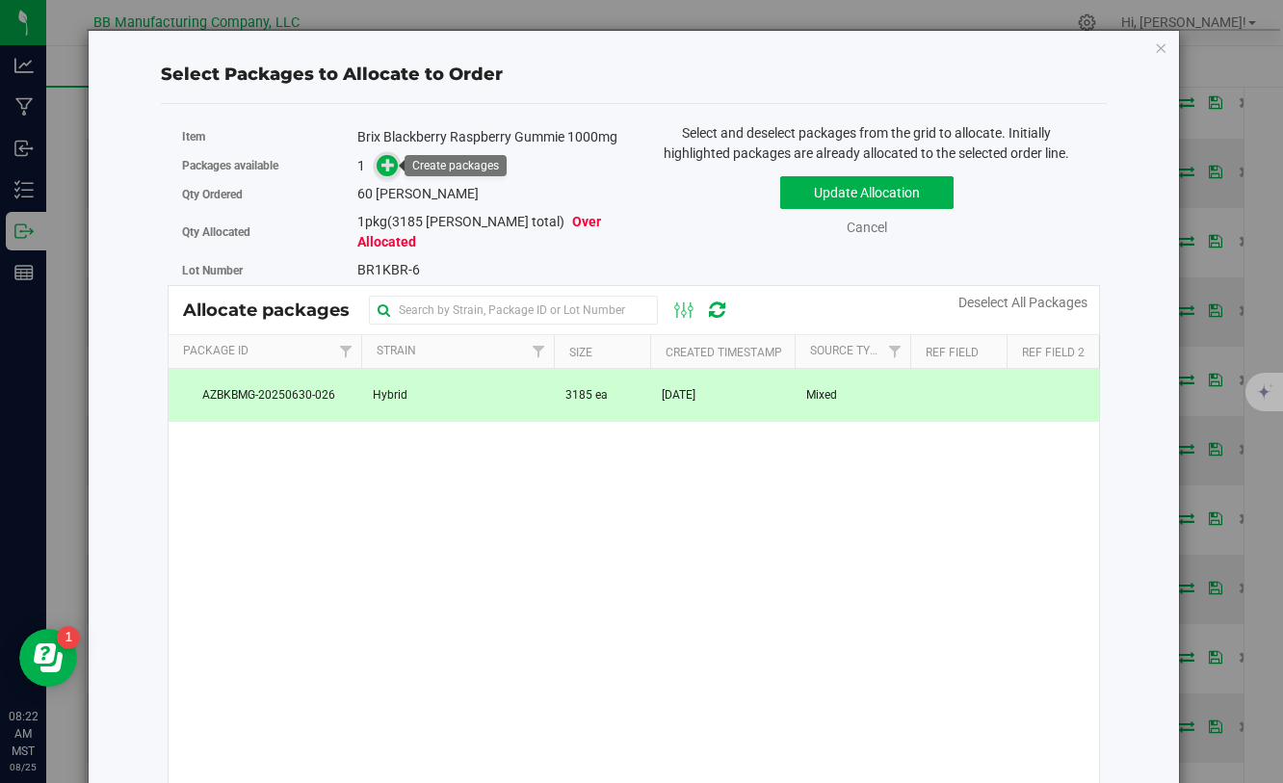
click at [392, 162] on icon at bounding box center [388, 164] width 13 height 13
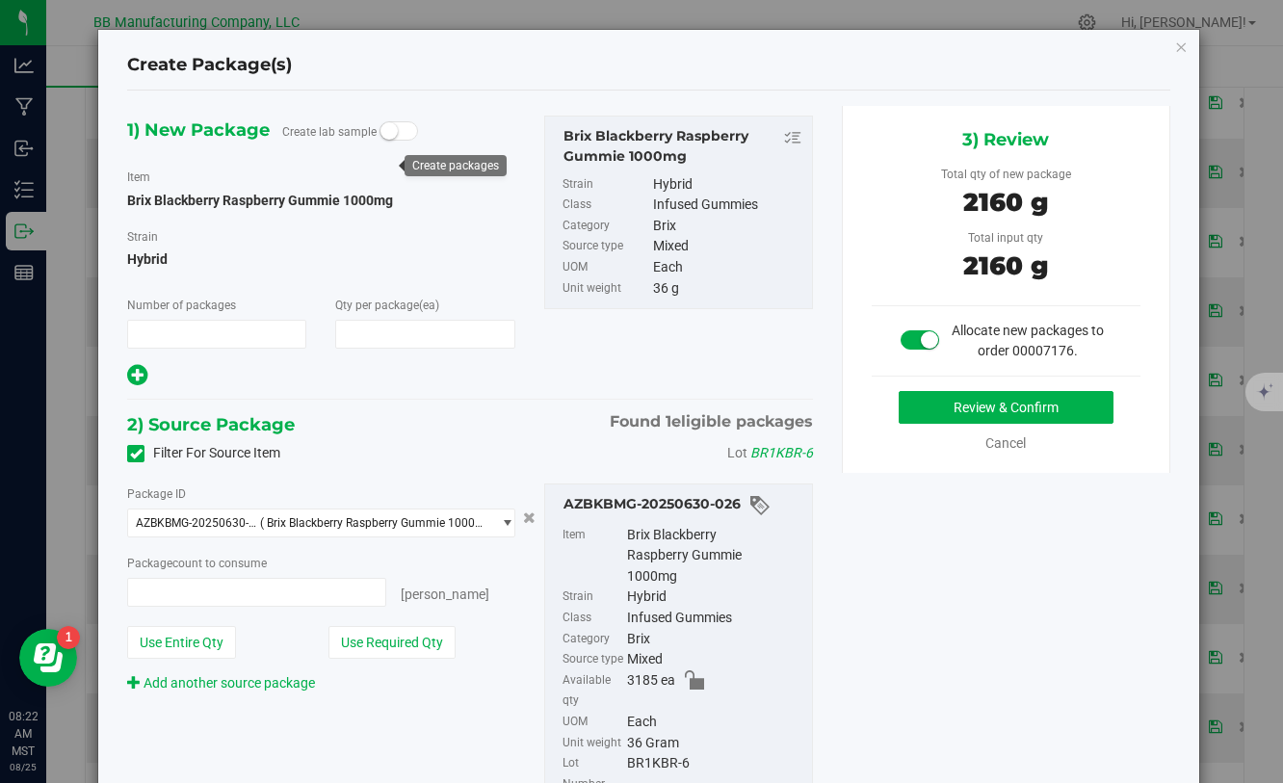
type input "1"
type input "60"
type input "60 ea"
click at [967, 415] on button "Review & Confirm" at bounding box center [1006, 407] width 215 height 33
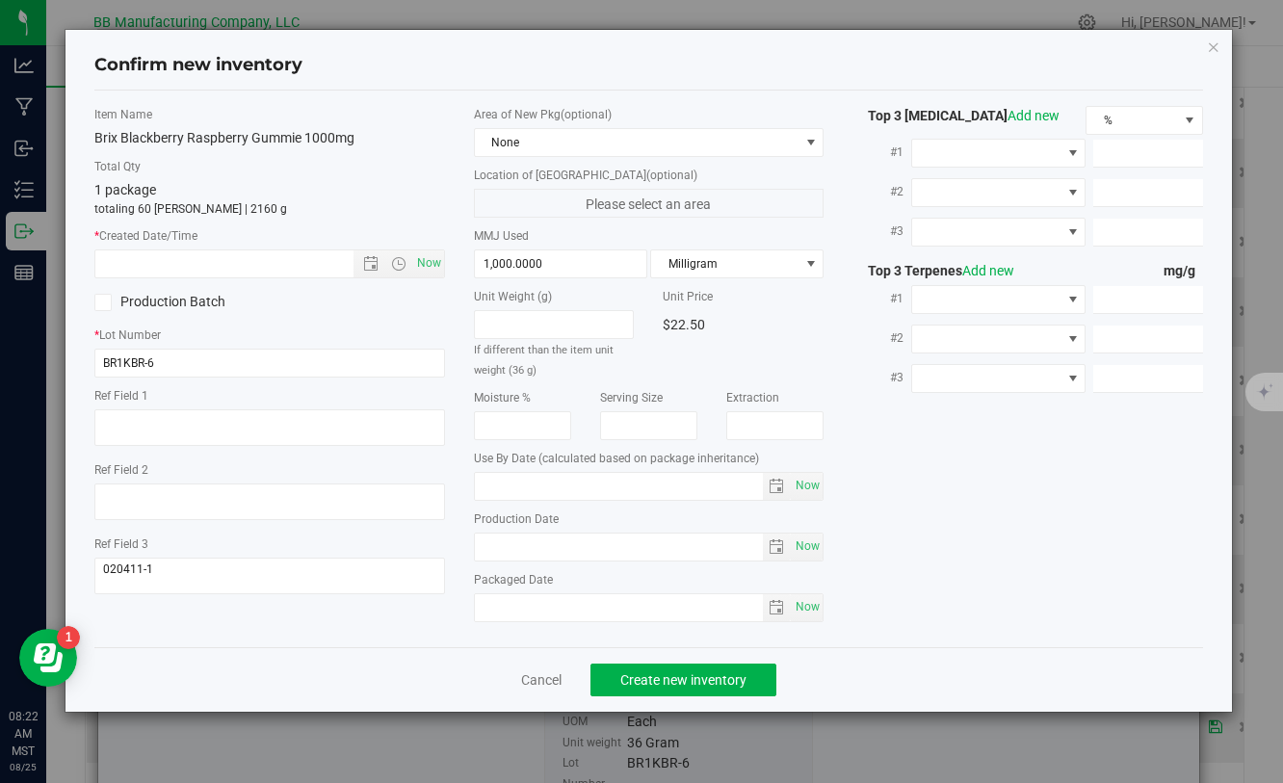
type input "[DATE]"
drag, startPoint x: 558, startPoint y: 542, endPoint x: 457, endPoint y: 542, distance: 101.2
click at [454, 542] on div "Item Name Brix Blackberry Raspberry Gummie 1000mg Total Qty 1 package totaling …" at bounding box center [648, 369] width 1137 height 526
click at [177, 256] on input "text" at bounding box center [240, 264] width 290 height 27
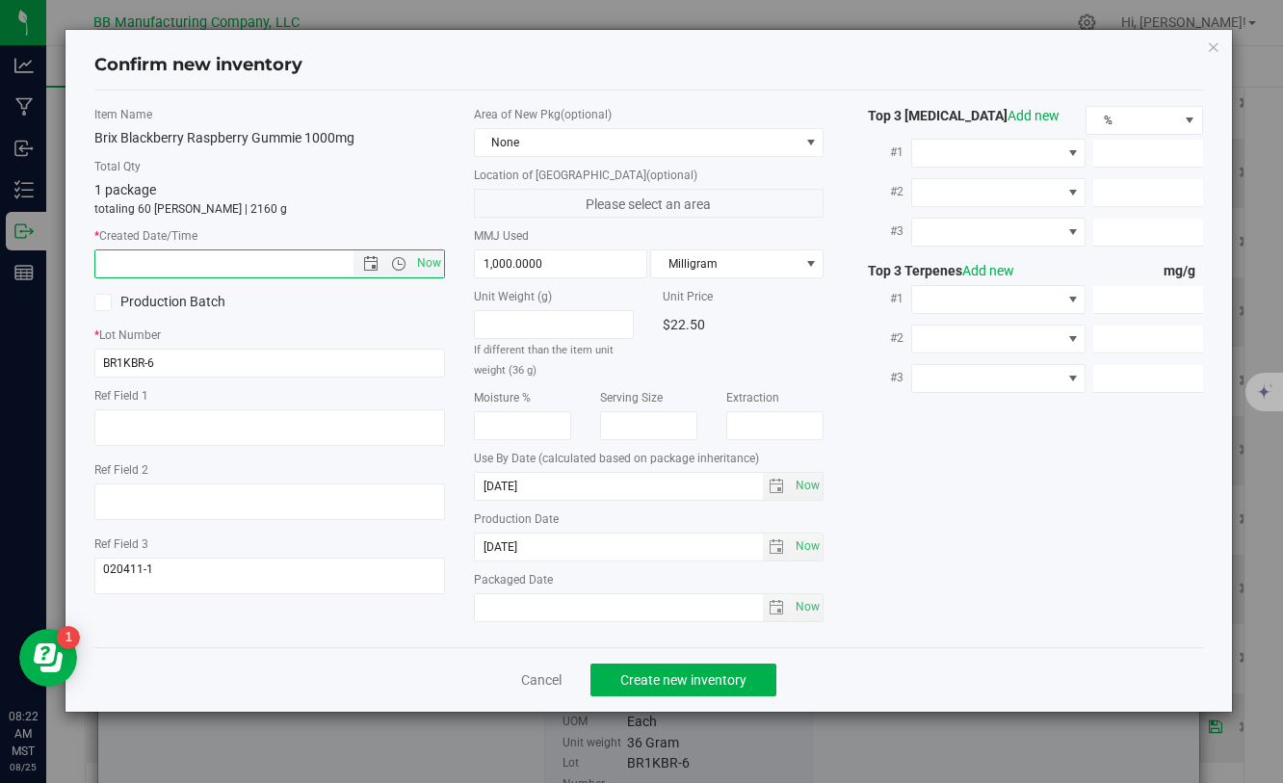
paste input "[DATE]"
click at [703, 682] on span "Create new inventory" at bounding box center [684, 680] width 126 height 15
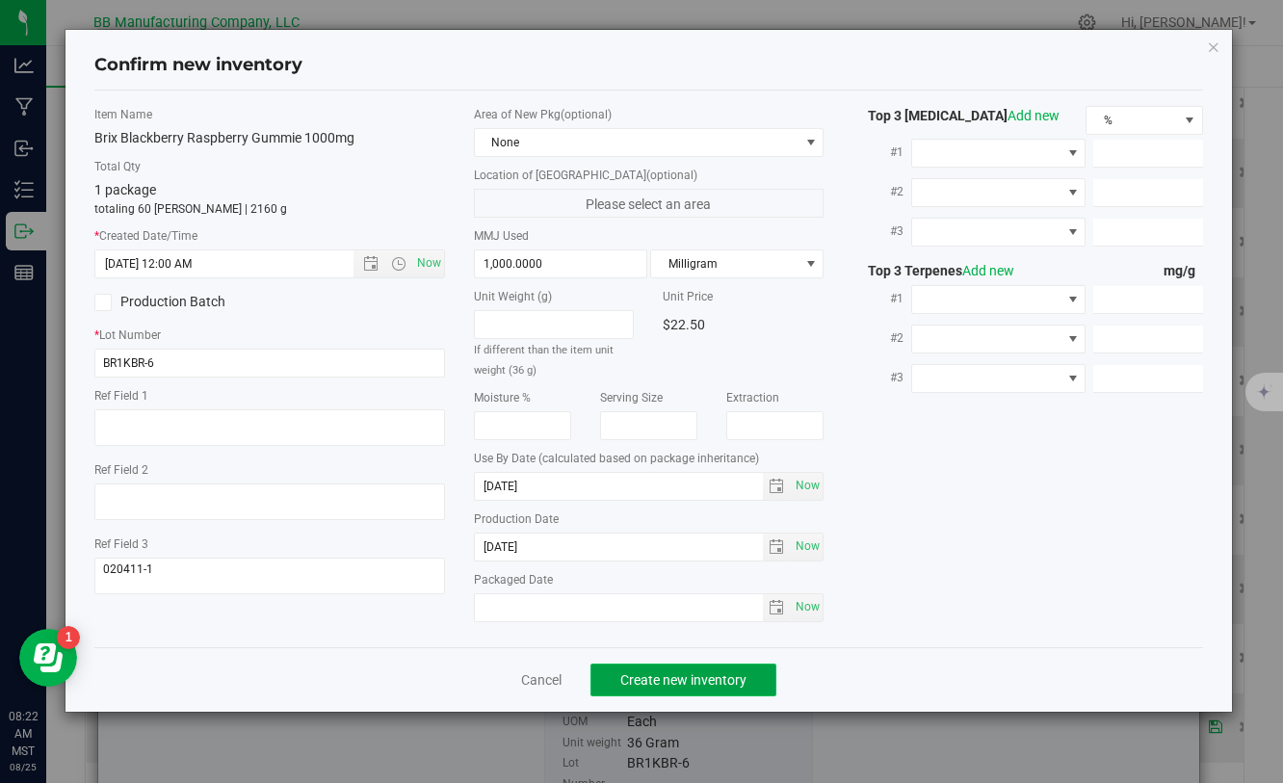
type input "[DATE] 8:22 AM"
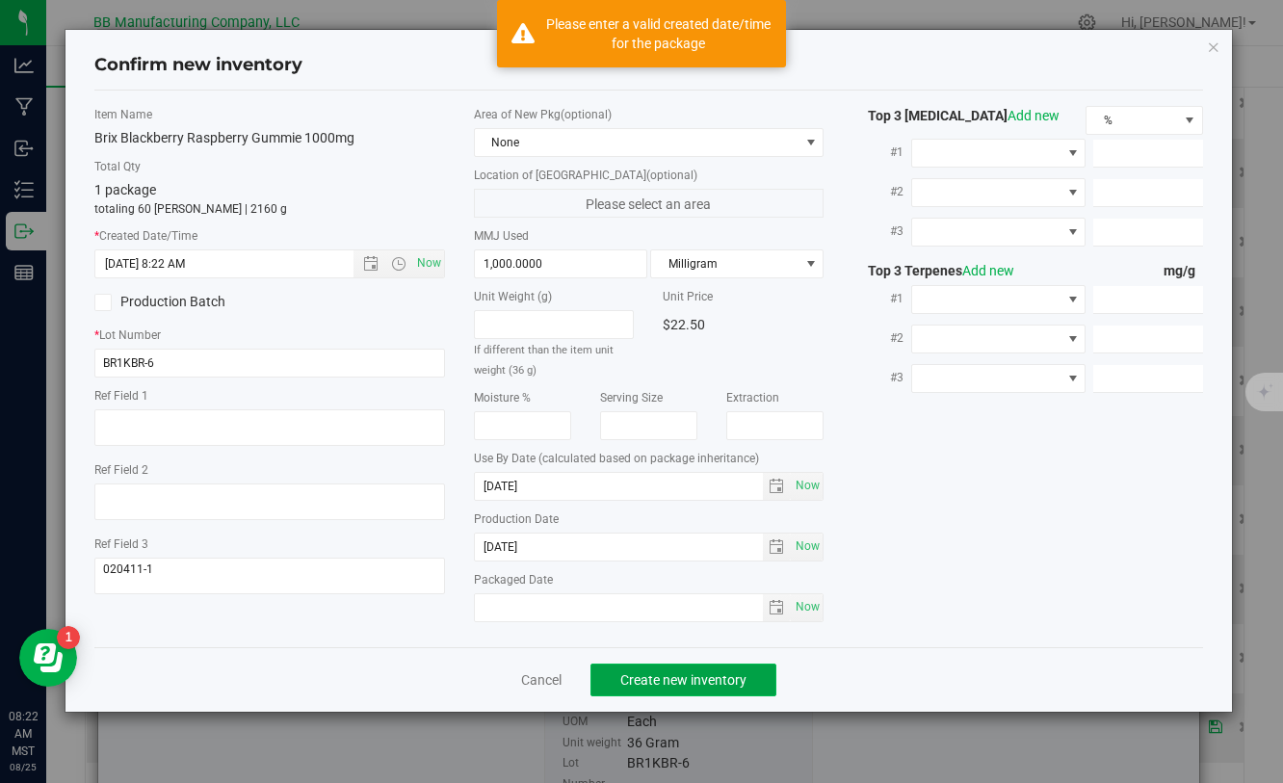
click at [703, 682] on span "Create new inventory" at bounding box center [684, 680] width 126 height 15
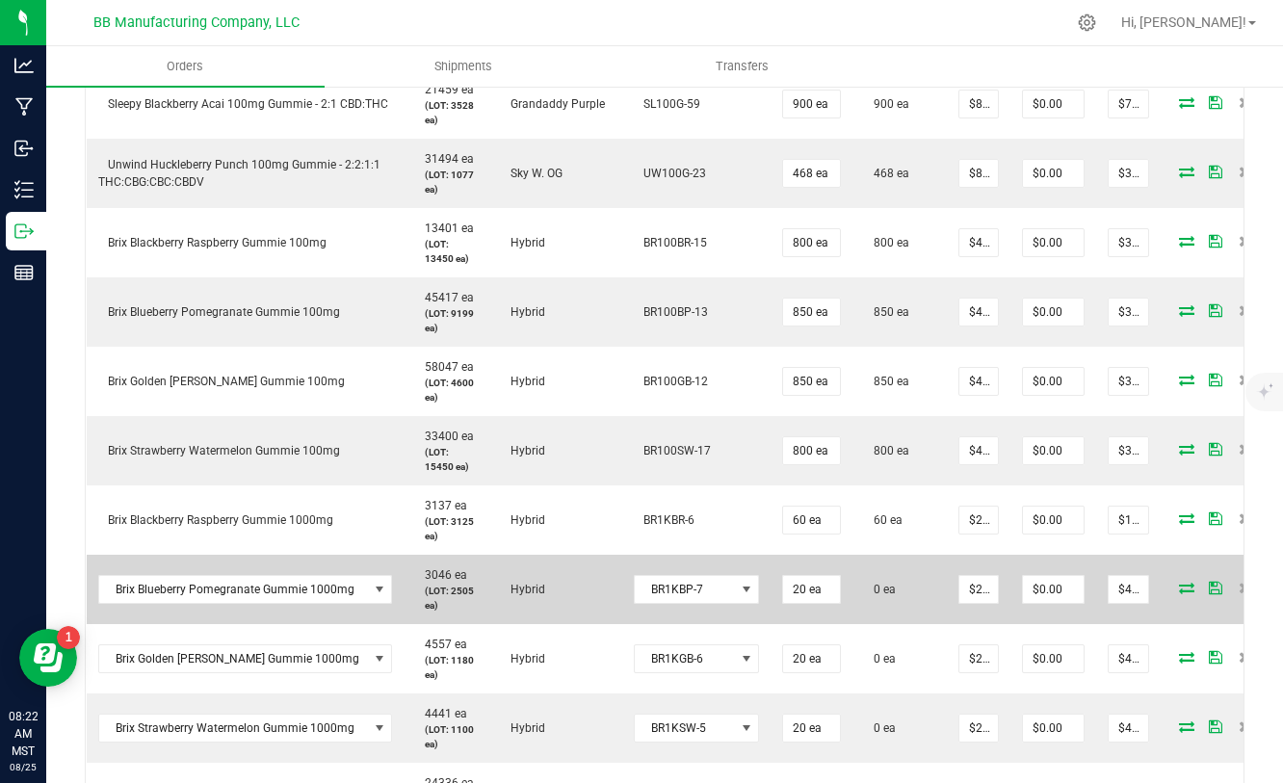
click at [1179, 584] on icon at bounding box center [1186, 588] width 15 height 12
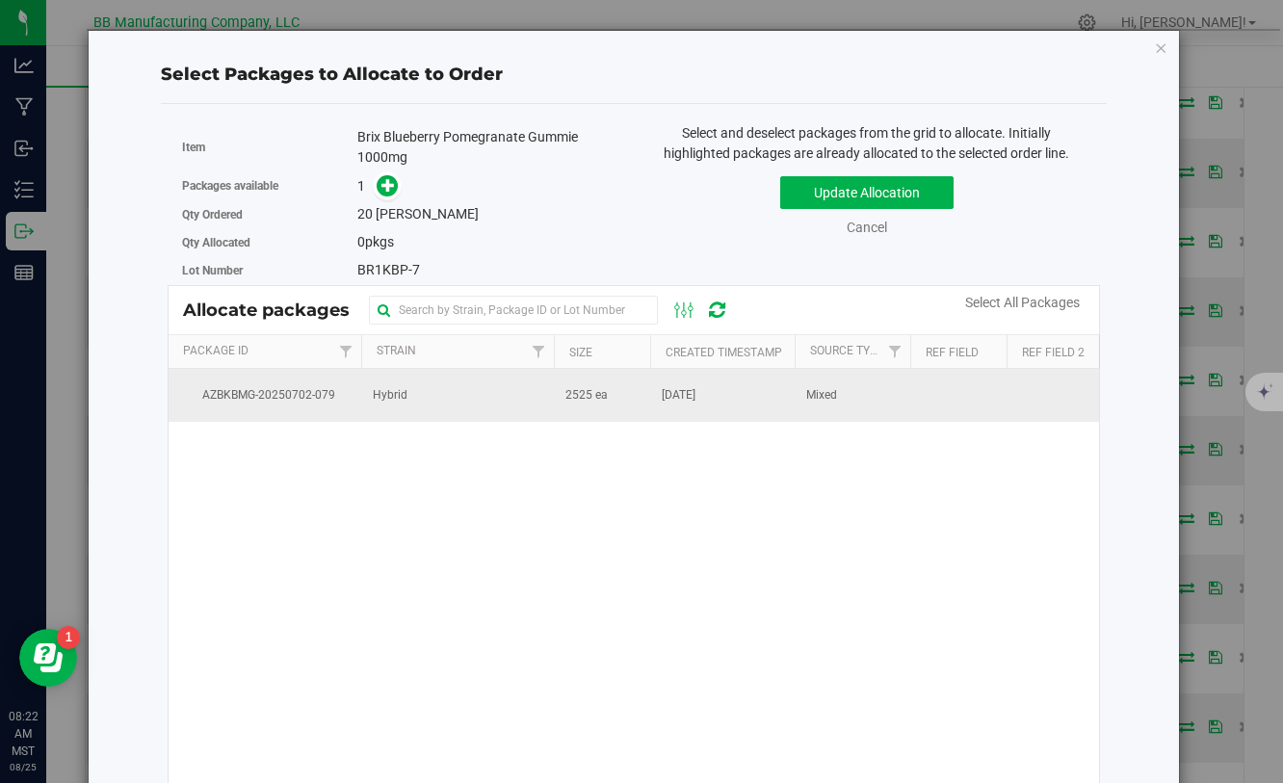
click at [560, 403] on td "2525 ea" at bounding box center [602, 395] width 96 height 52
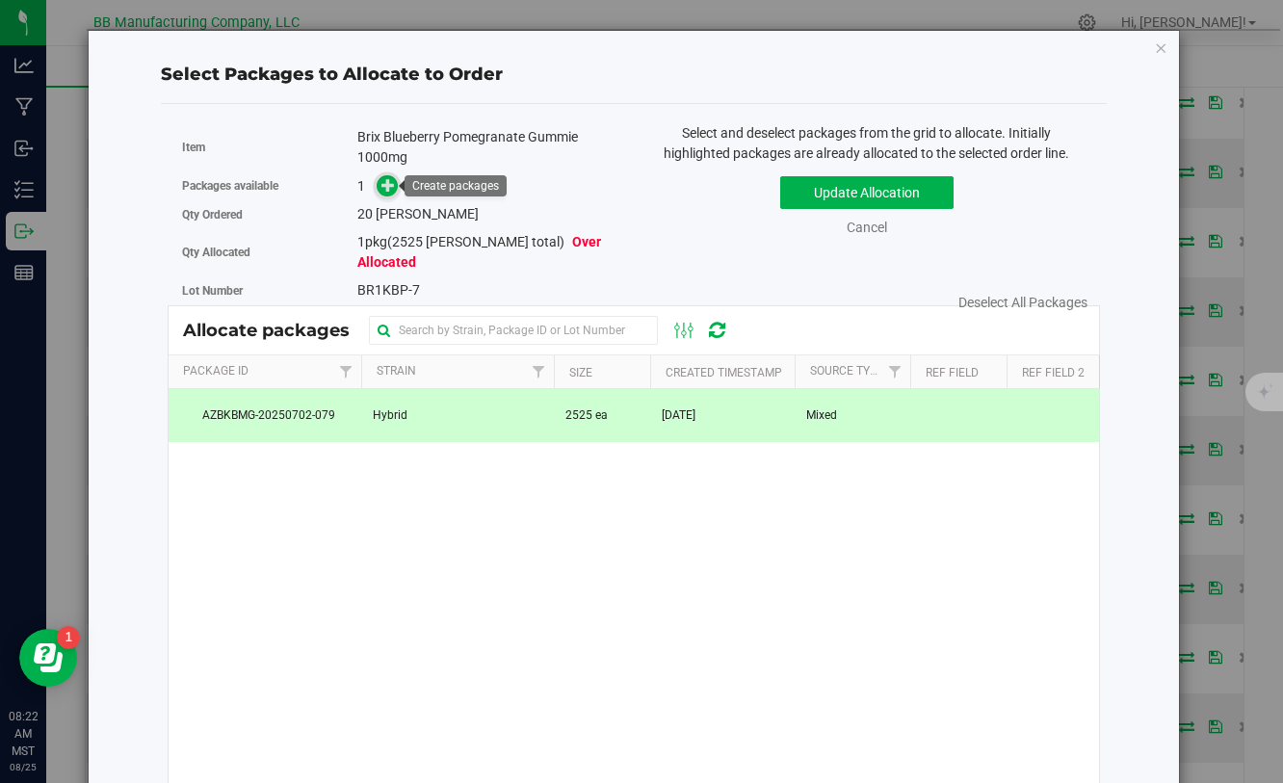
click at [391, 191] on icon at bounding box center [388, 184] width 13 height 13
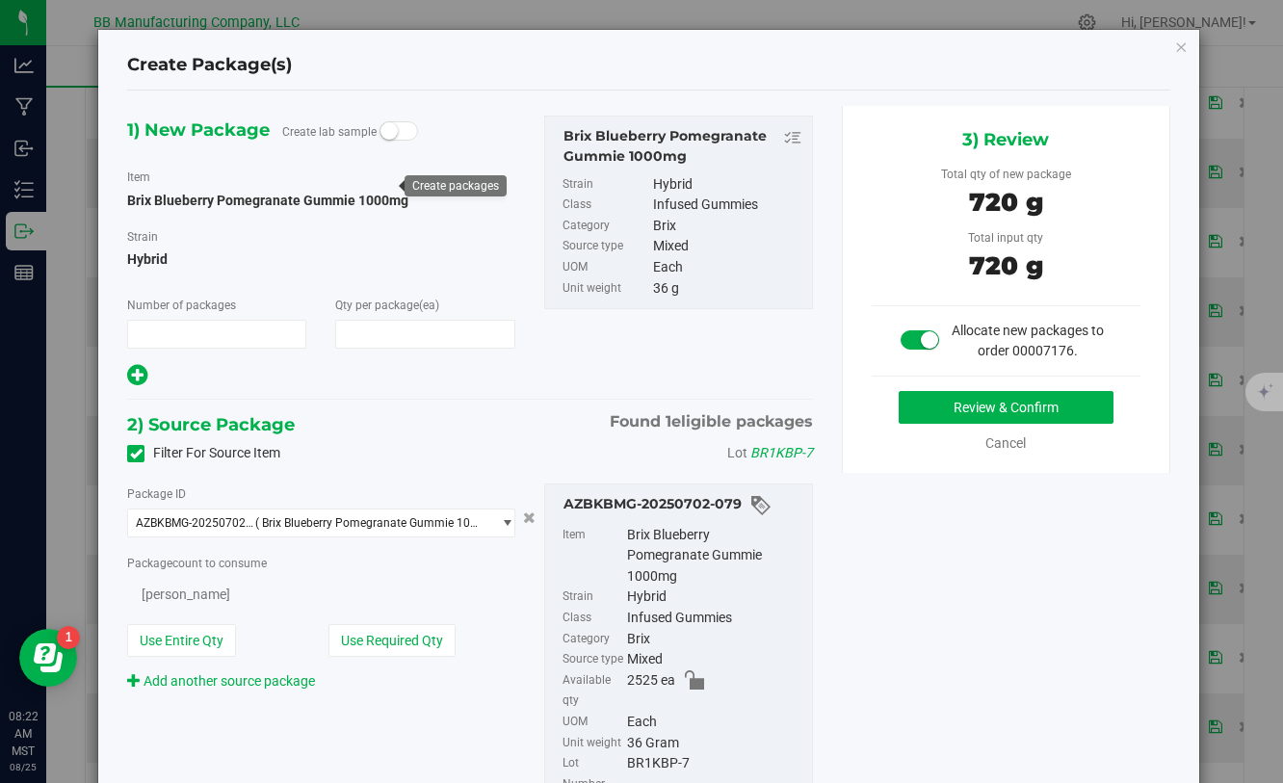
type input "1"
type input "20"
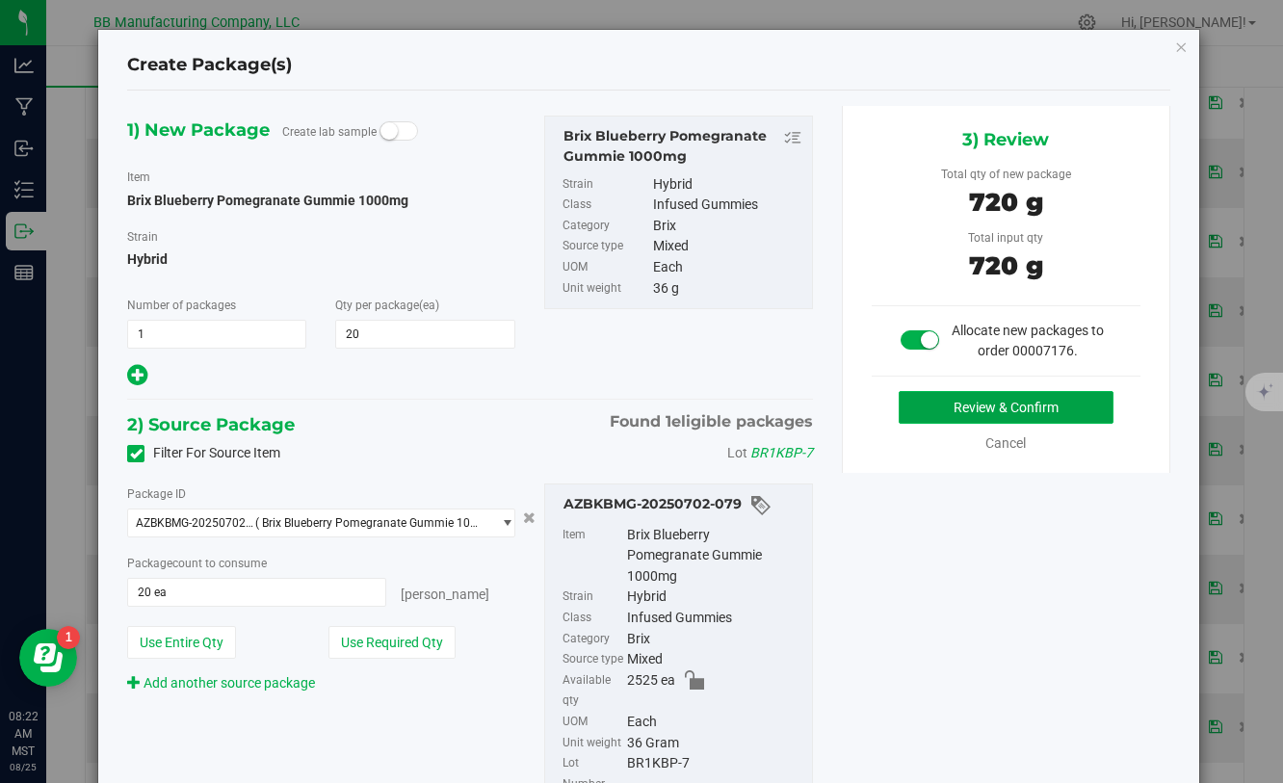
click at [941, 399] on button "Review & Confirm" at bounding box center [1006, 407] width 215 height 33
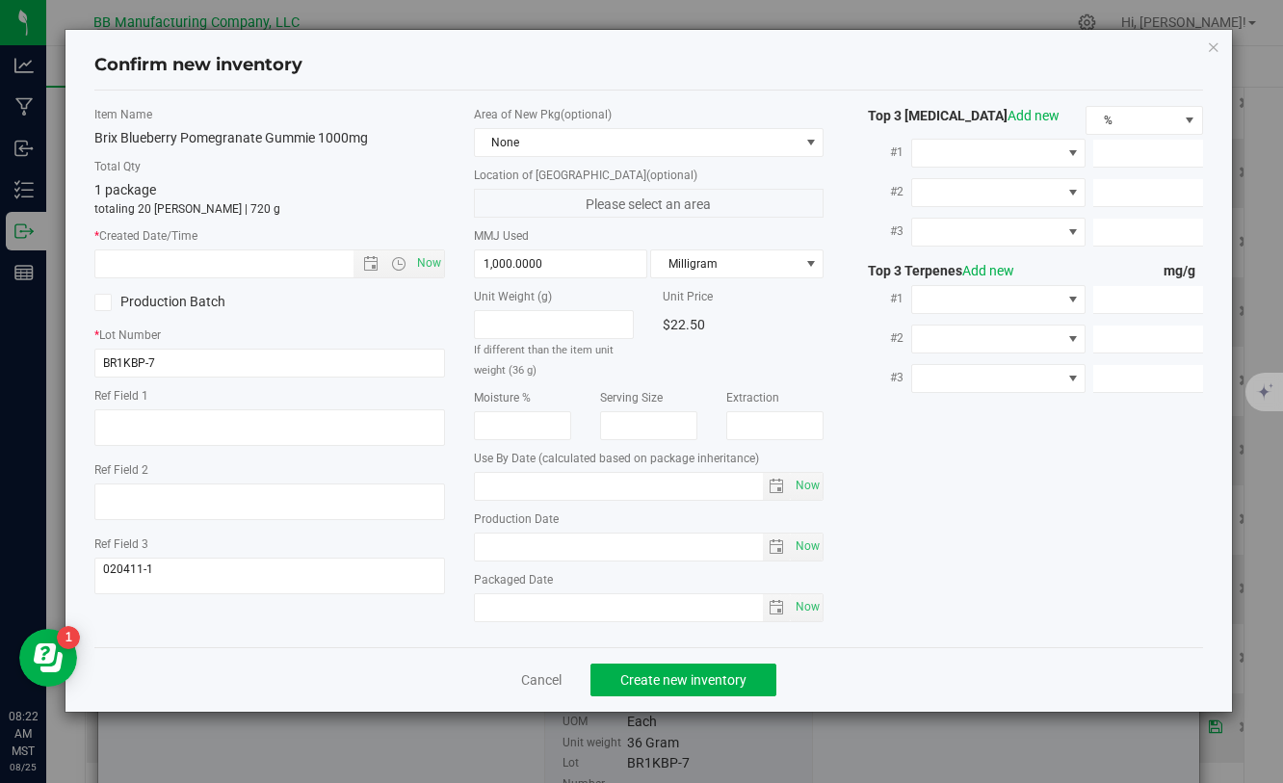
type input "[DATE]"
drag, startPoint x: 594, startPoint y: 552, endPoint x: 388, endPoint y: 556, distance: 205.3
click at [383, 552] on div "Item Name Brix Blueberry Pomegranate Gummie 1000mg Total Qty 1 package totaling…" at bounding box center [648, 369] width 1137 height 526
click at [322, 271] on input "text" at bounding box center [240, 264] width 290 height 27
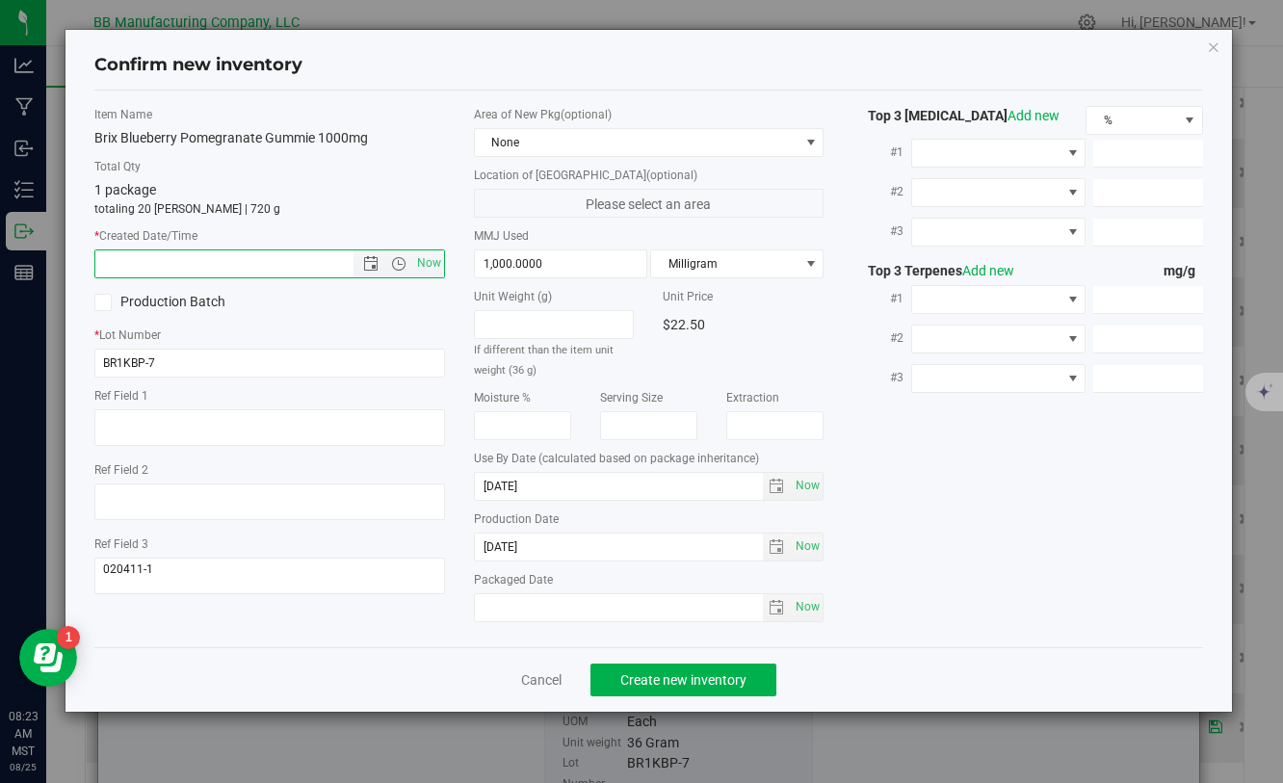
paste input "[DATE]"
click at [670, 680] on span "Create new inventory" at bounding box center [684, 680] width 126 height 15
type input "[DATE] 8:23 AM"
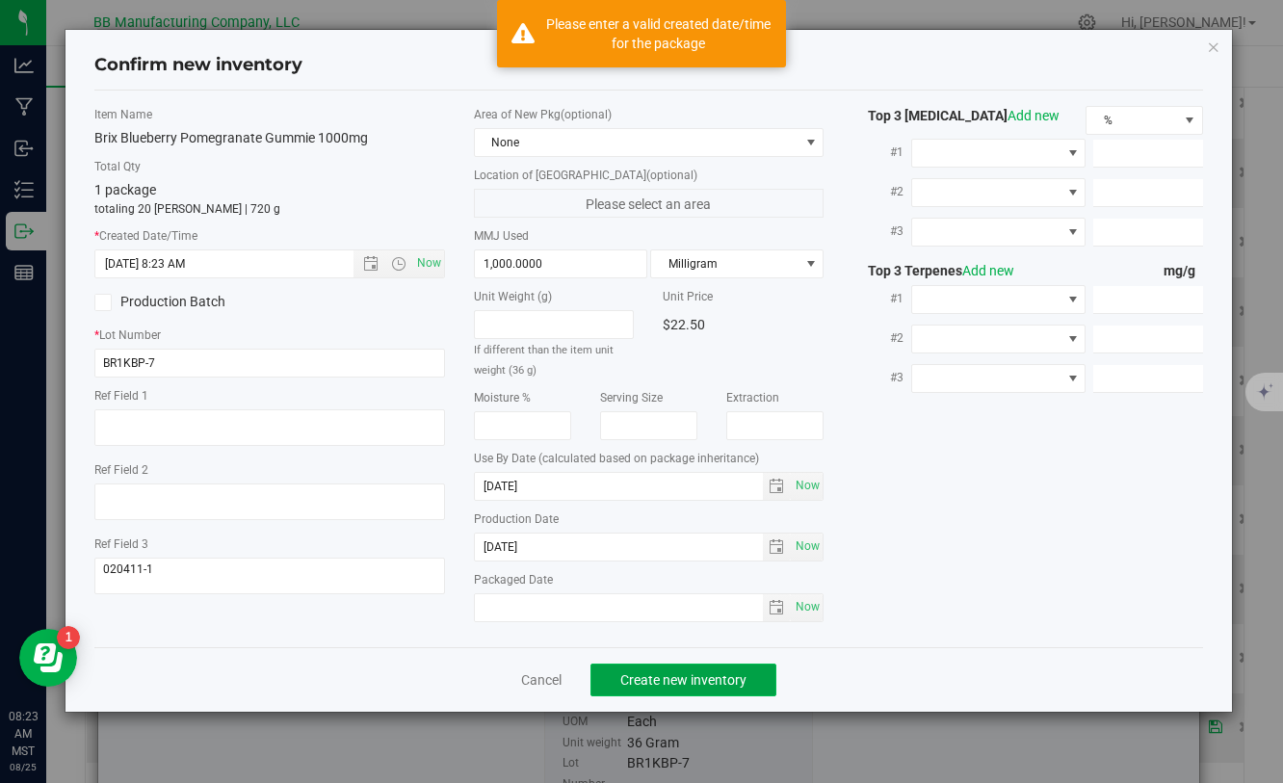
click at [670, 680] on span "Create new inventory" at bounding box center [684, 680] width 126 height 15
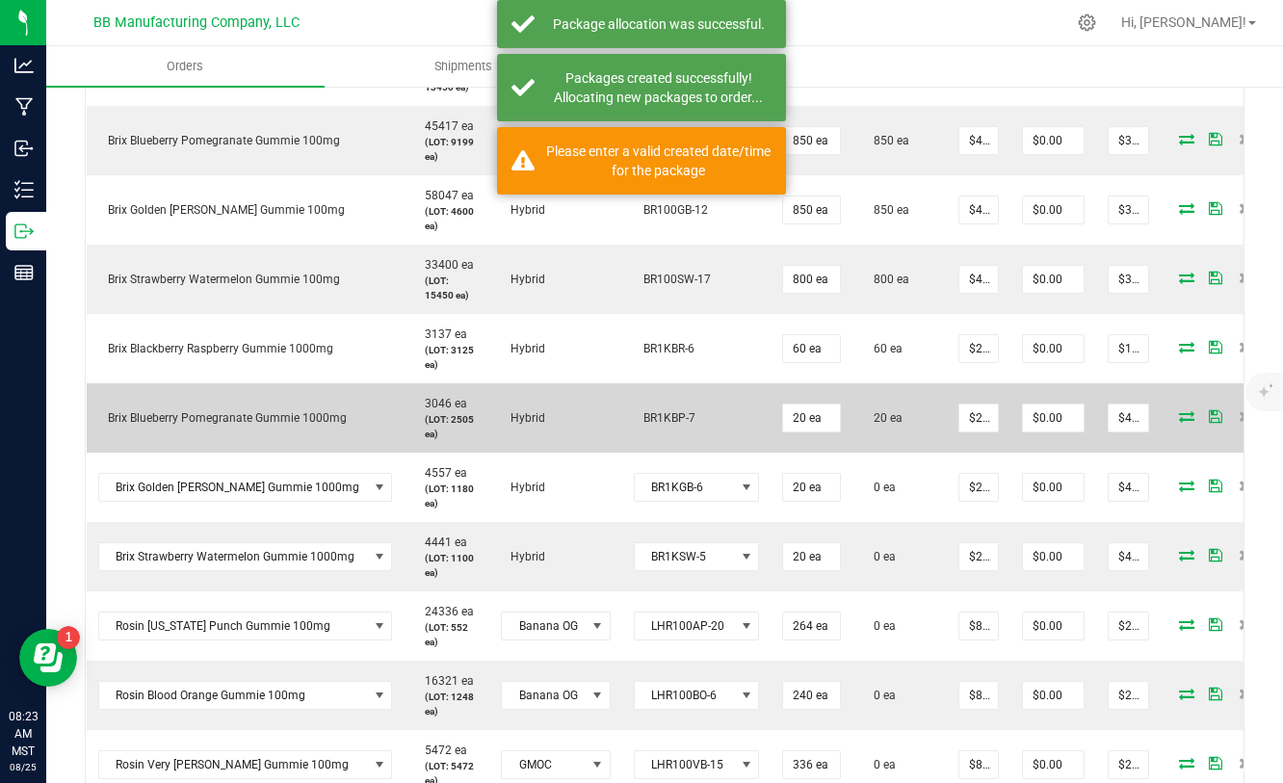
scroll to position [1027, 0]
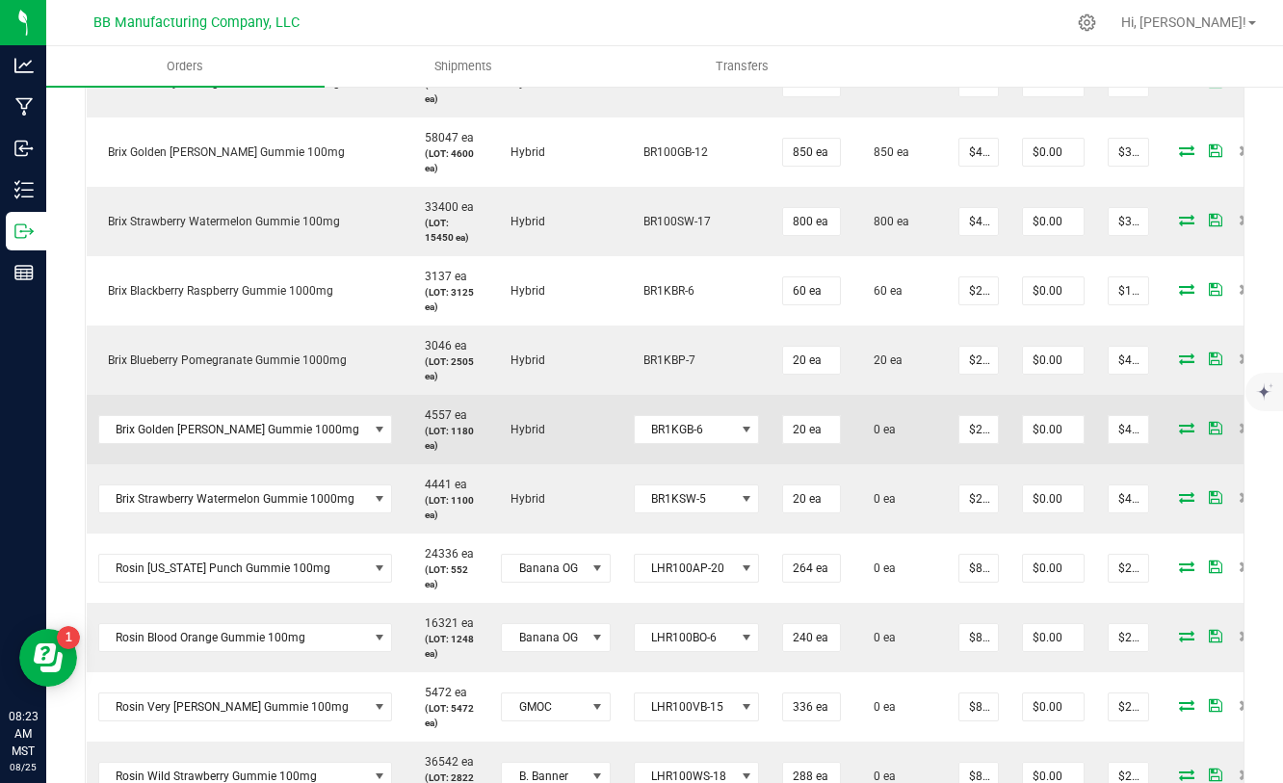
click at [1179, 429] on icon at bounding box center [1186, 428] width 15 height 12
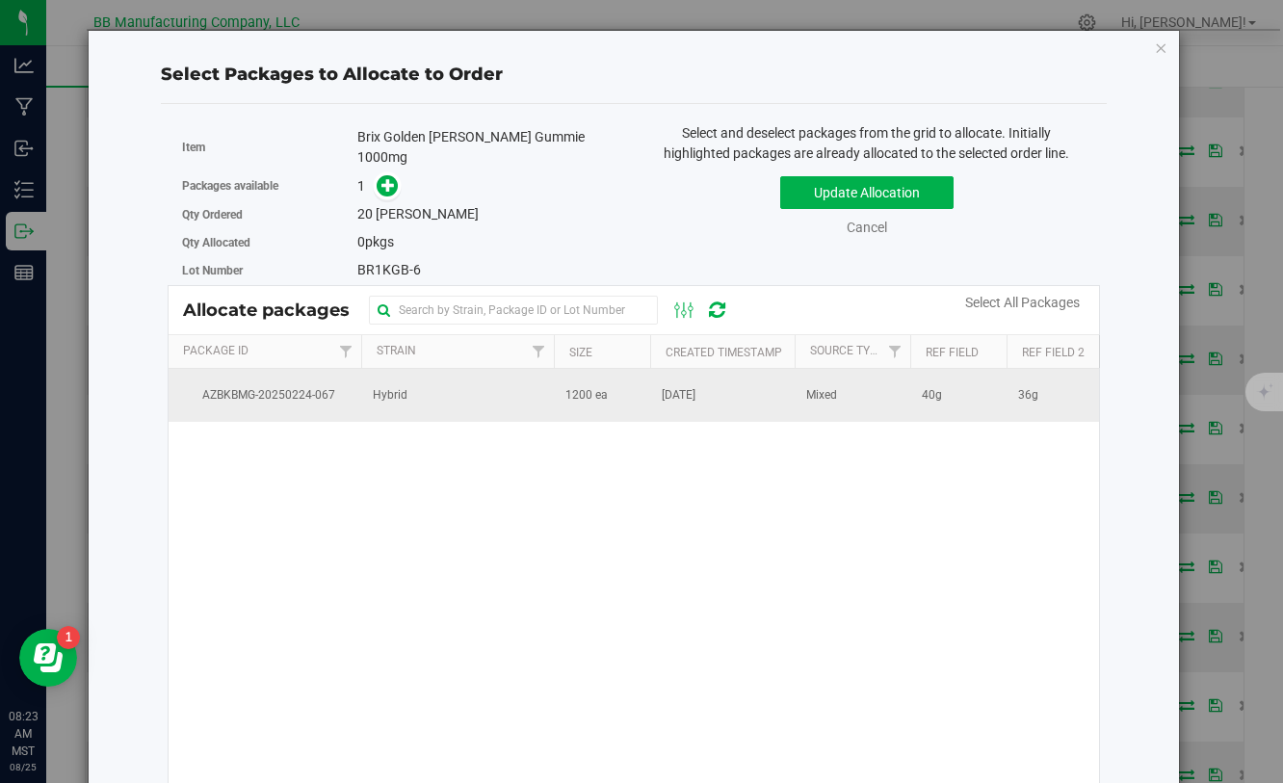
click at [572, 390] on span "1200 ea" at bounding box center [587, 395] width 42 height 18
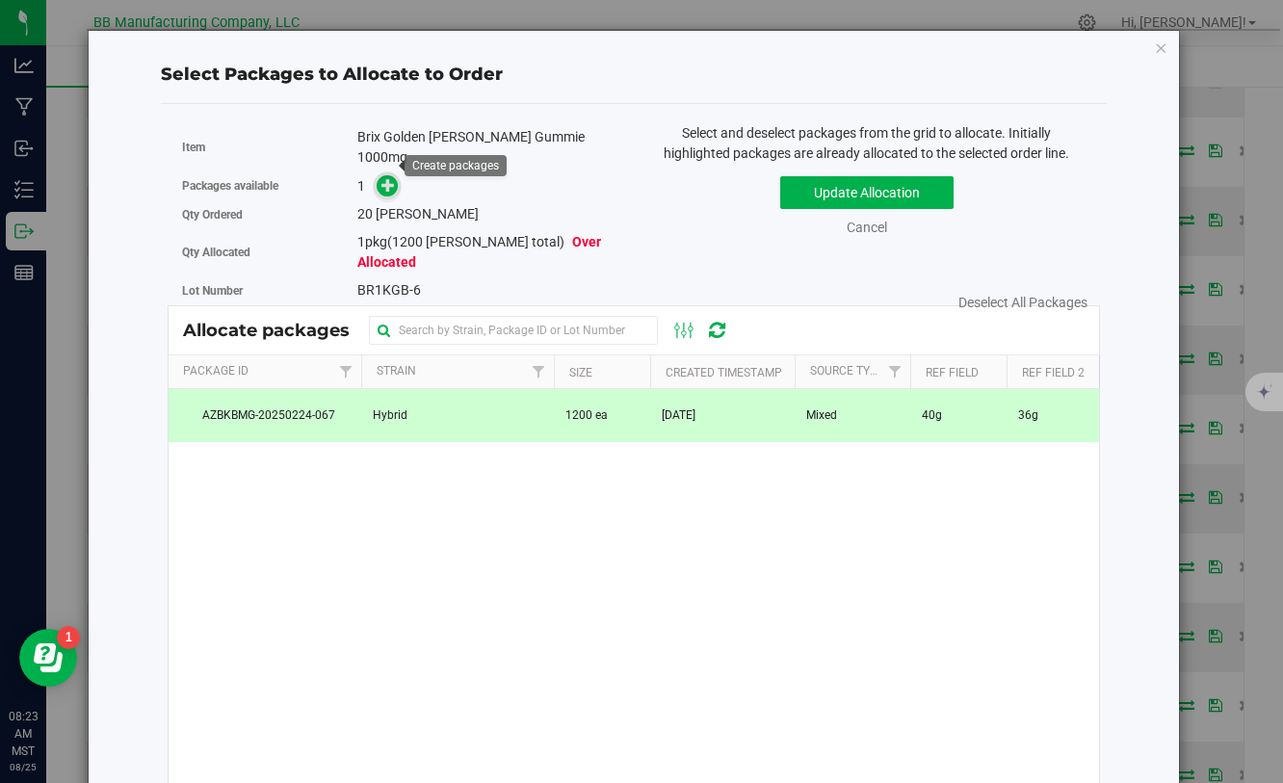
click at [392, 175] on span at bounding box center [388, 186] width 22 height 22
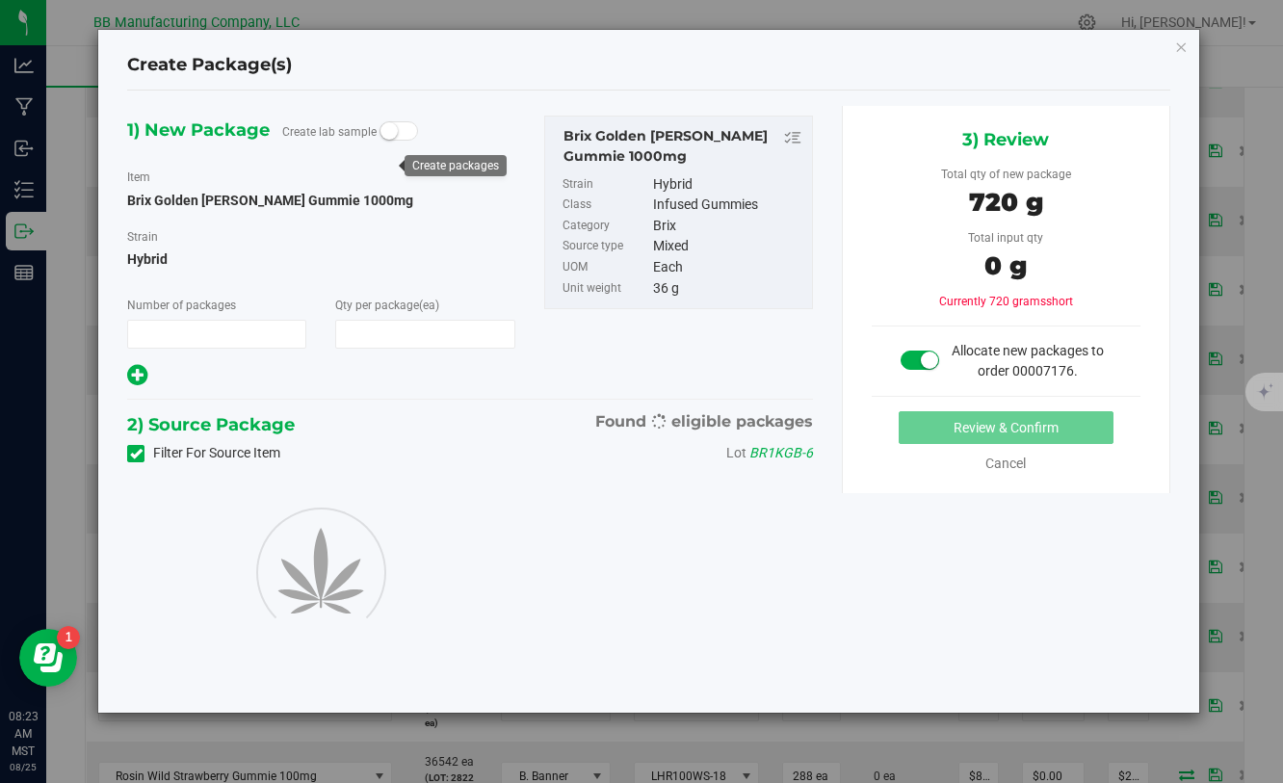
type input "1"
type input "20"
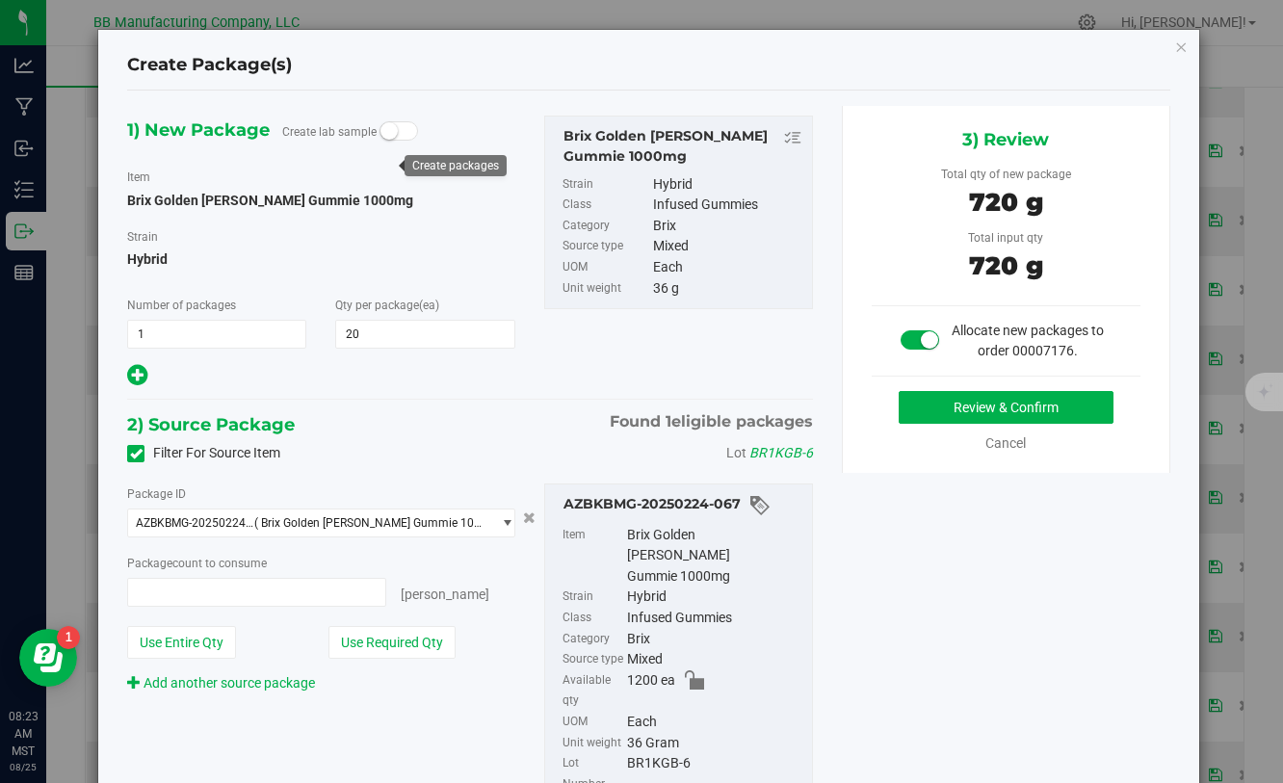
type input "20 ea"
click at [944, 414] on button "Review & Confirm" at bounding box center [1006, 407] width 215 height 33
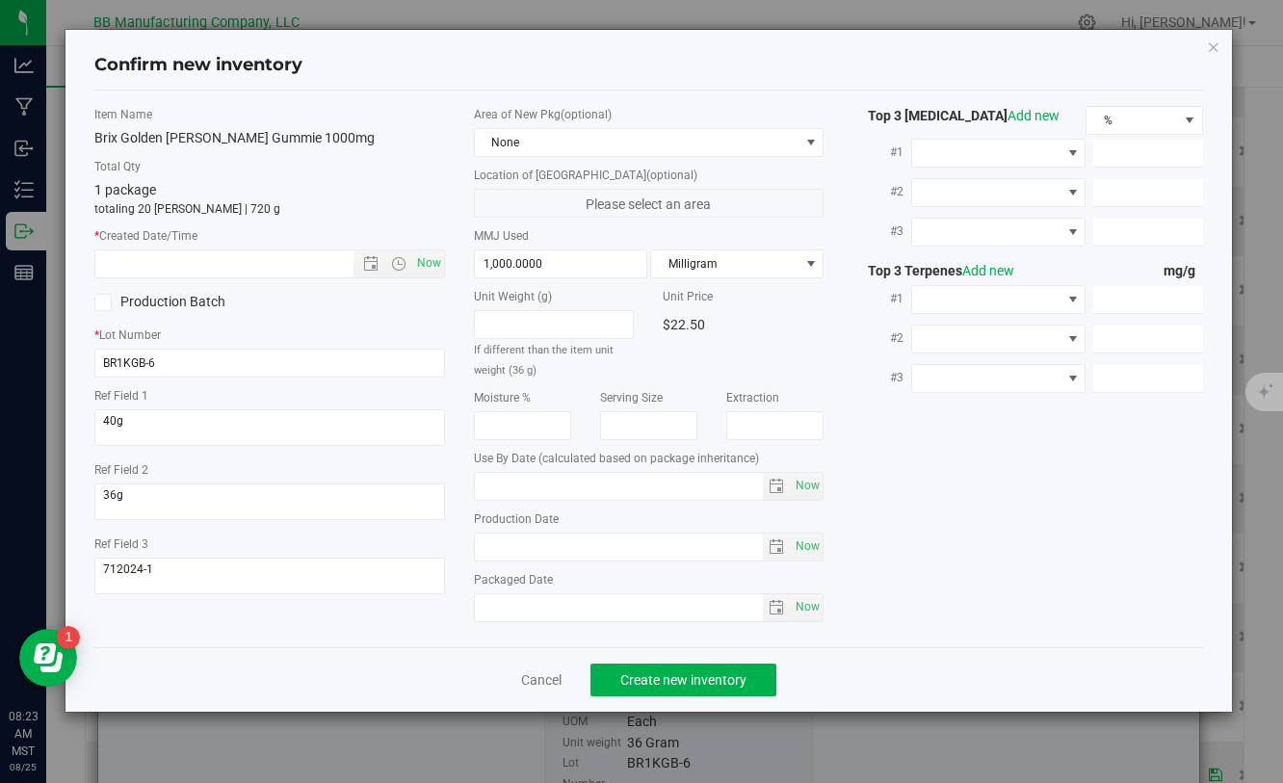
type input "[DATE]"
drag, startPoint x: 563, startPoint y: 552, endPoint x: 456, endPoint y: 554, distance: 107.0
click at [456, 553] on div "Item Name Brix Golden [PERSON_NAME] Gummie 1000mg Total Qty 1 package totaling …" at bounding box center [648, 369] width 1137 height 526
click at [225, 263] on input "text" at bounding box center [240, 264] width 290 height 27
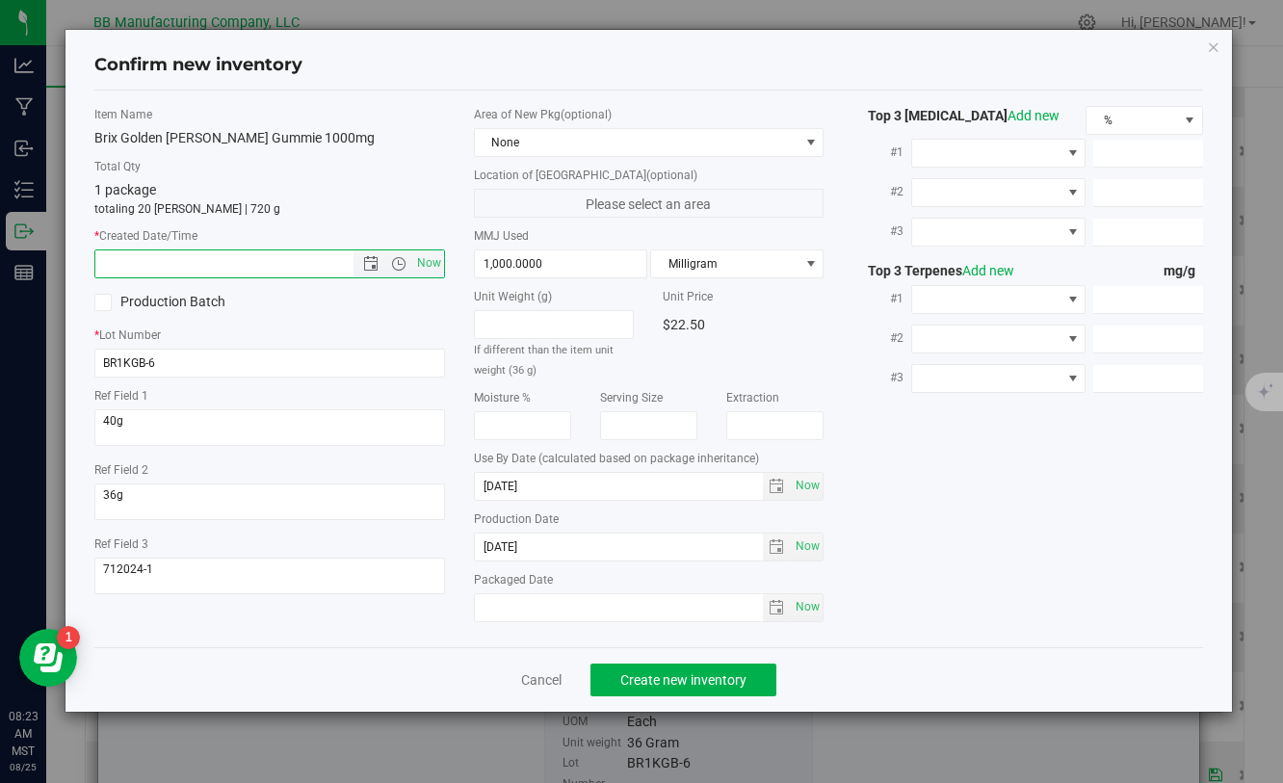
paste input "[DATE]"
click at [670, 687] on span "Create new inventory" at bounding box center [684, 680] width 126 height 15
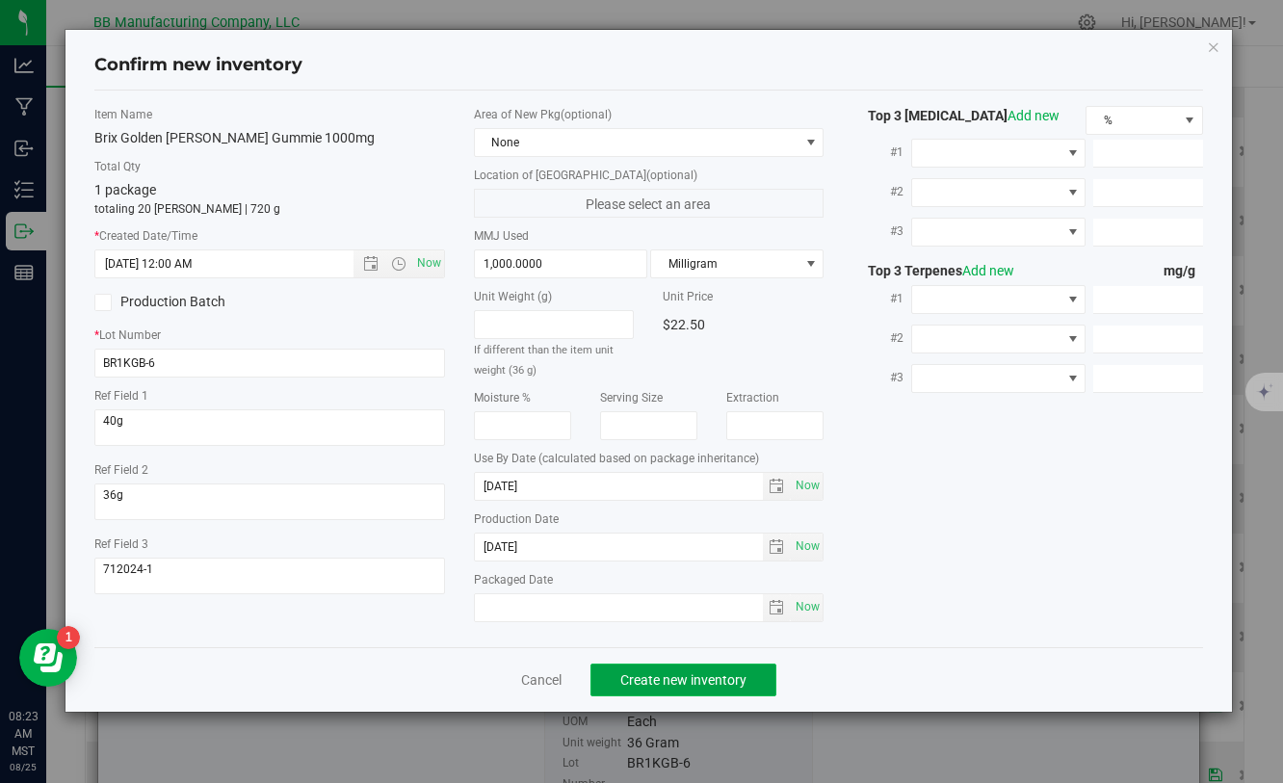
type input "[DATE] 8:23 AM"
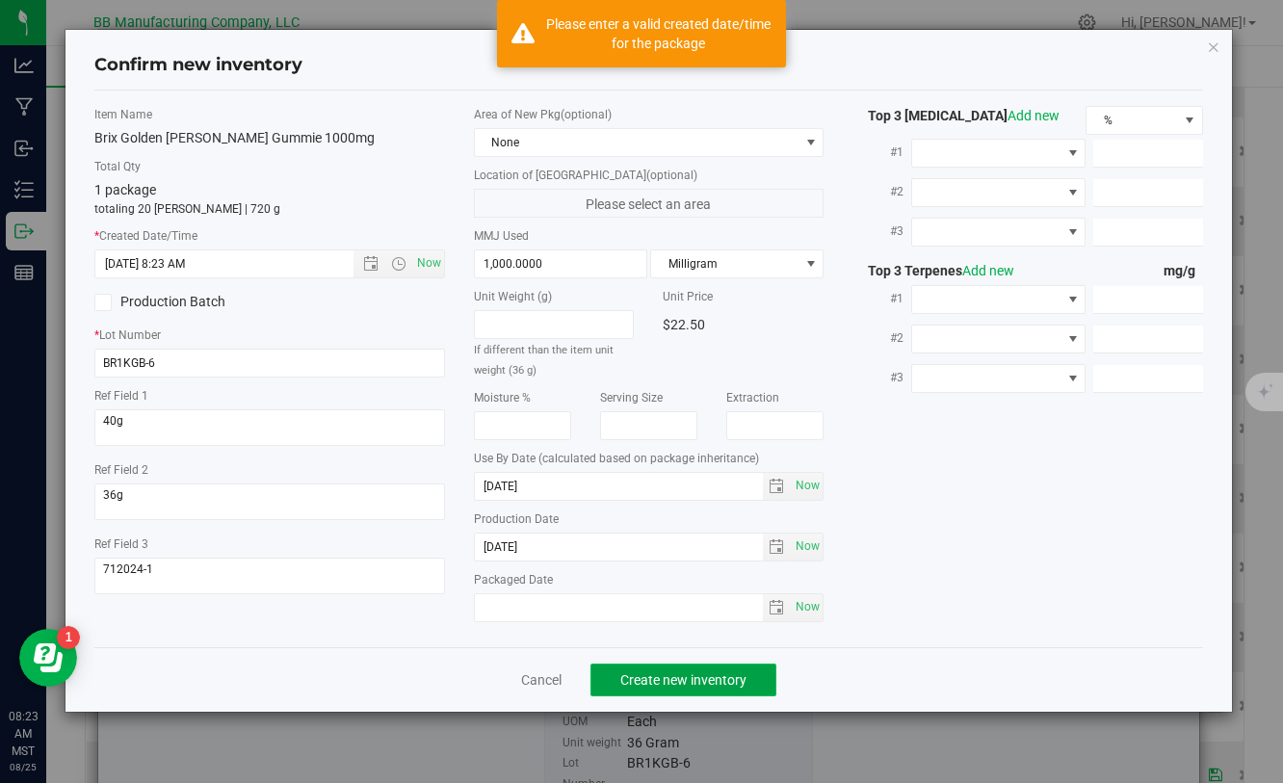
click at [670, 687] on span "Create new inventory" at bounding box center [684, 680] width 126 height 15
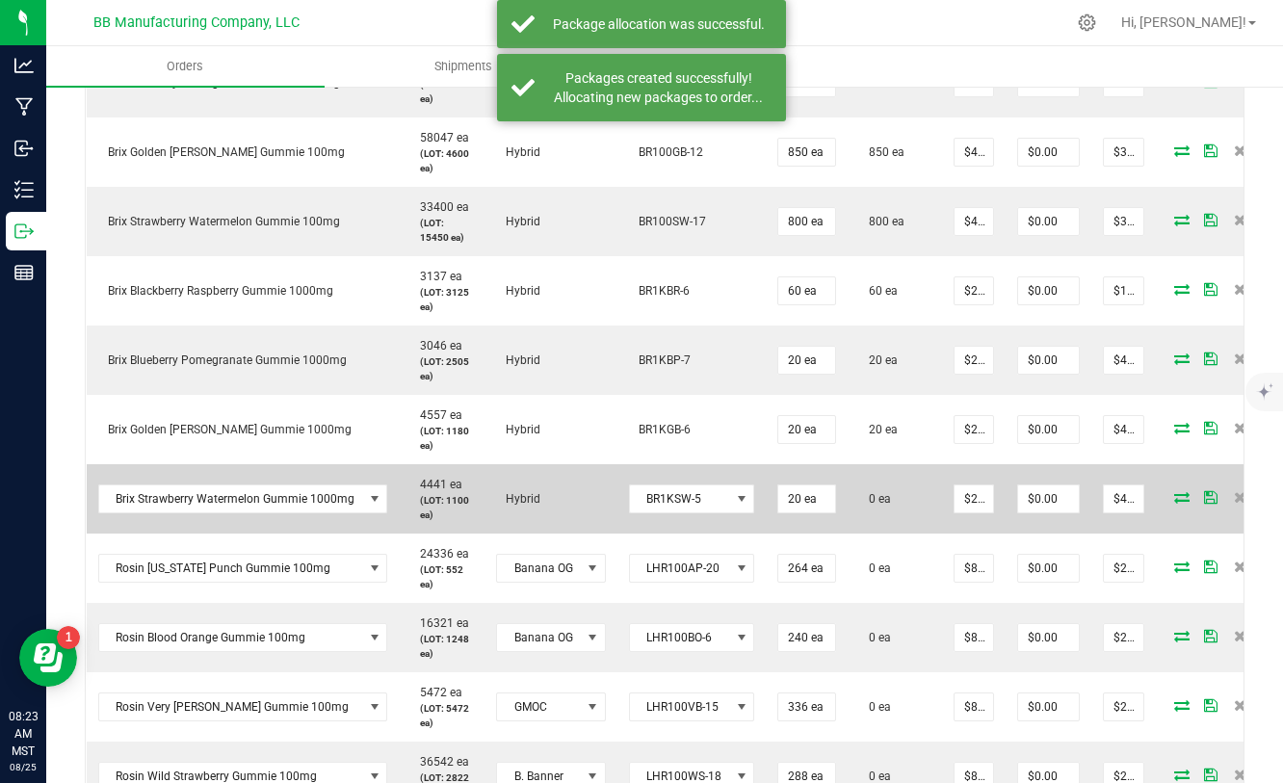
click at [1175, 496] on icon at bounding box center [1182, 497] width 15 height 12
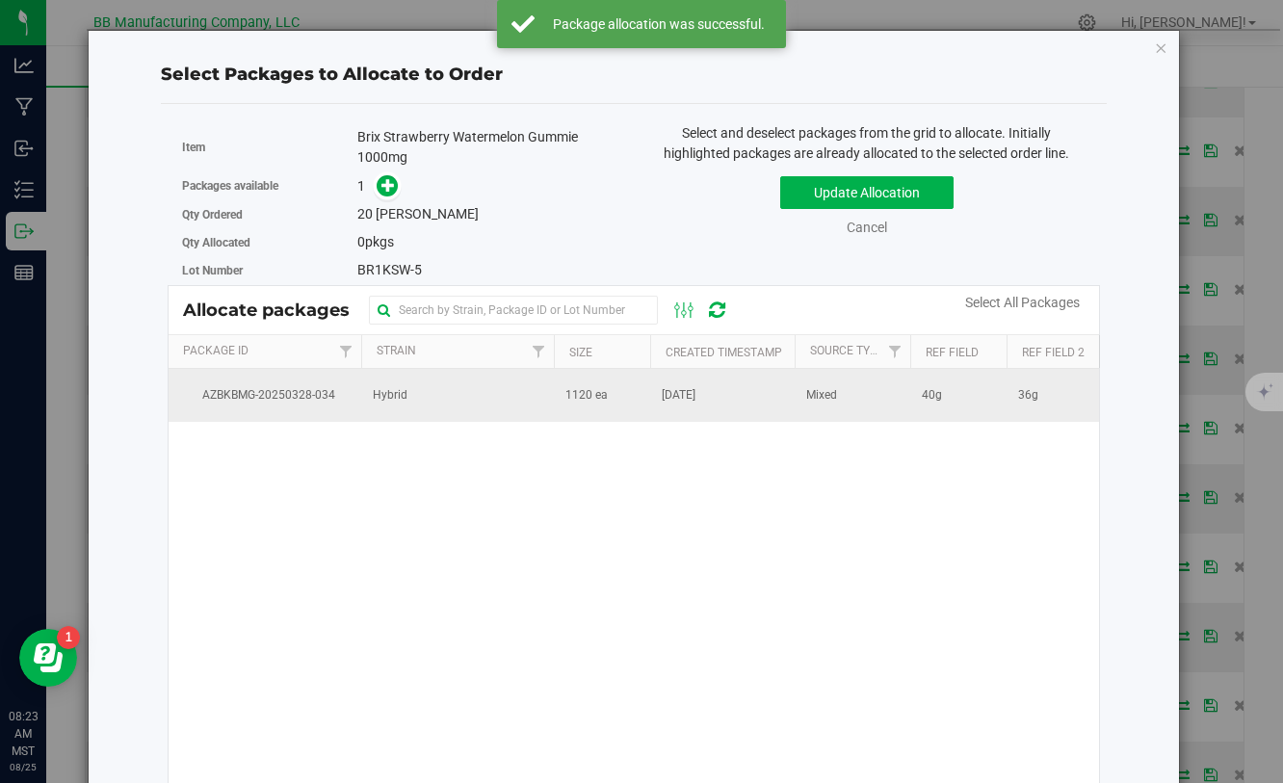
click at [597, 398] on span "1120 ea" at bounding box center [587, 395] width 42 height 18
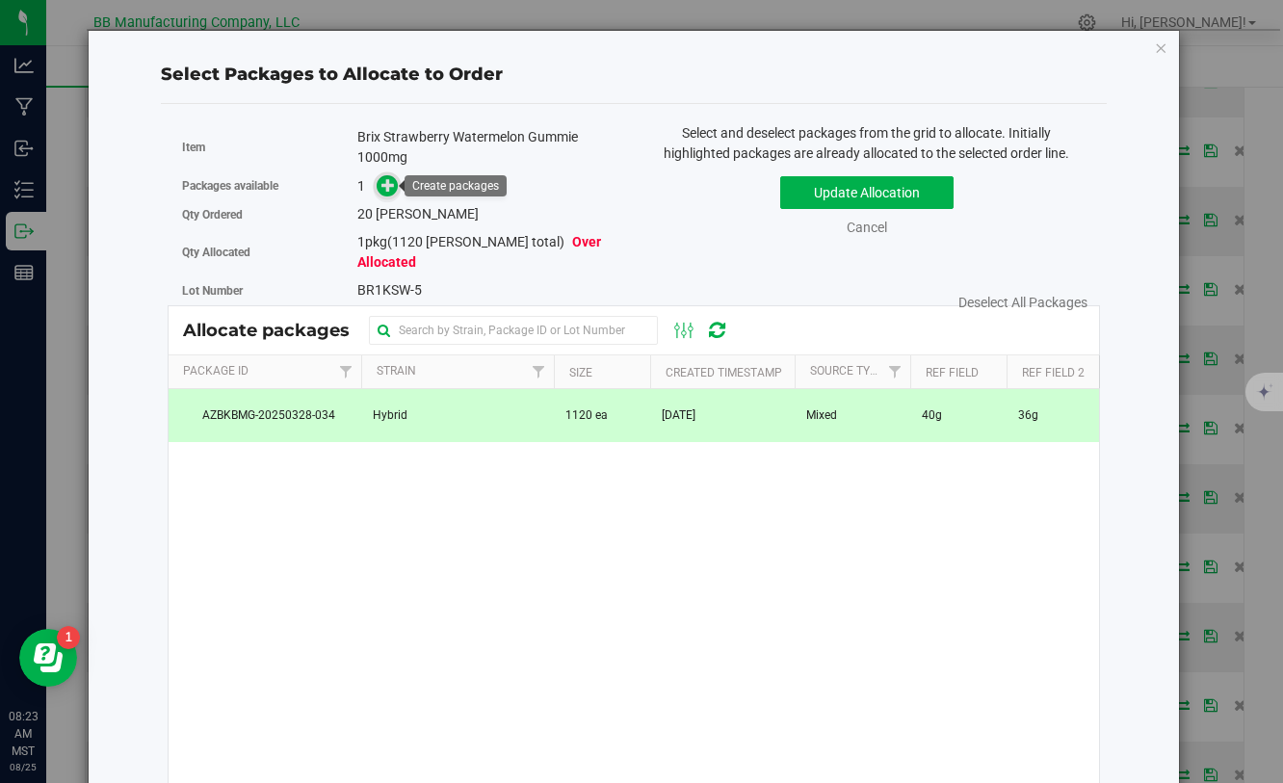
click at [391, 187] on icon at bounding box center [388, 184] width 13 height 13
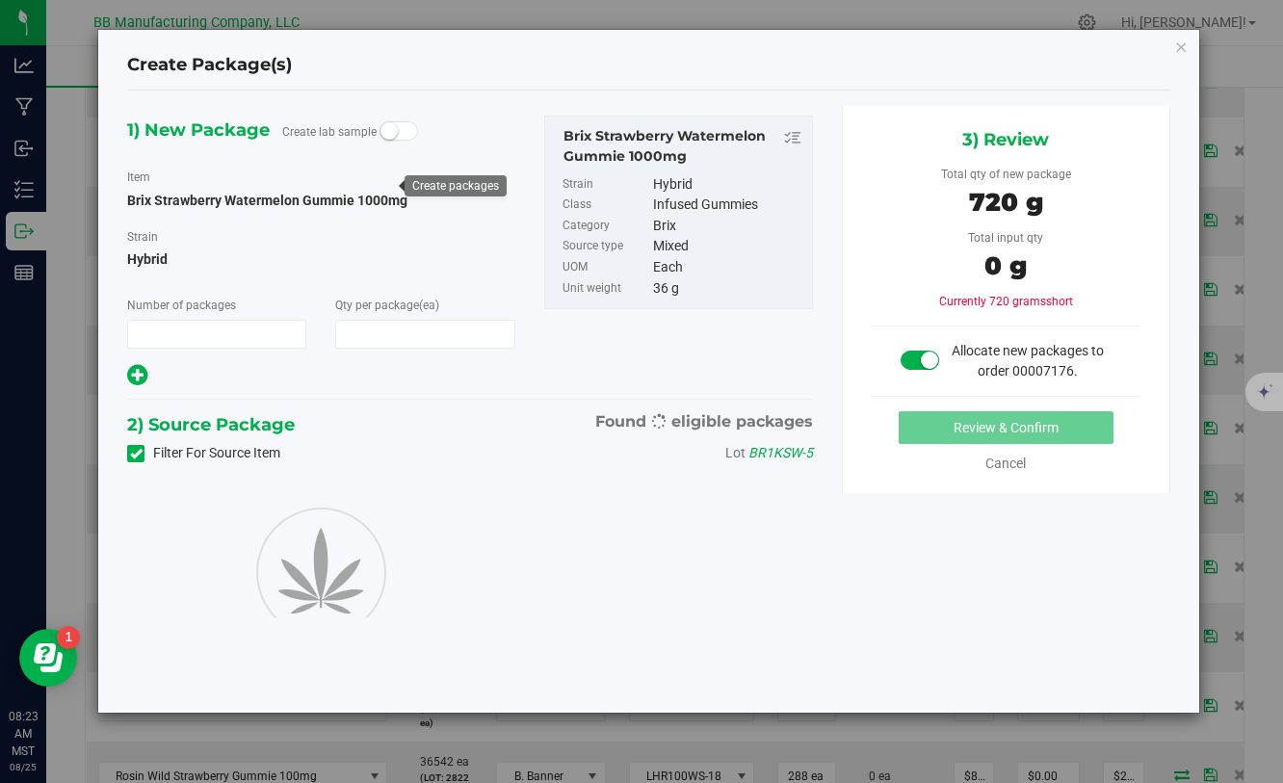
type input "1"
type input "20"
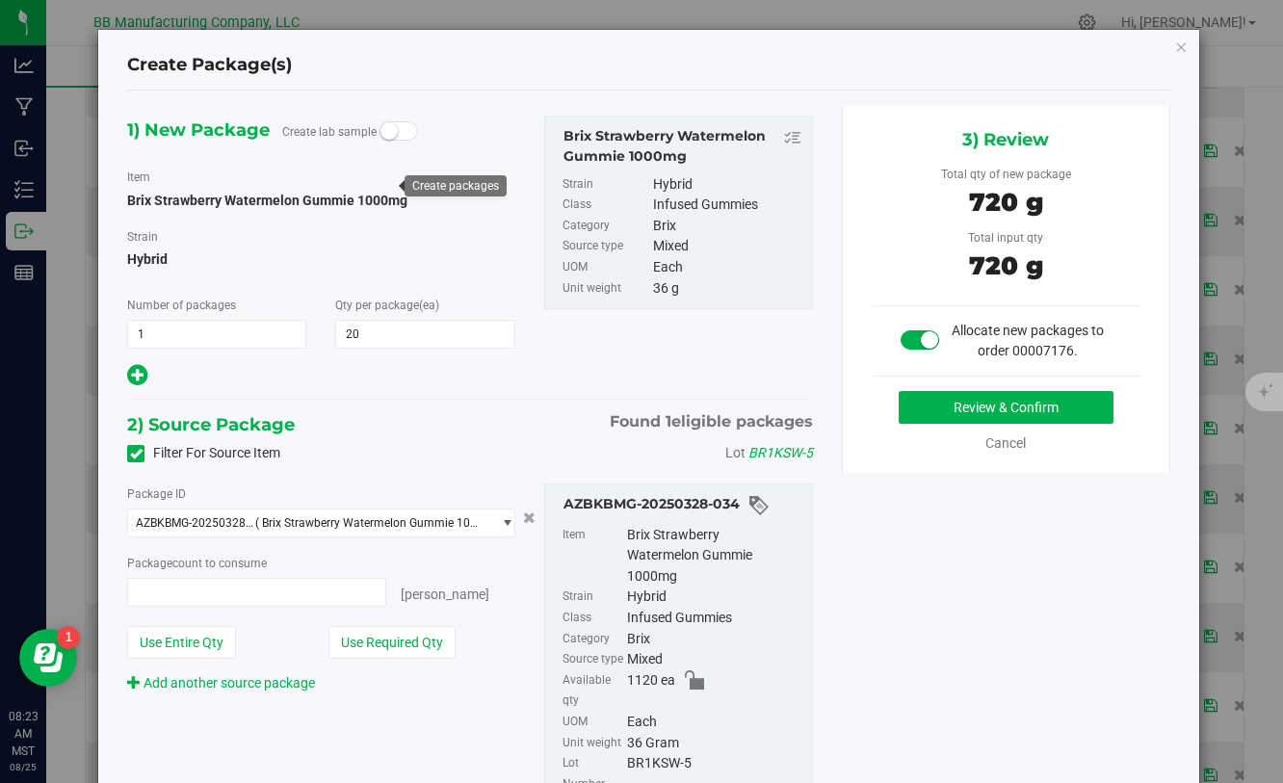
type input "20 ea"
click at [914, 415] on button "Review & Confirm" at bounding box center [1006, 407] width 215 height 33
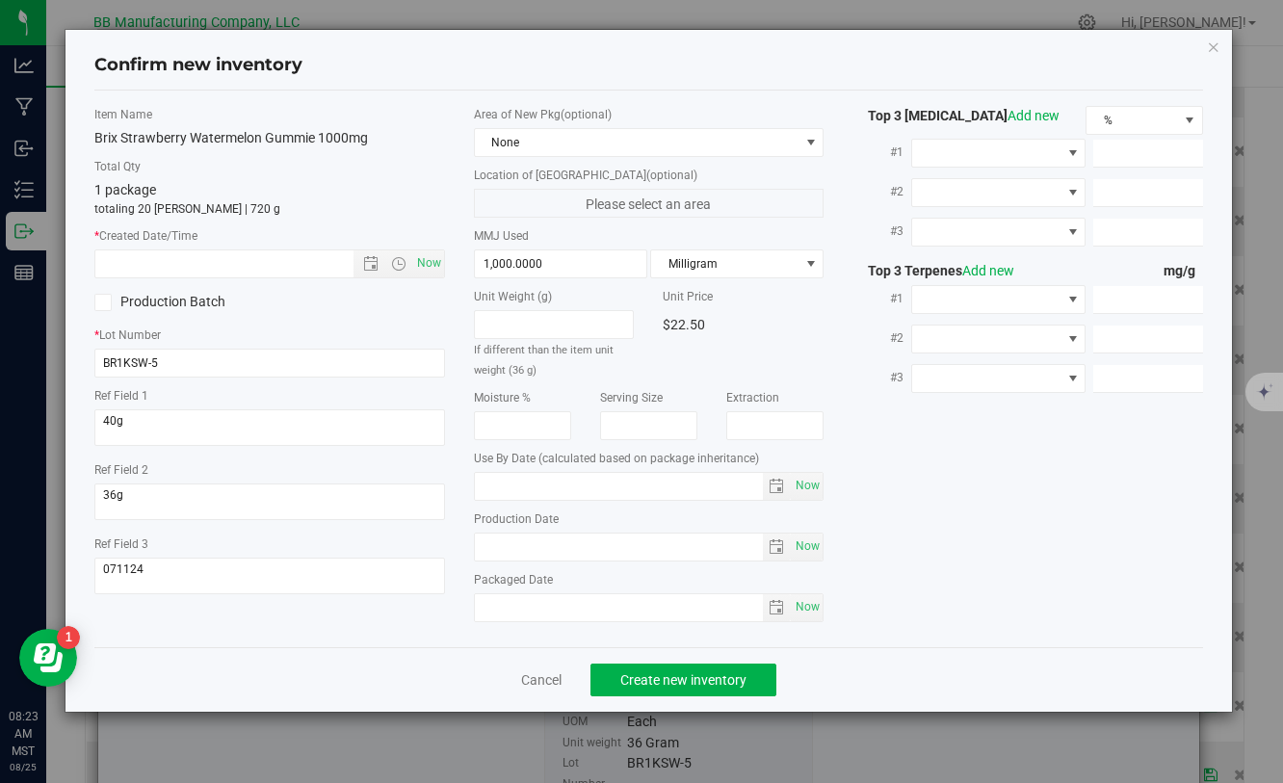
type input "[DATE]"
click at [486, 544] on input "[DATE]" at bounding box center [619, 547] width 289 height 27
click at [297, 267] on input "text" at bounding box center [240, 264] width 290 height 27
paste input "[DATE]"
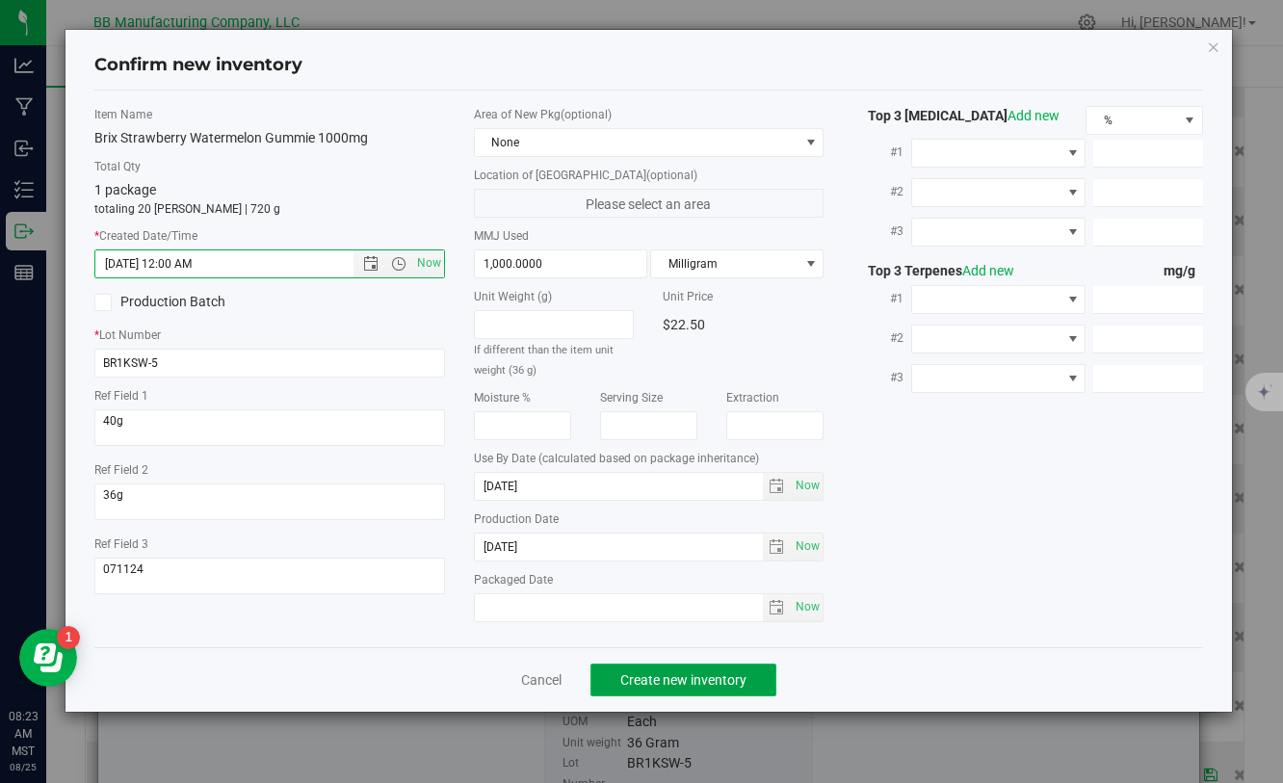
click at [655, 674] on span "Create new inventory" at bounding box center [684, 680] width 126 height 15
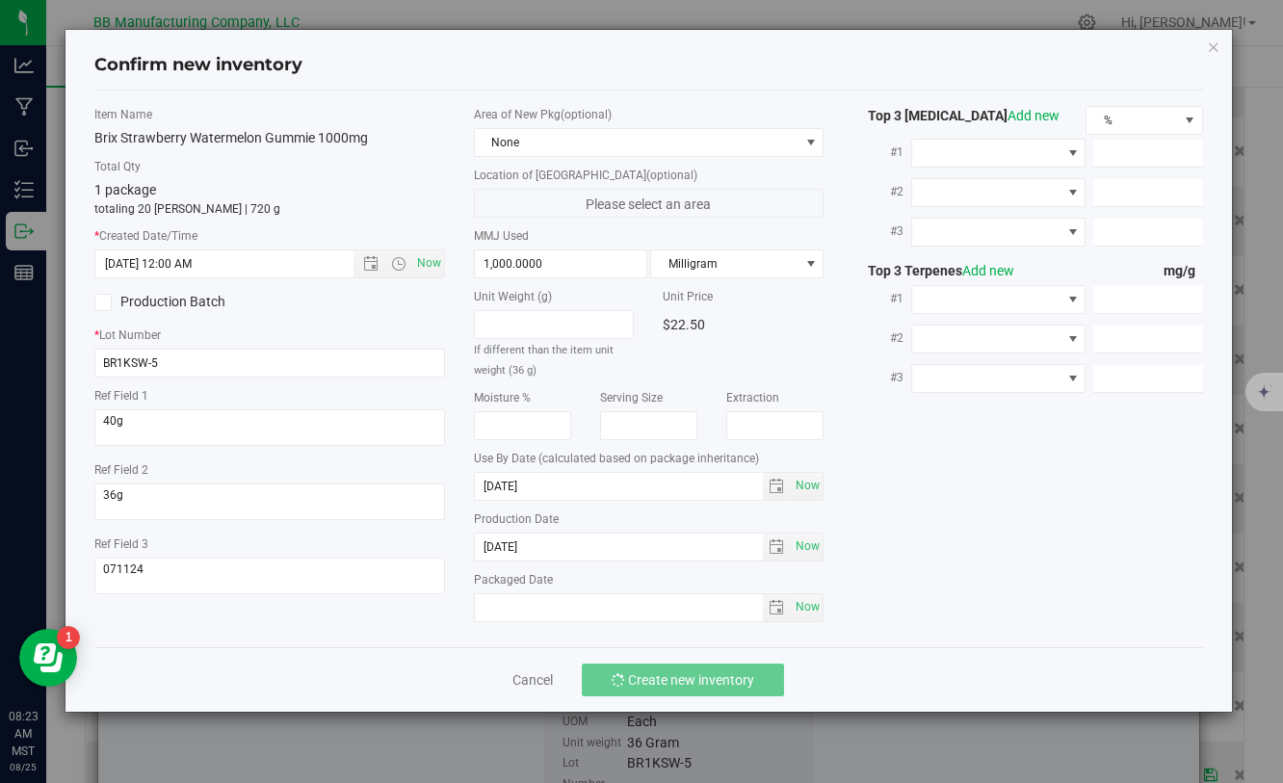
type input "[DATE] 8:23 AM"
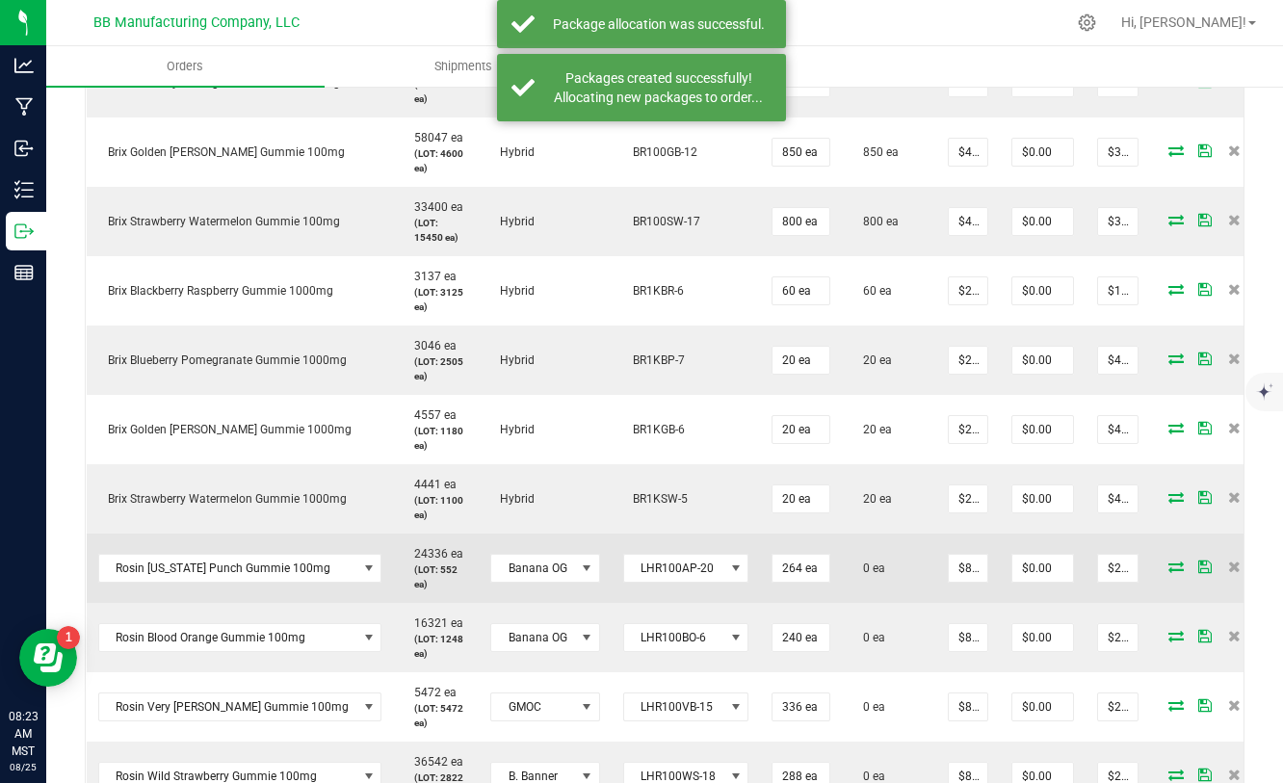
click at [1169, 567] on icon at bounding box center [1176, 567] width 15 height 12
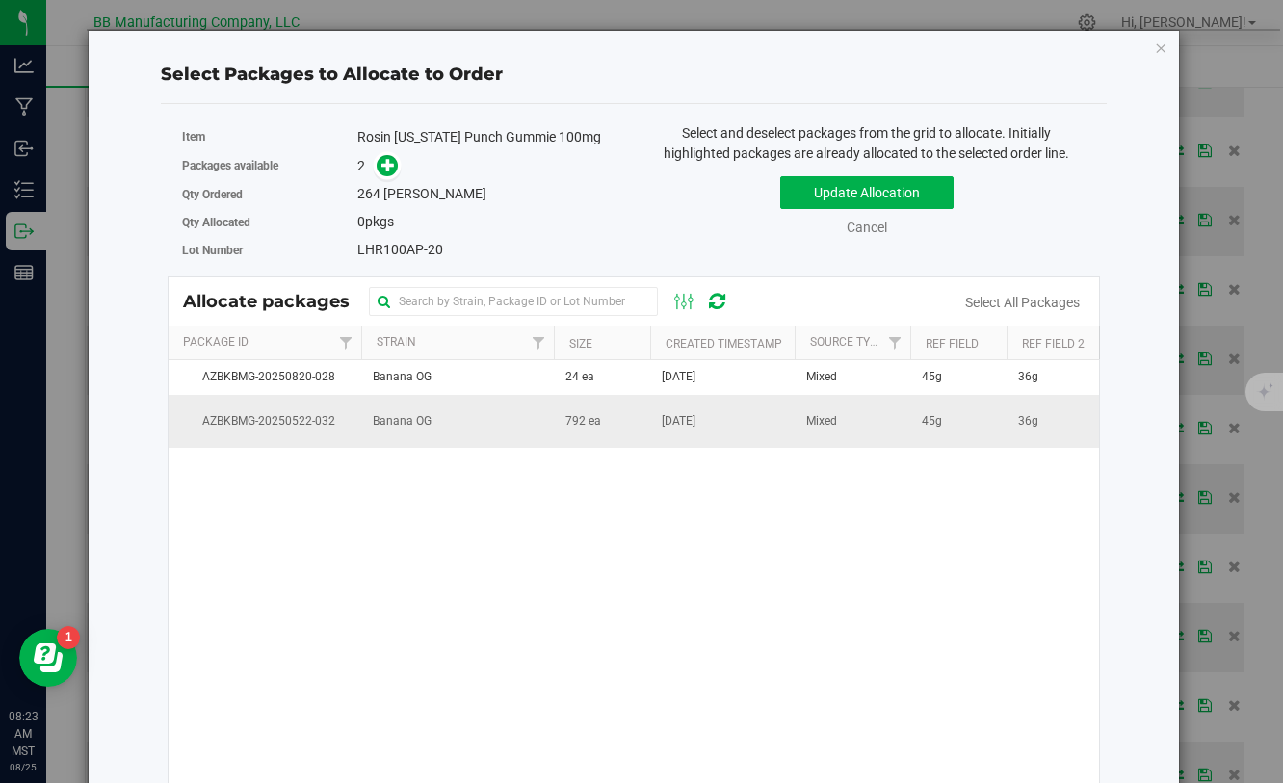
click at [548, 419] on td "Banana OG" at bounding box center [457, 421] width 193 height 52
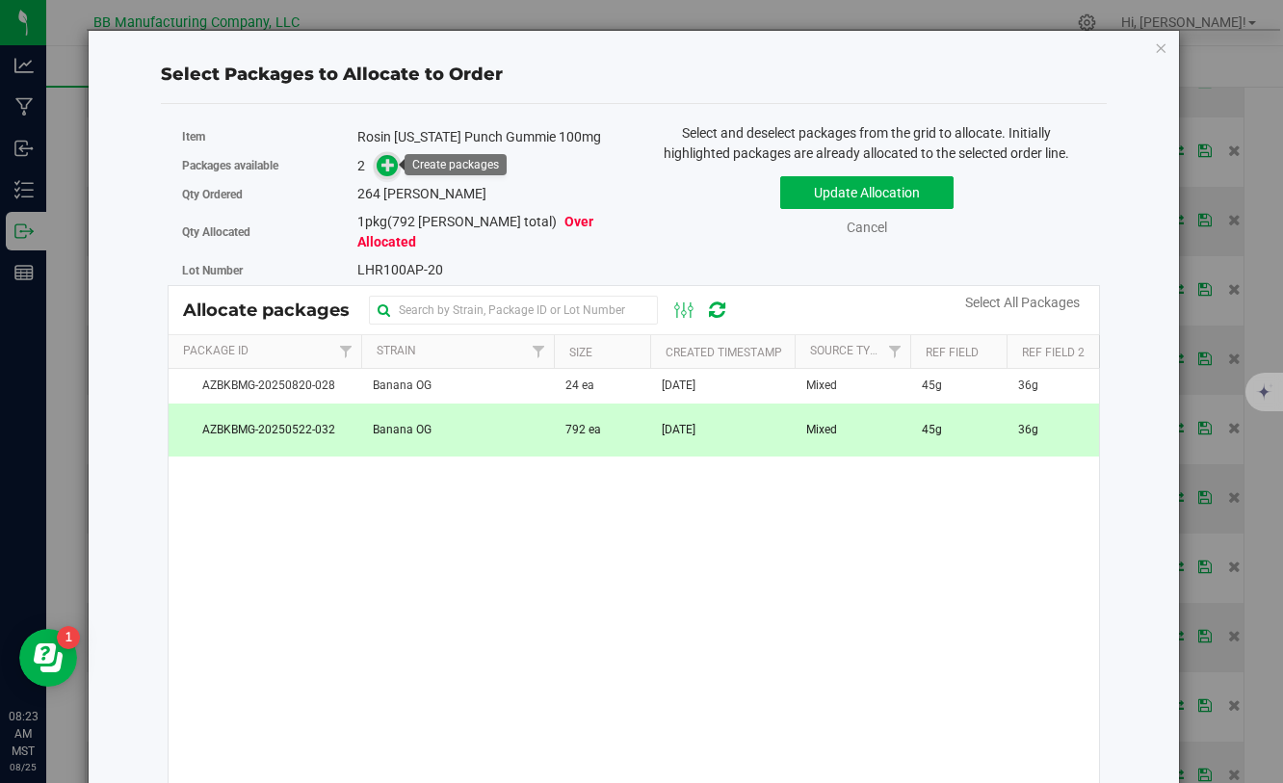
click at [393, 167] on icon at bounding box center [388, 164] width 13 height 13
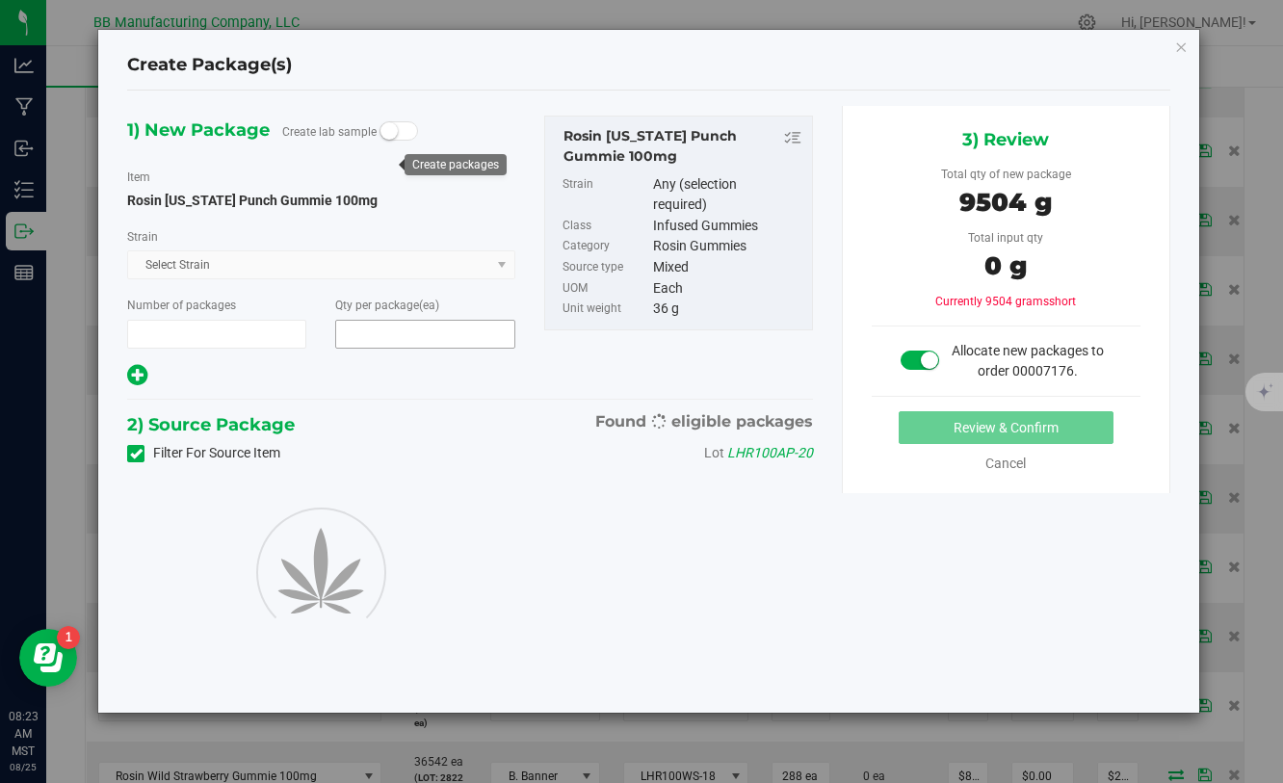
type input "1"
type input "264"
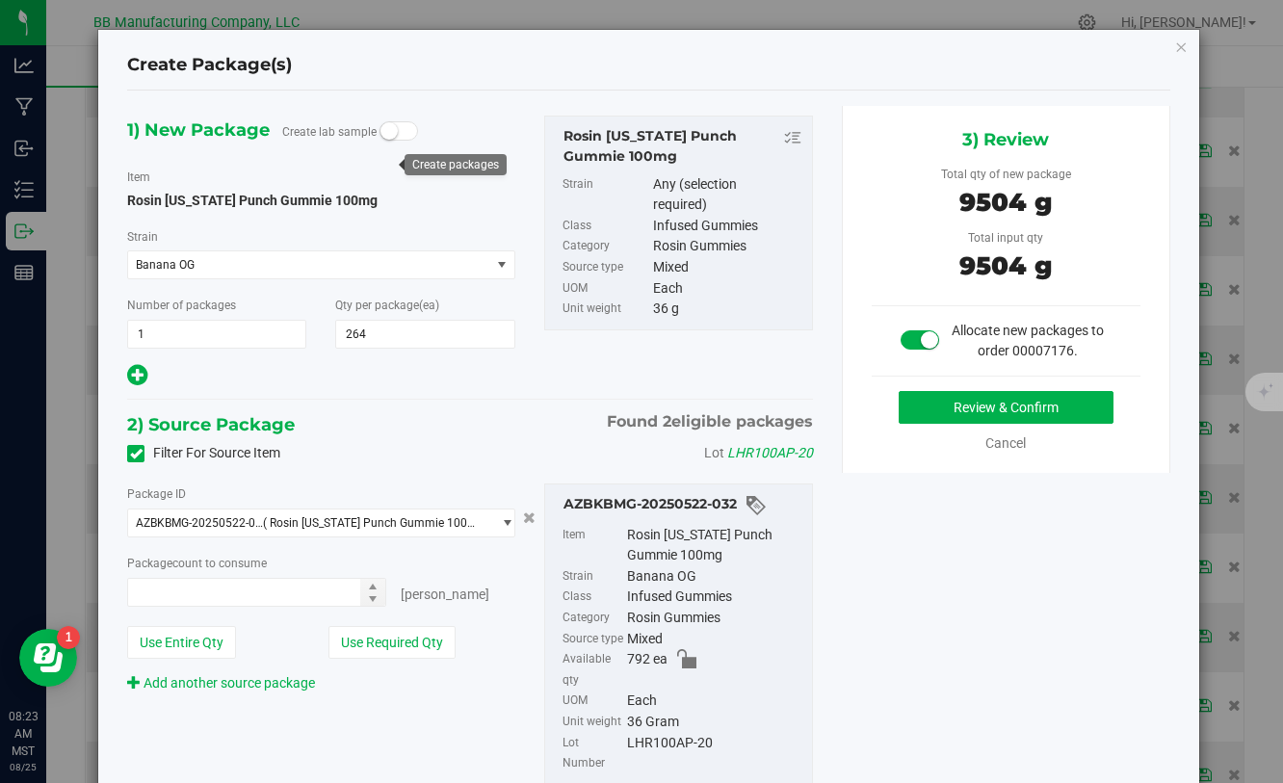
type input "264 ea"
click at [938, 410] on button "Review & Confirm" at bounding box center [1006, 407] width 215 height 33
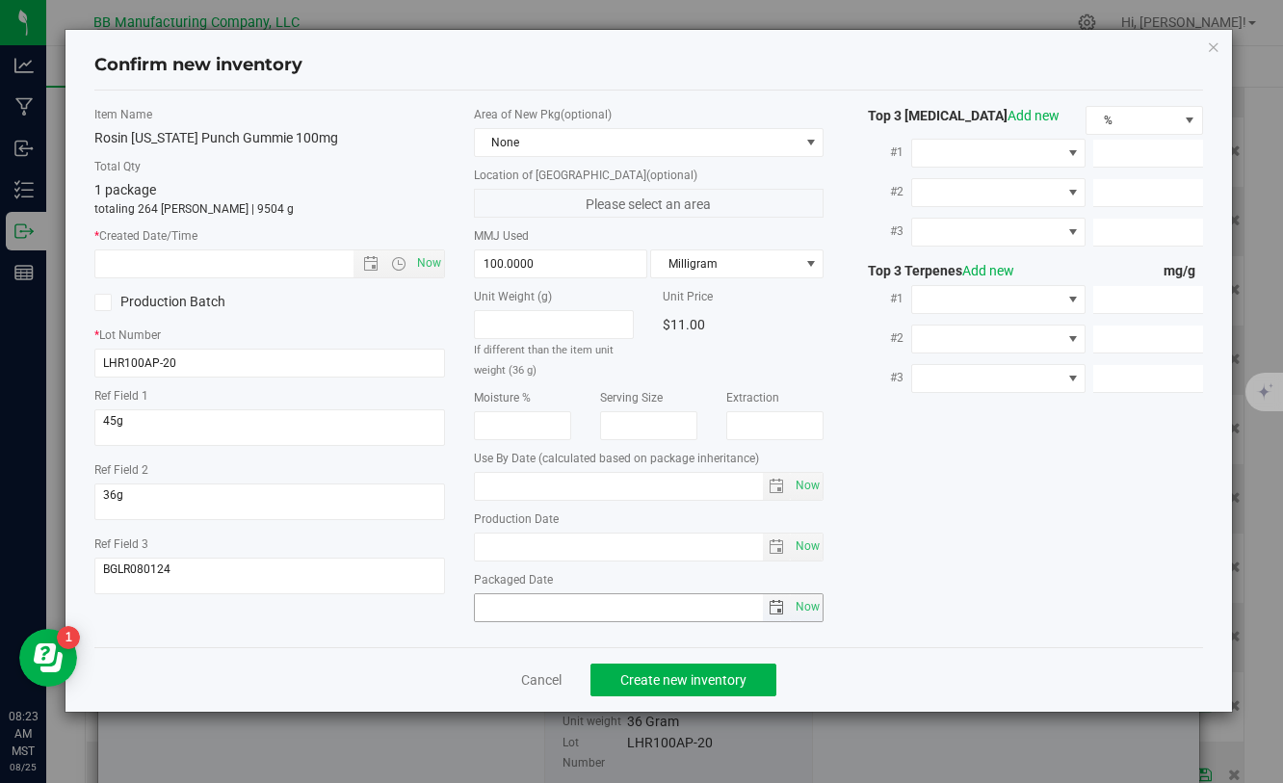
type input "[DATE]"
drag, startPoint x: 562, startPoint y: 554, endPoint x: 465, endPoint y: 541, distance: 97.3
click at [465, 541] on div "Area of New Pkg (optional) None Location of [GEOGRAPHIC_DATA] (optional) Please…" at bounding box center [649, 369] width 379 height 526
click at [254, 259] on input "text" at bounding box center [240, 264] width 290 height 27
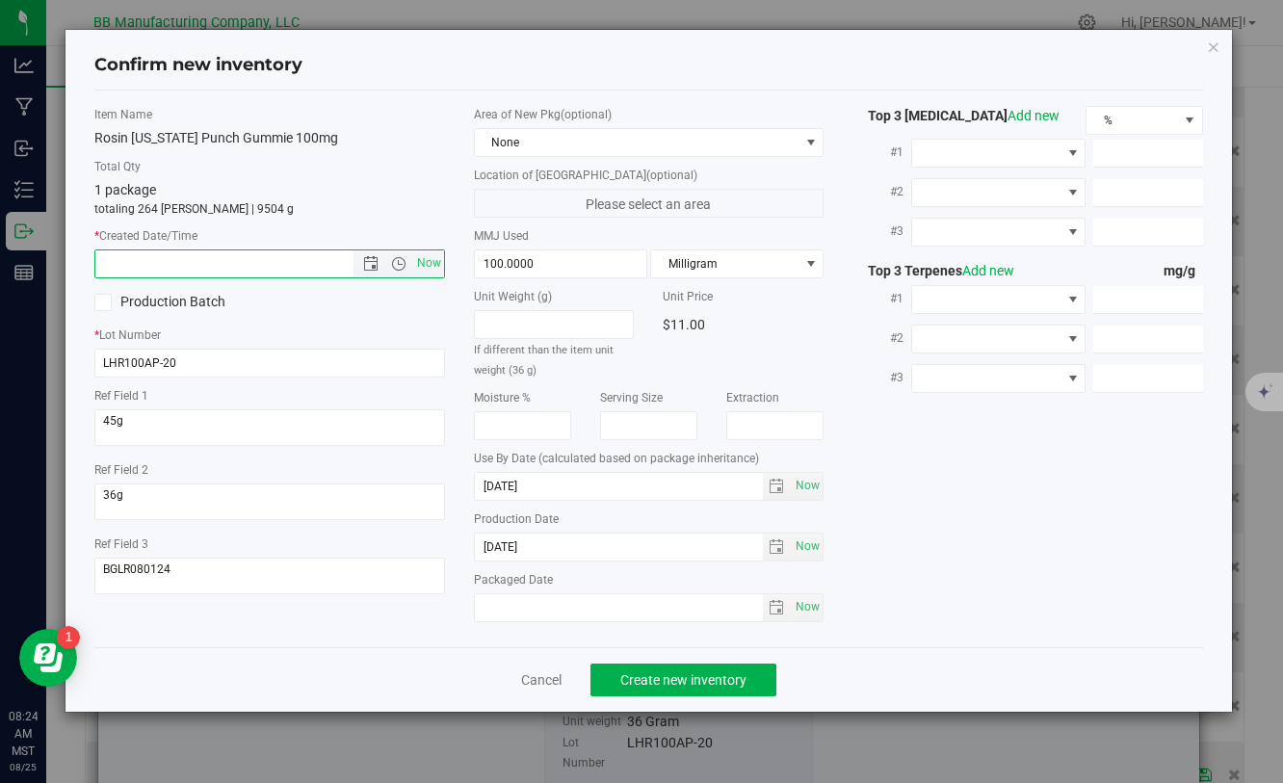
paste input "[DATE]"
click at [648, 673] on span "Create new inventory" at bounding box center [684, 680] width 126 height 15
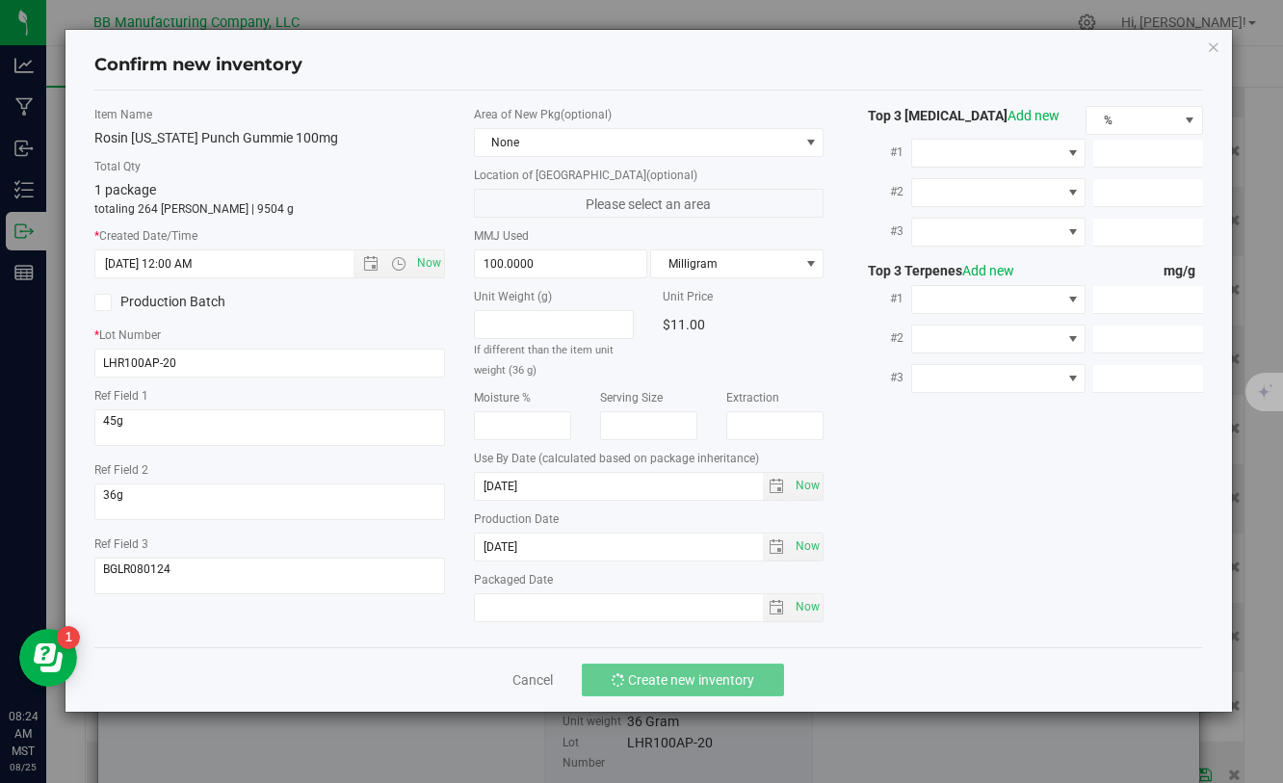
type input "[DATE] 8:24 AM"
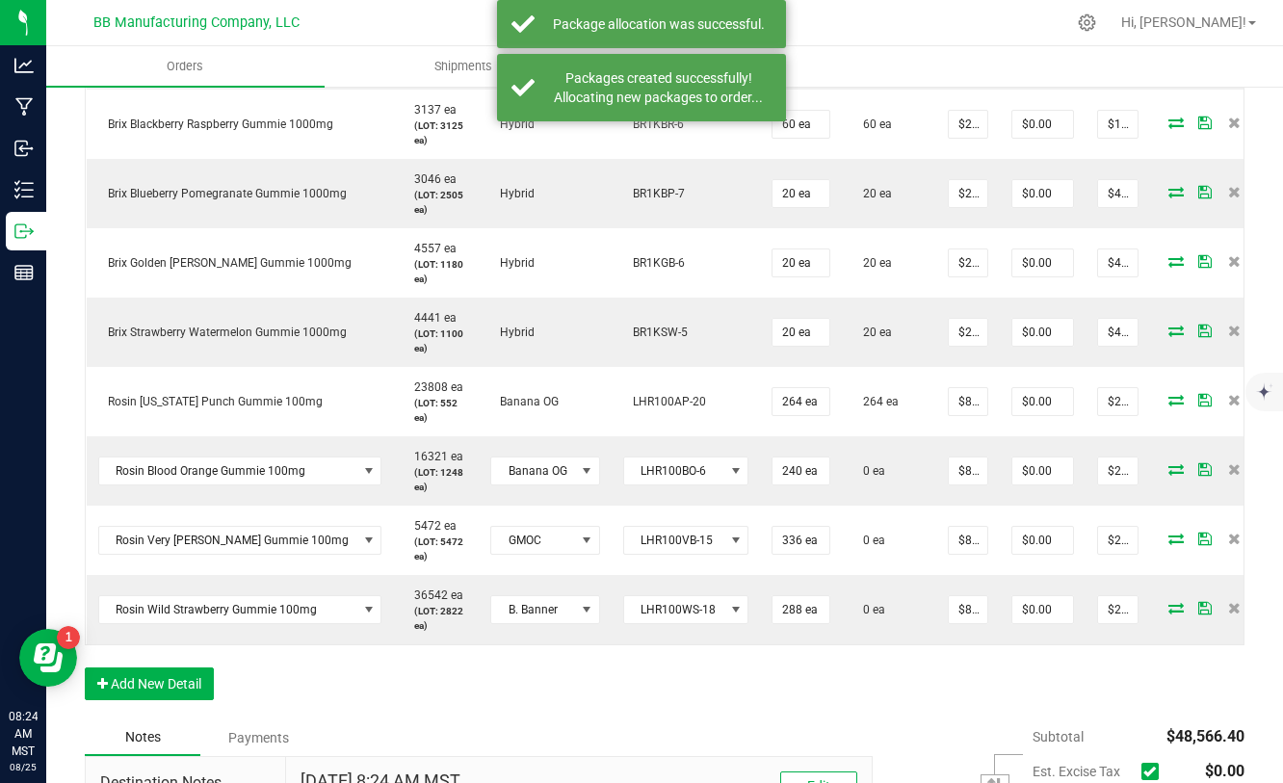
scroll to position [1214, 0]
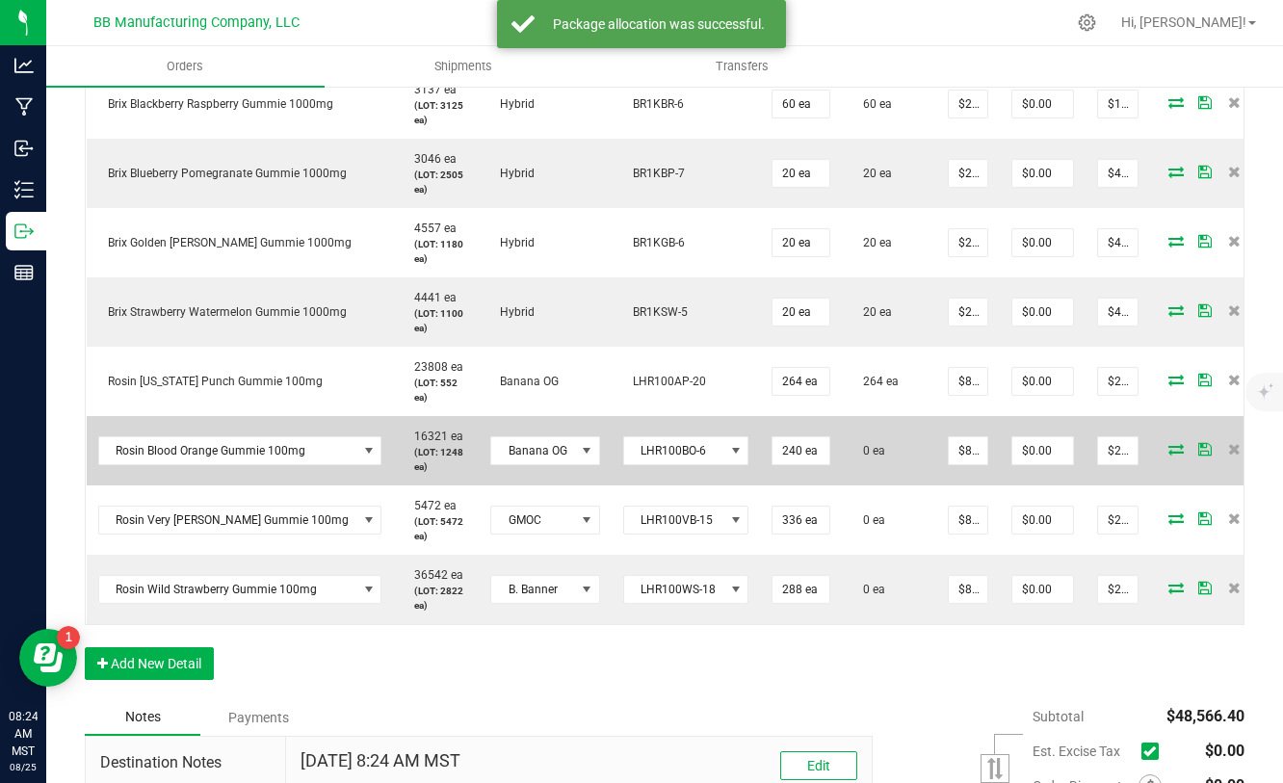
click at [1169, 453] on icon at bounding box center [1176, 449] width 15 height 12
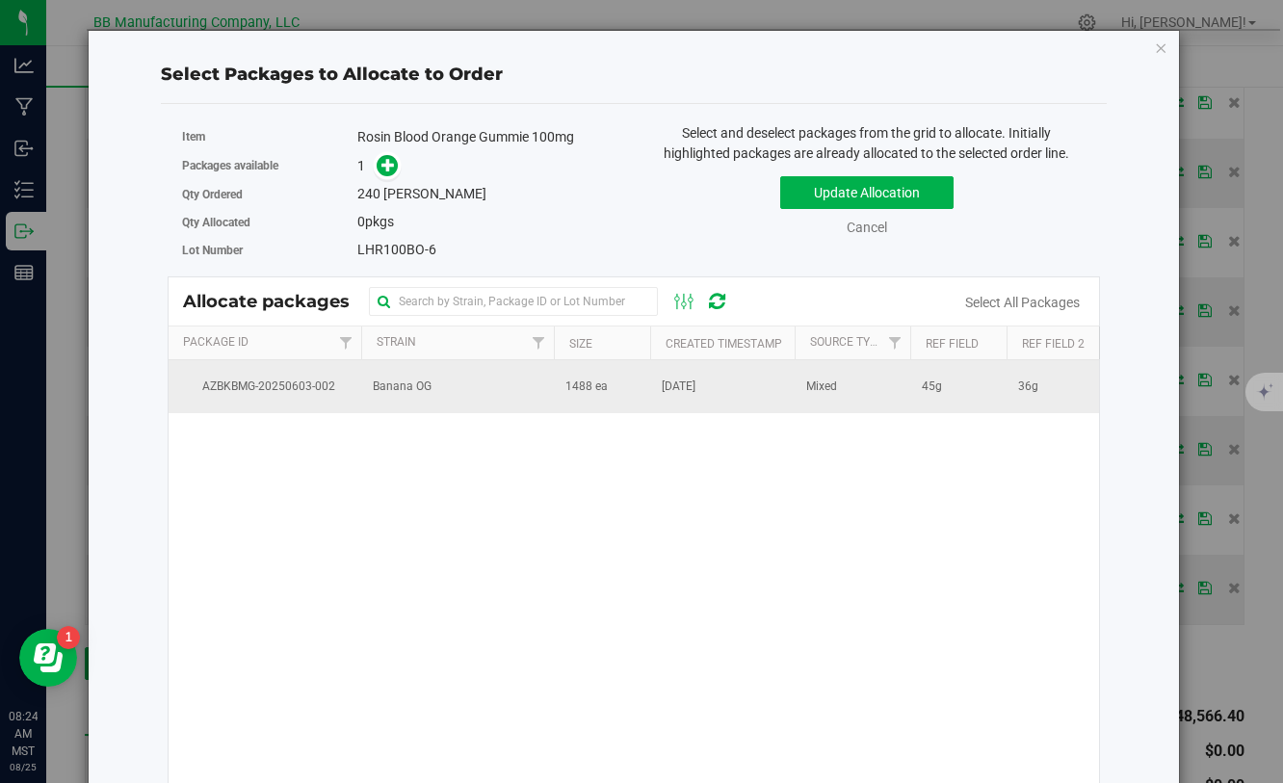
click at [593, 381] on span "1488 ea" at bounding box center [587, 387] width 42 height 18
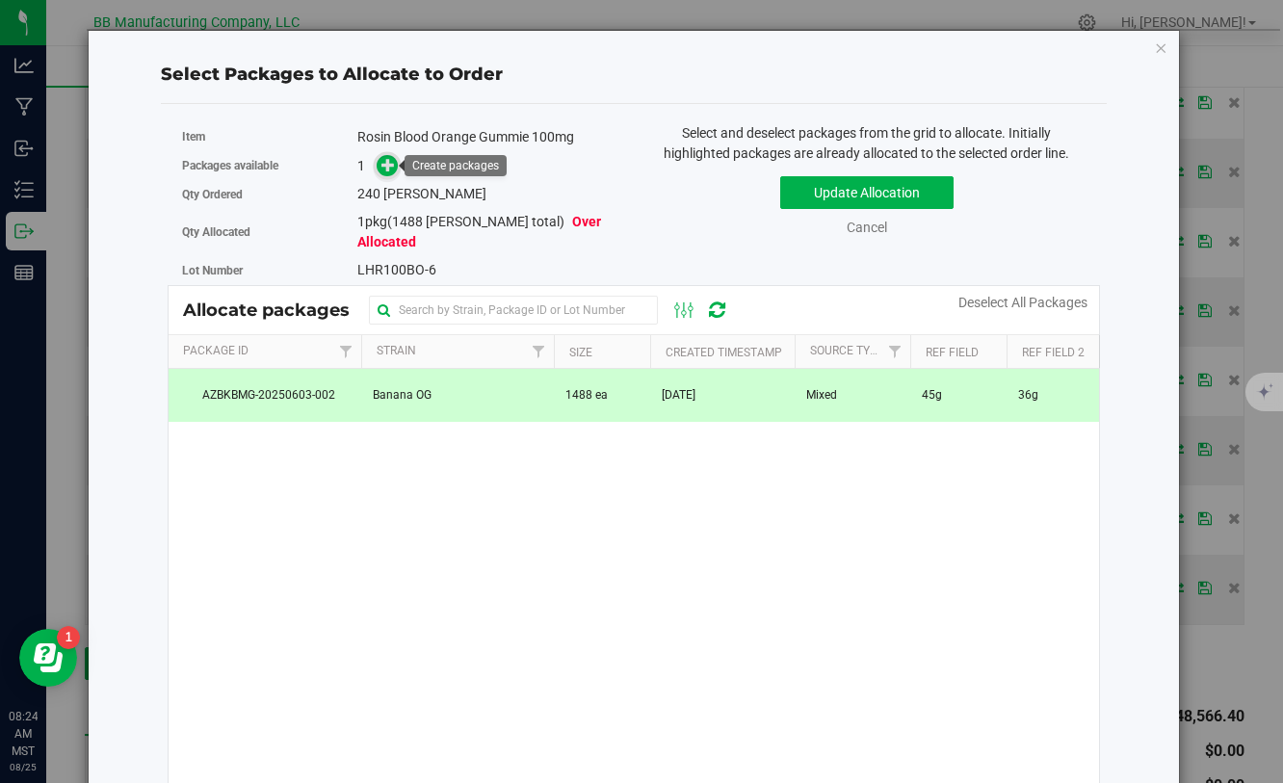
click at [390, 165] on icon at bounding box center [388, 164] width 13 height 13
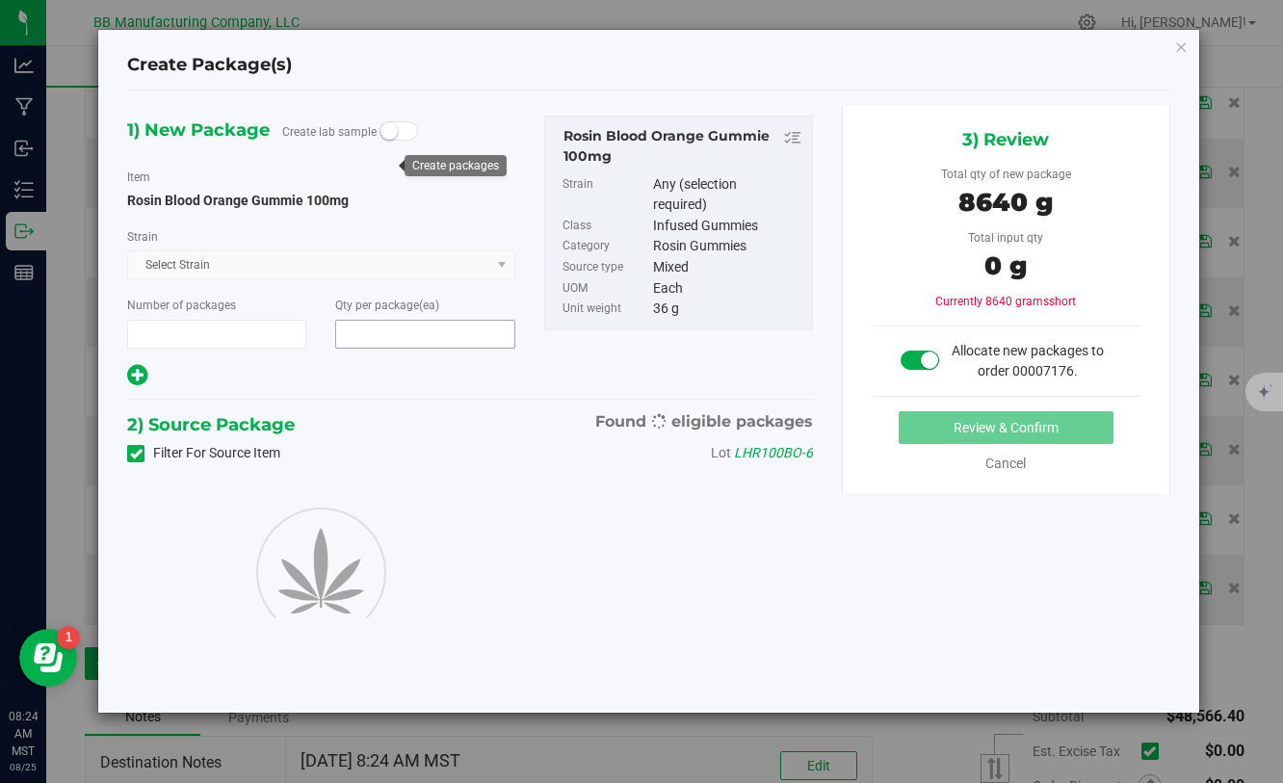
type input "1"
type input "240"
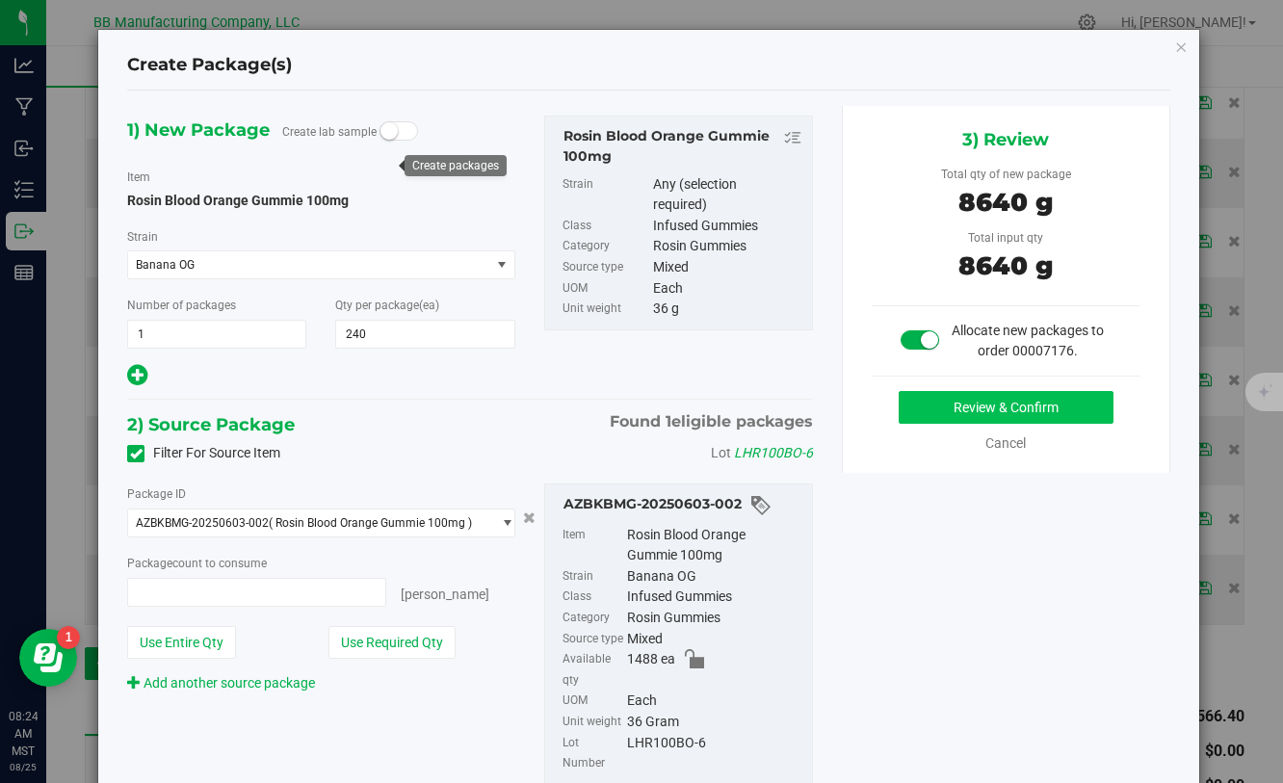
type input "240 ea"
click at [946, 419] on button "Review & Confirm" at bounding box center [1006, 407] width 215 height 33
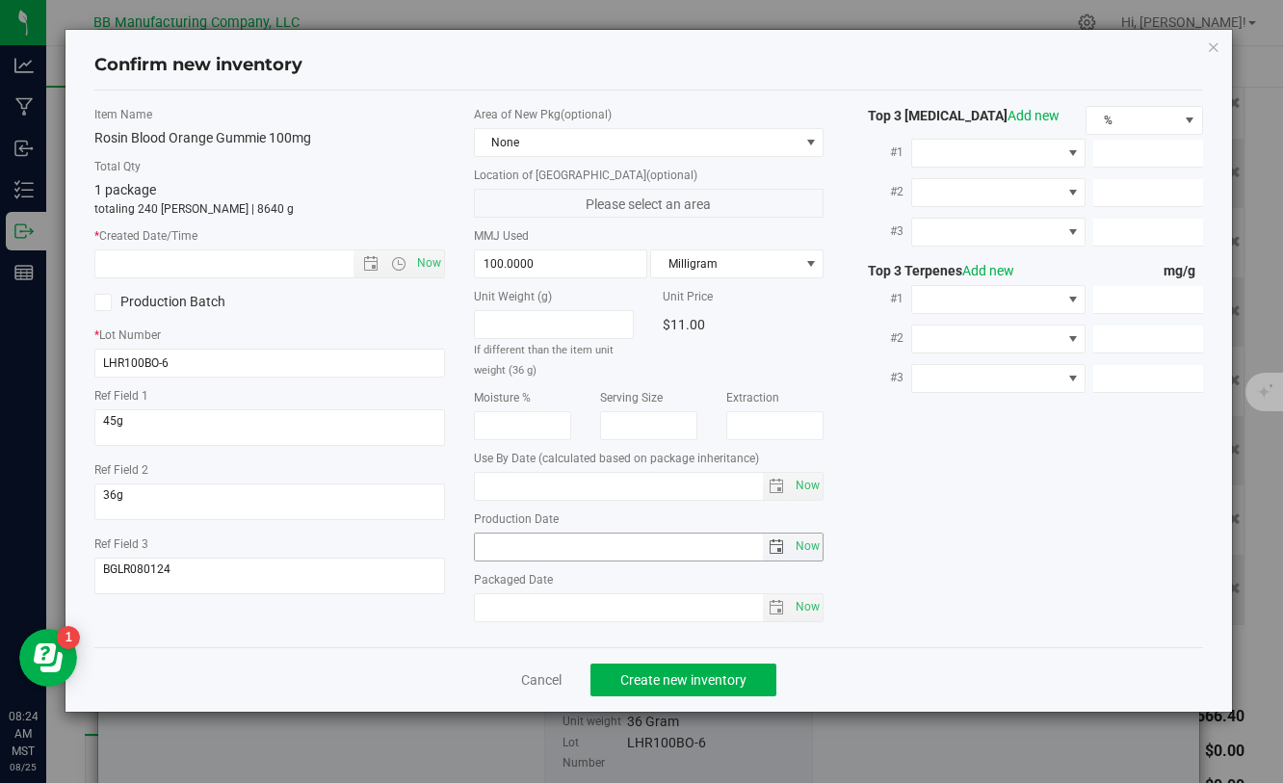
type input "[DATE]"
click at [437, 542] on div "Item Name Rosin Blood Orange Gummie 100mg Total Qty 1 package totaling 240 [PER…" at bounding box center [648, 369] width 1137 height 526
click at [302, 266] on input "text" at bounding box center [240, 264] width 290 height 27
paste input "[DATE]"
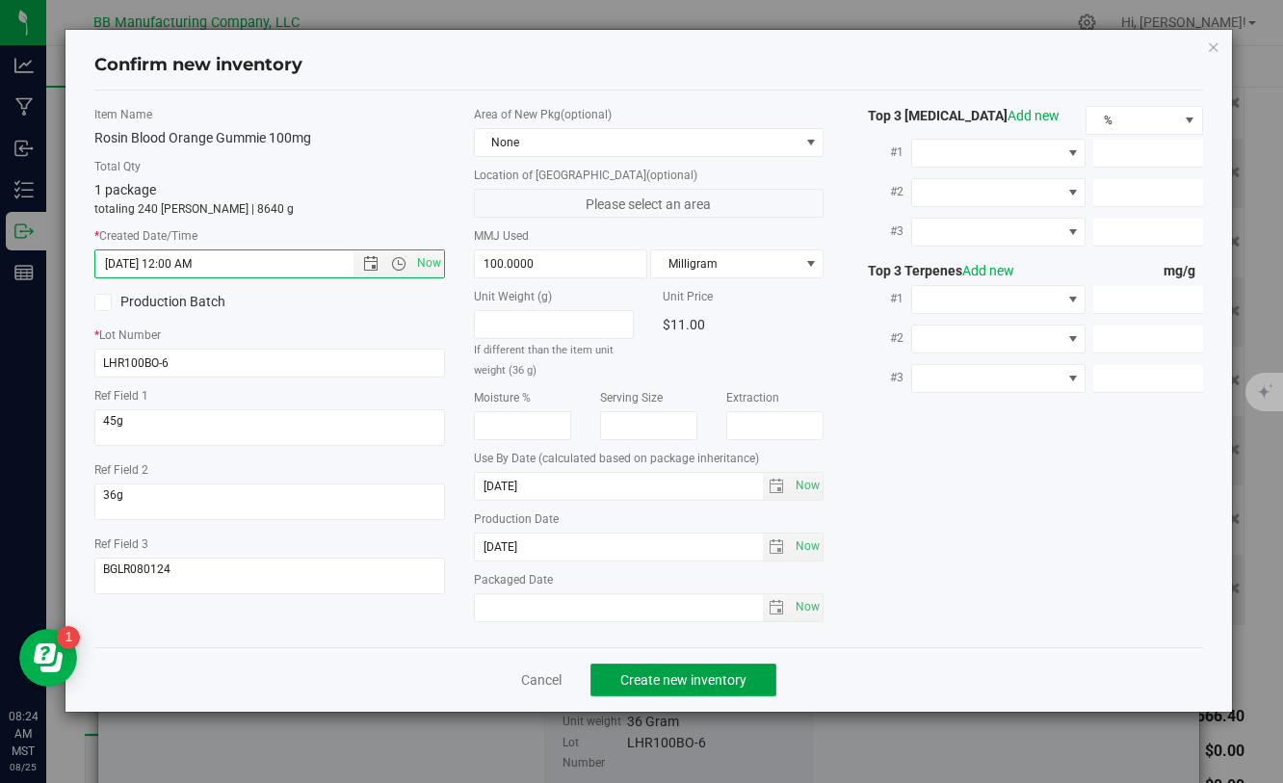
click at [605, 679] on button "Create new inventory" at bounding box center [684, 680] width 186 height 33
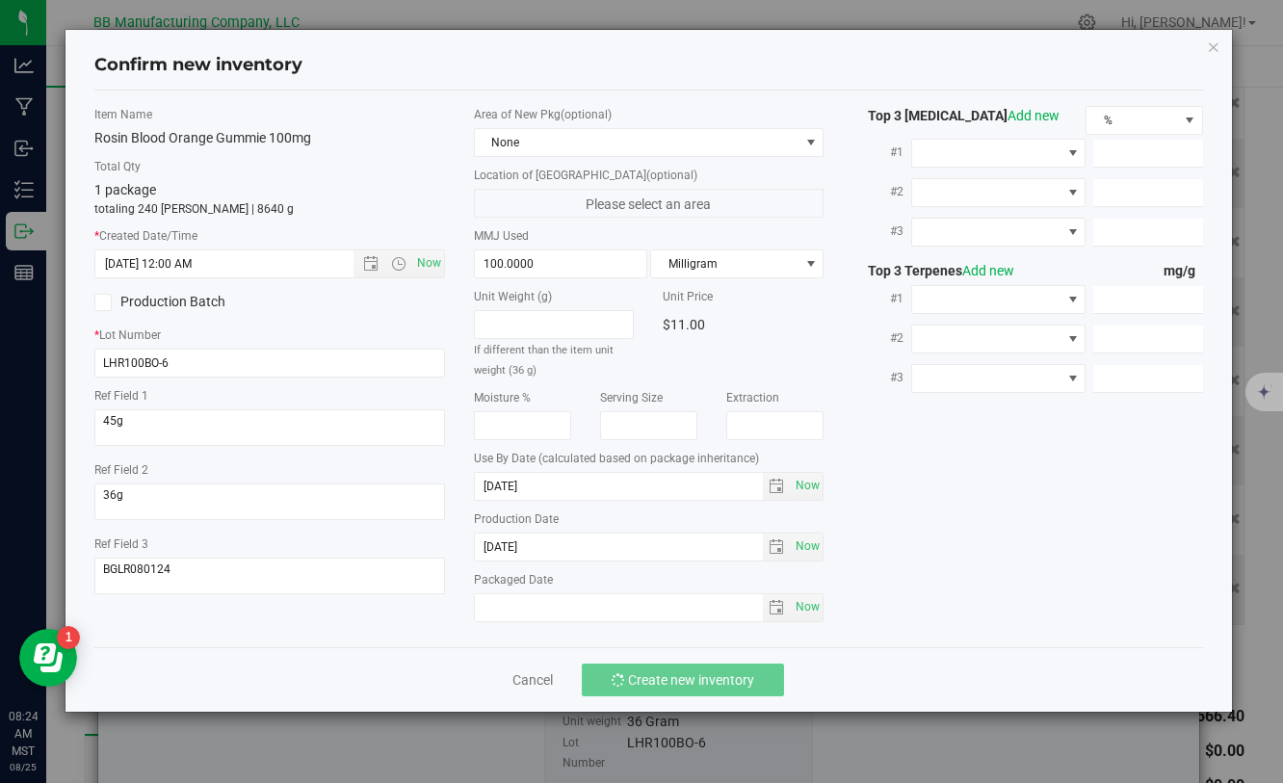
type input "[DATE] 8:24 AM"
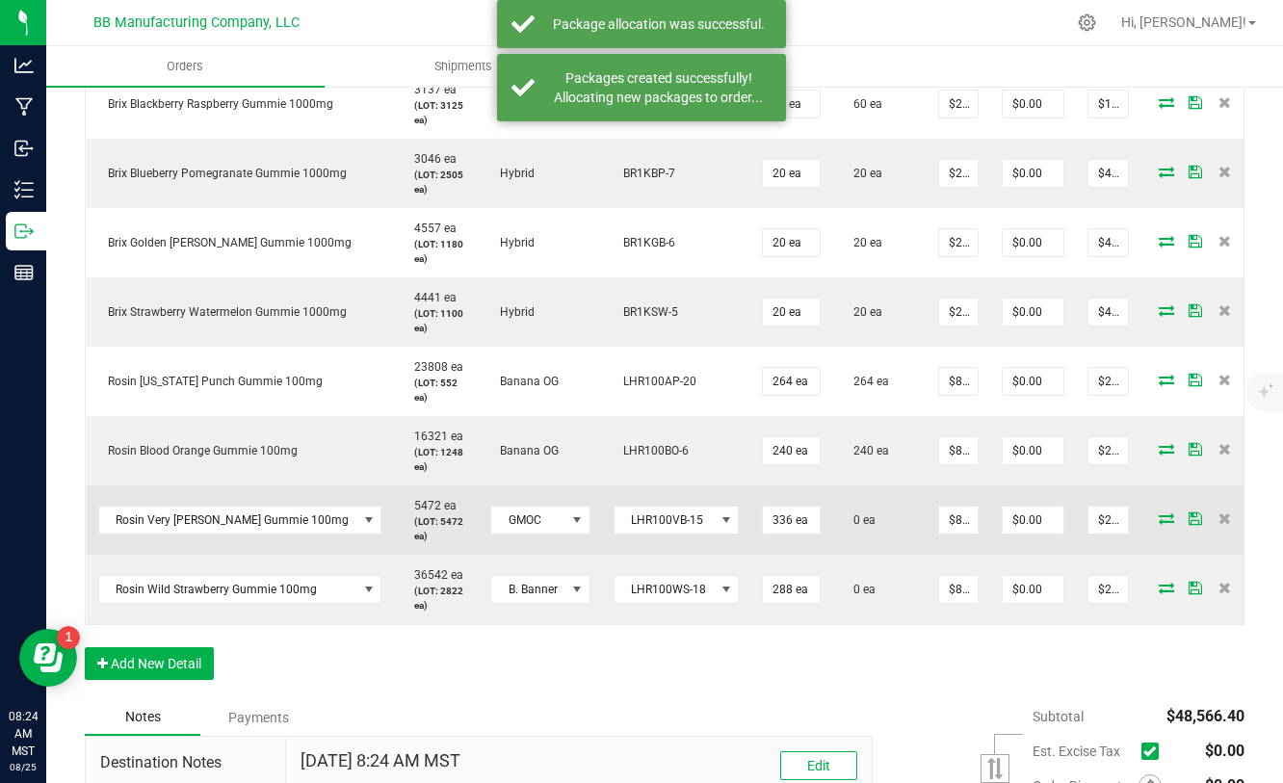
click at [1159, 520] on icon at bounding box center [1166, 519] width 15 height 12
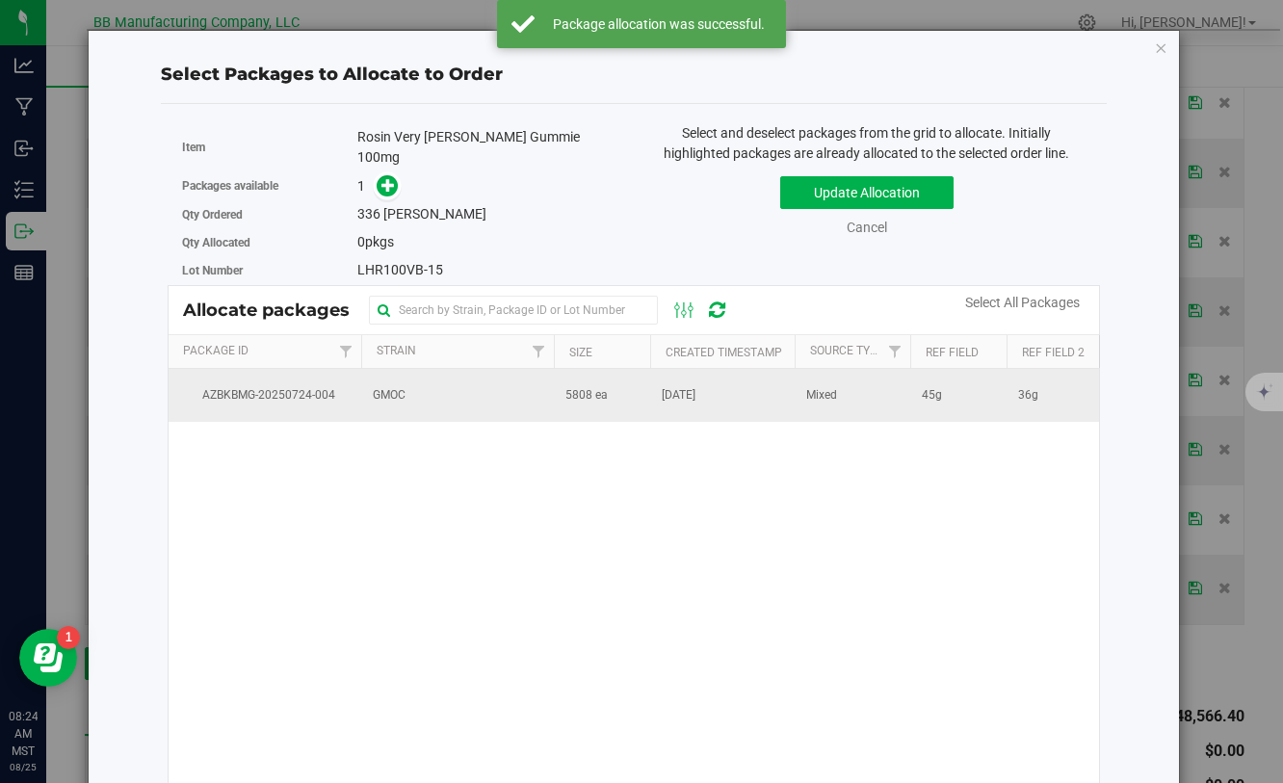
click at [593, 390] on span "5808 ea" at bounding box center [587, 395] width 42 height 18
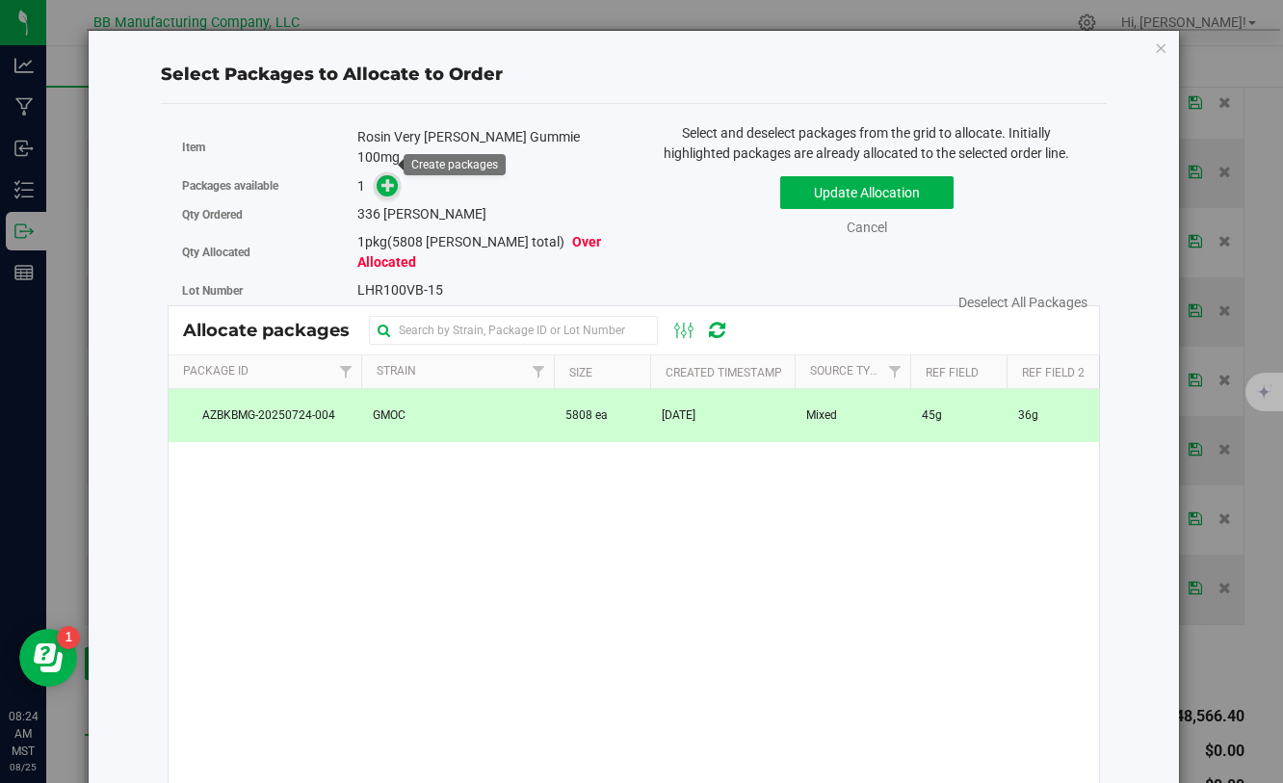
click at [392, 178] on icon at bounding box center [388, 184] width 13 height 13
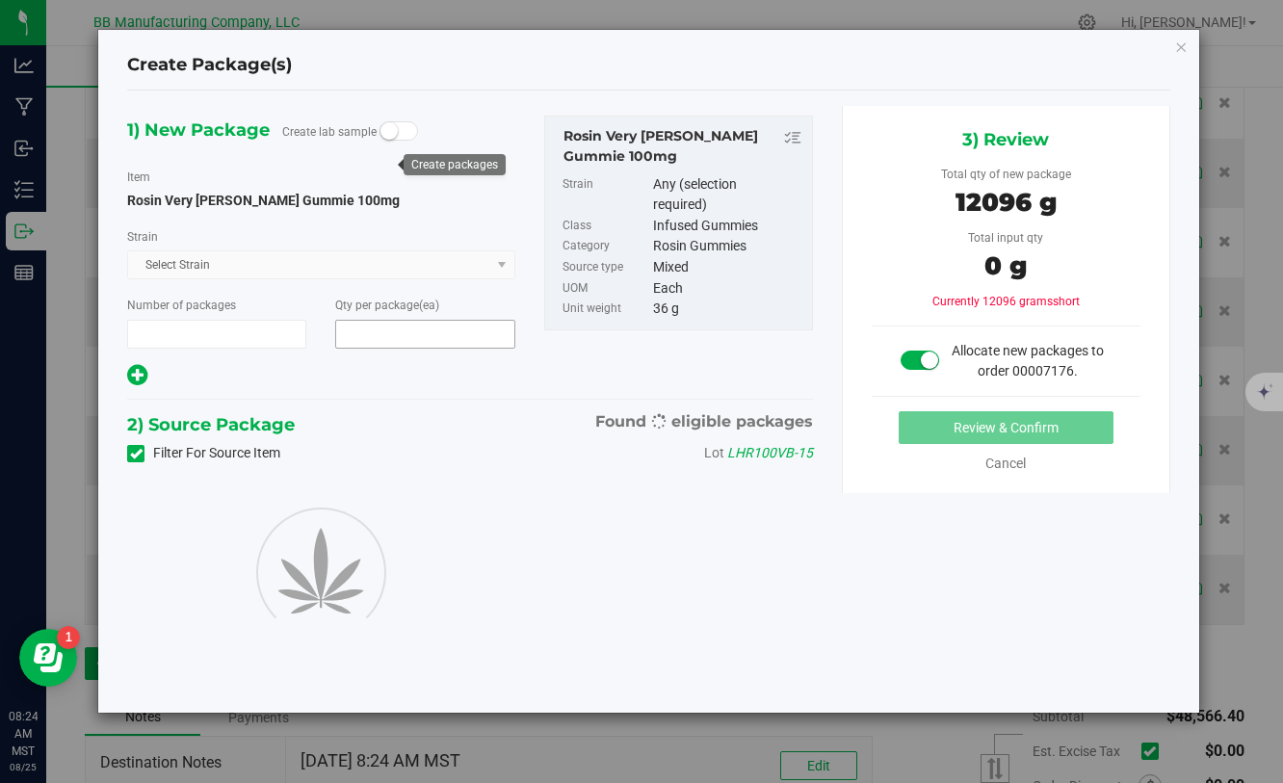
type input "1"
type input "336"
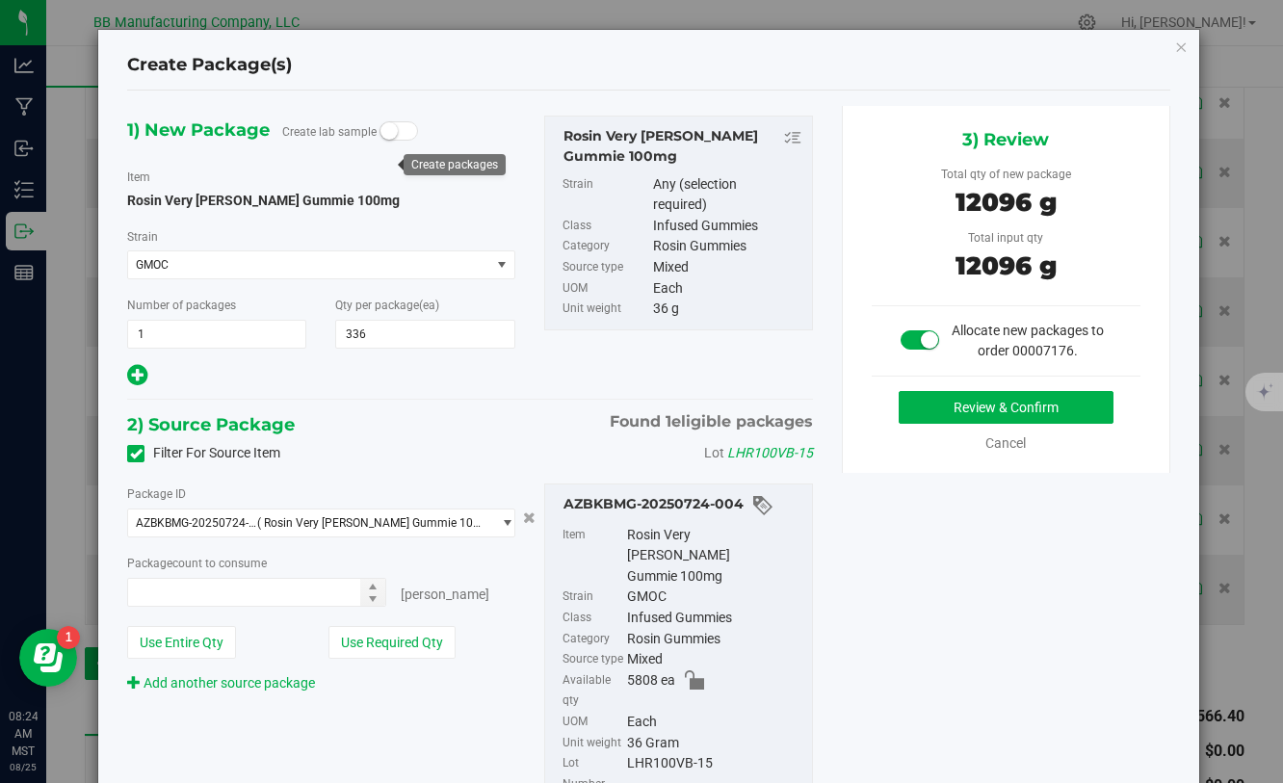
type input "336 ea"
click at [916, 398] on button "Review & Confirm" at bounding box center [1006, 407] width 215 height 33
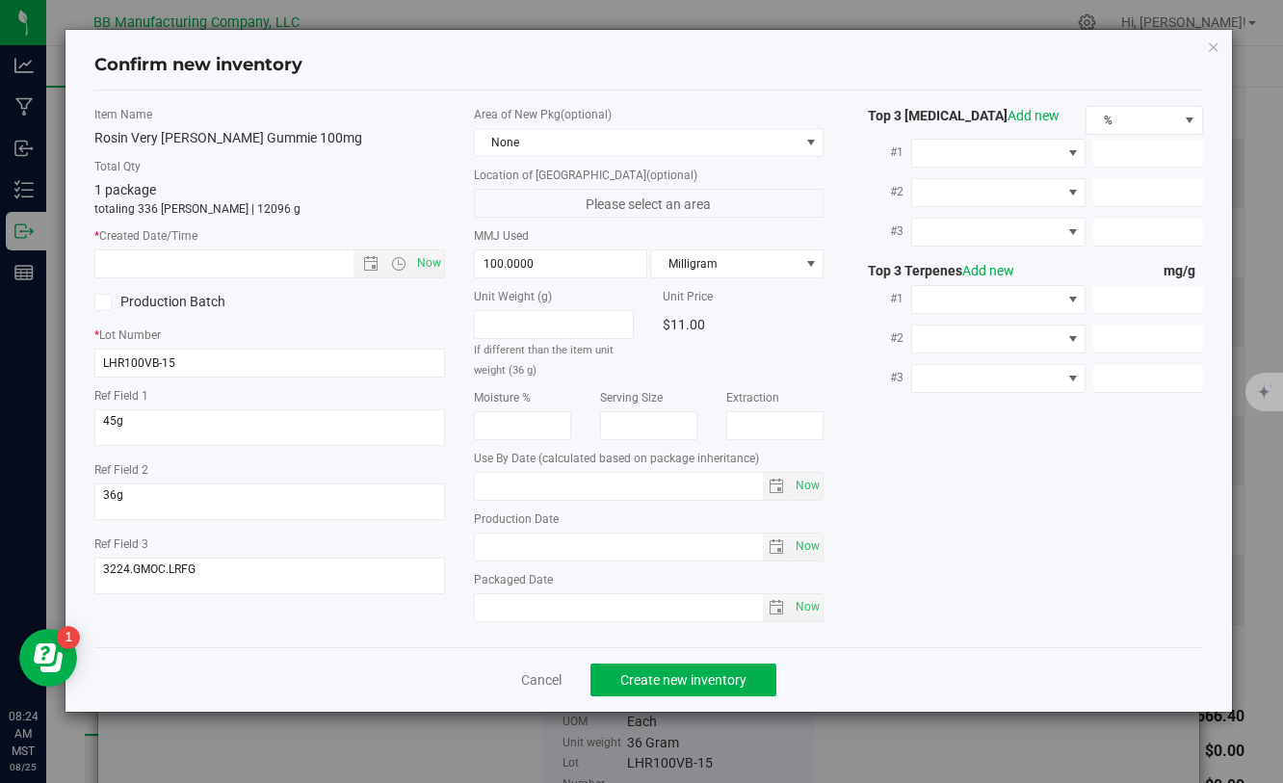
type input "[DATE]"
drag, startPoint x: 563, startPoint y: 556, endPoint x: 451, endPoint y: 542, distance: 112.6
click at [451, 542] on div "Item Name Rosin Very [PERSON_NAME] Gummie 100mg Total Qty 1 package totaling 33…" at bounding box center [648, 369] width 1137 height 526
click at [275, 257] on input "text" at bounding box center [240, 264] width 290 height 27
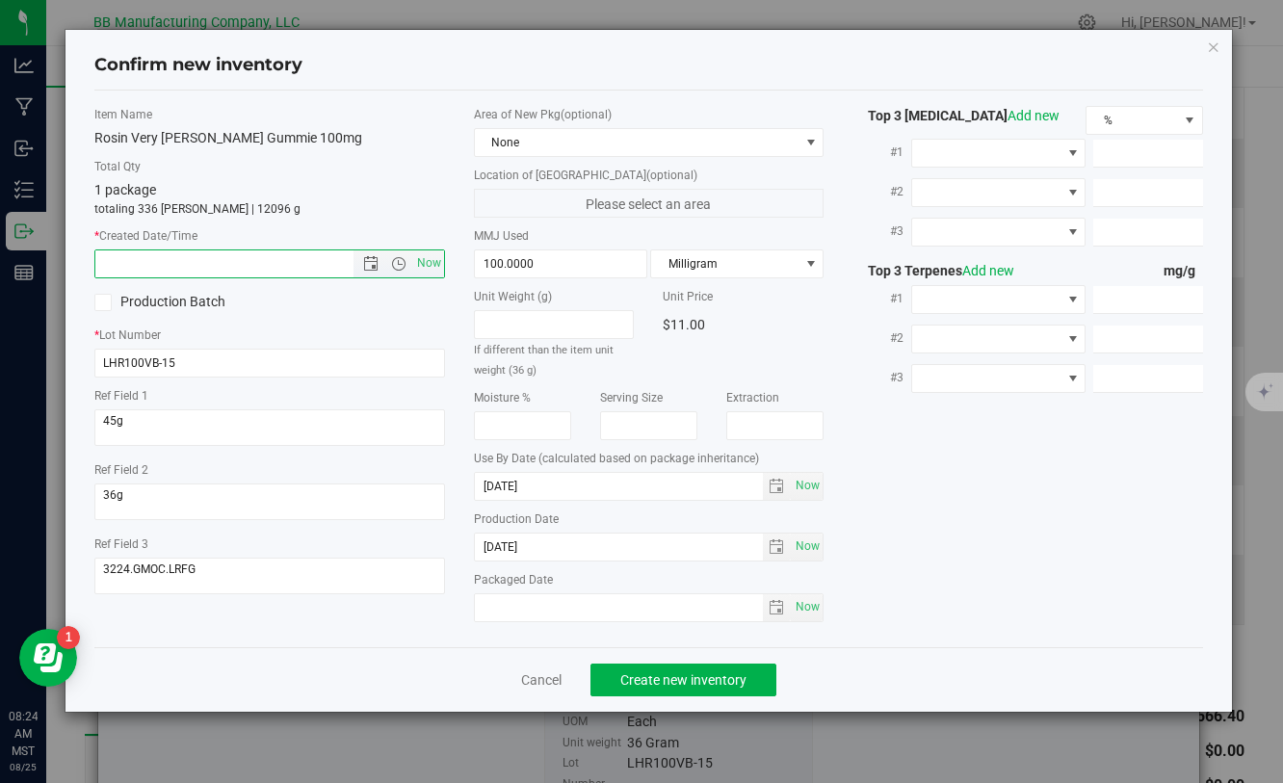
paste input "[DATE]"
click at [639, 676] on span "Create new inventory" at bounding box center [684, 680] width 126 height 15
type input "[DATE] 8:24 AM"
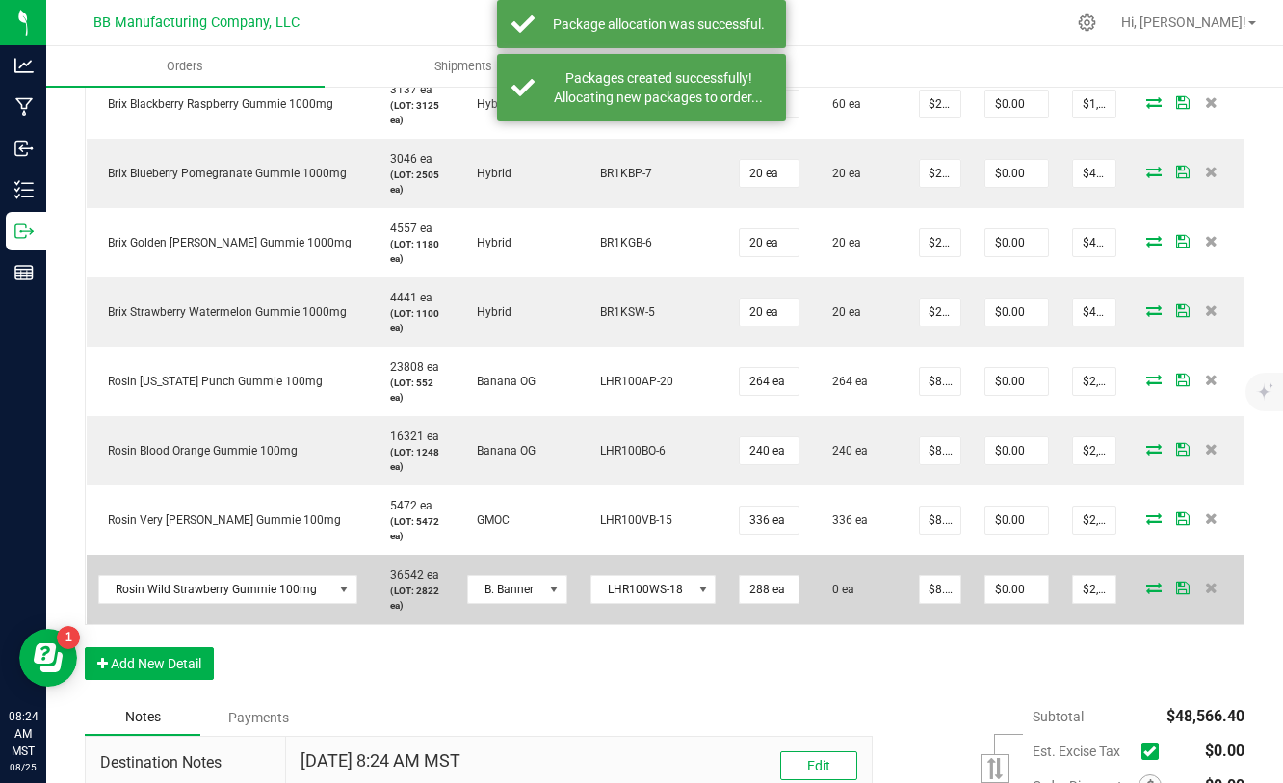
click at [1152, 588] on icon at bounding box center [1154, 588] width 15 height 12
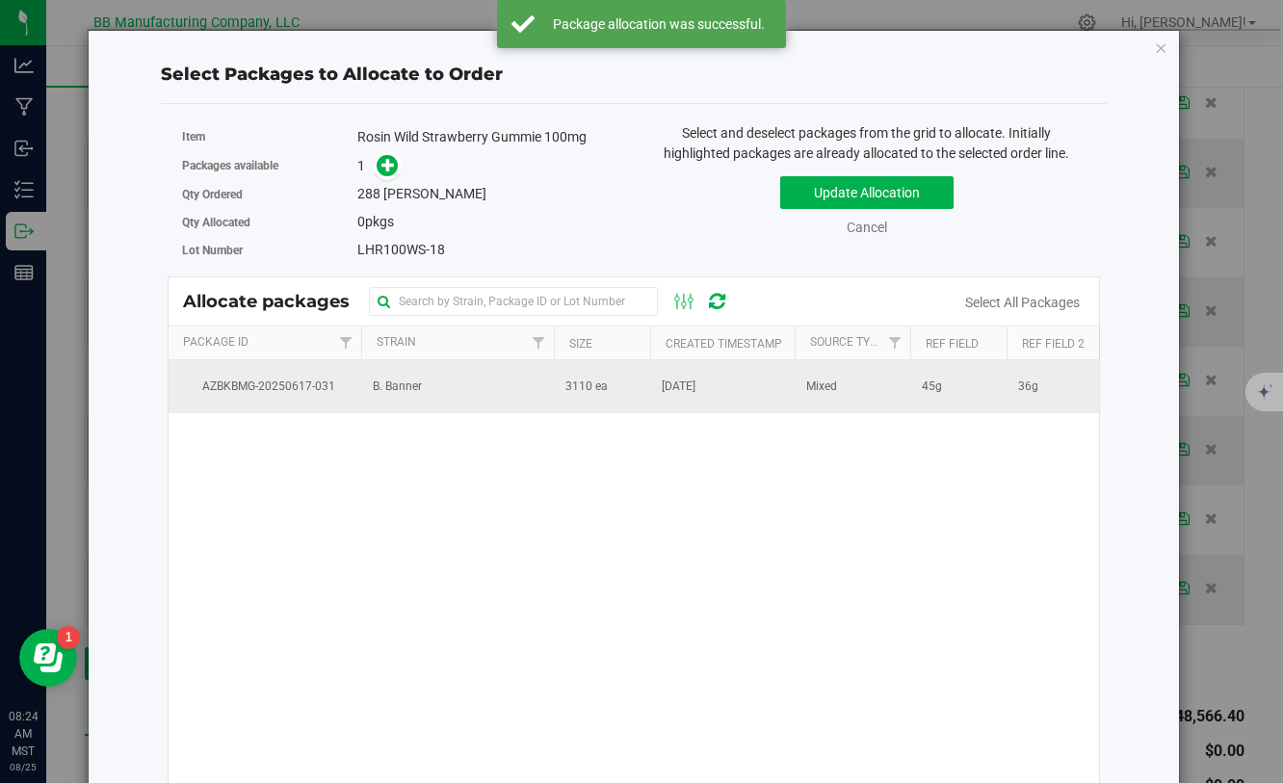
click at [524, 387] on td "B. Banner" at bounding box center [457, 386] width 193 height 52
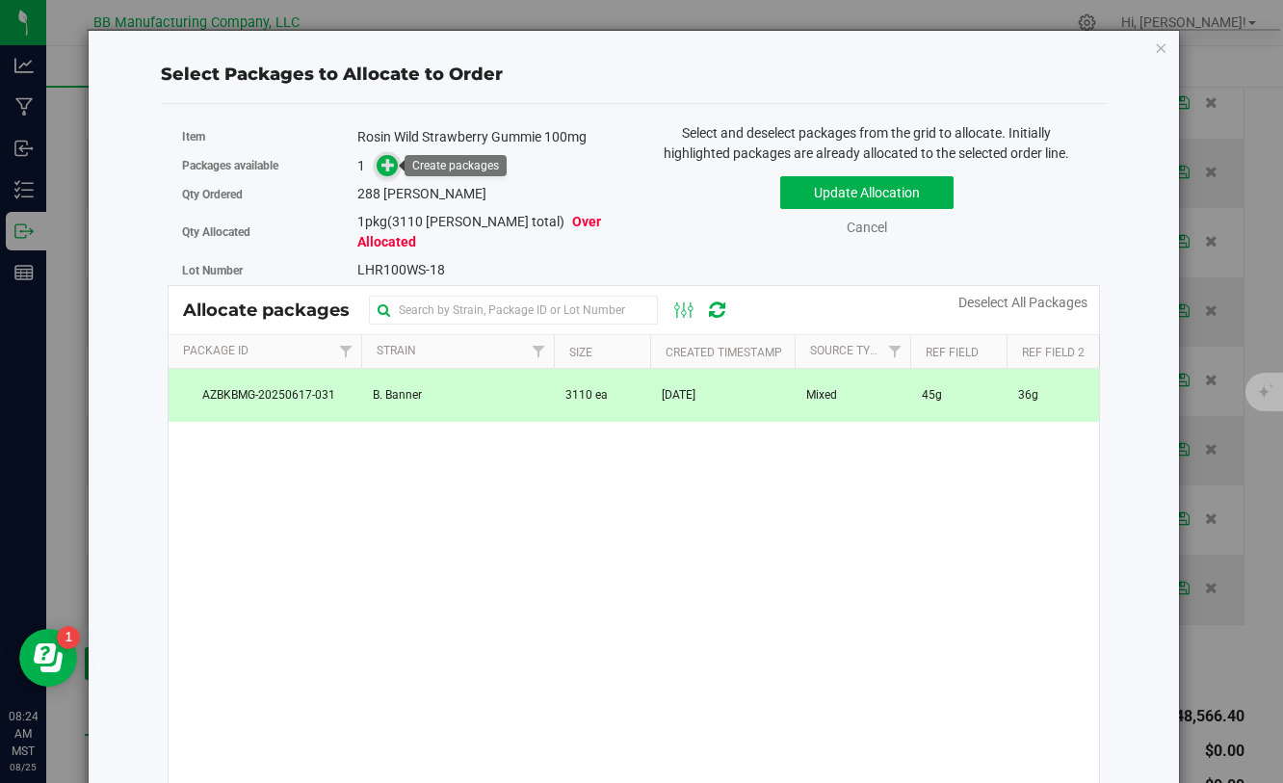
click at [392, 173] on span at bounding box center [388, 166] width 22 height 22
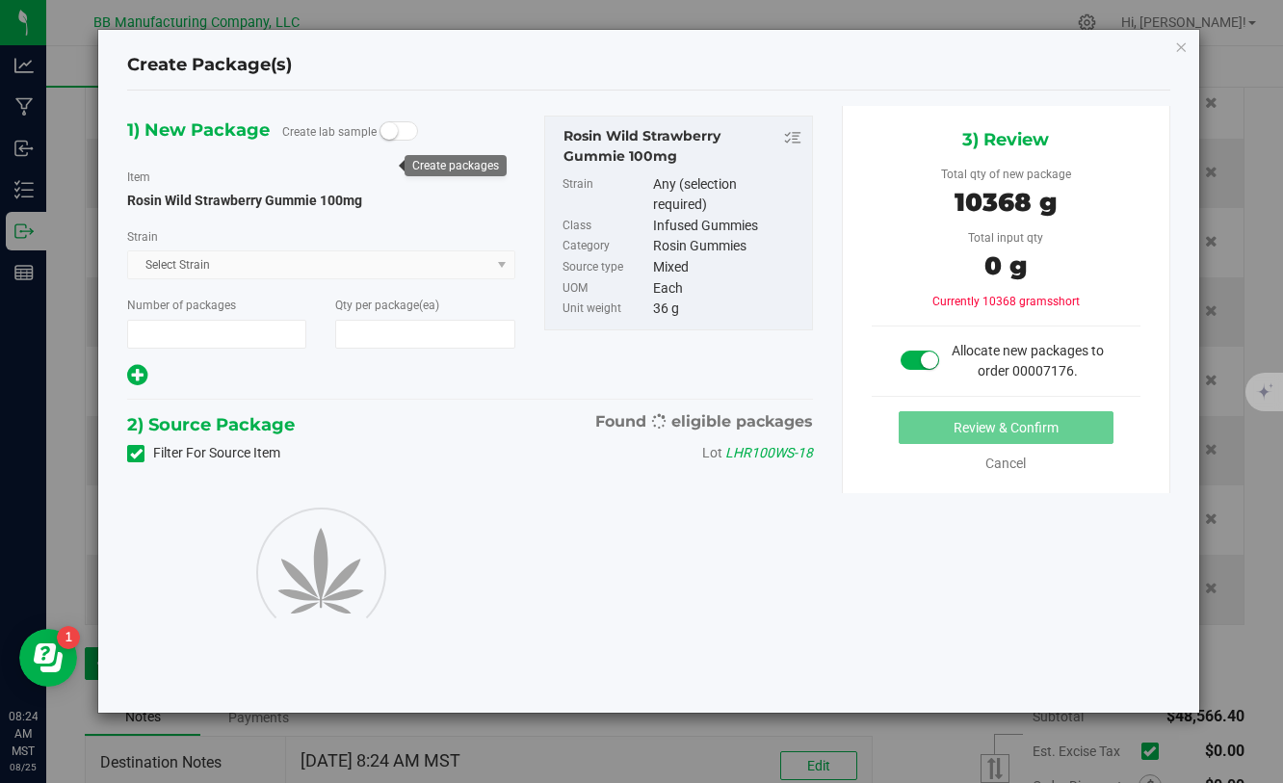
type input "1"
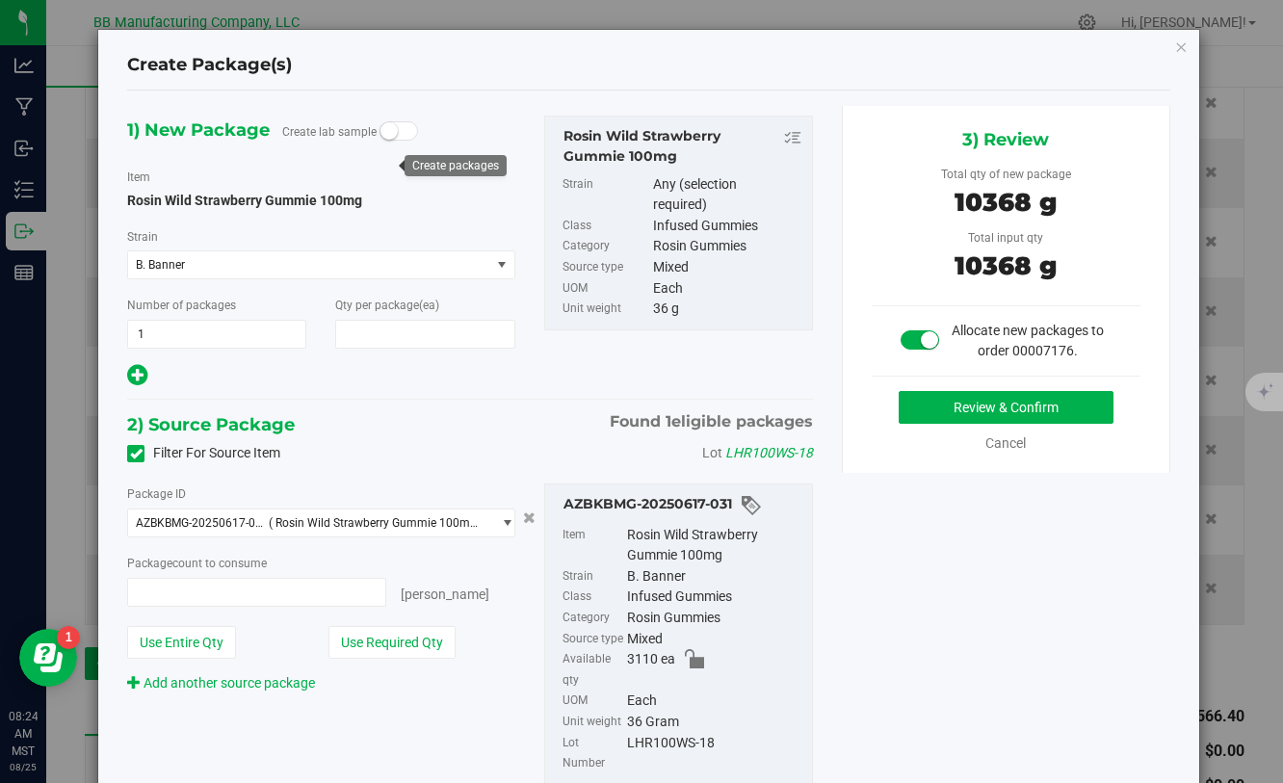
type input "288"
type input "288 ea"
click at [931, 407] on button "Review & Confirm" at bounding box center [1006, 407] width 215 height 33
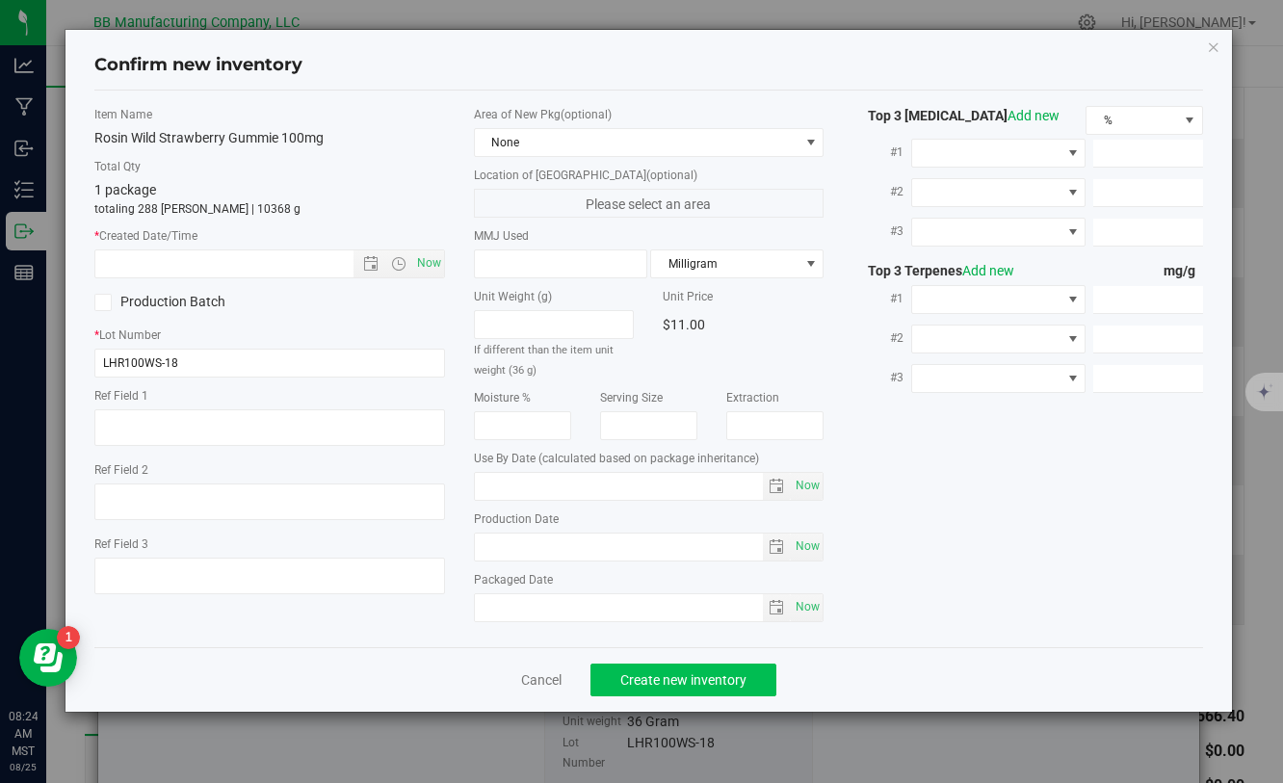
type textarea "45g"
type textarea "36g"
type textarea "2924.B.BANNER.LRFG"
type input "100.0000"
type input "[DATE]"
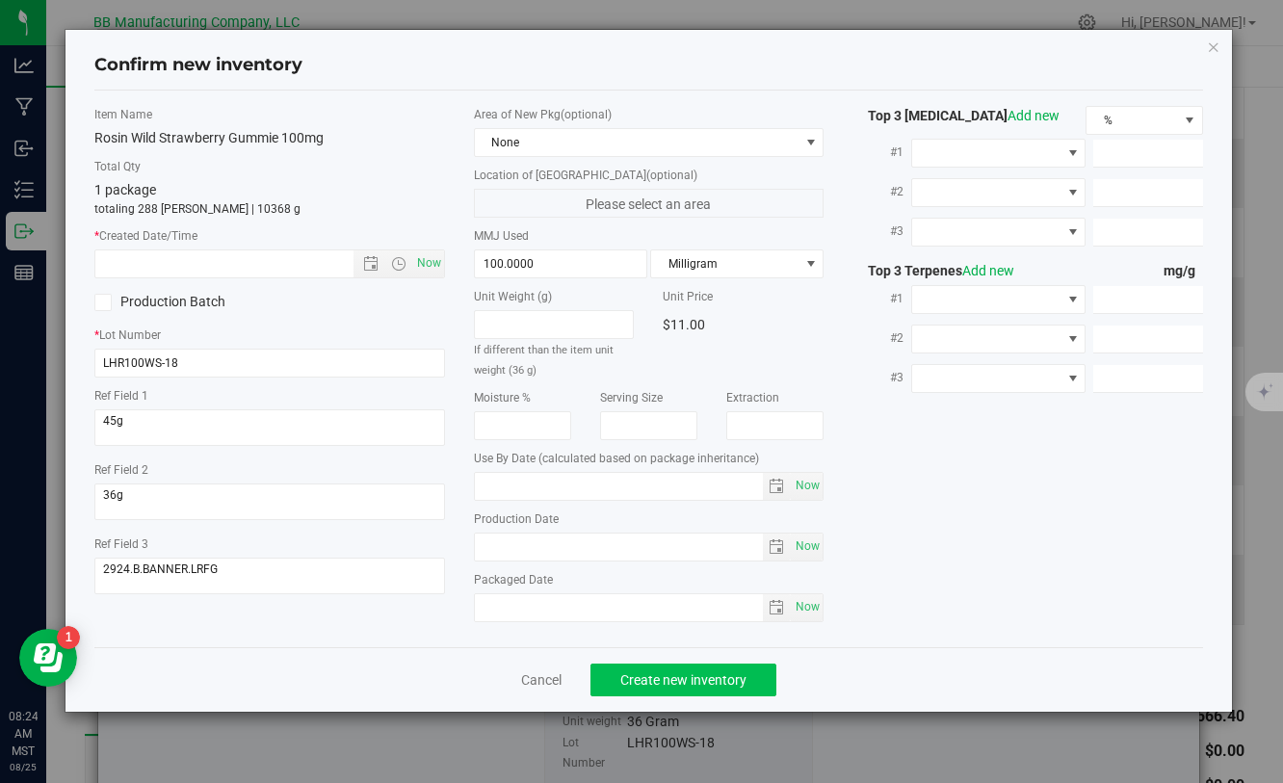
type input "[DATE]"
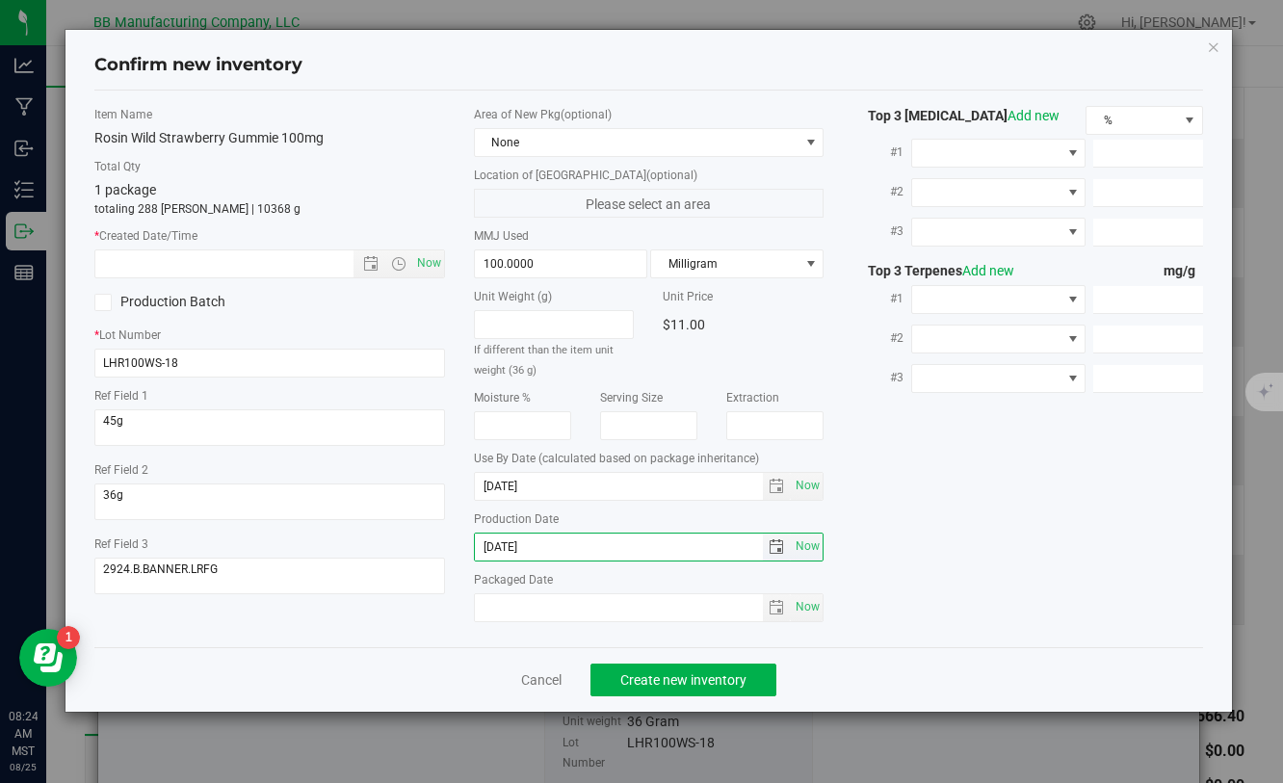
drag, startPoint x: 567, startPoint y: 540, endPoint x: 584, endPoint y: 546, distance: 18.6
click at [584, 545] on input "[DATE]" at bounding box center [619, 547] width 289 height 27
click at [289, 272] on input "text" at bounding box center [240, 264] width 290 height 27
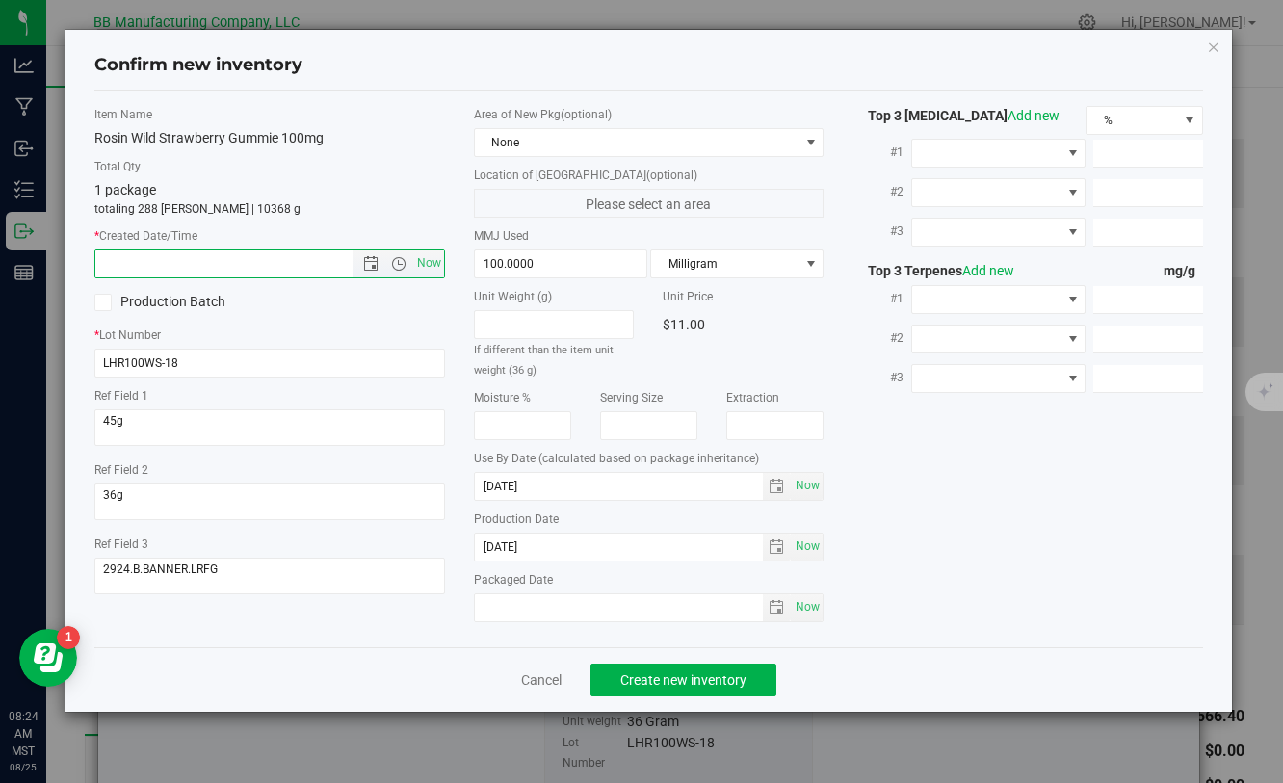
paste input "[DATE]"
click at [684, 681] on span "Create new inventory" at bounding box center [684, 680] width 126 height 15
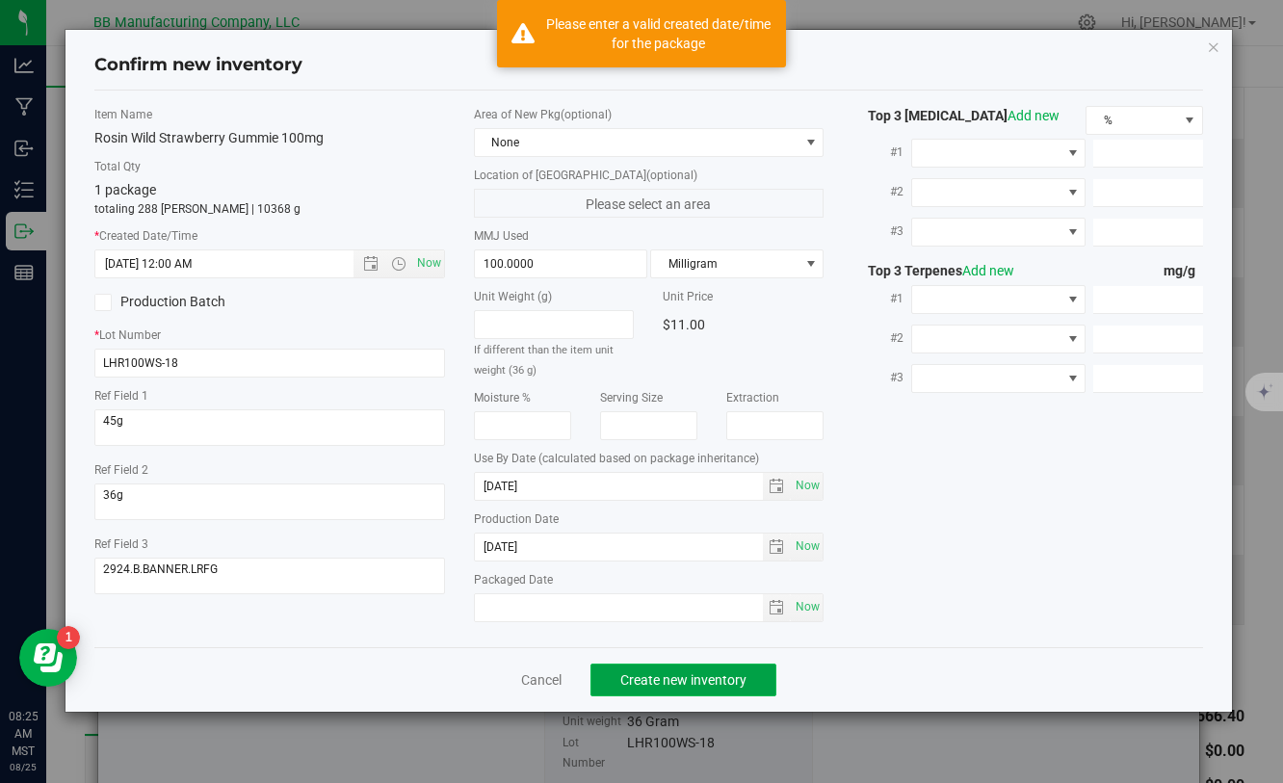
type input "[DATE] 8:25 AM"
click at [684, 681] on span "Create new inventory" at bounding box center [684, 680] width 126 height 15
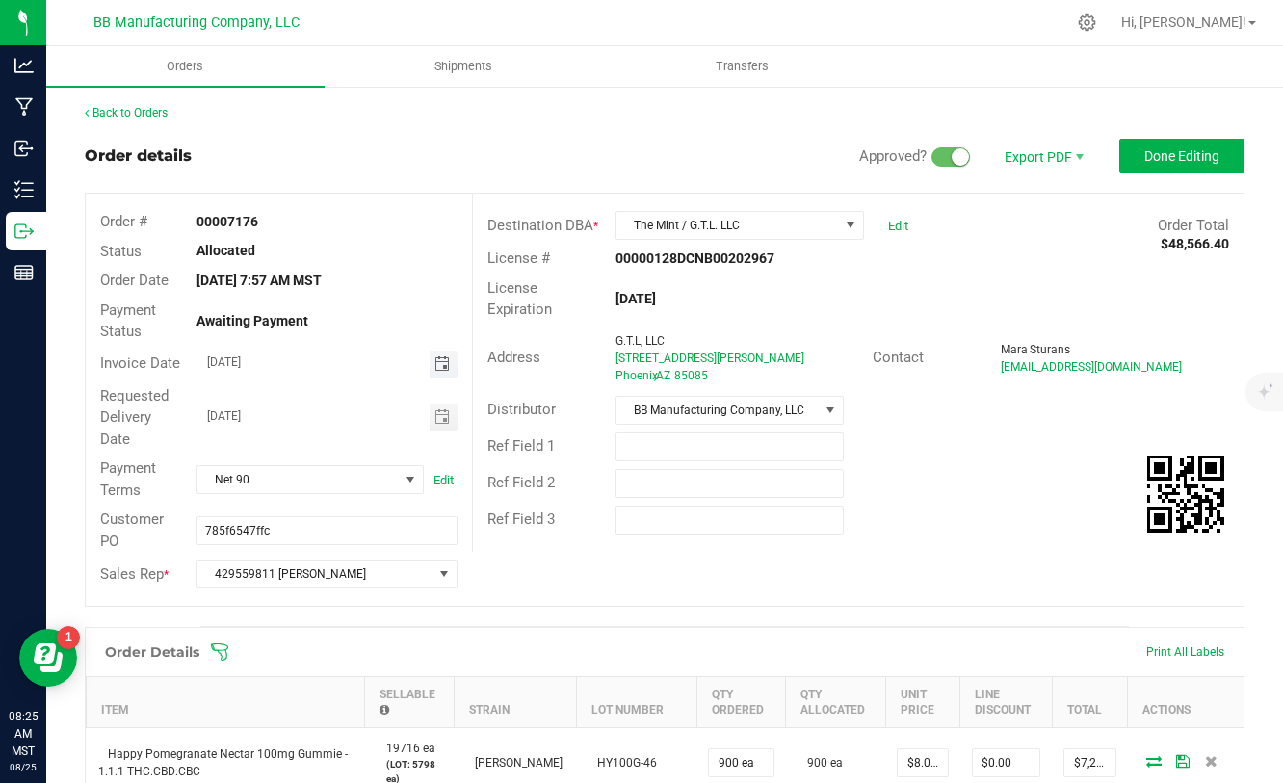
click at [439, 362] on span "Toggle calendar" at bounding box center [442, 364] width 15 height 15
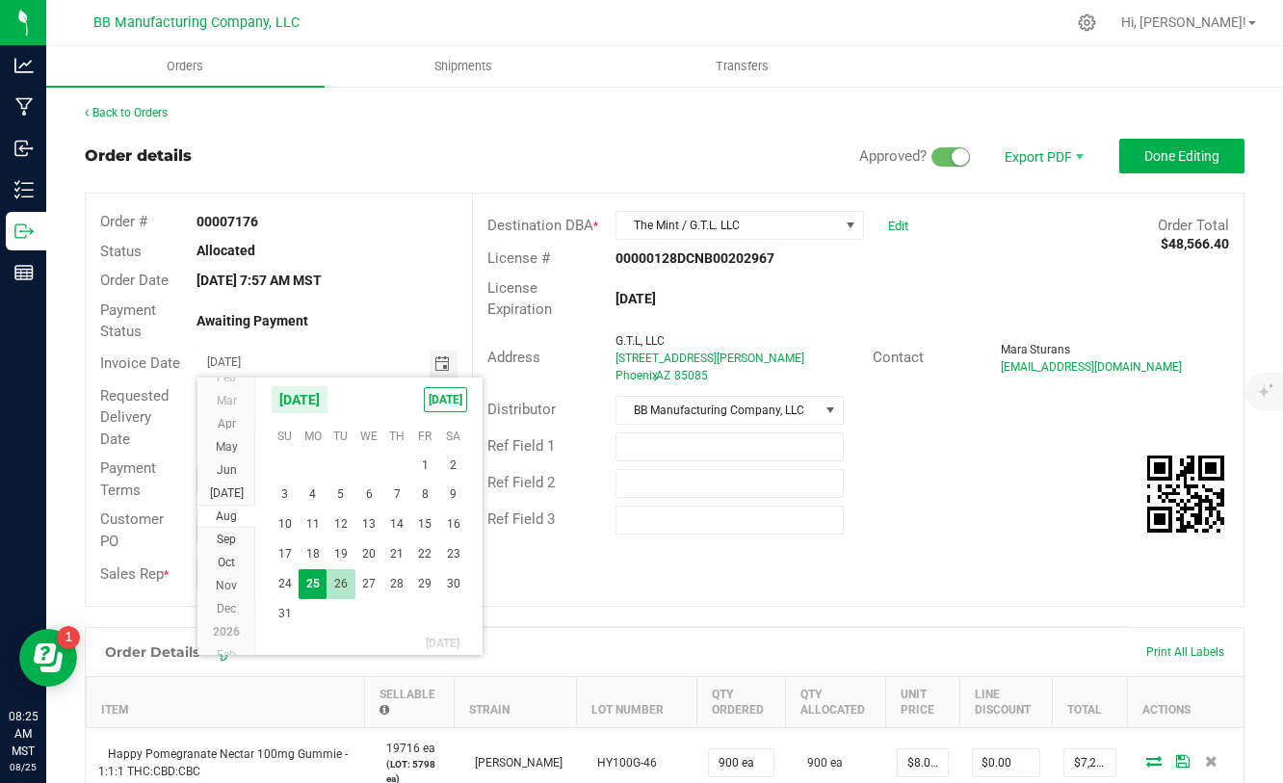
click at [339, 577] on span "26" at bounding box center [341, 584] width 28 height 30
type input "[DATE]"
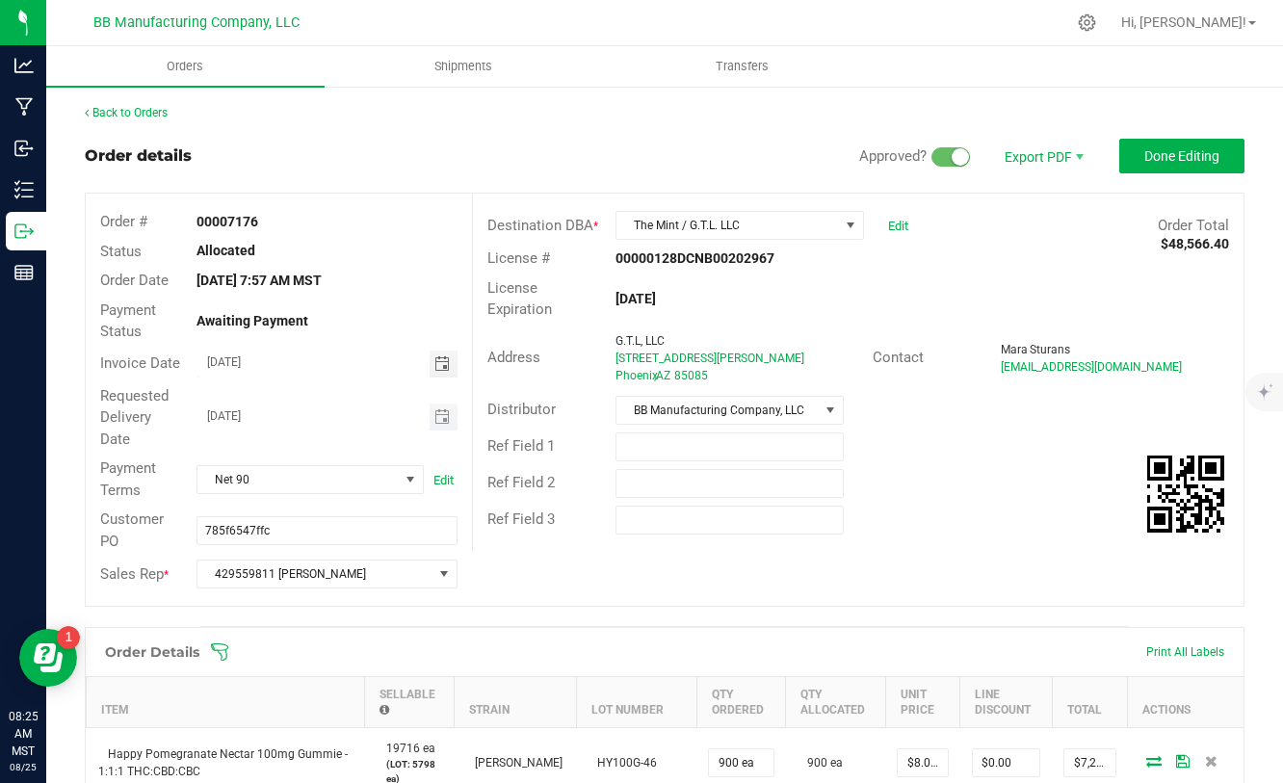
click at [445, 422] on span "Toggle calendar" at bounding box center [442, 417] width 15 height 15
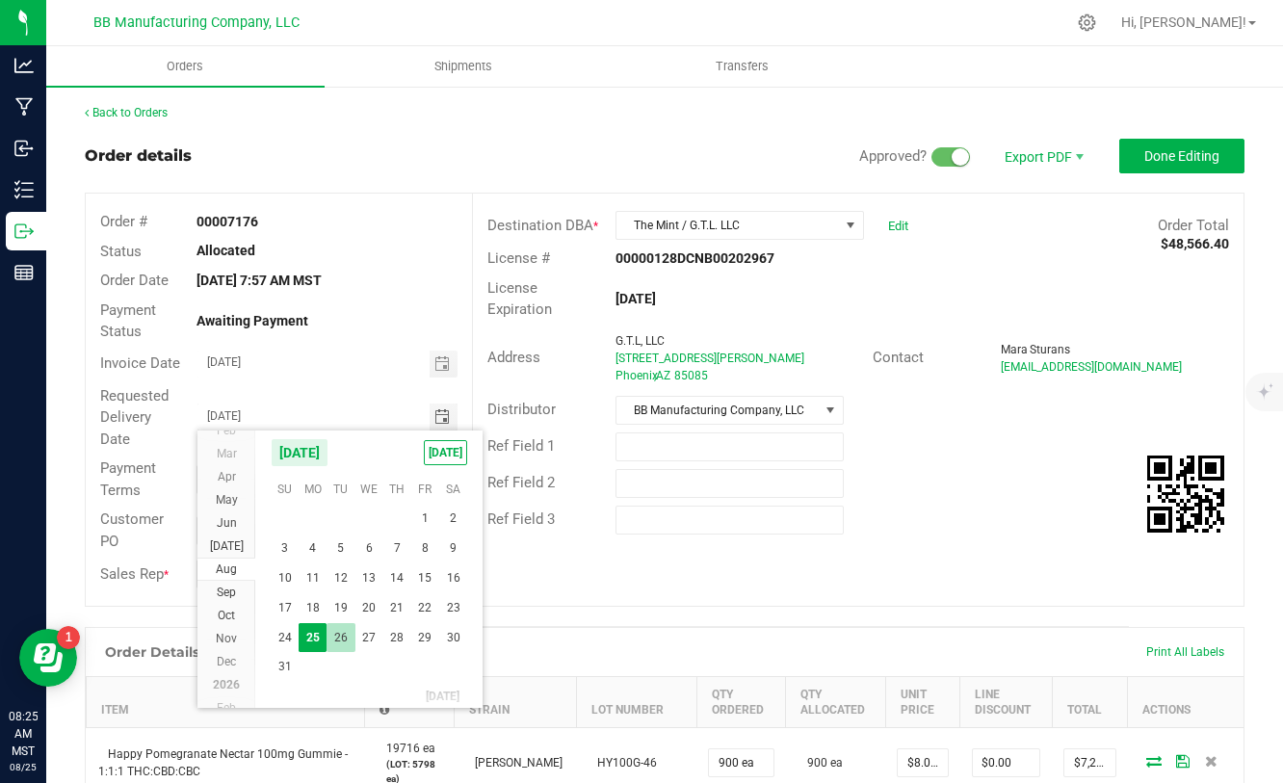
click at [342, 636] on span "26" at bounding box center [341, 638] width 28 height 30
type input "[DATE]"
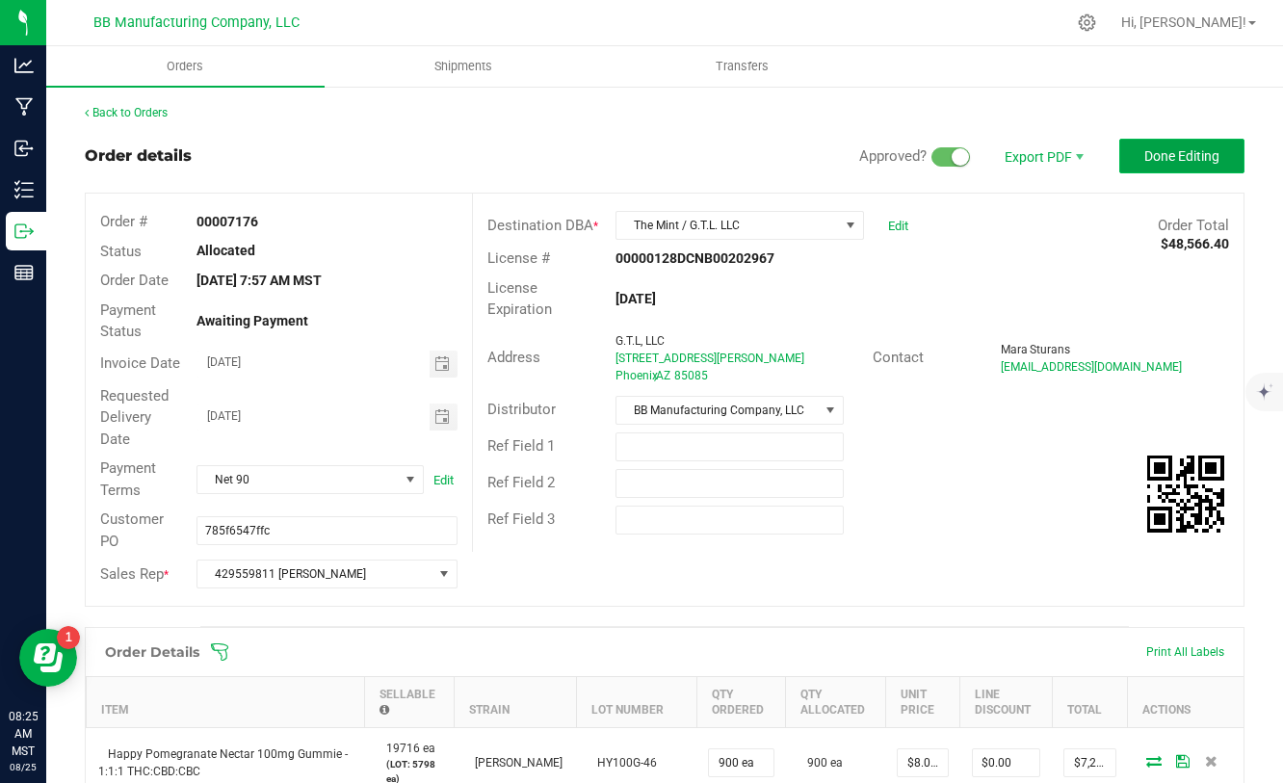
click at [1161, 161] on span "Done Editing" at bounding box center [1182, 155] width 75 height 15
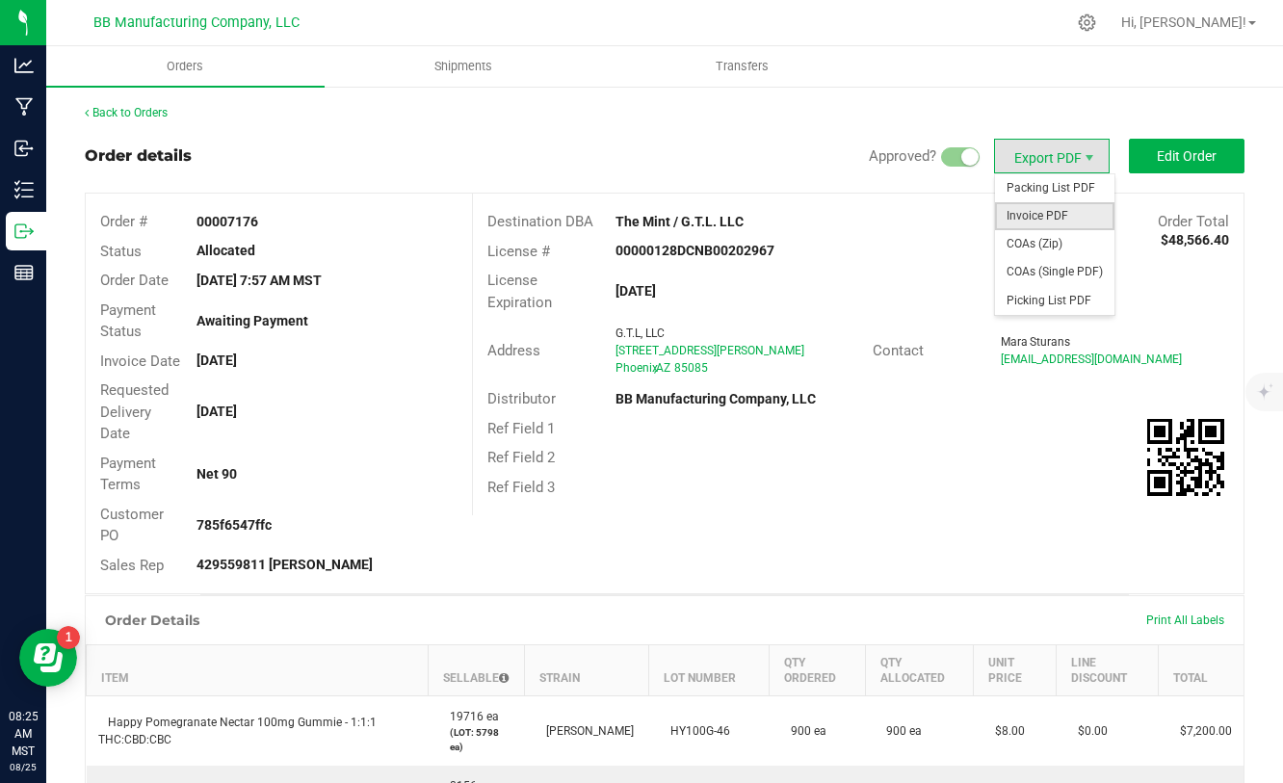
click at [1018, 220] on span "Invoice PDF" at bounding box center [1054, 216] width 119 height 28
click at [1044, 242] on span "COAs (Zip)" at bounding box center [1054, 244] width 119 height 28
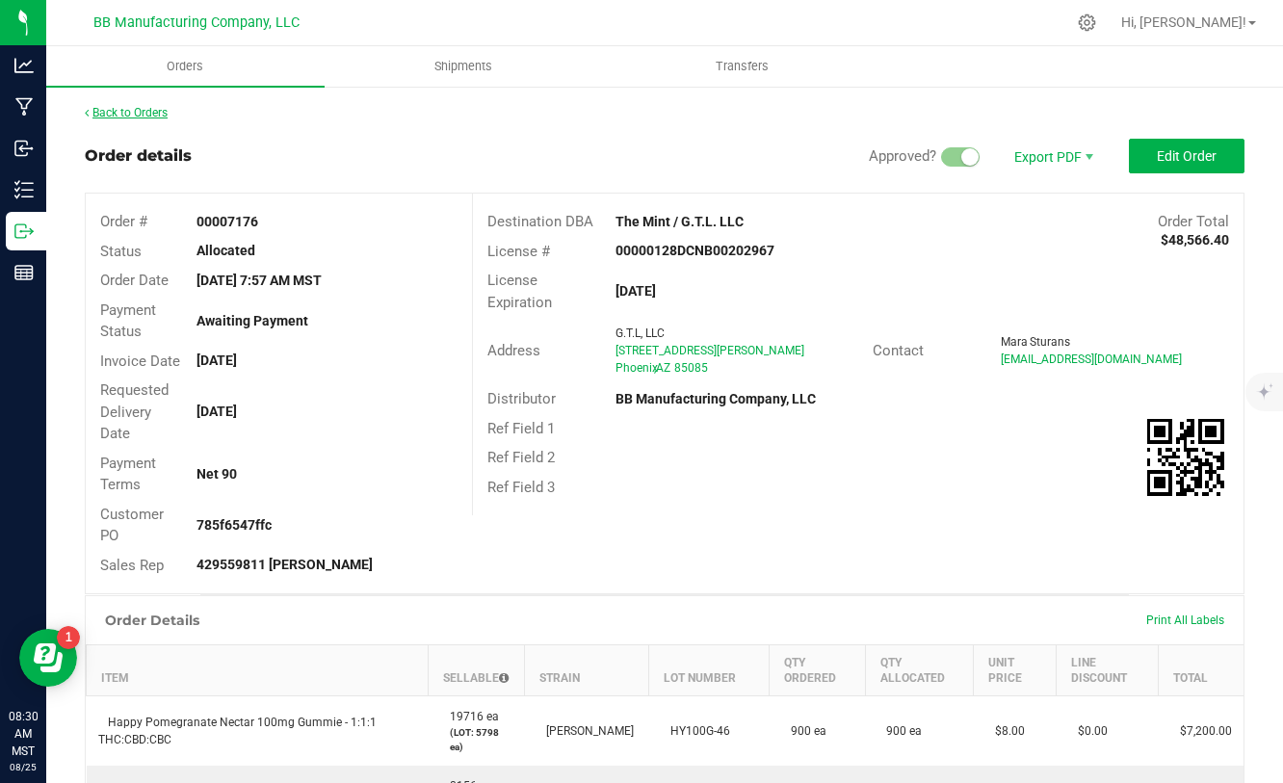
click at [158, 119] on link "Back to Orders" at bounding box center [126, 112] width 83 height 13
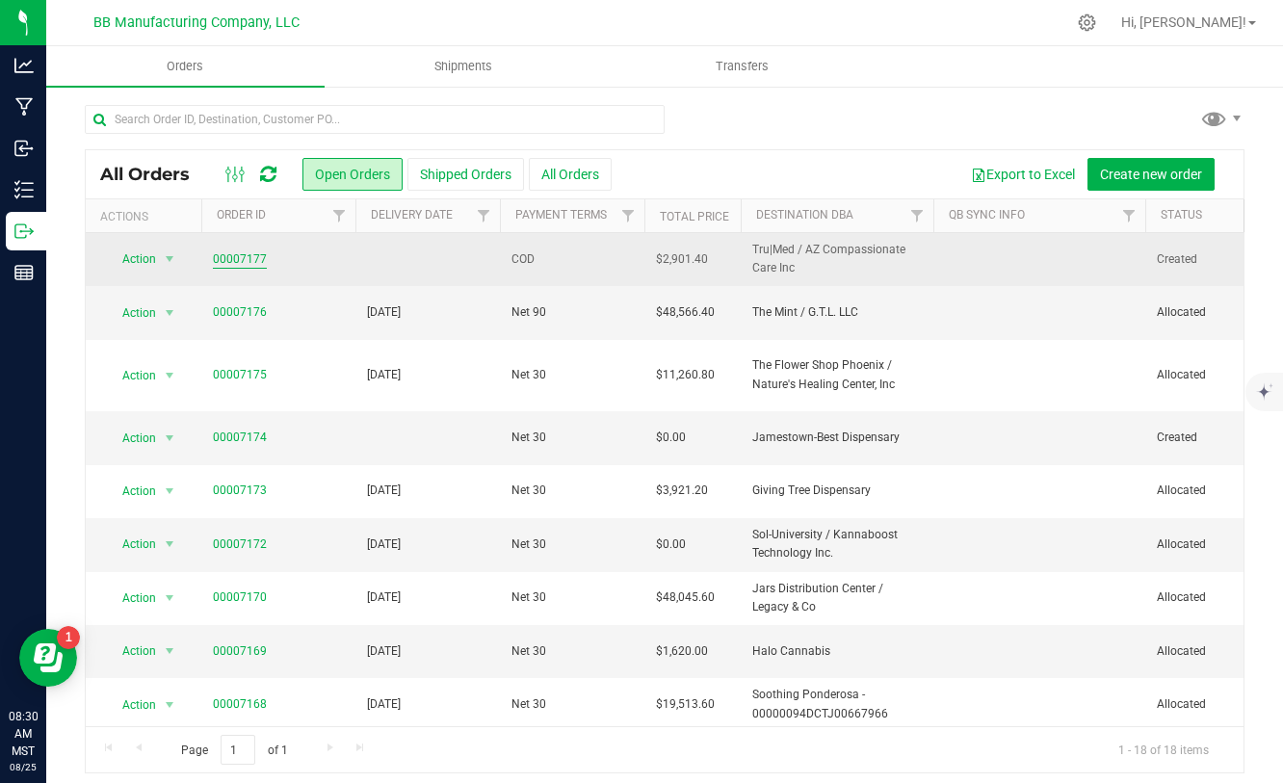
click at [258, 259] on link "00007177" at bounding box center [240, 260] width 54 height 18
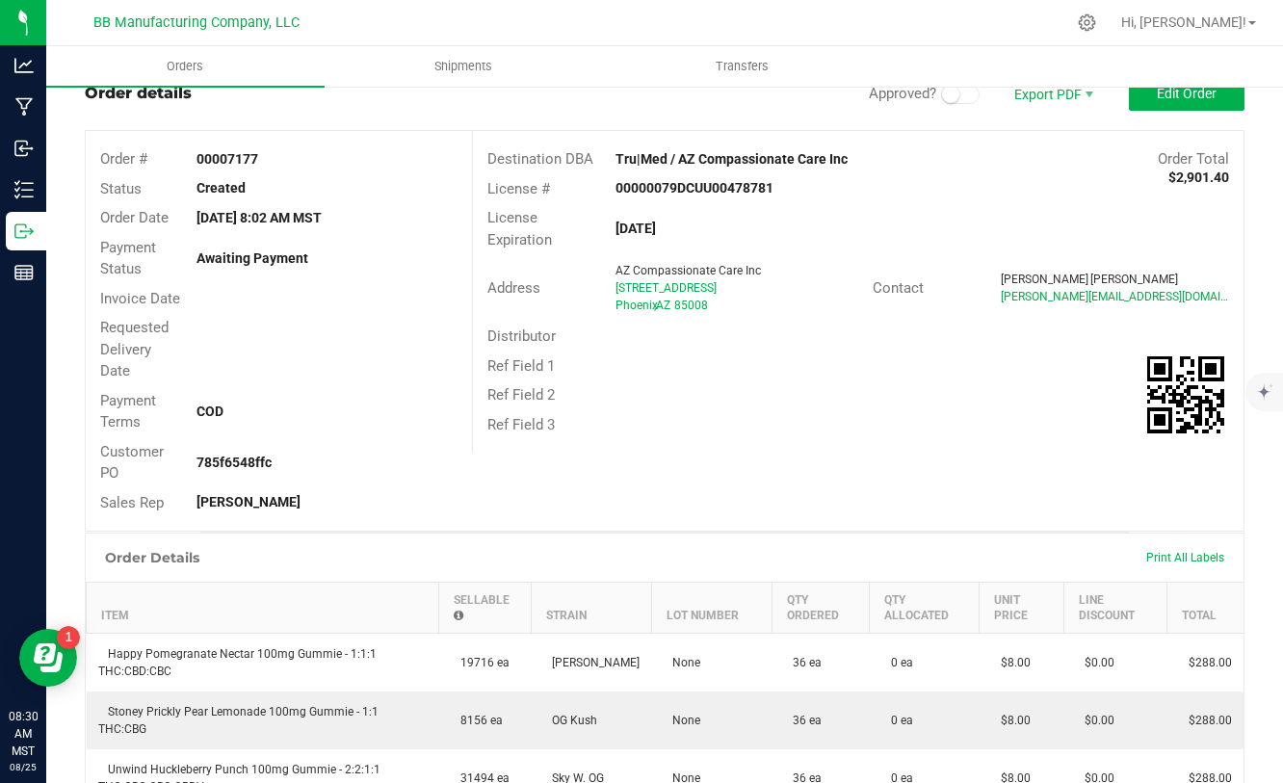
scroll to position [49, 0]
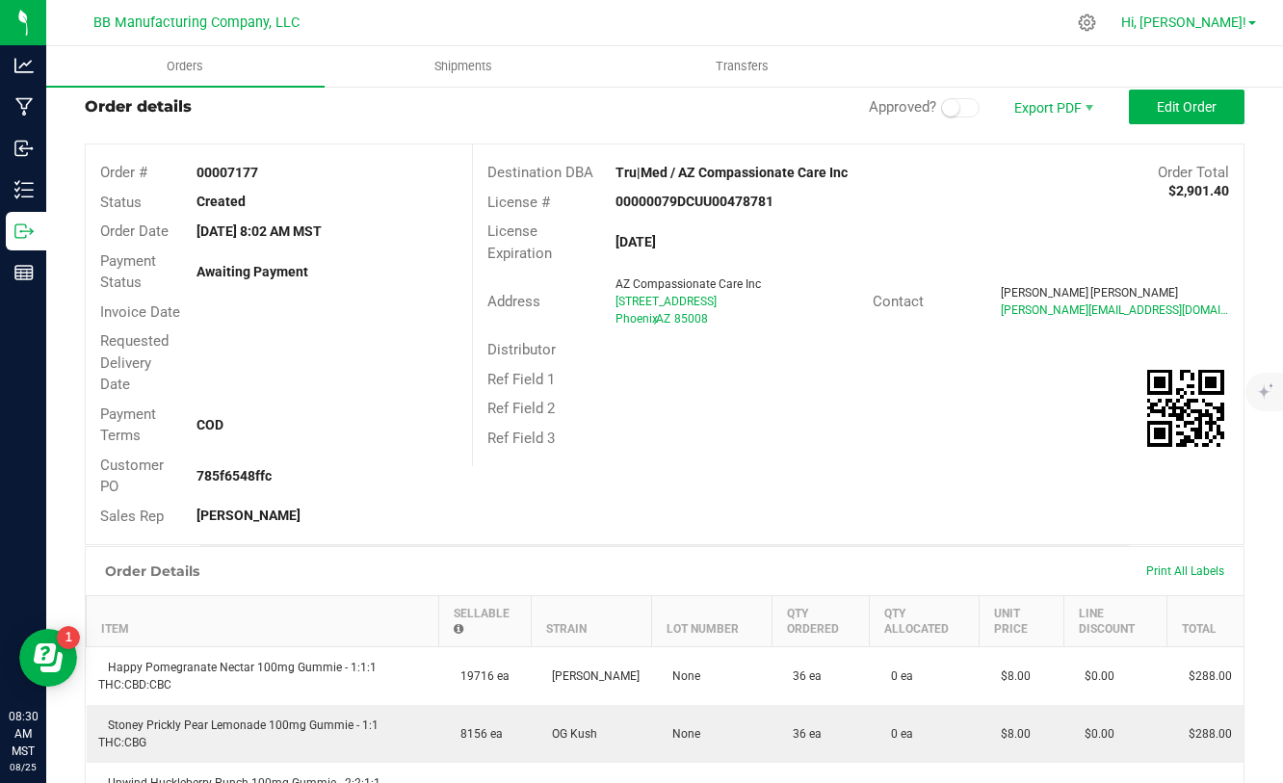
click at [1217, 21] on span "Hi, [PERSON_NAME]!" at bounding box center [1184, 21] width 125 height 15
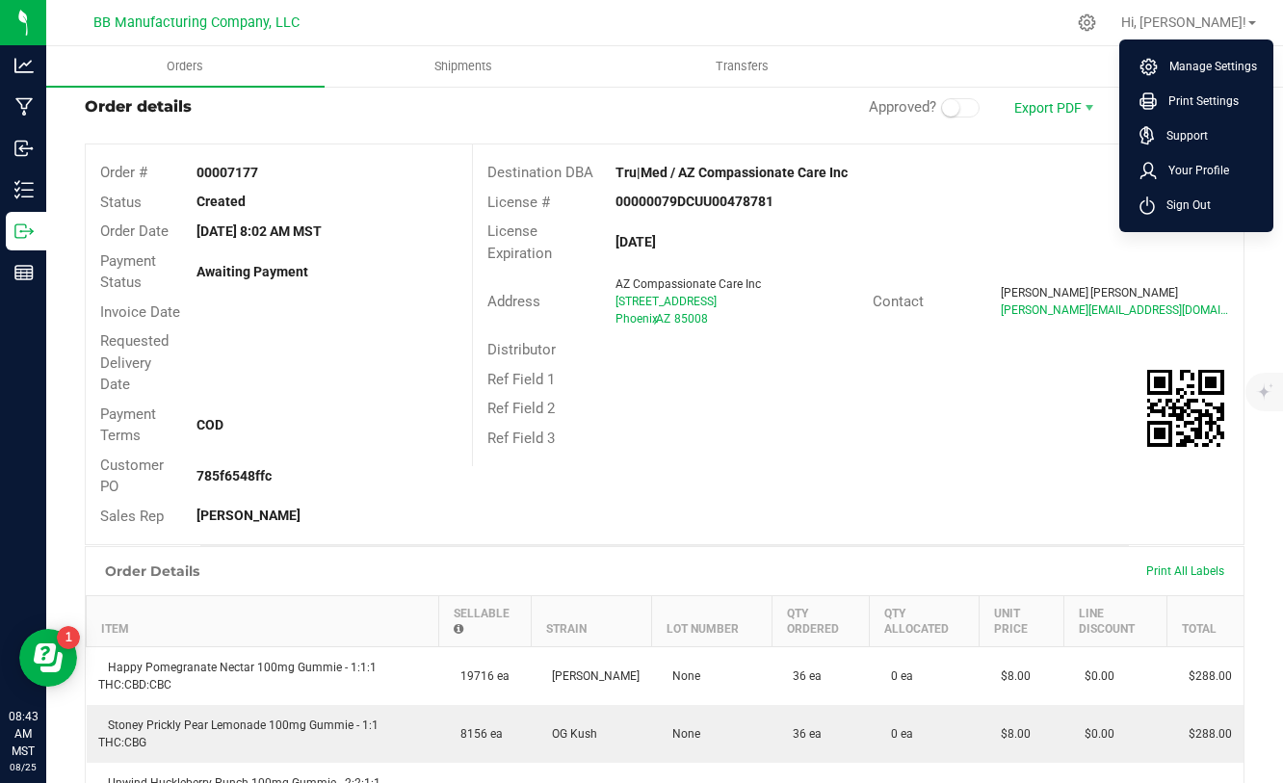
click at [893, 431] on div "Ref Field 3" at bounding box center [858, 439] width 771 height 30
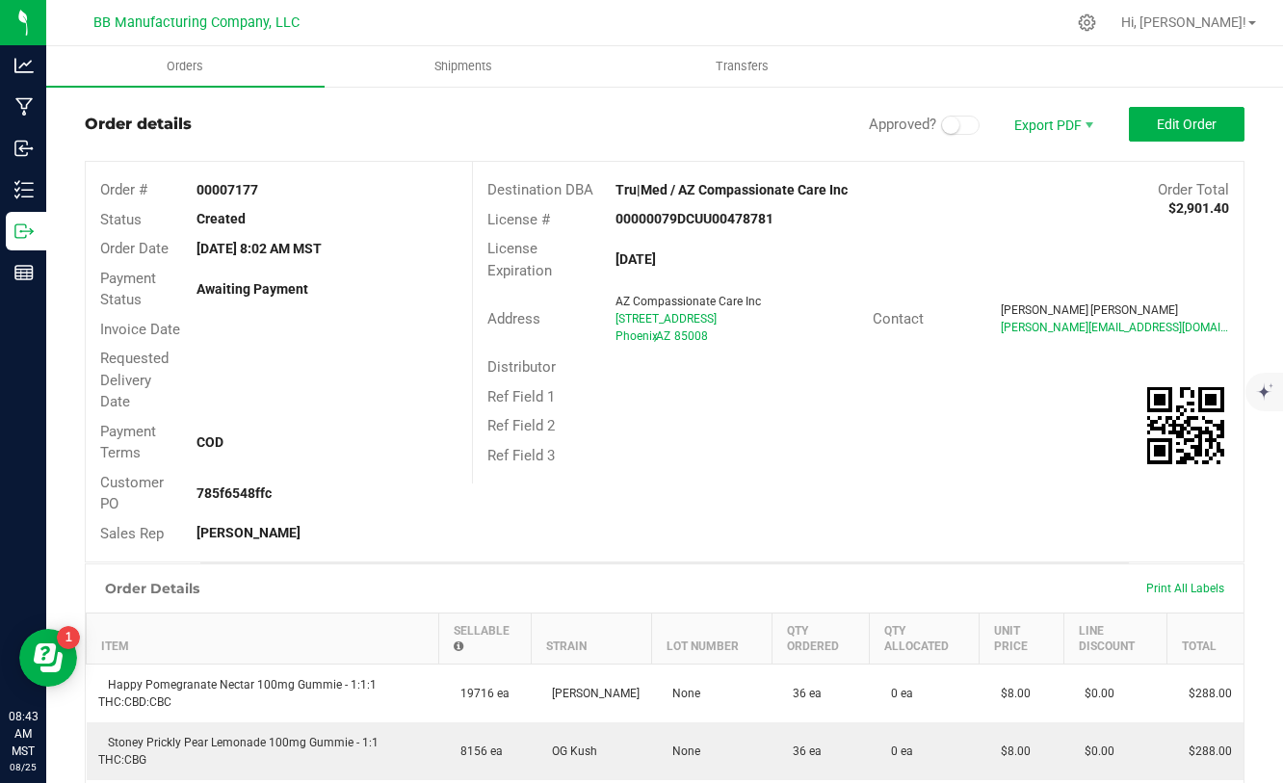
scroll to position [26, 0]
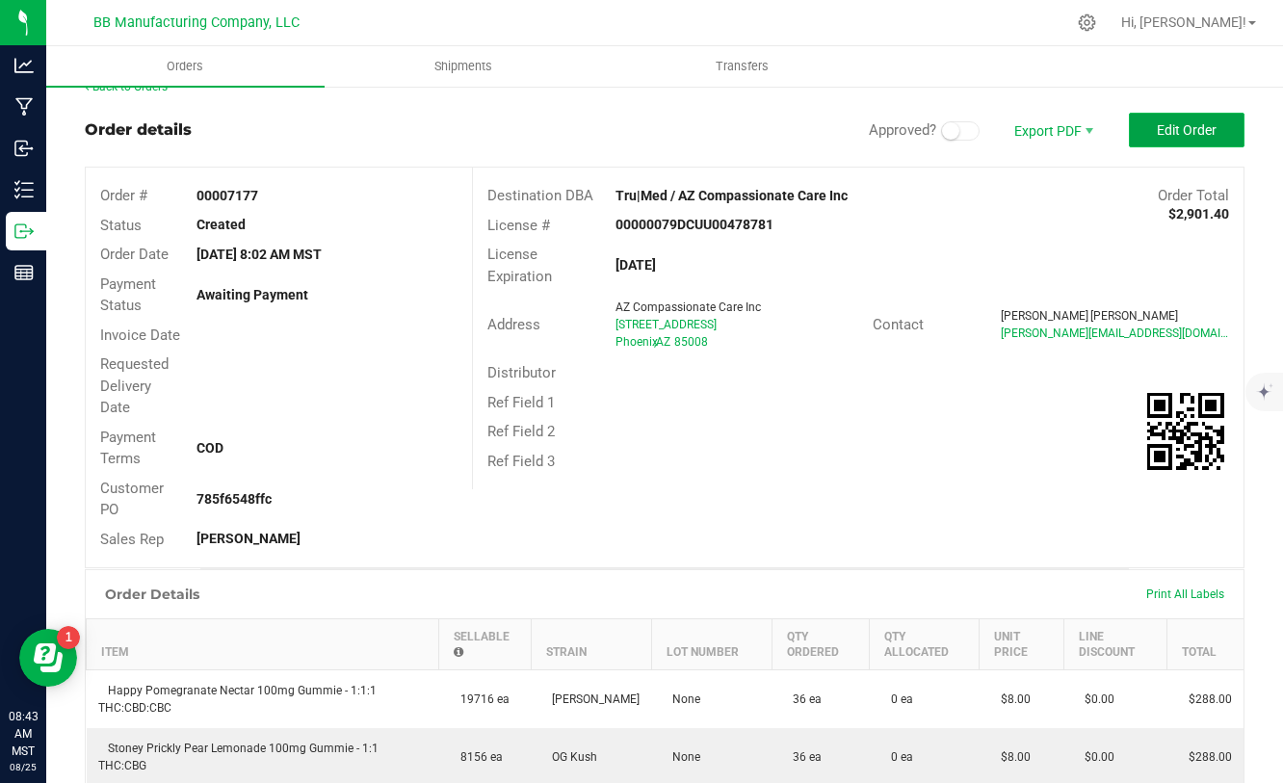
click at [1218, 141] on button "Edit Order" at bounding box center [1187, 130] width 116 height 35
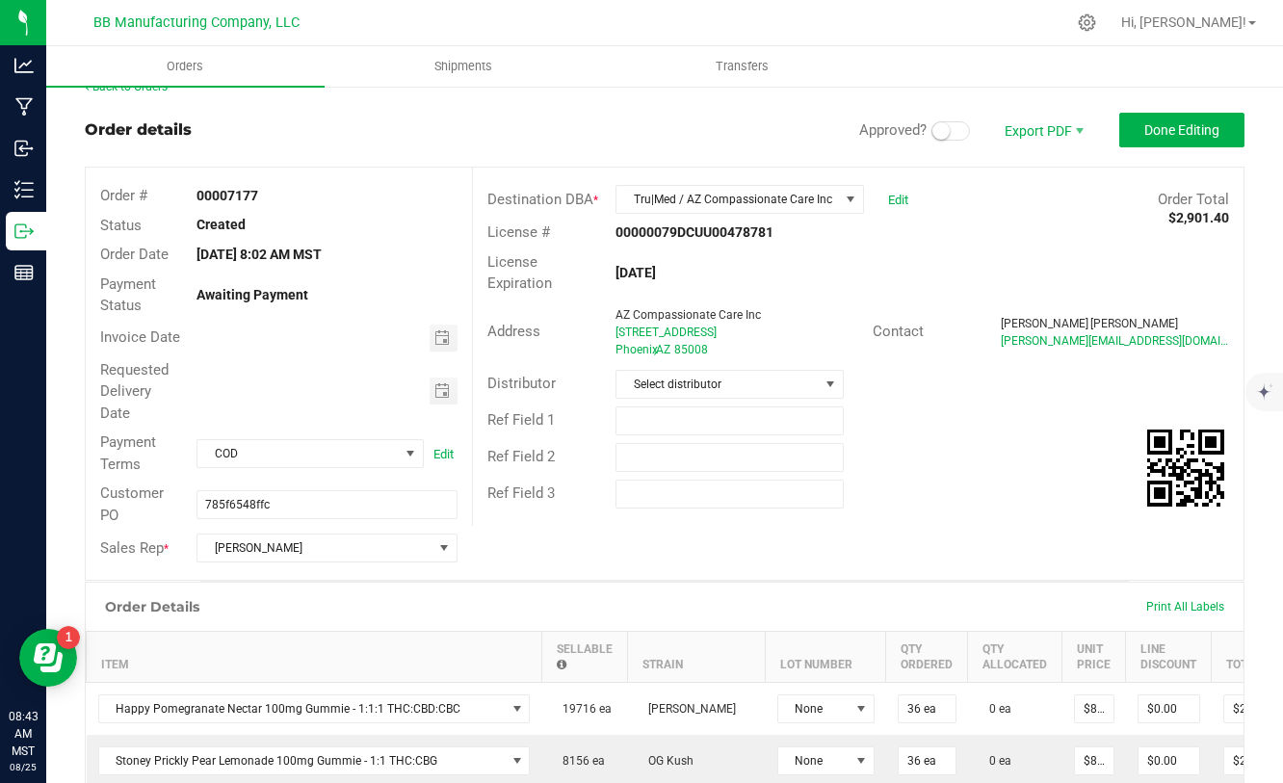
click at [958, 126] on span at bounding box center [951, 130] width 39 height 19
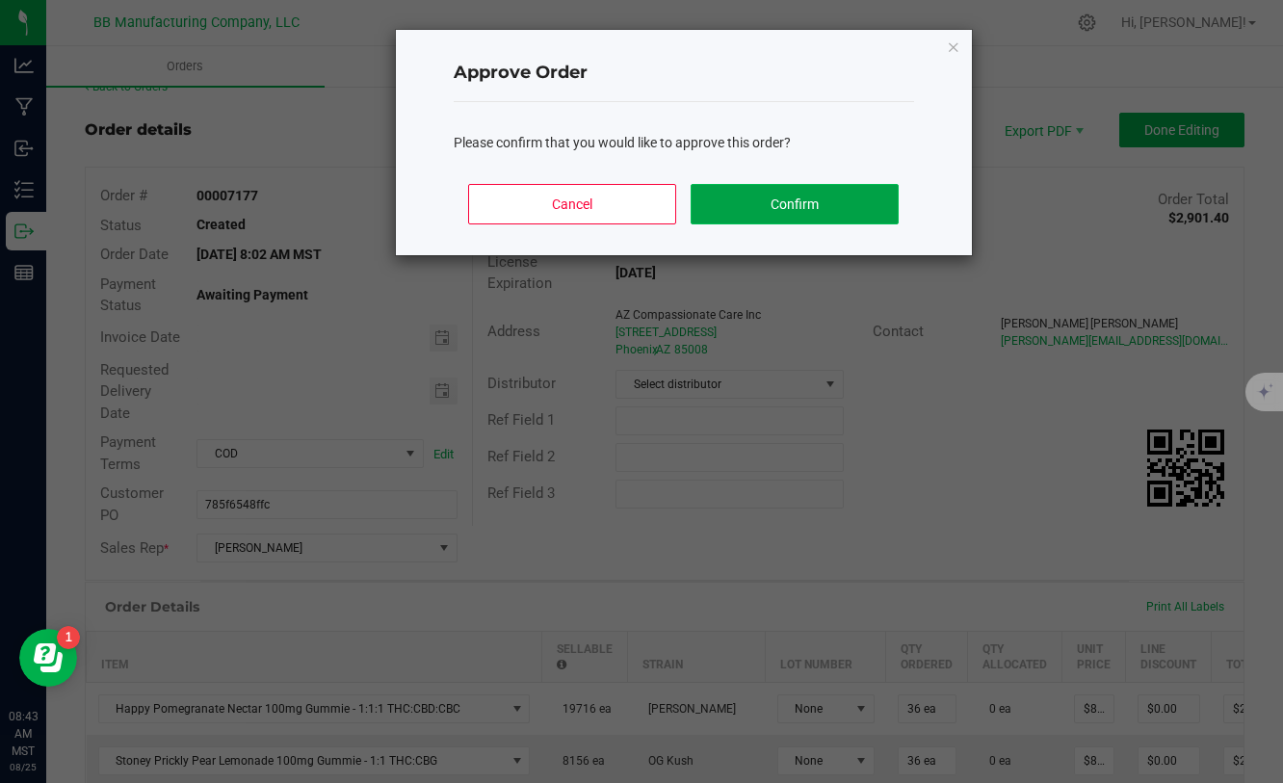
click at [797, 205] on button "Confirm" at bounding box center [794, 204] width 207 height 40
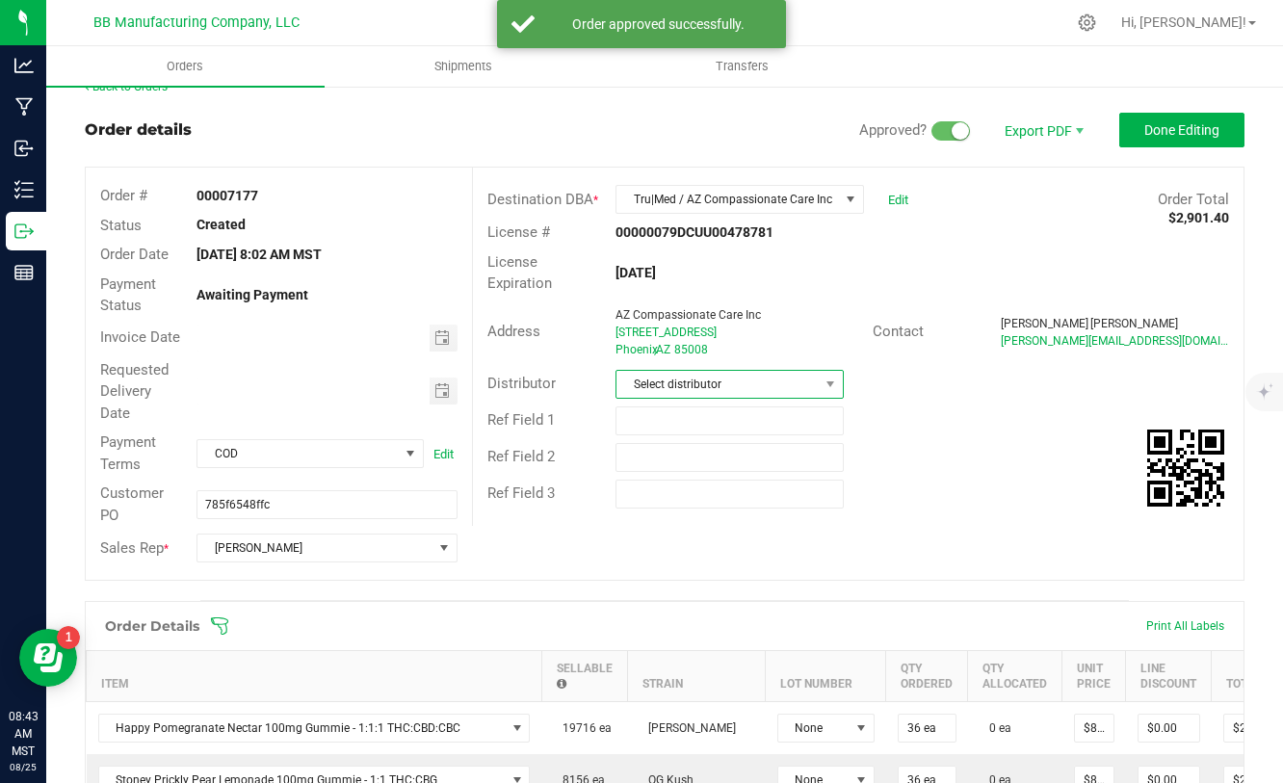
click at [717, 383] on span "Select distributor" at bounding box center [718, 384] width 202 height 27
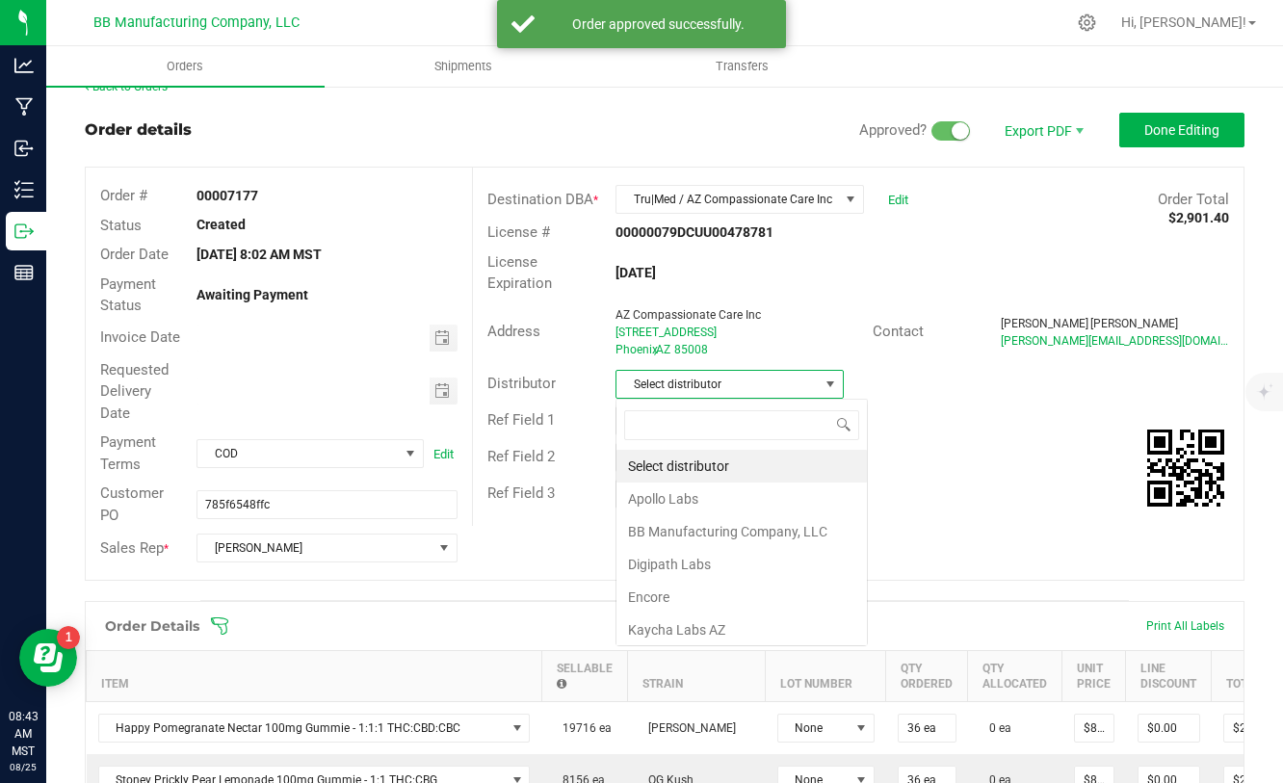
scroll to position [29, 228]
click at [663, 540] on li "BB Manufacturing Company, LLC" at bounding box center [742, 532] width 251 height 33
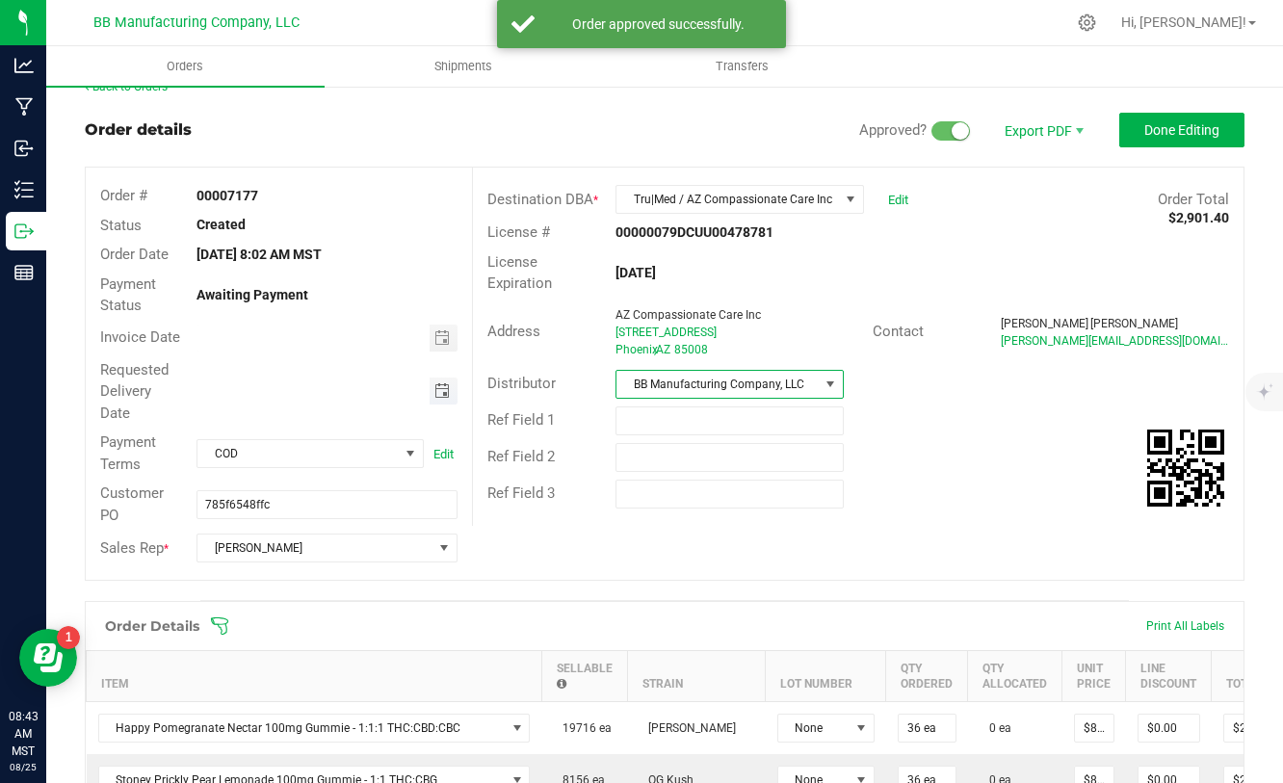
click at [441, 393] on span "Toggle calendar" at bounding box center [442, 390] width 15 height 15
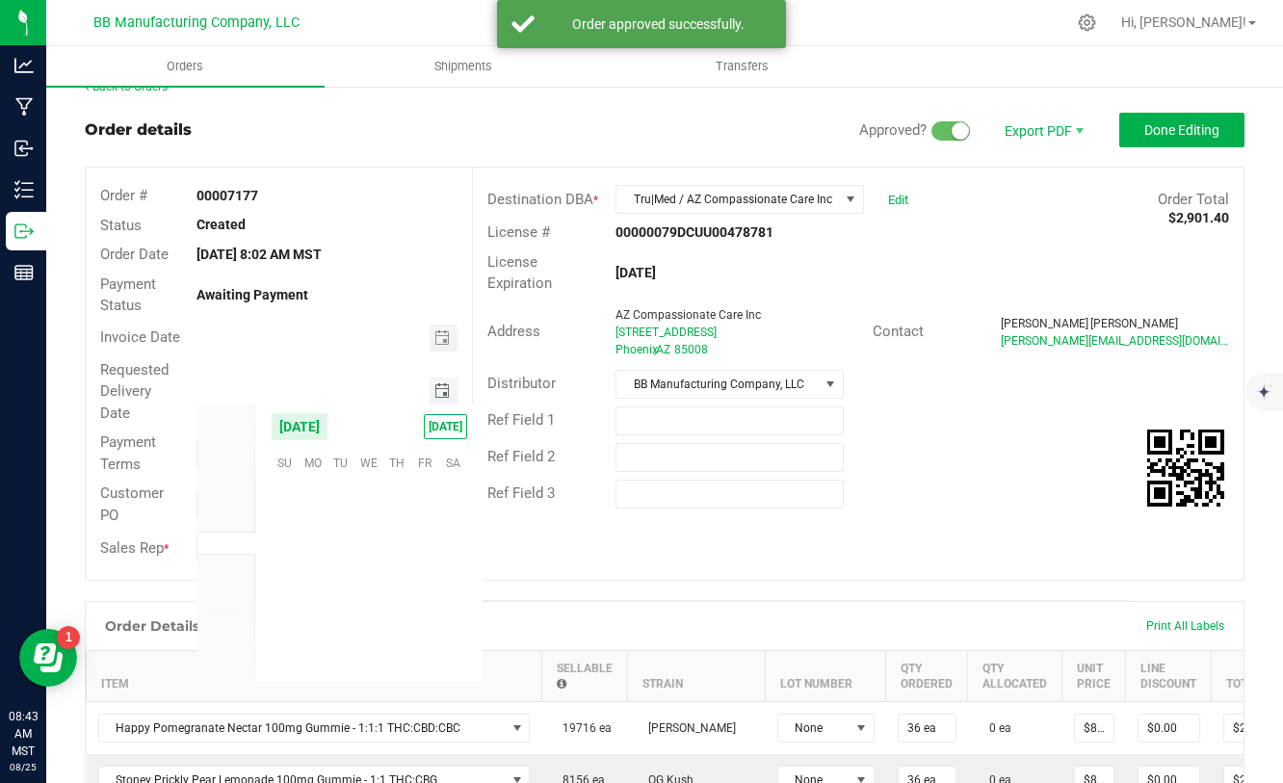
scroll to position [312288, 0]
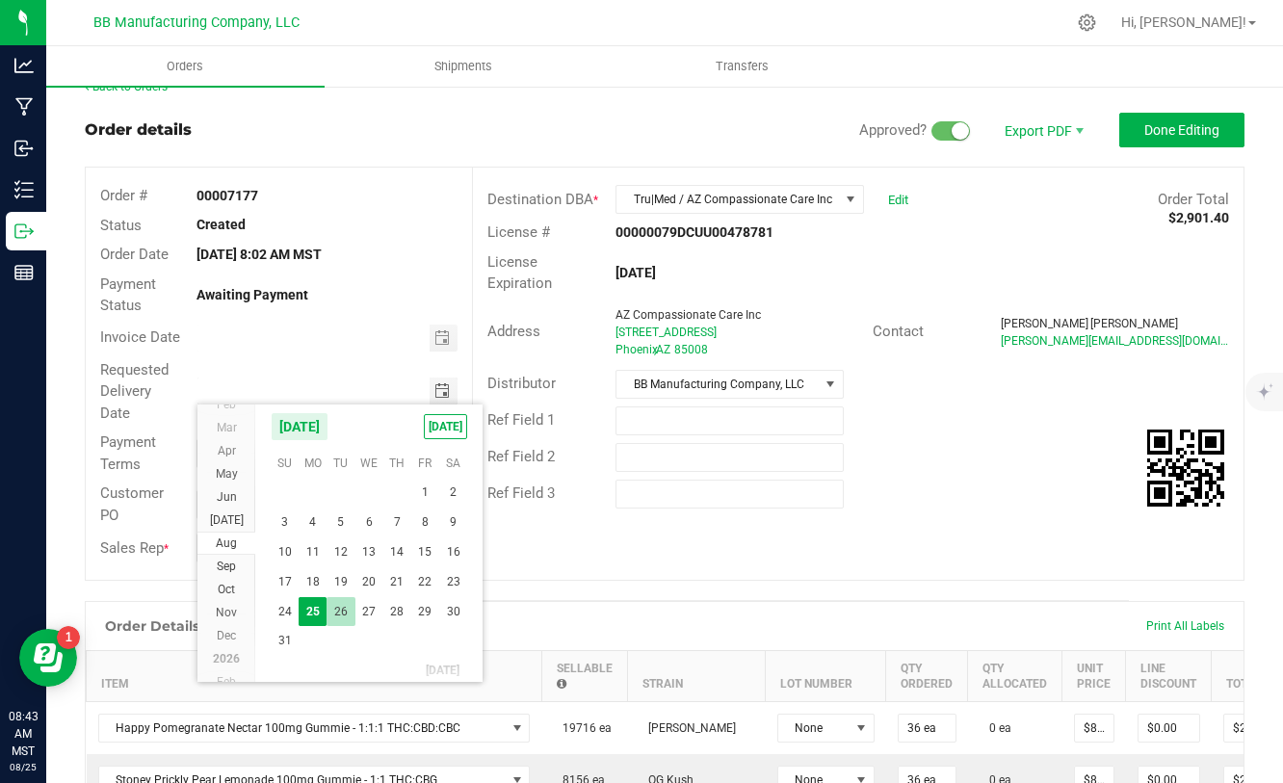
click at [337, 601] on span "26" at bounding box center [341, 612] width 28 height 30
type input "[DATE]"
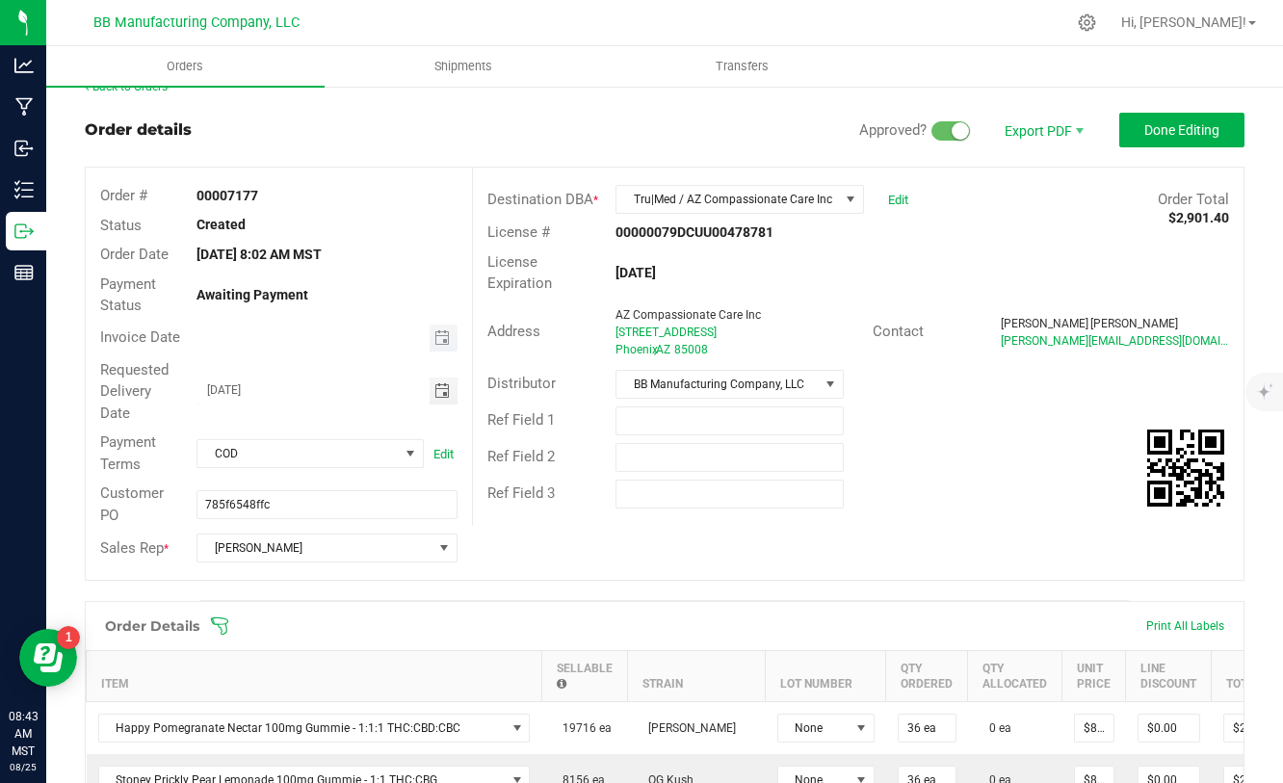
click at [452, 341] on span "Toggle calendar" at bounding box center [444, 338] width 28 height 27
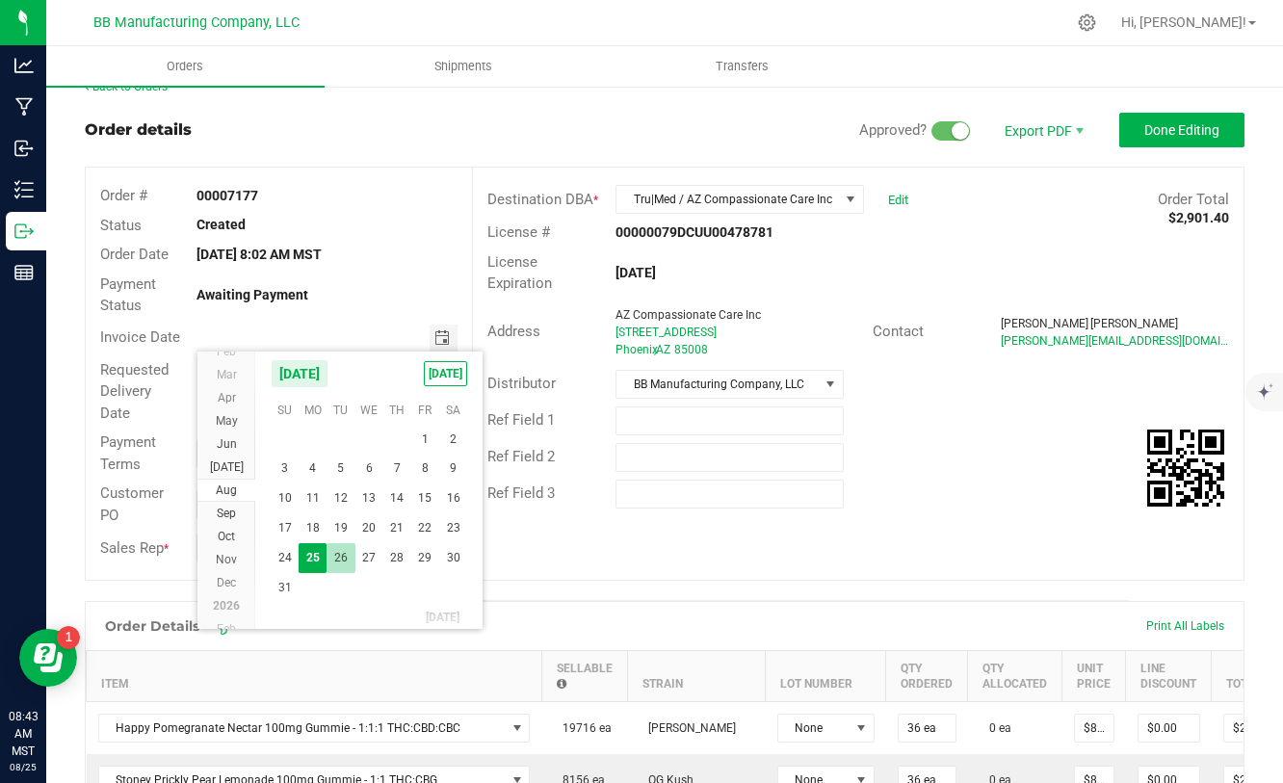
click at [345, 562] on span "26" at bounding box center [341, 558] width 28 height 30
type input "[DATE]"
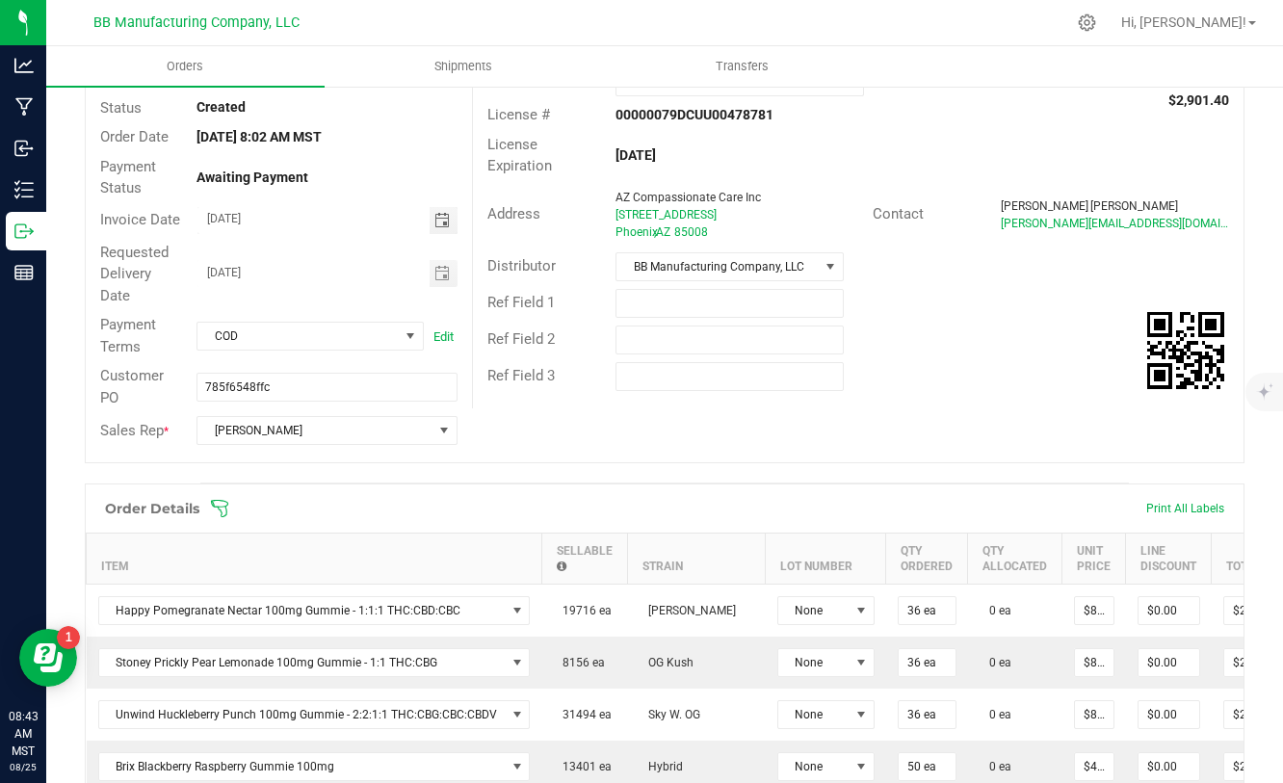
scroll to position [143, 0]
click at [410, 333] on span at bounding box center [410, 337] width 15 height 15
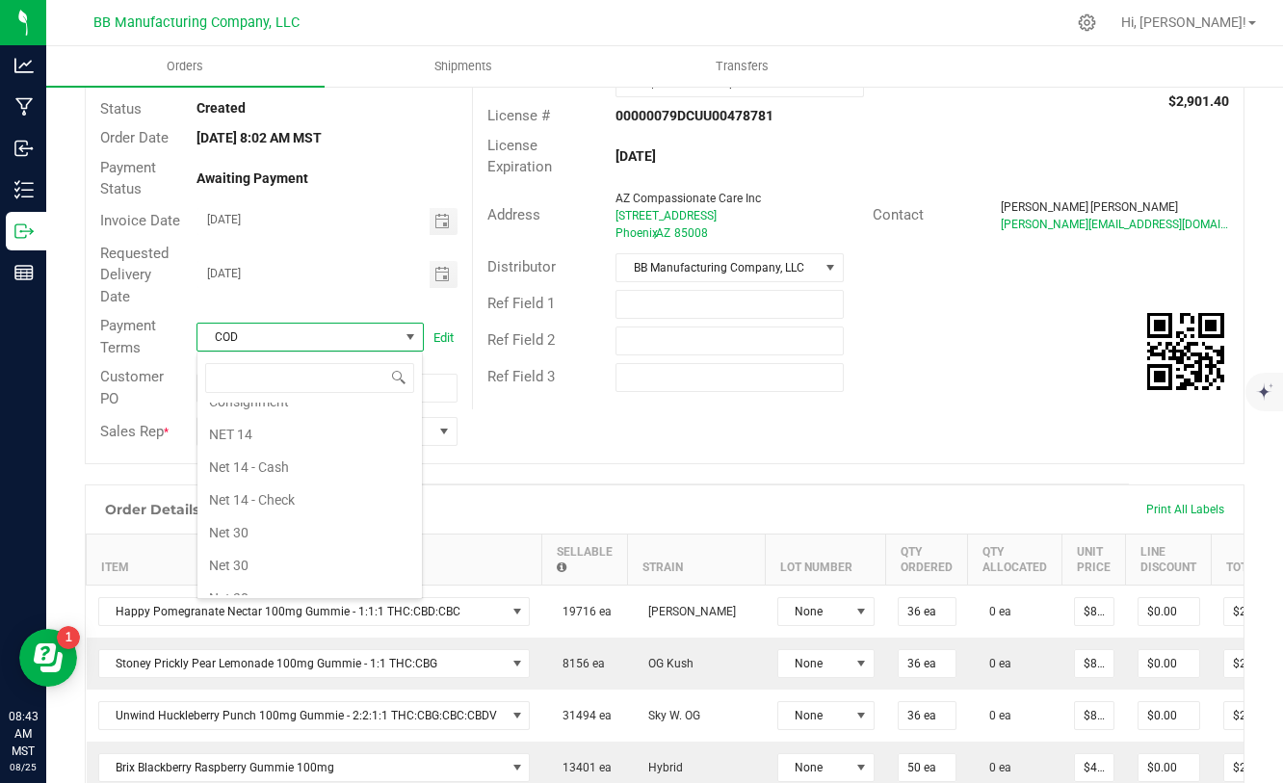
scroll to position [219, 0]
click at [300, 533] on li "Net 30" at bounding box center [310, 528] width 225 height 33
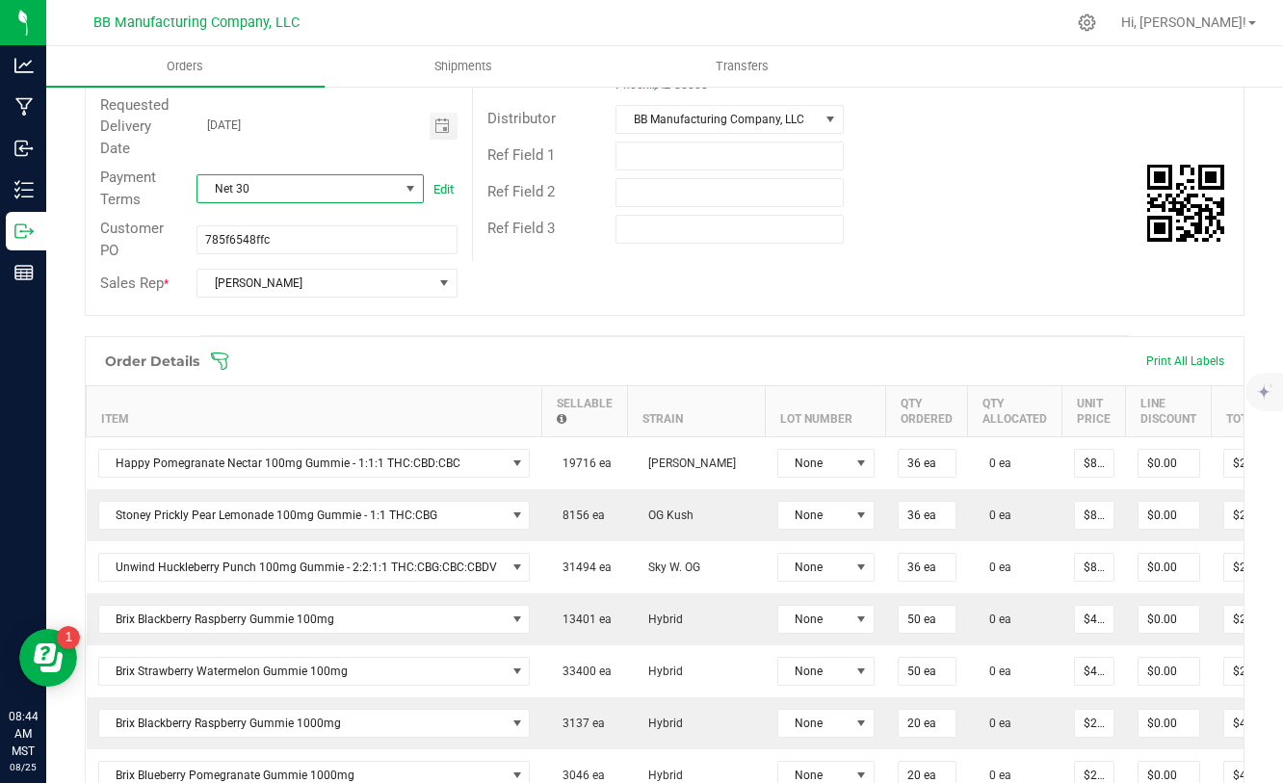
scroll to position [0, 137]
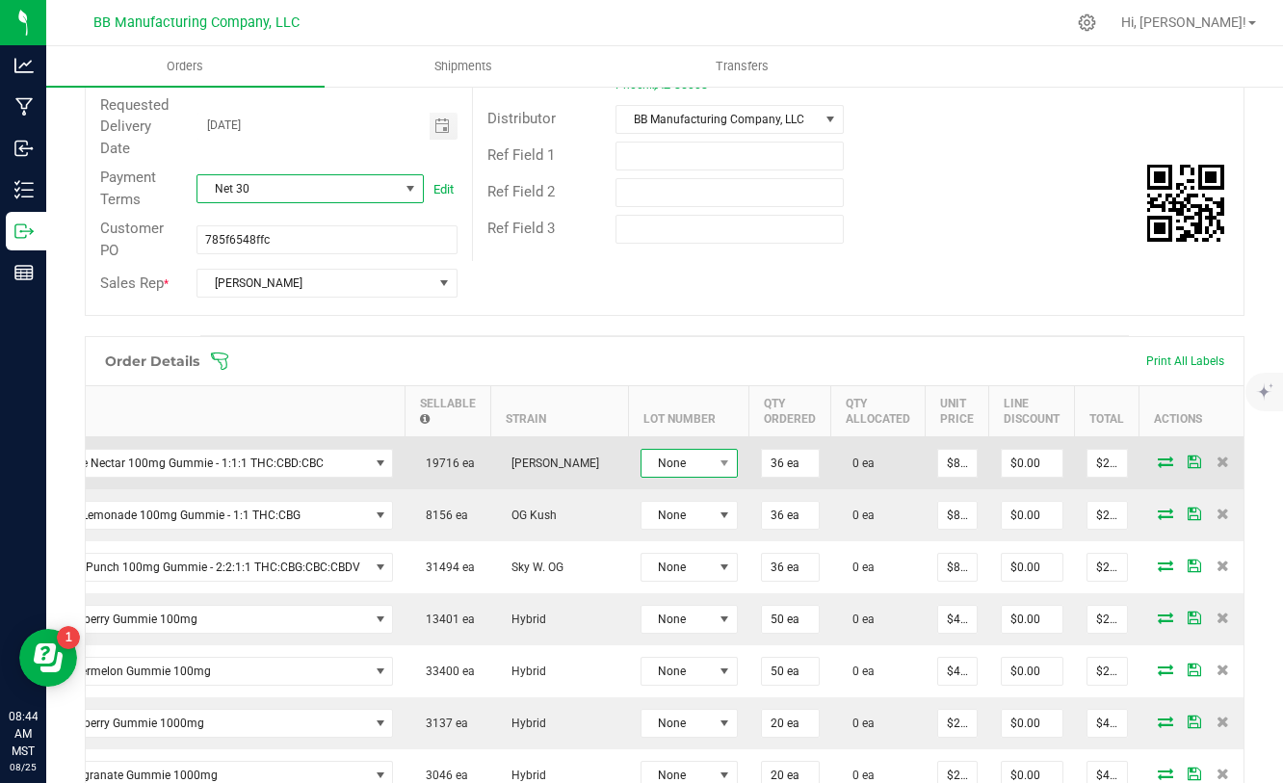
click at [713, 460] on span at bounding box center [725, 463] width 24 height 27
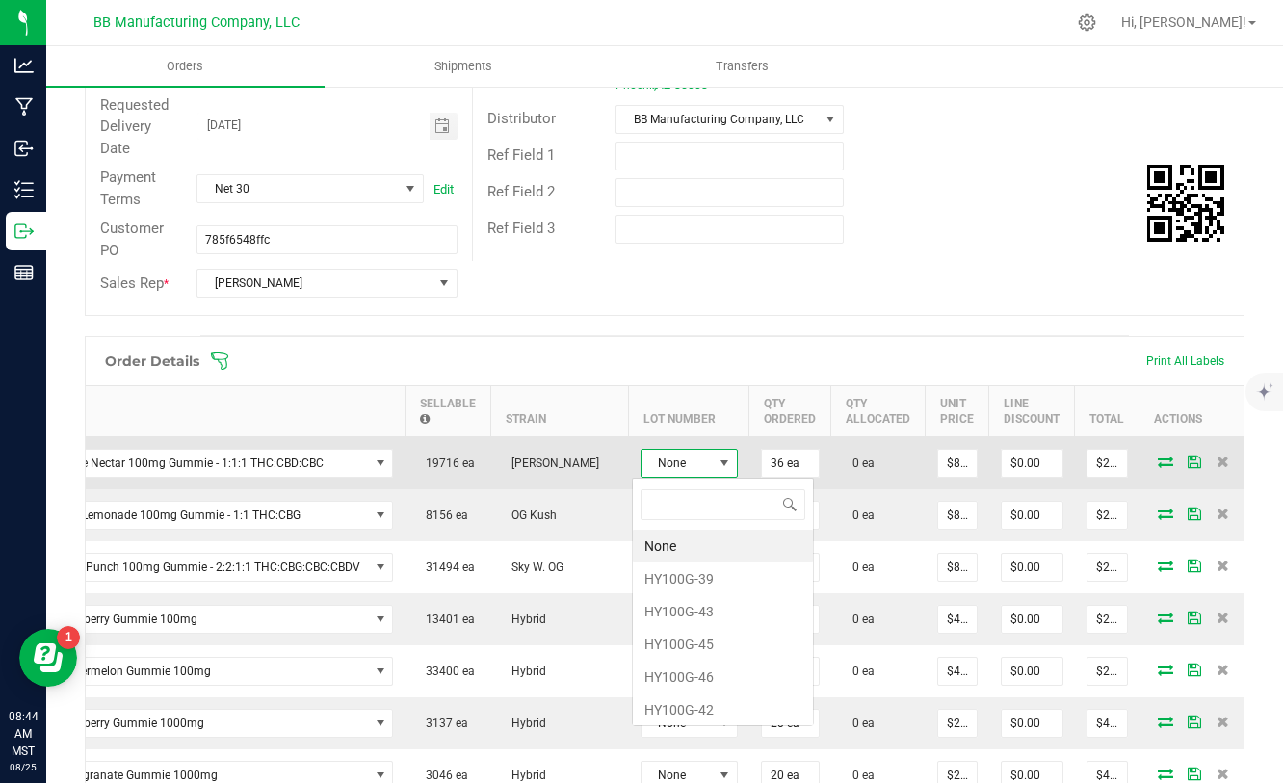
scroll to position [29, 97]
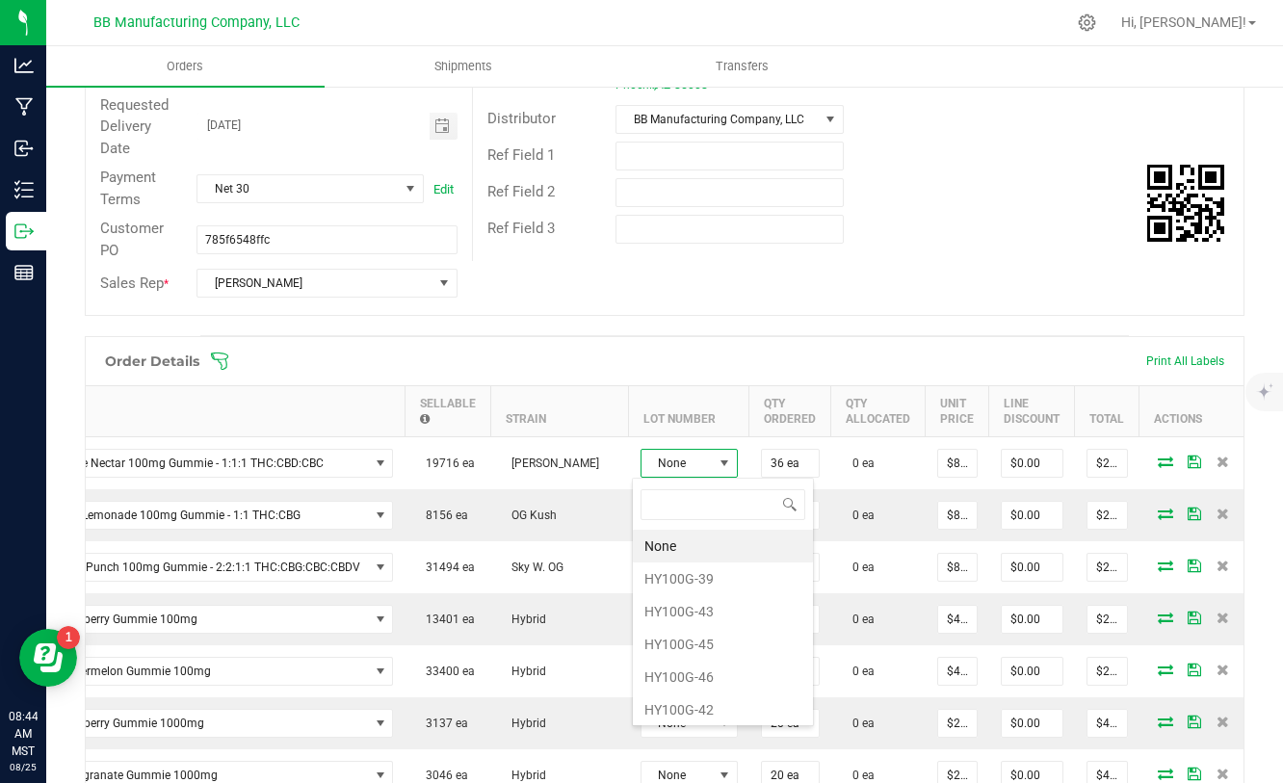
click at [772, 302] on div "Order # 00007177 Status Created Order Date [DATE] 8:02 AM MST Payment Status Aw…" at bounding box center [665, 109] width 1158 height 412
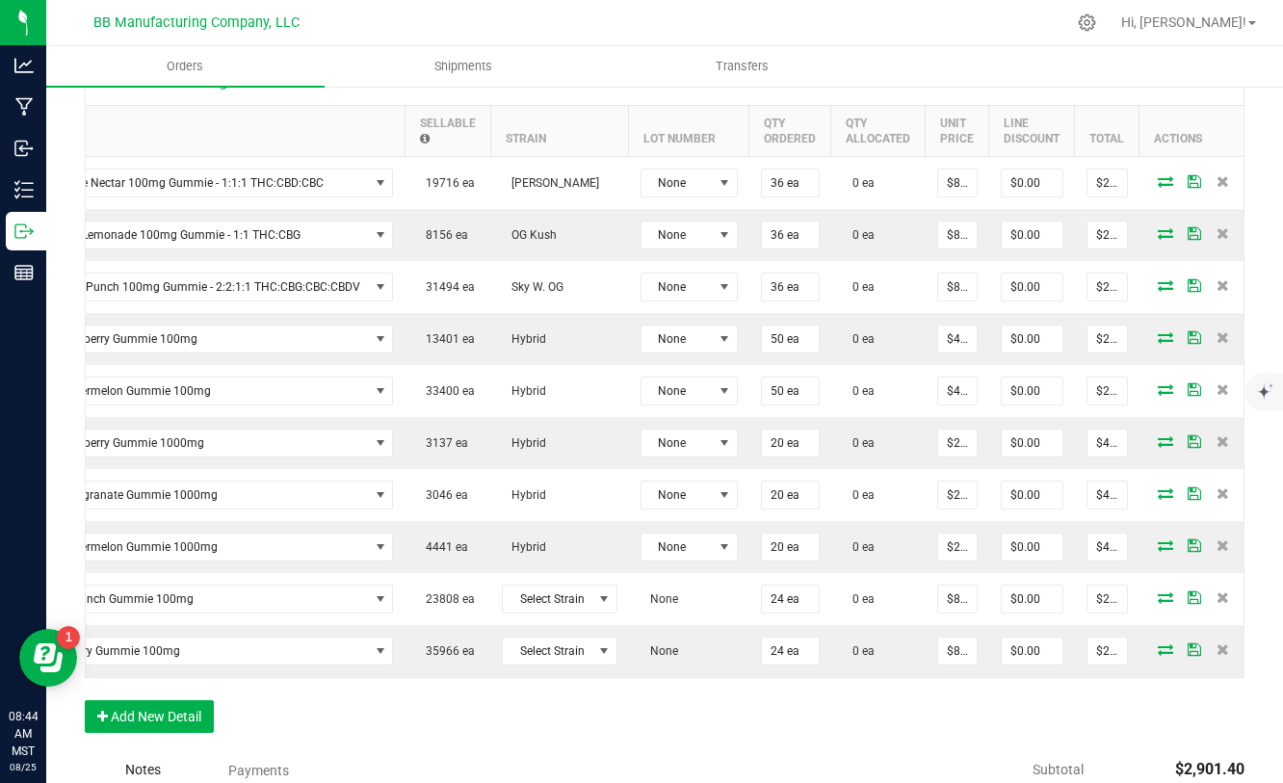
scroll to position [582, 0]
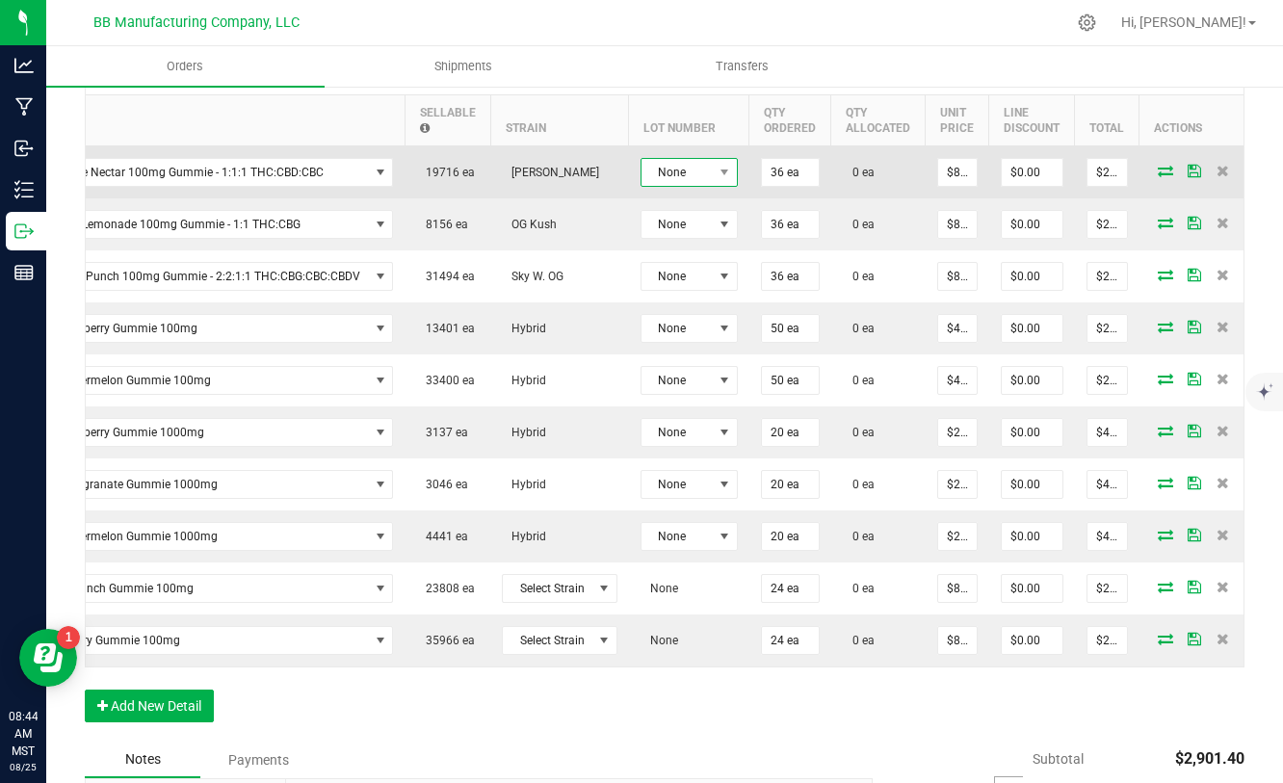
click at [698, 176] on span "None" at bounding box center [677, 172] width 71 height 27
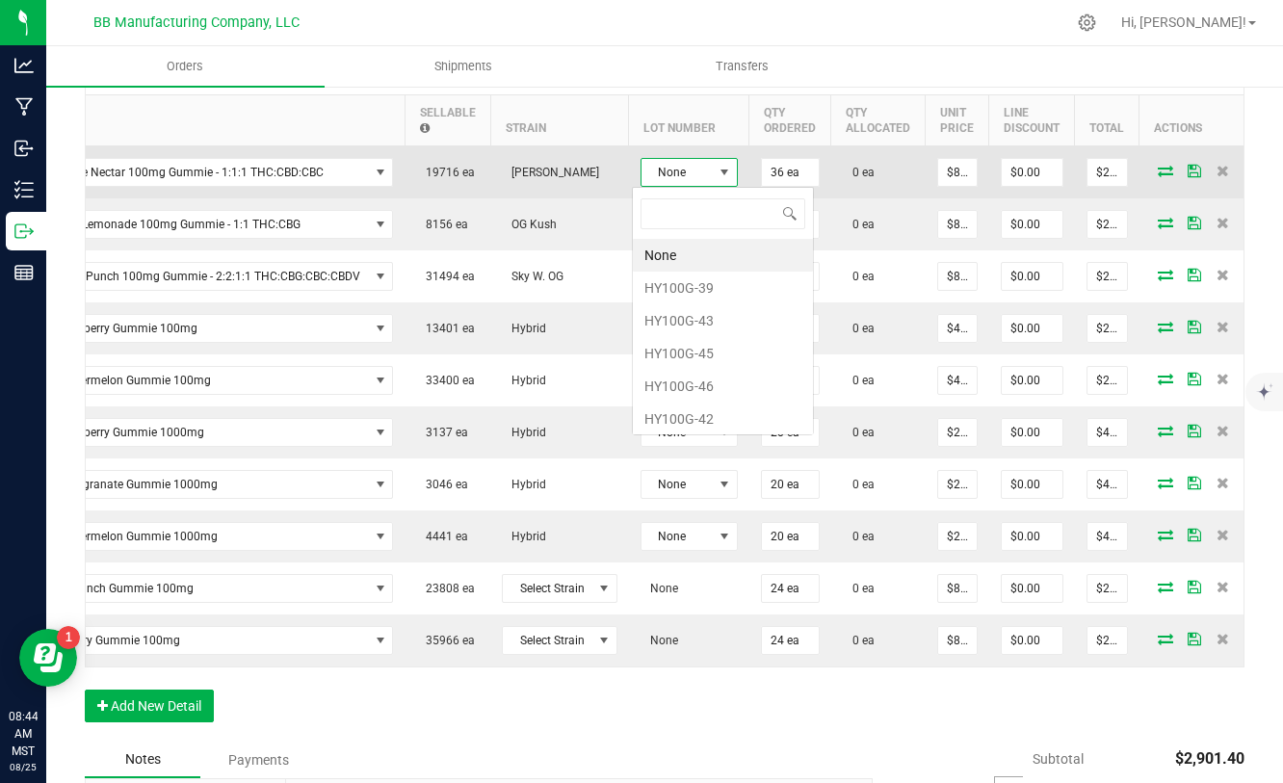
scroll to position [29, 97]
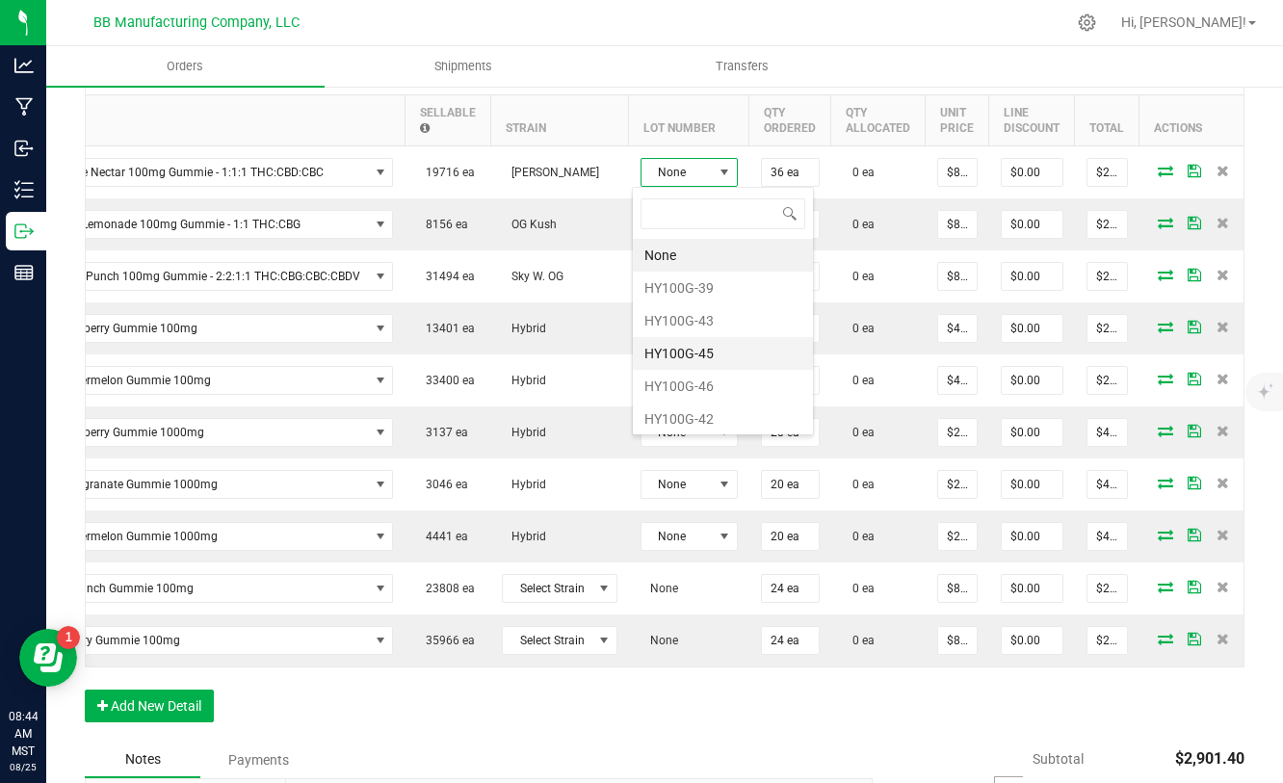
click at [697, 356] on li "HY100G-45" at bounding box center [723, 353] width 180 height 33
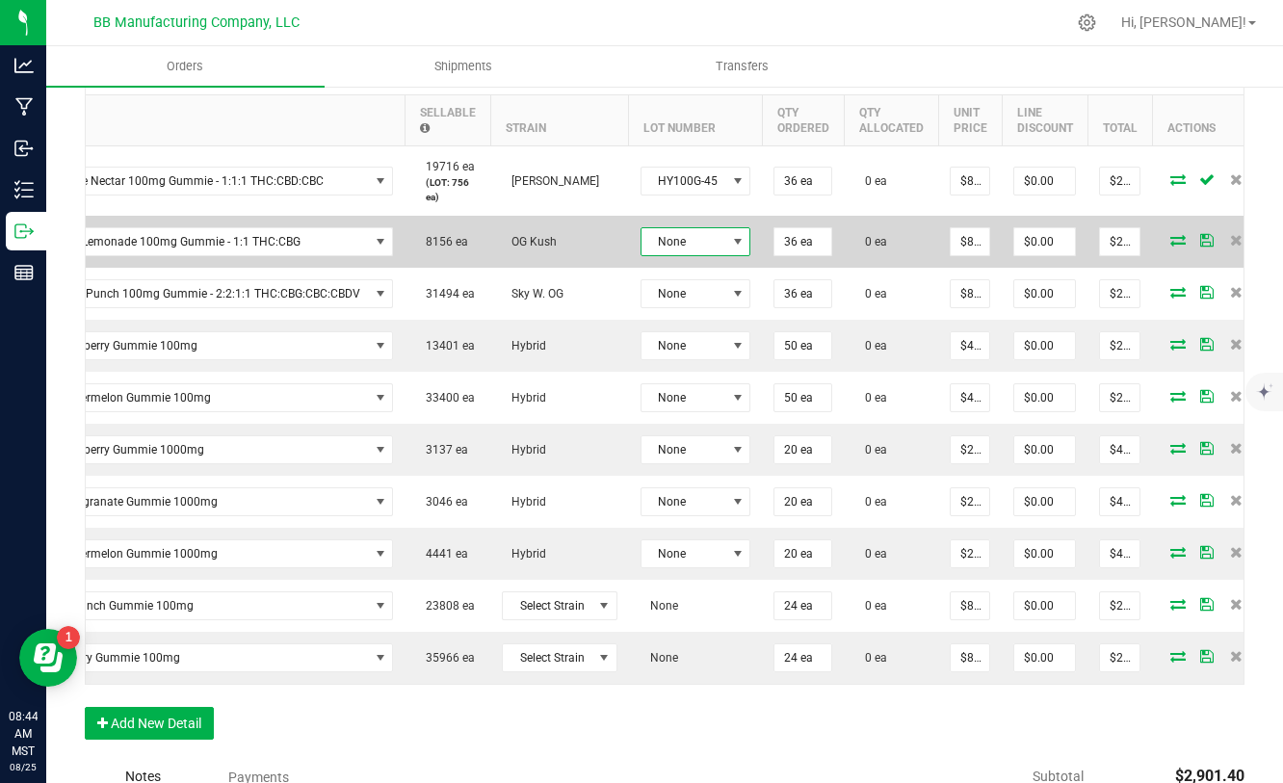
click at [730, 244] on span at bounding box center [737, 241] width 15 height 15
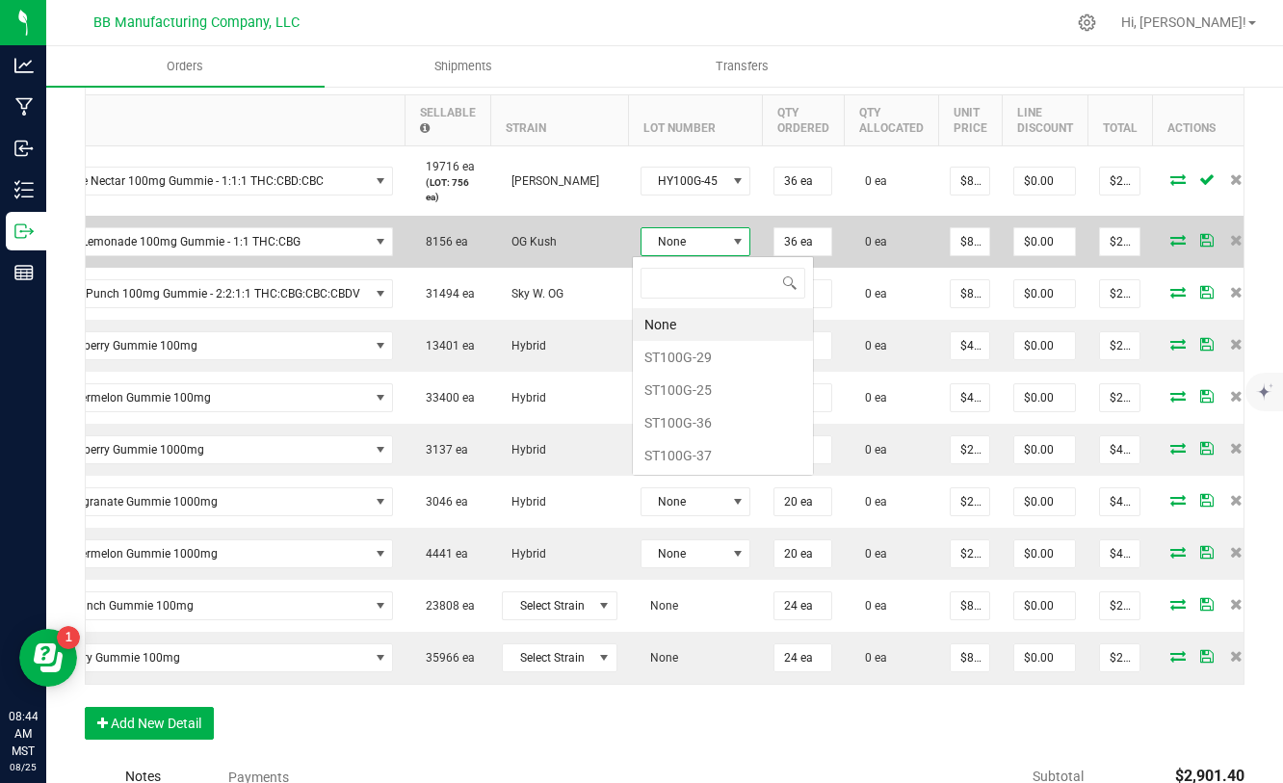
scroll to position [29, 110]
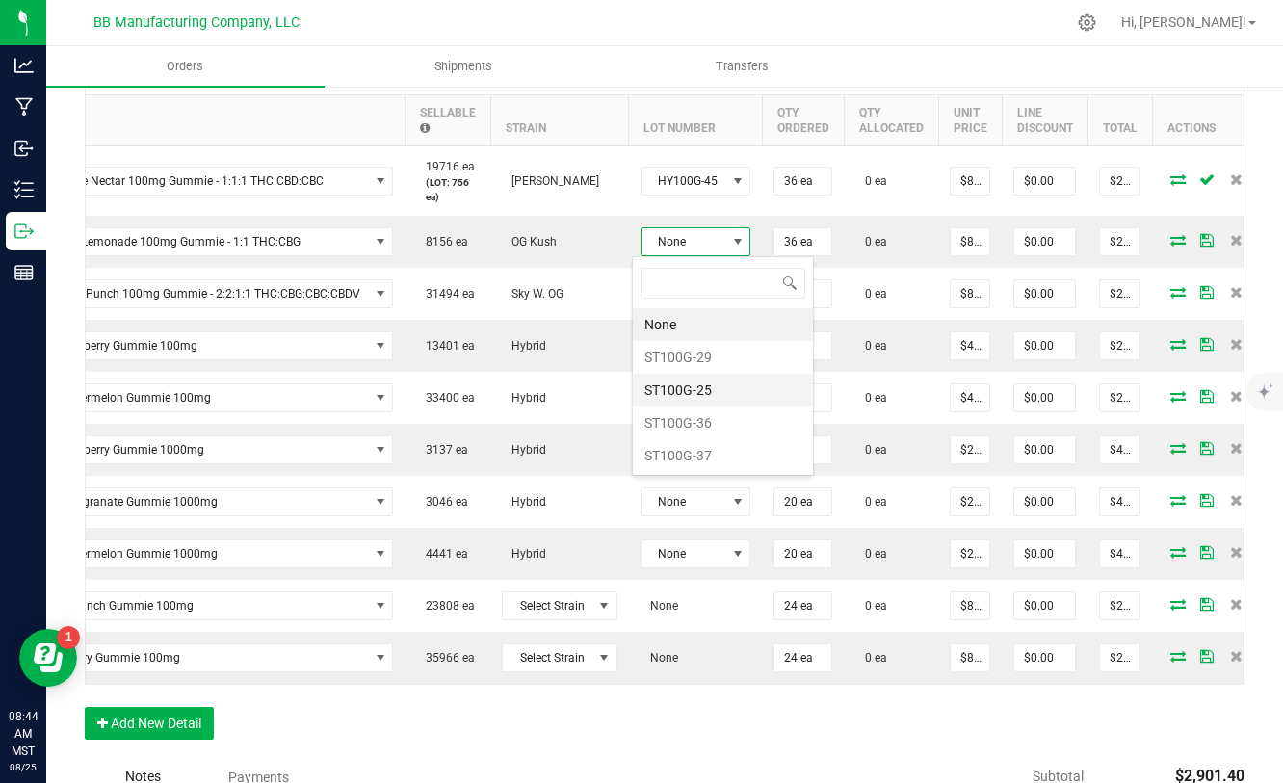
click at [682, 390] on li "ST100G-25" at bounding box center [723, 390] width 180 height 33
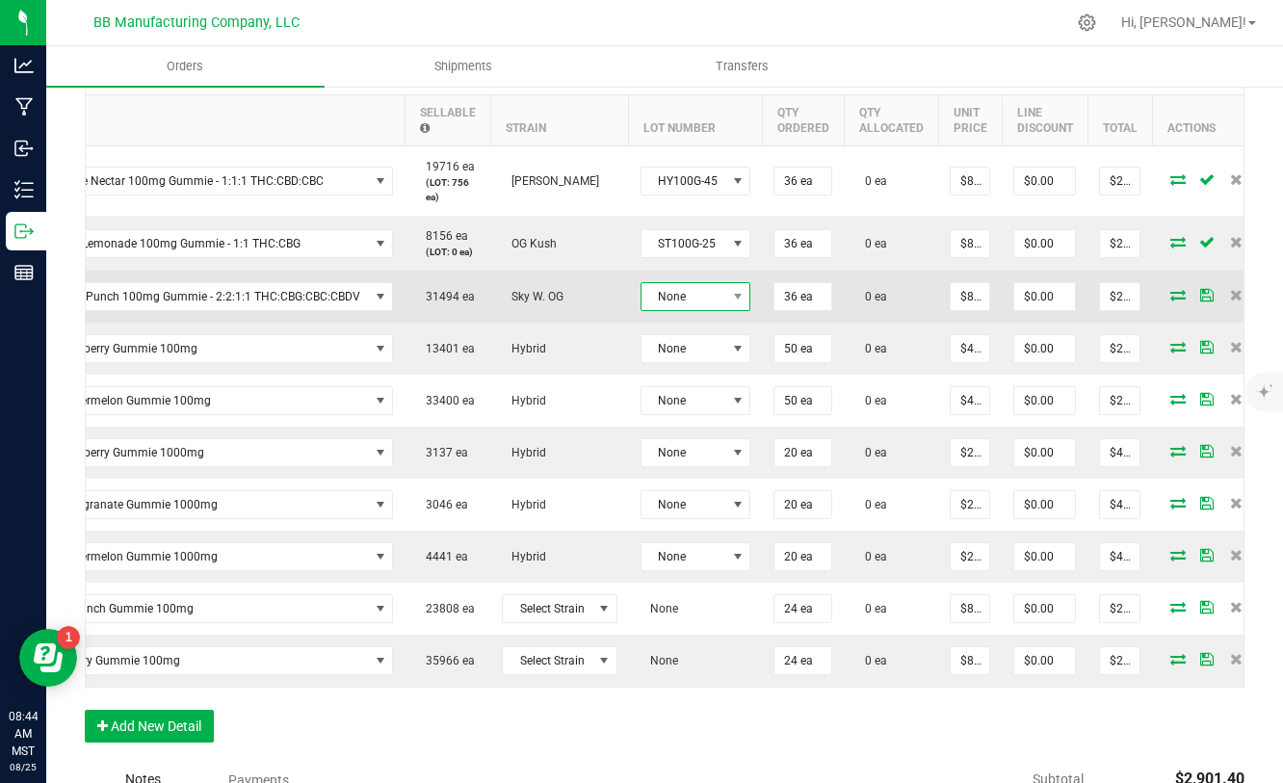
click at [652, 304] on span "None" at bounding box center [684, 296] width 85 height 27
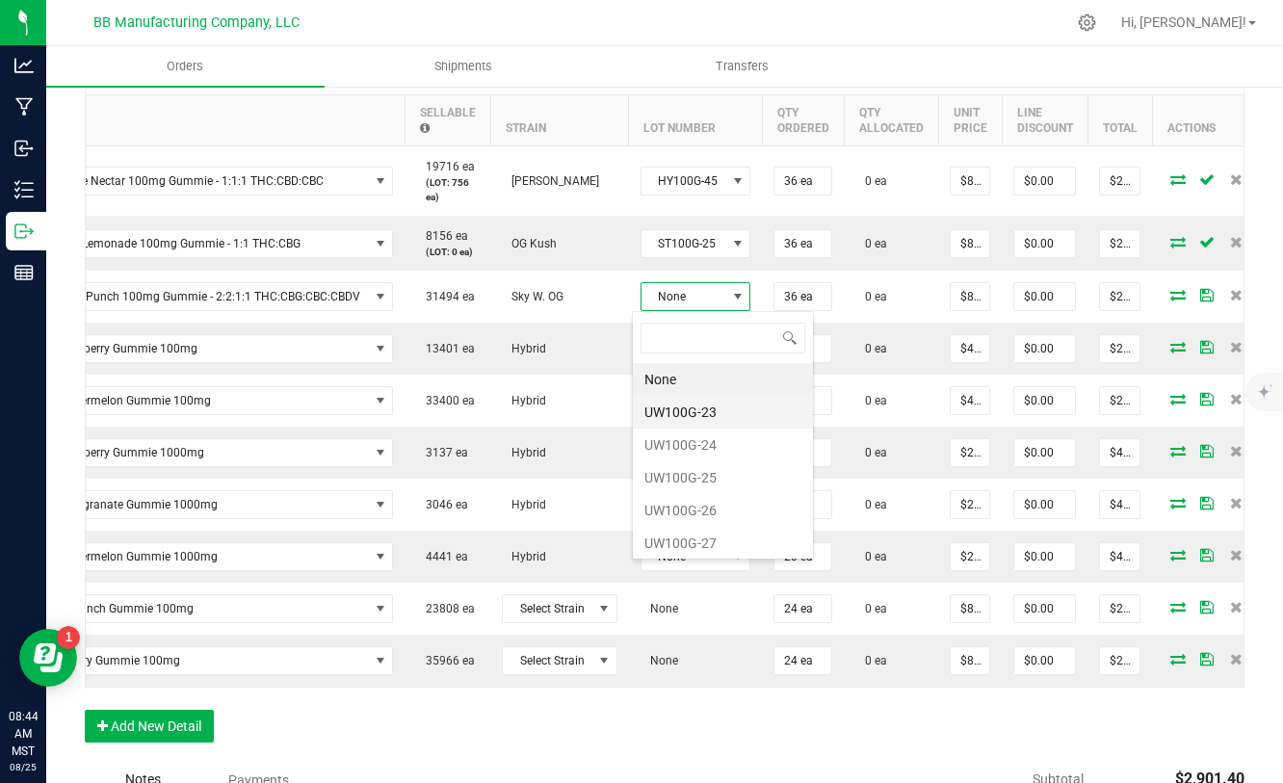
click at [673, 410] on li "UW100G-23" at bounding box center [723, 412] width 180 height 33
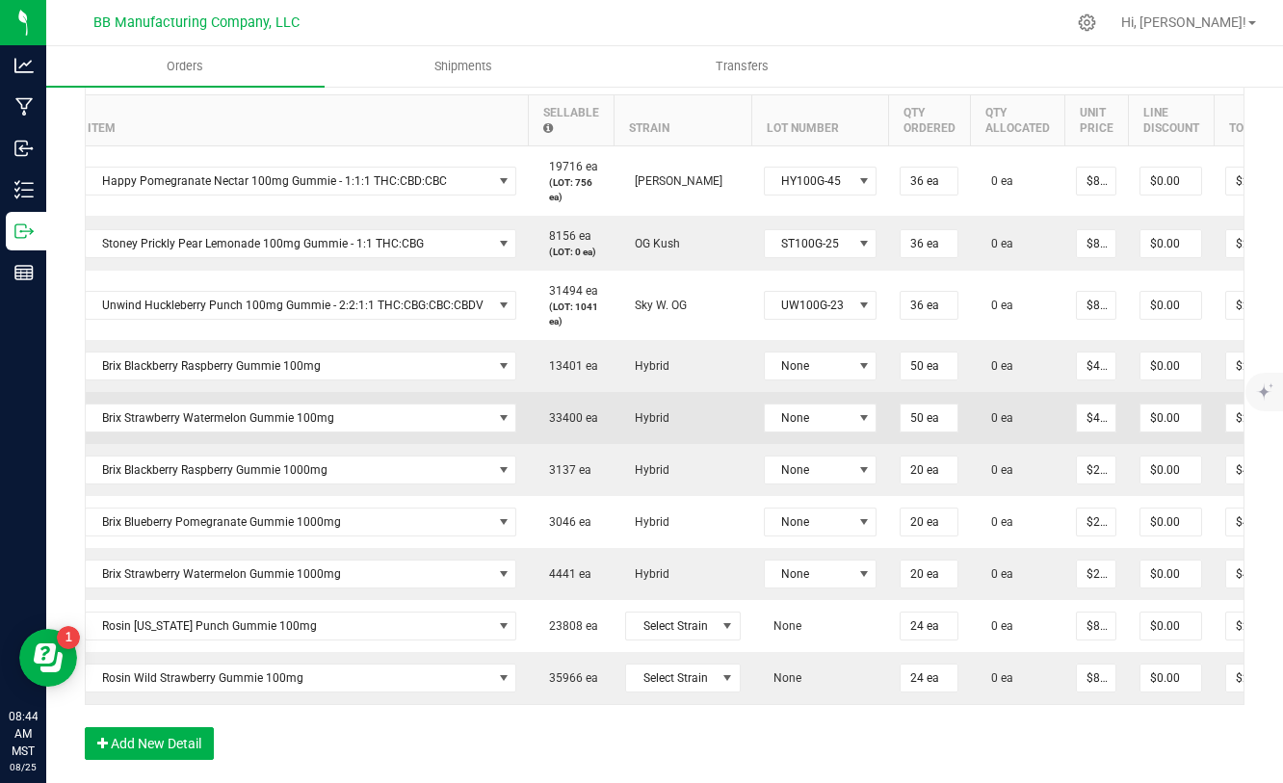
scroll to position [0, 0]
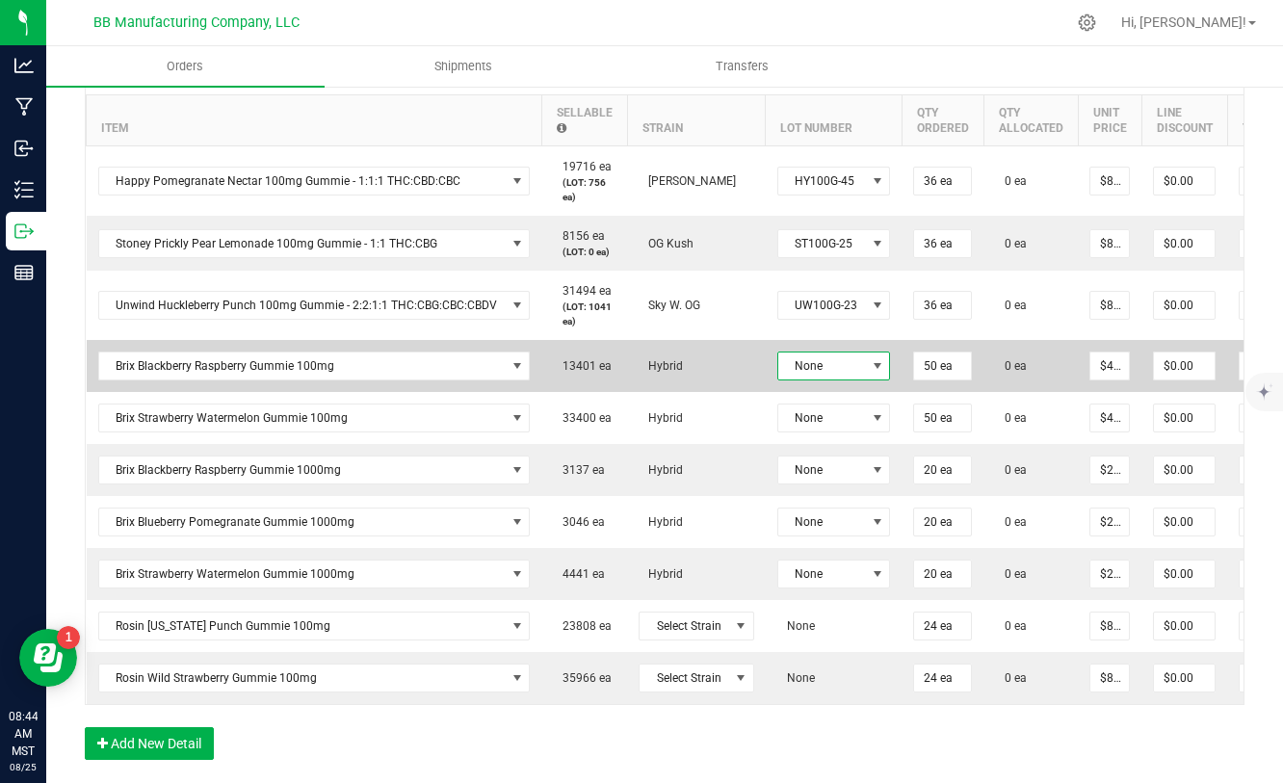
click at [803, 366] on span "None" at bounding box center [823, 366] width 88 height 27
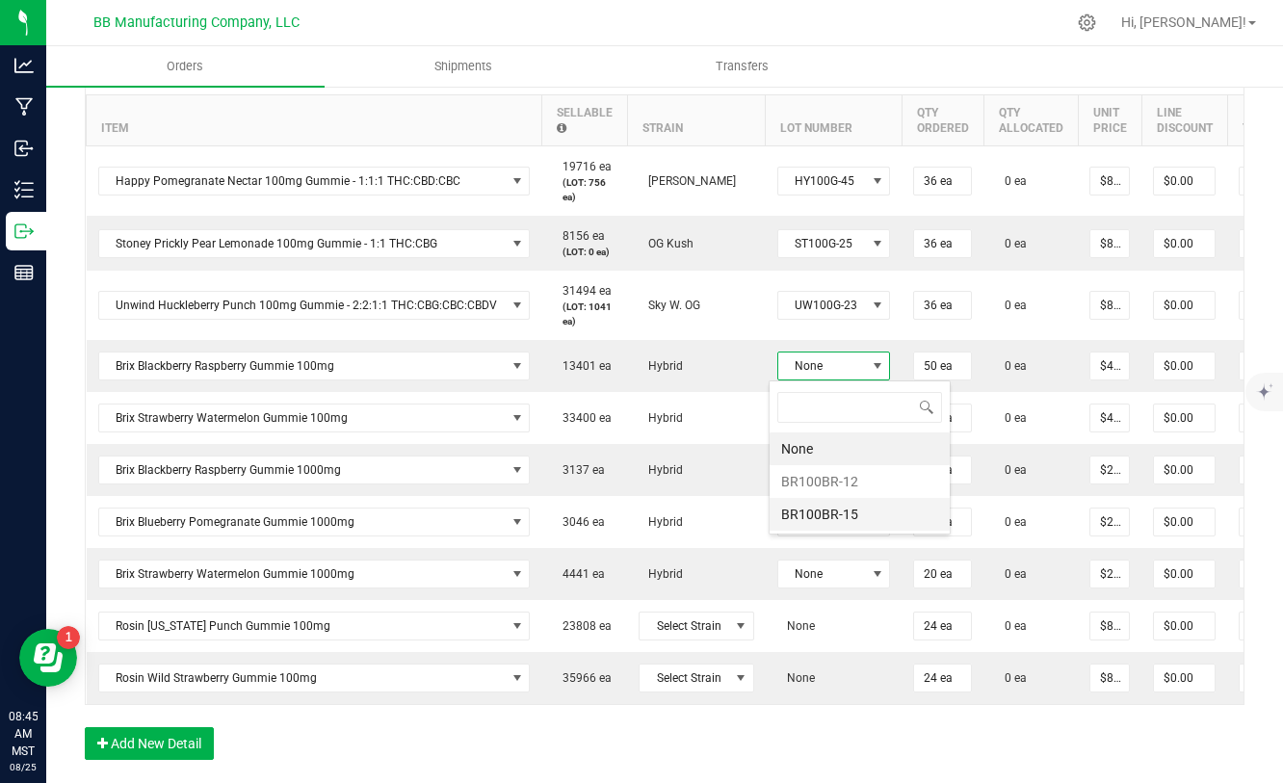
click at [841, 519] on li "BR100BR-15" at bounding box center [860, 514] width 180 height 33
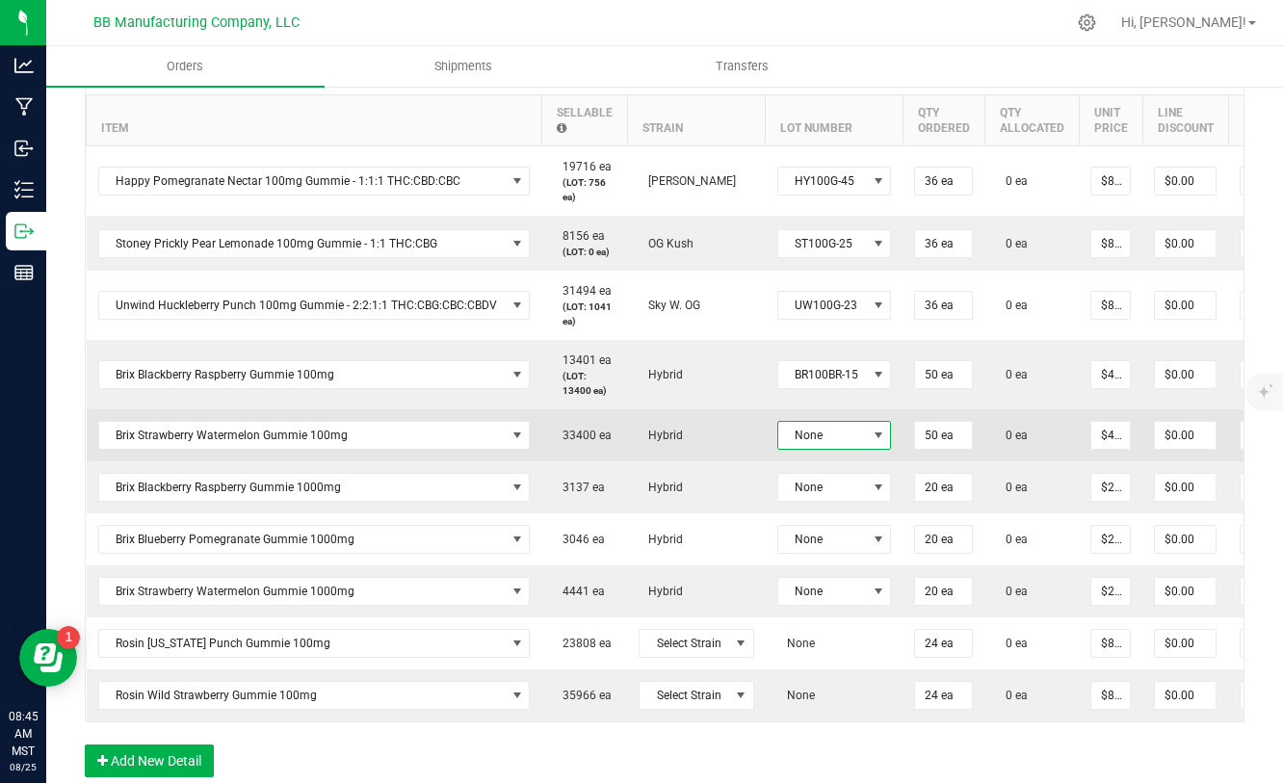
click at [842, 444] on span "None" at bounding box center [823, 435] width 89 height 27
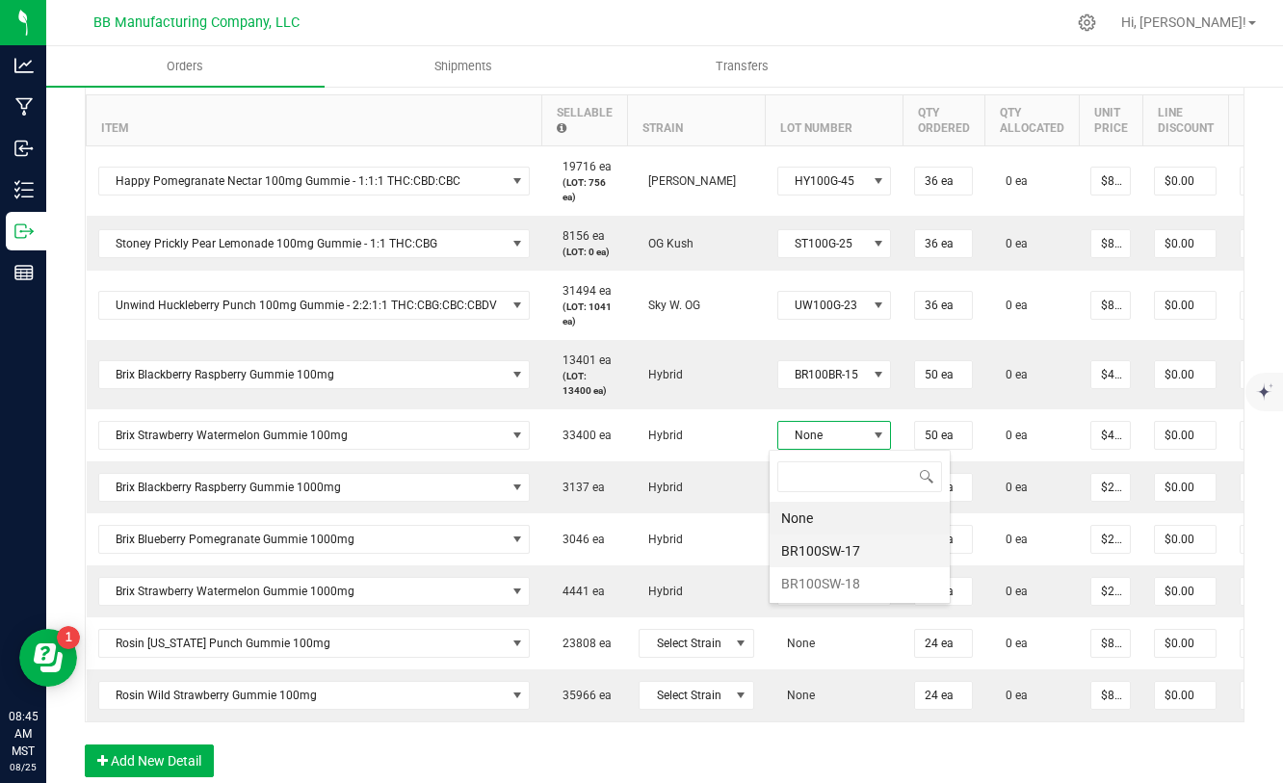
click at [833, 559] on li "BR100SW-17" at bounding box center [860, 551] width 180 height 33
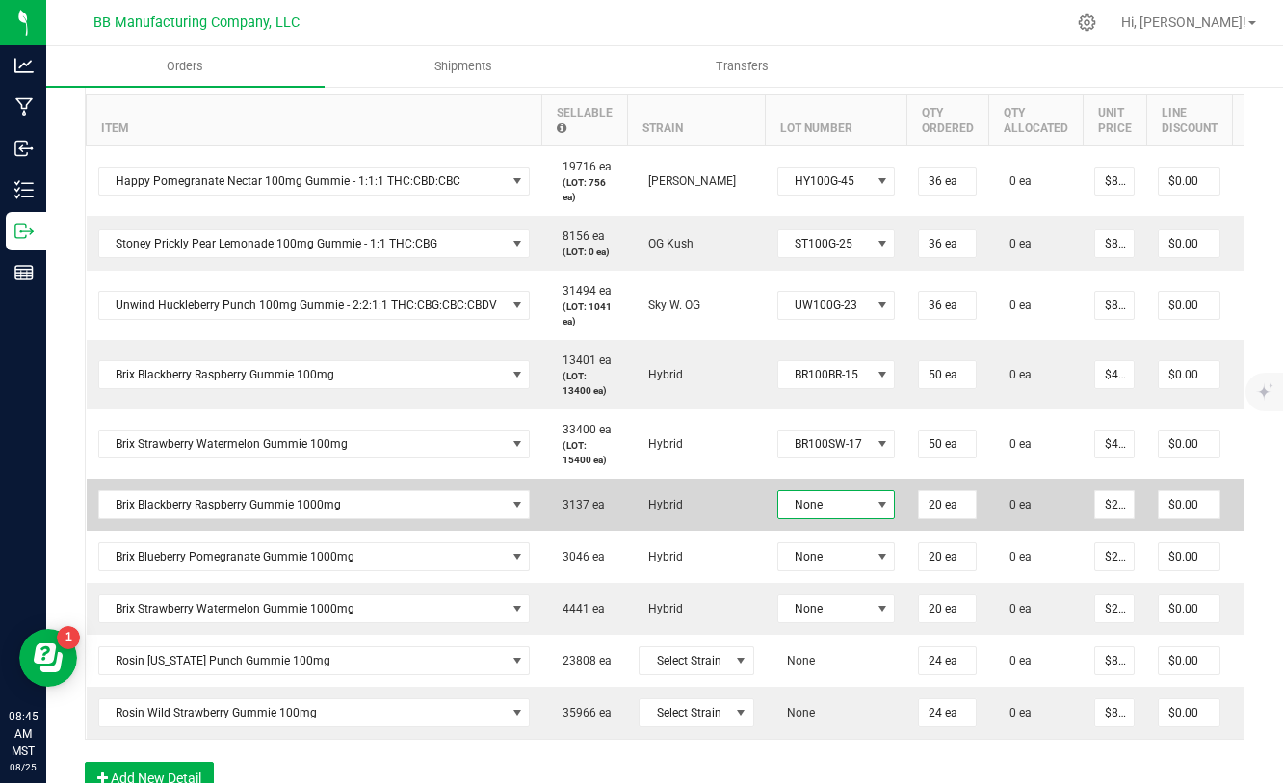
click at [825, 508] on span "None" at bounding box center [825, 504] width 93 height 27
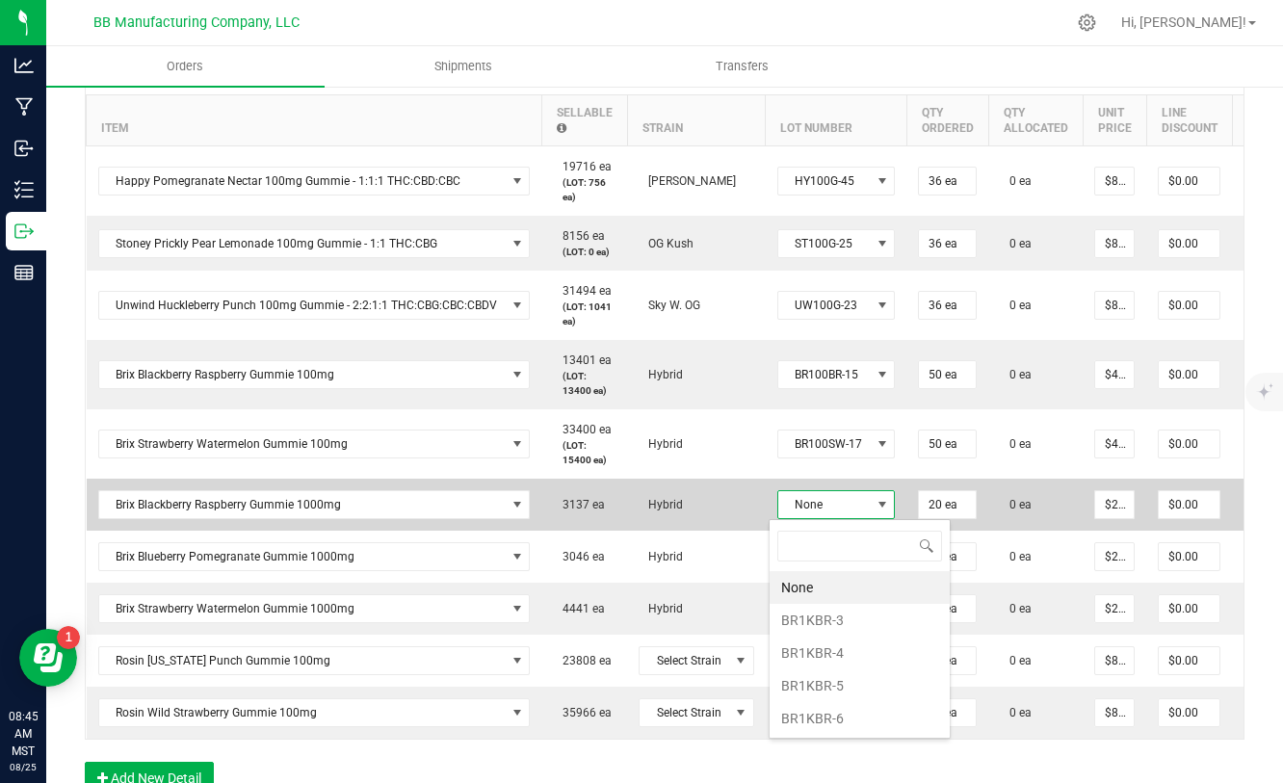
scroll to position [29, 118]
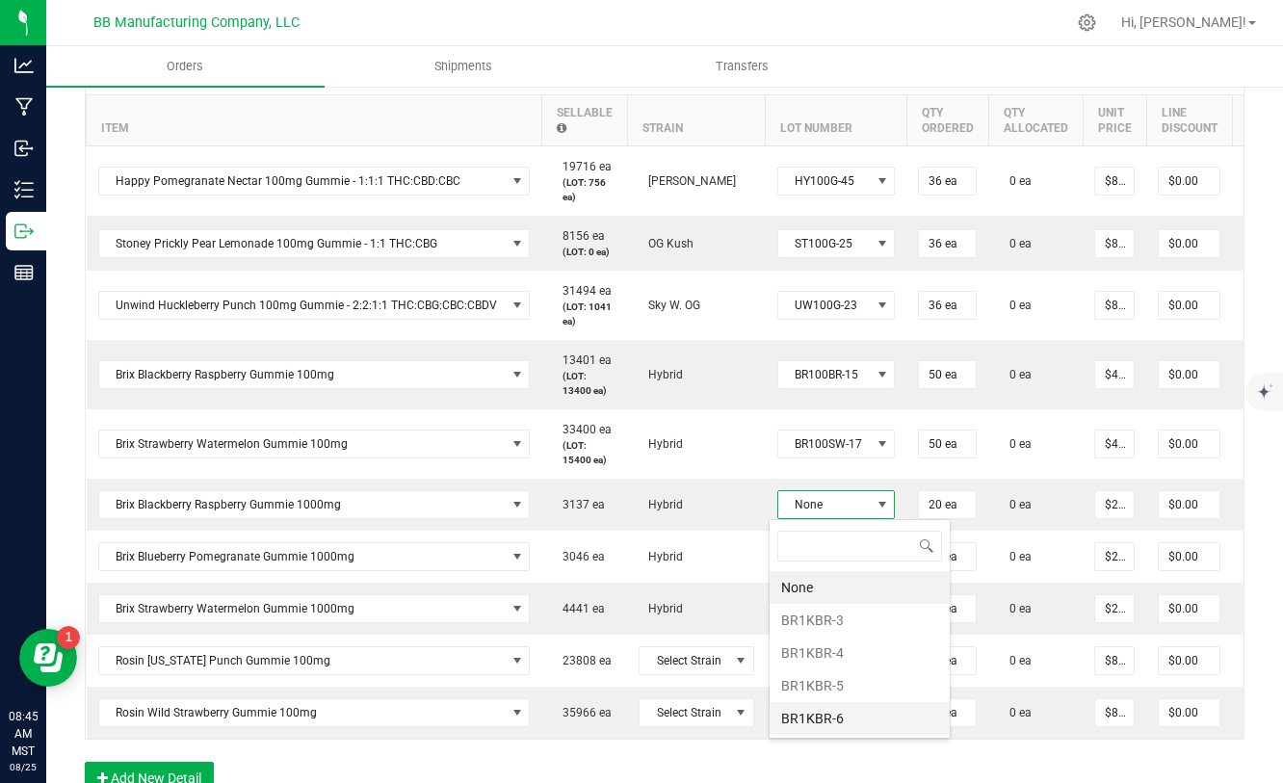
click at [821, 723] on li "BR1KBR-6" at bounding box center [860, 718] width 180 height 33
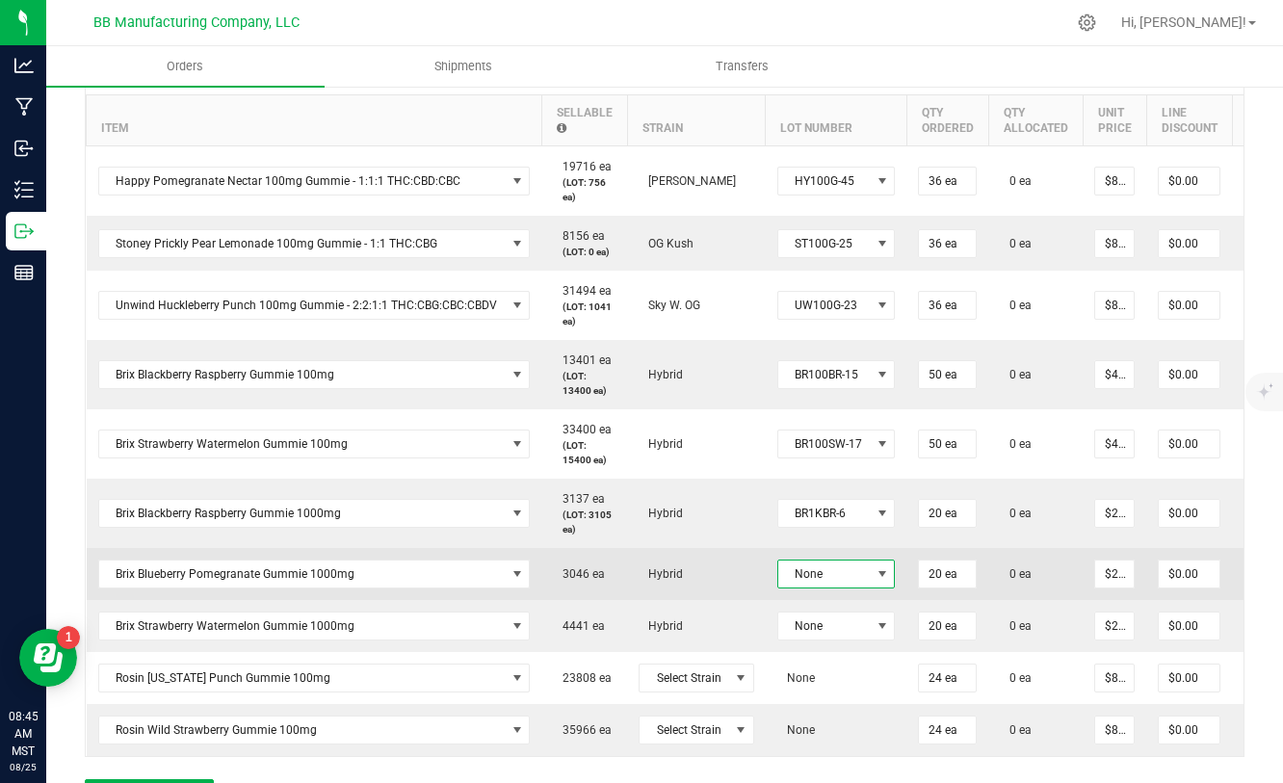
click at [848, 577] on span "None" at bounding box center [825, 574] width 93 height 27
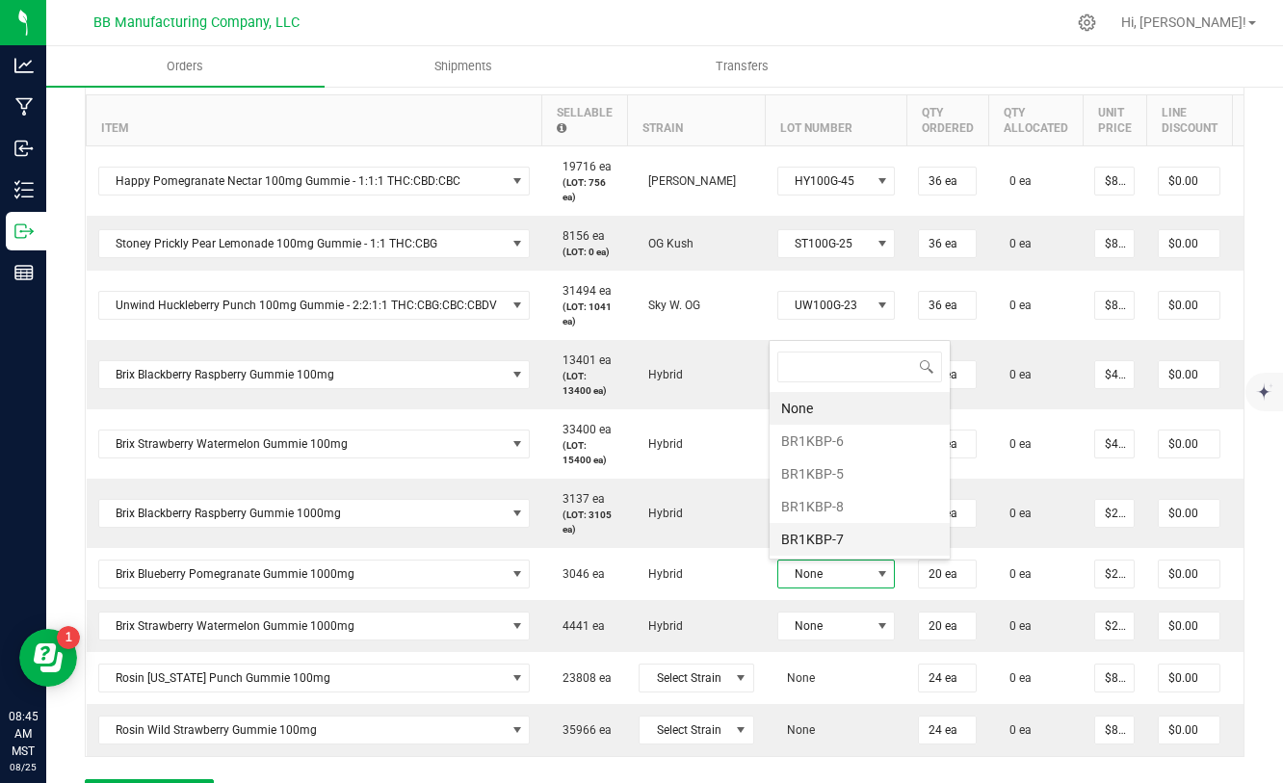
click at [832, 536] on li "BR1KBP-7" at bounding box center [860, 539] width 180 height 33
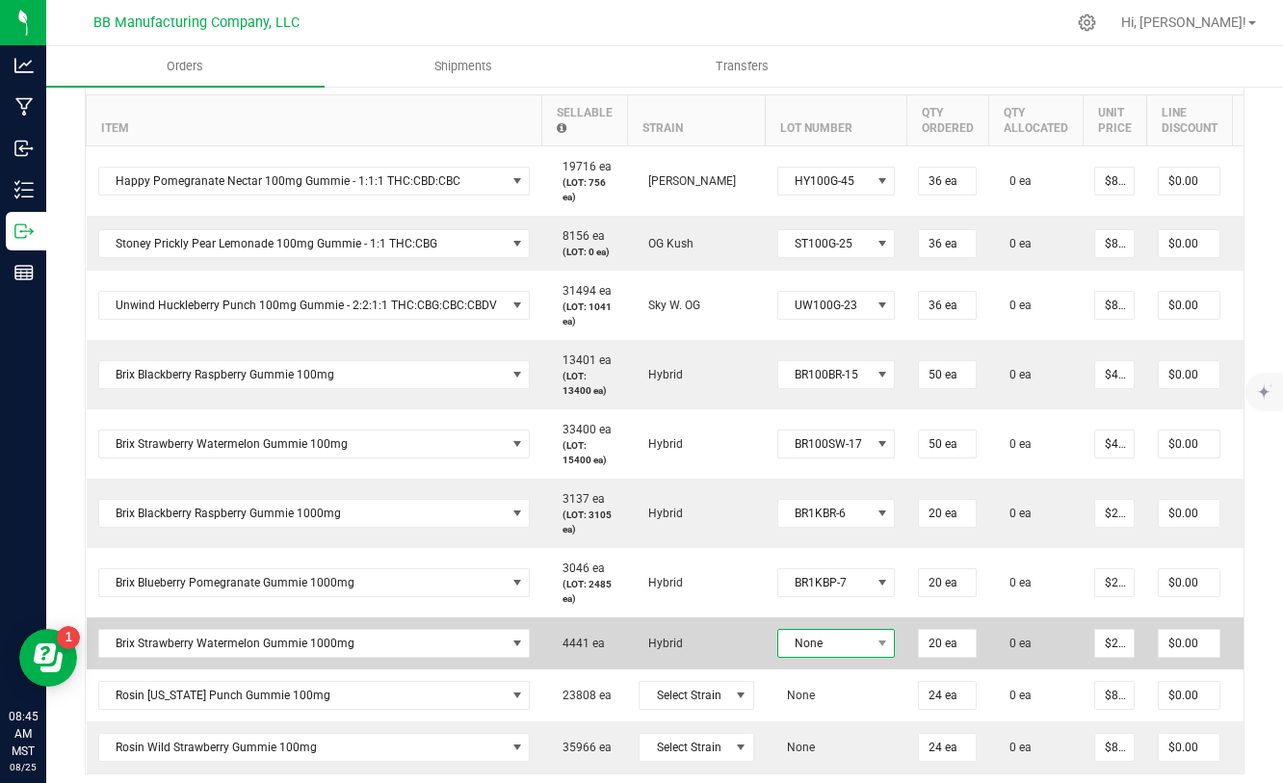
click at [832, 639] on span "None" at bounding box center [825, 643] width 93 height 27
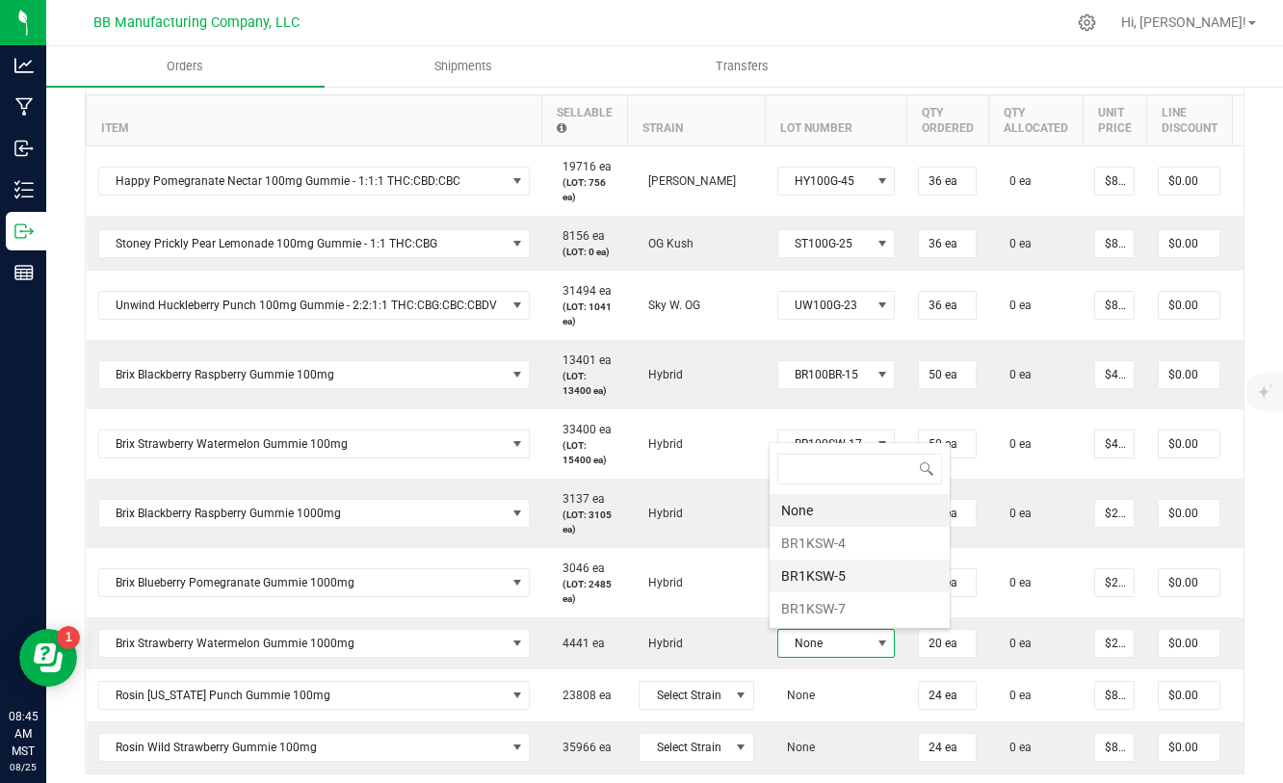
click at [814, 578] on li "BR1KSW-5" at bounding box center [860, 576] width 180 height 33
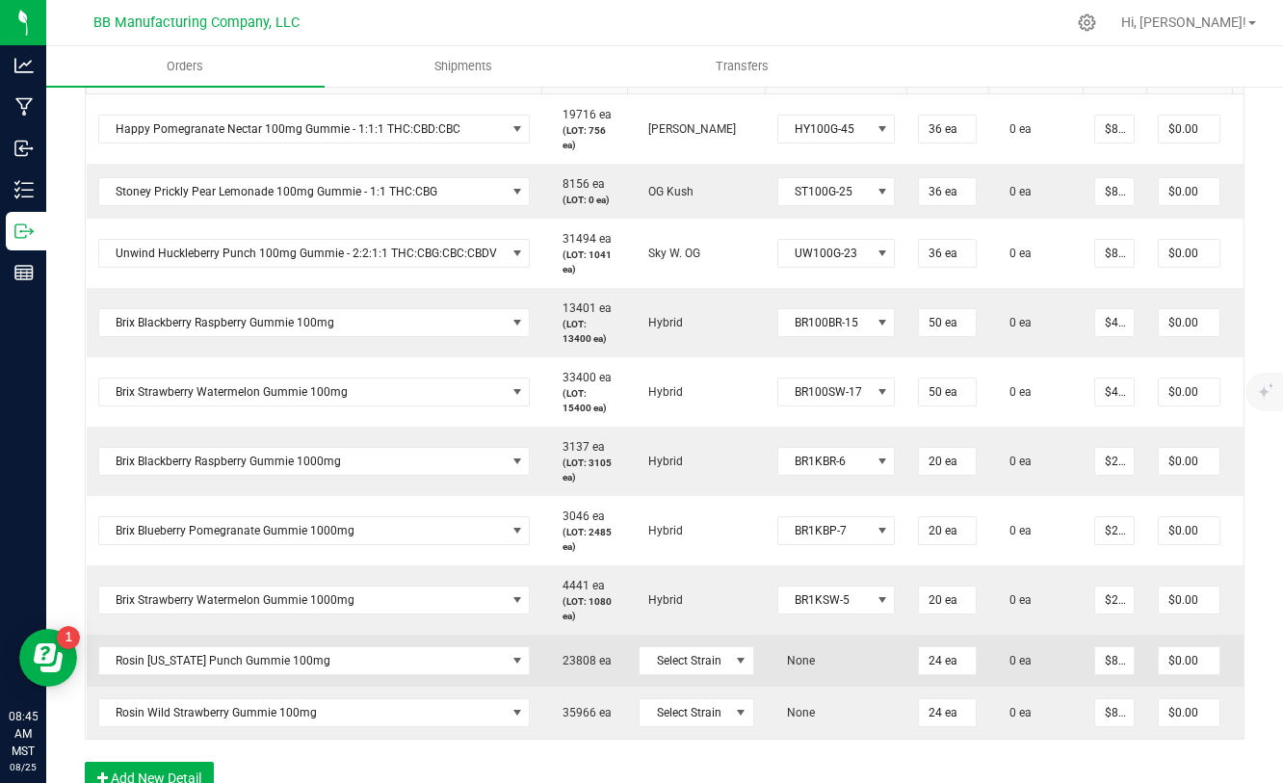
scroll to position [636, 0]
click at [729, 667] on span at bounding box center [741, 659] width 24 height 27
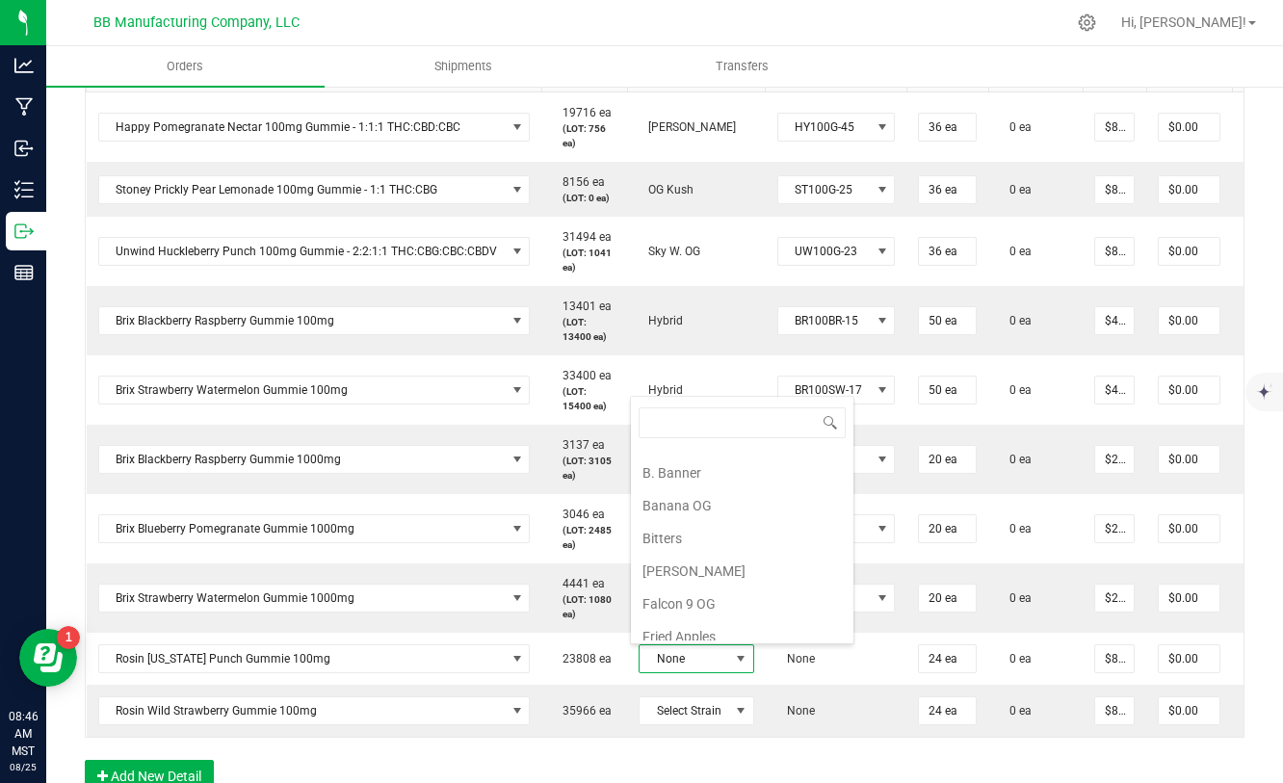
scroll to position [21, 0]
click at [692, 506] on li "Banana OG" at bounding box center [742, 508] width 223 height 33
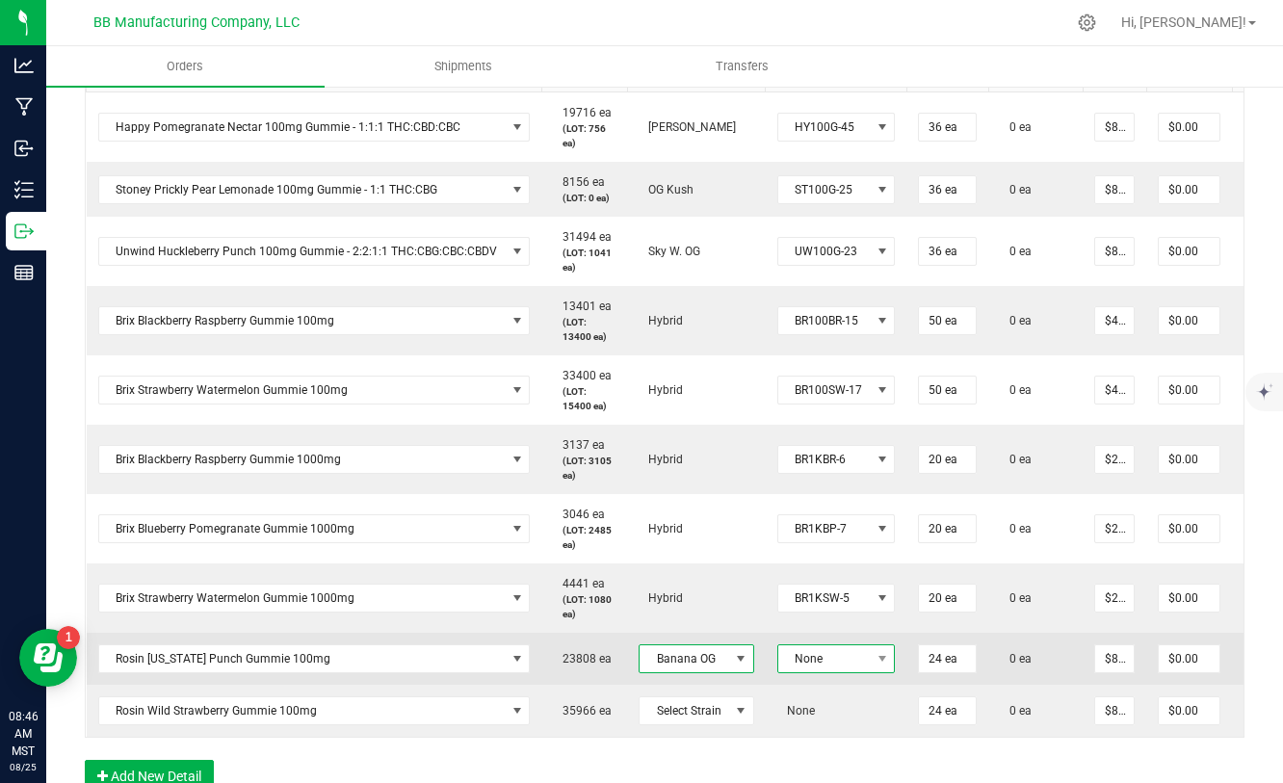
click at [797, 662] on span "None" at bounding box center [825, 659] width 93 height 27
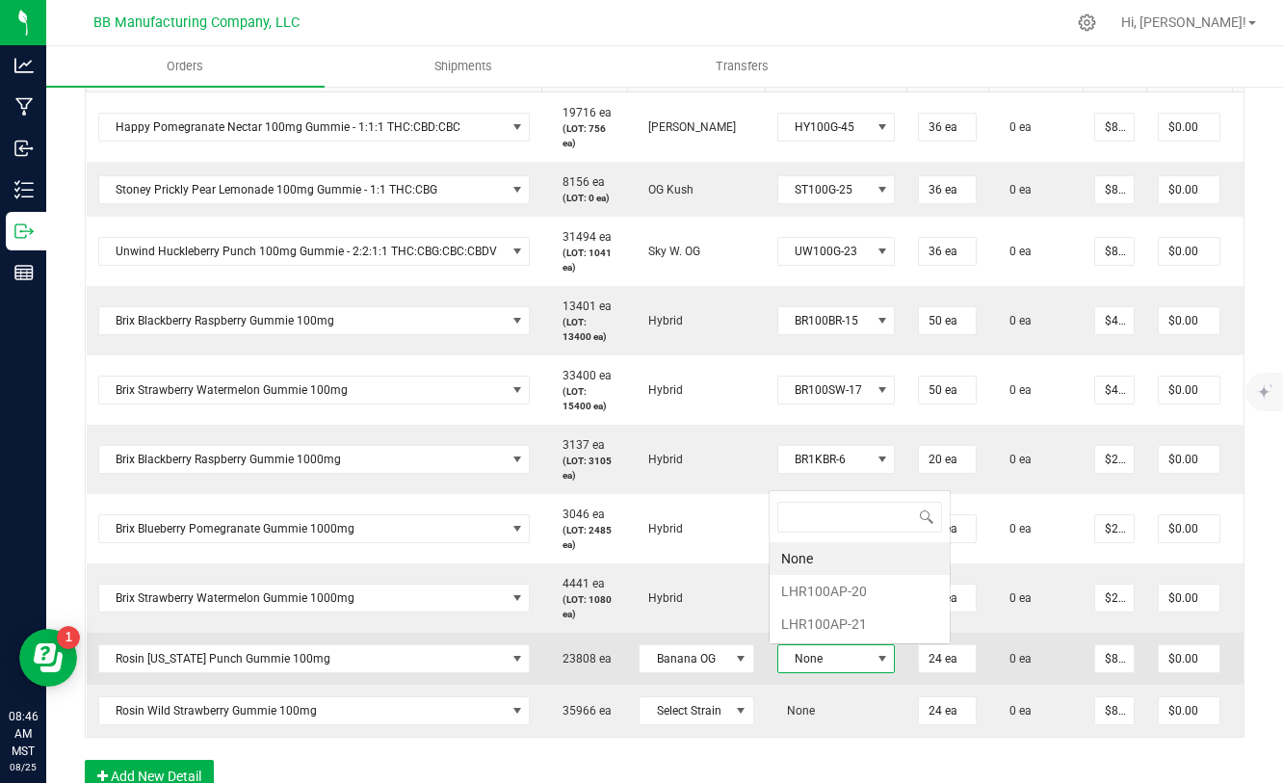
scroll to position [29, 118]
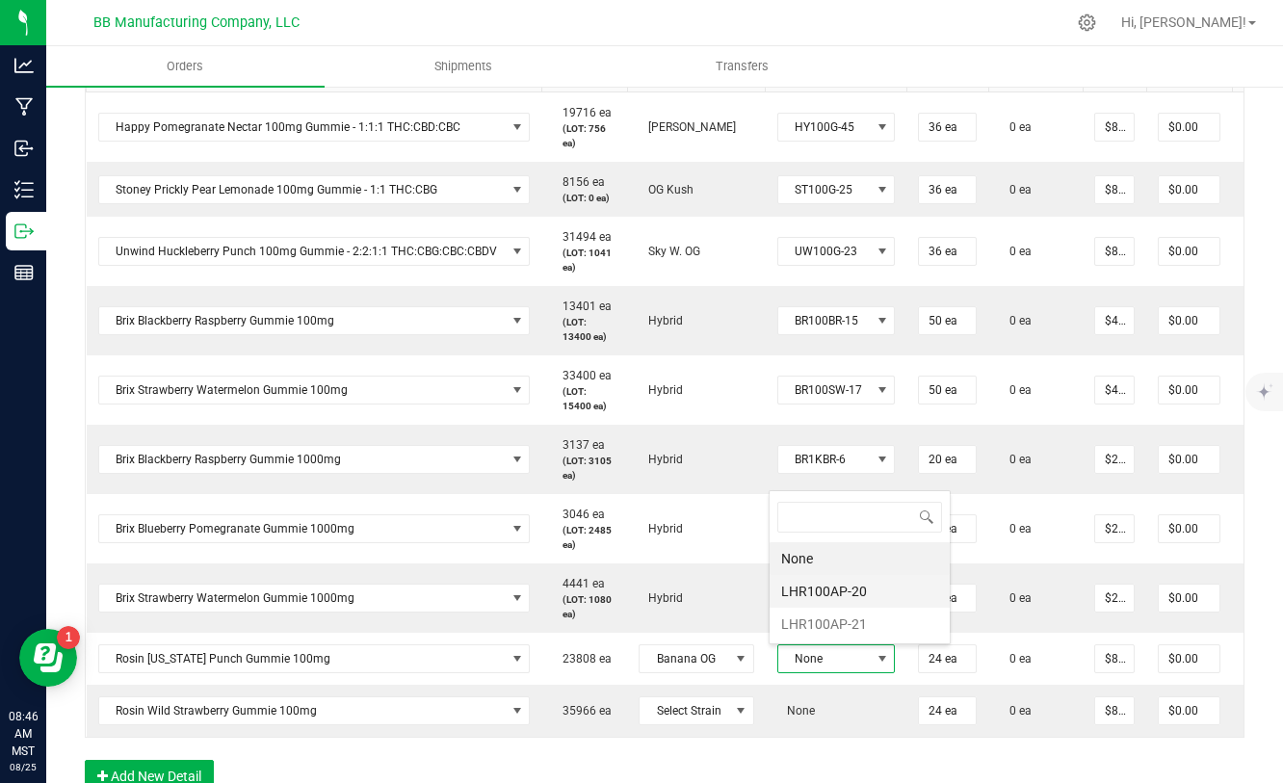
click at [815, 587] on li "LHR100AP-20" at bounding box center [860, 591] width 180 height 33
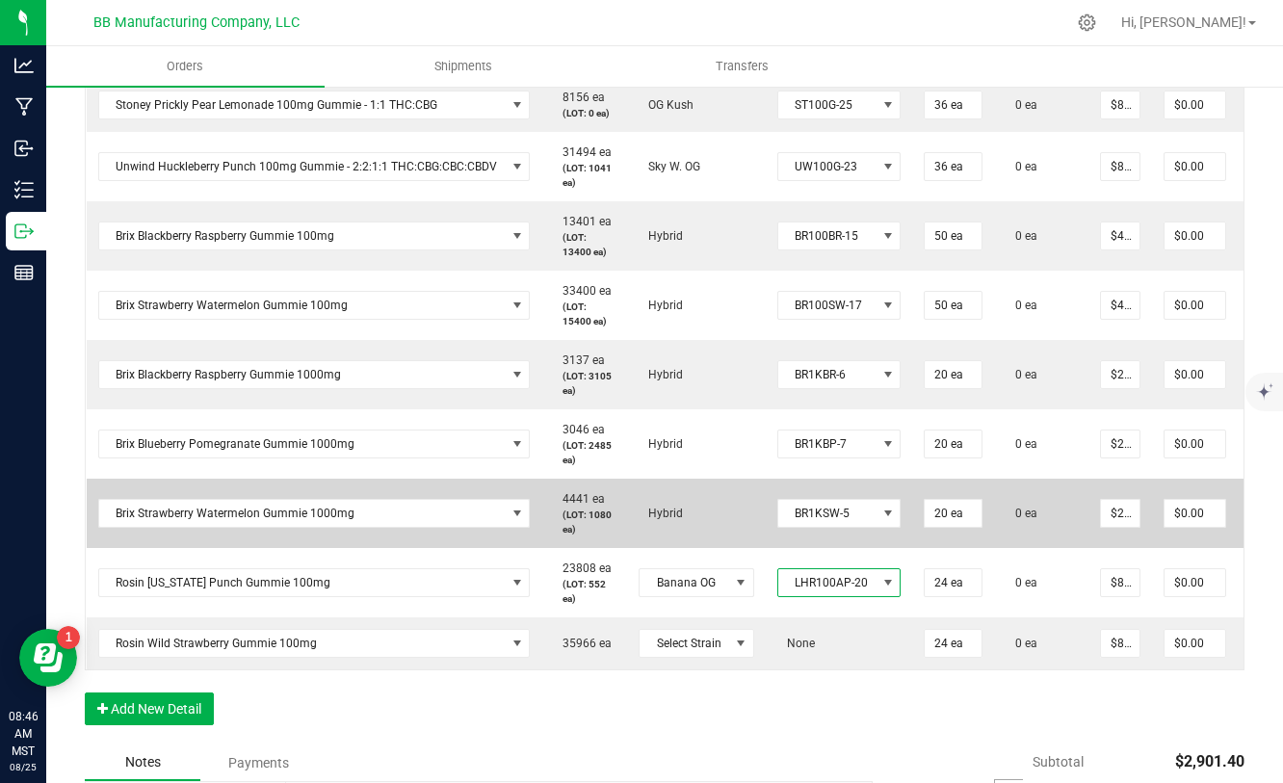
scroll to position [724, 0]
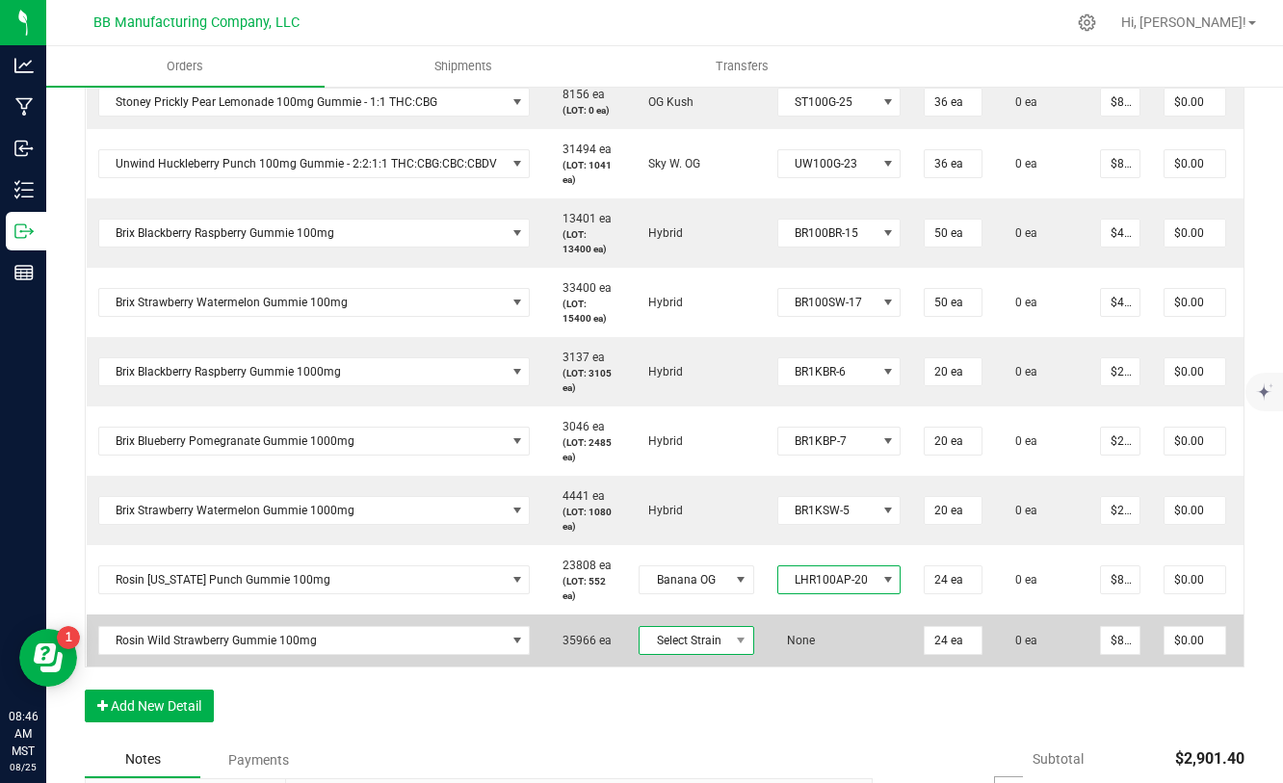
click at [717, 645] on span "Select Strain" at bounding box center [685, 640] width 90 height 27
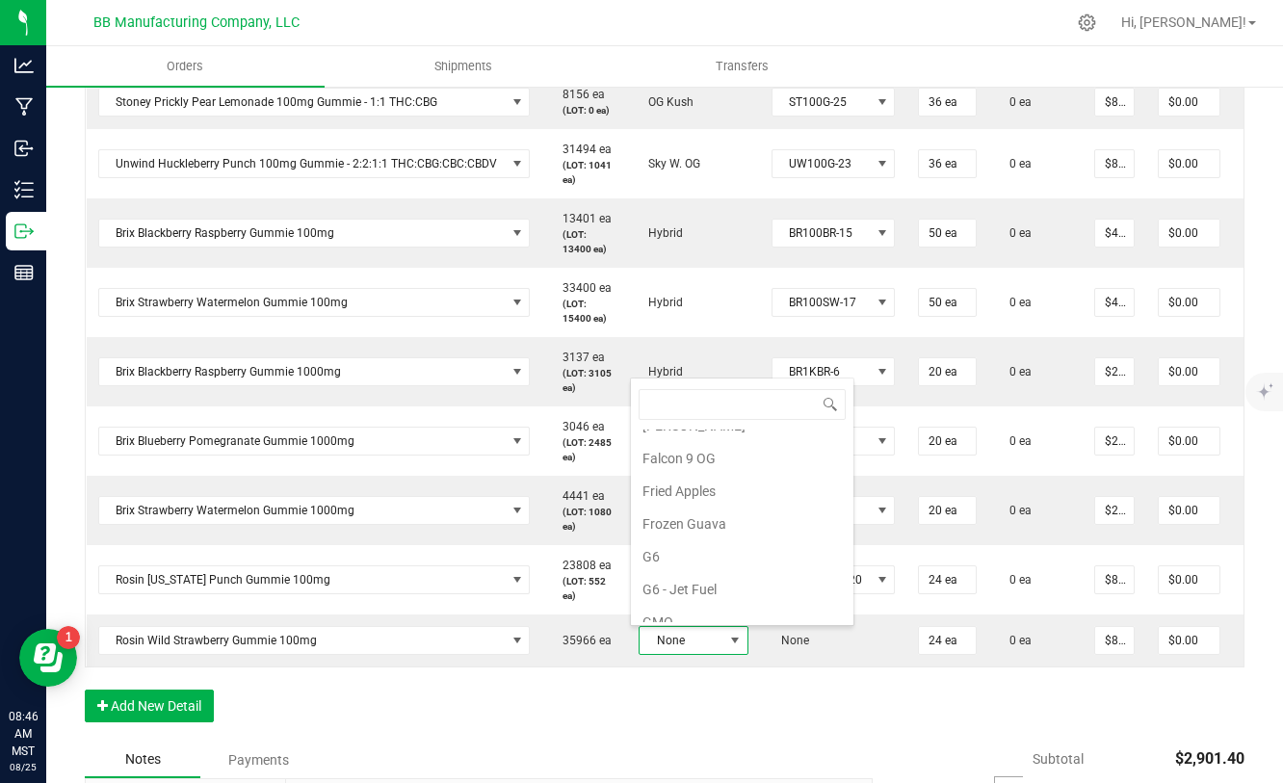
scroll to position [0, 0]
click at [721, 481] on li "B. Banner" at bounding box center [742, 479] width 223 height 33
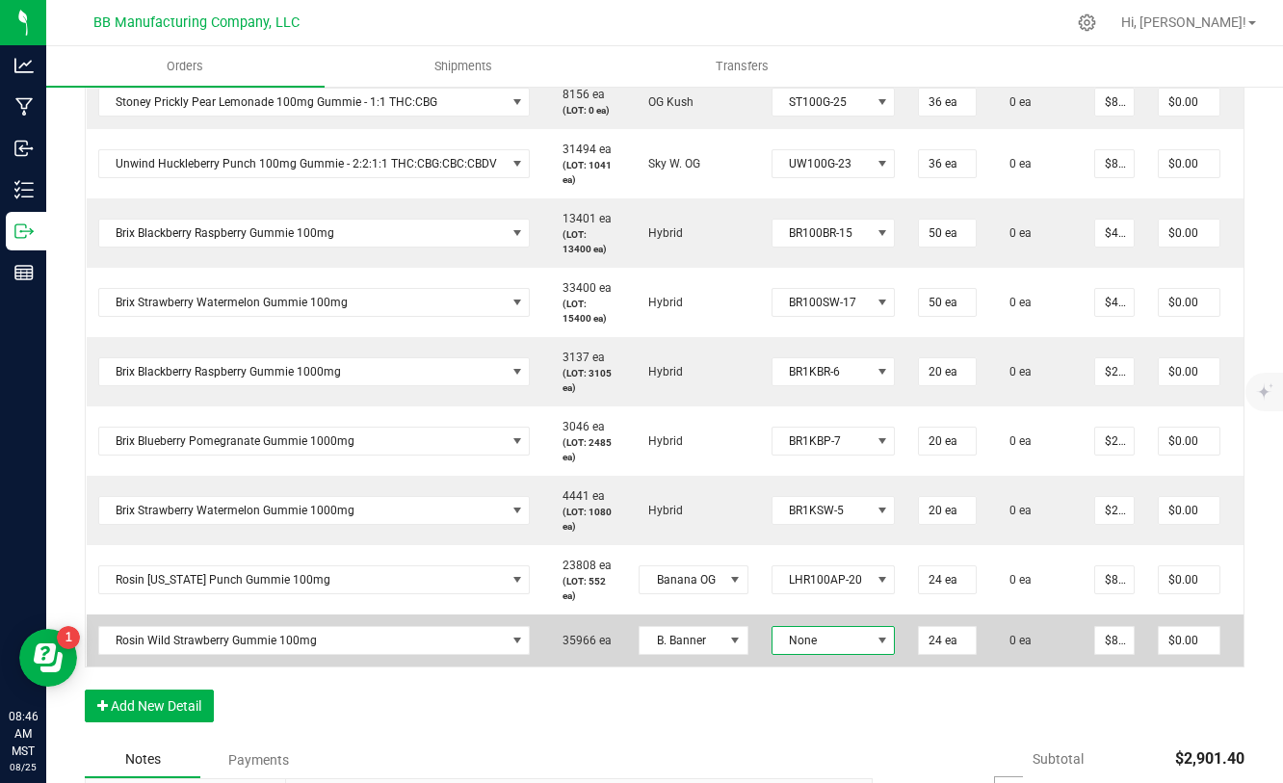
click at [856, 644] on span "None" at bounding box center [822, 640] width 98 height 27
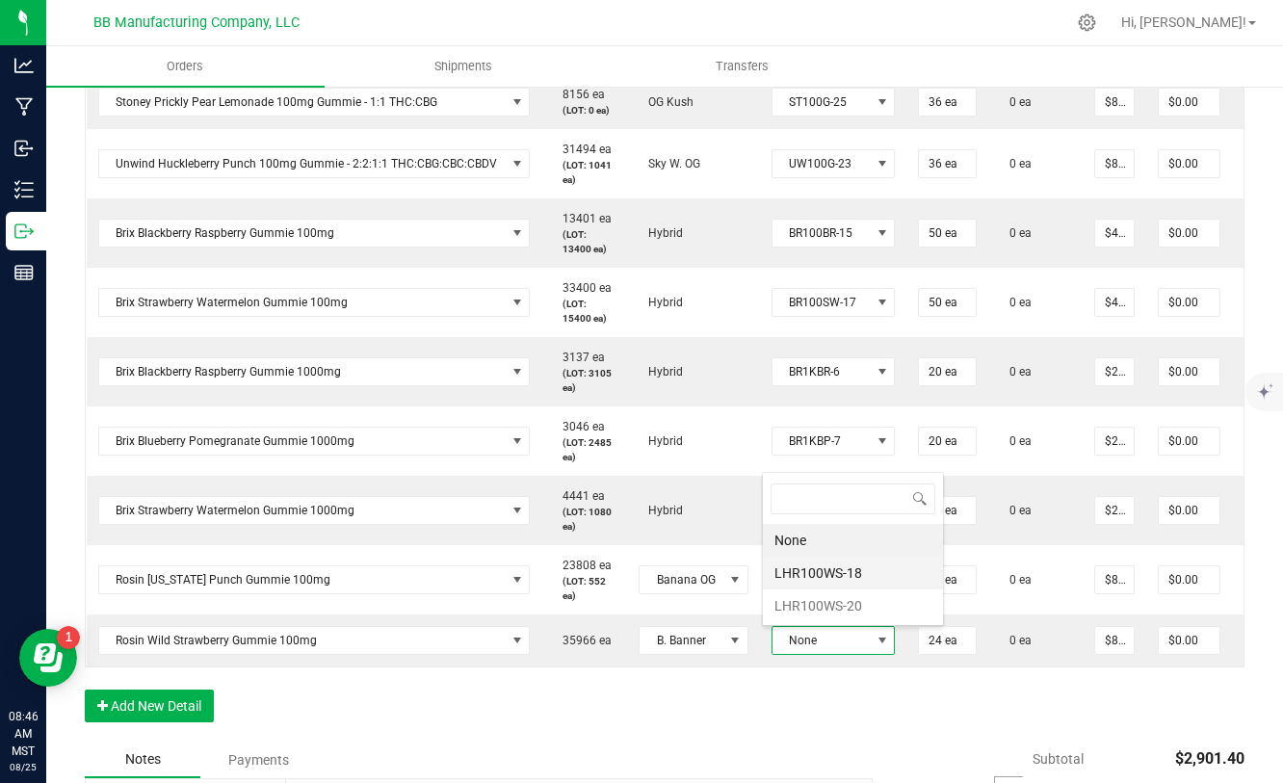
click at [828, 578] on li "LHR100WS-18" at bounding box center [853, 573] width 180 height 33
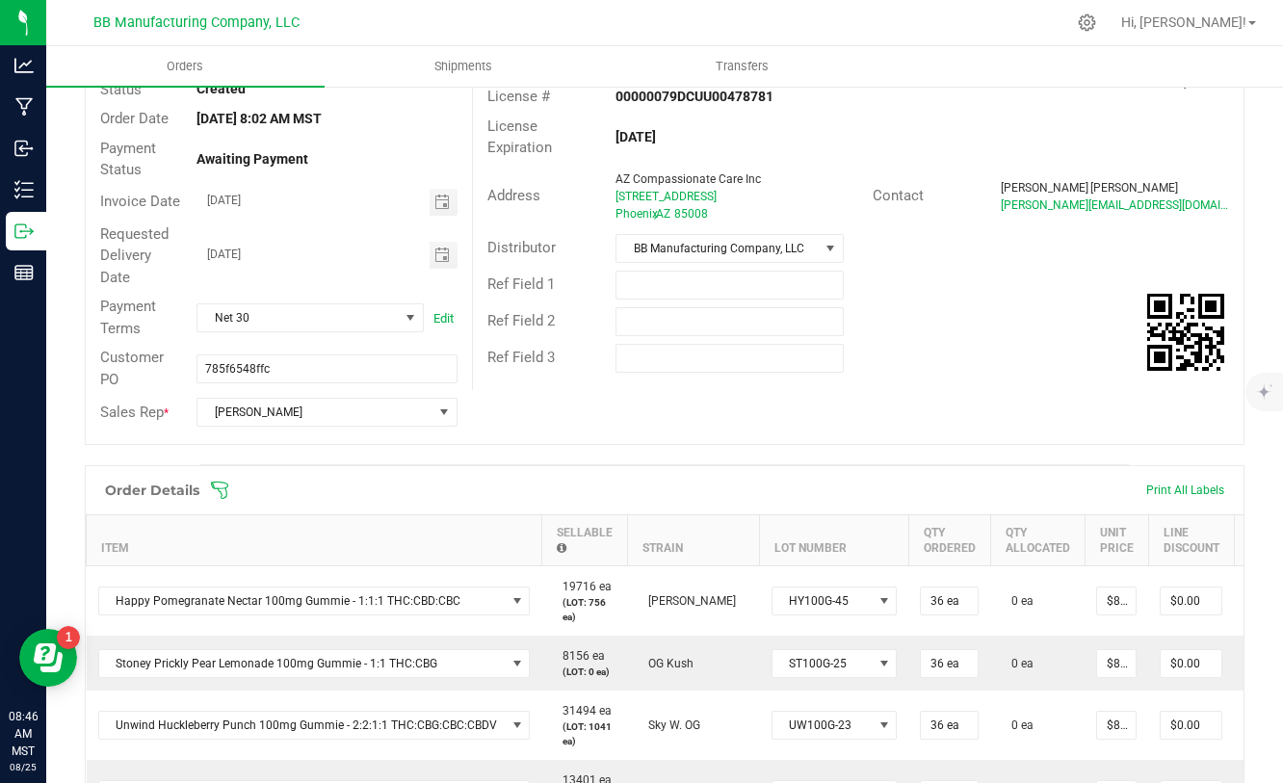
scroll to position [0, 0]
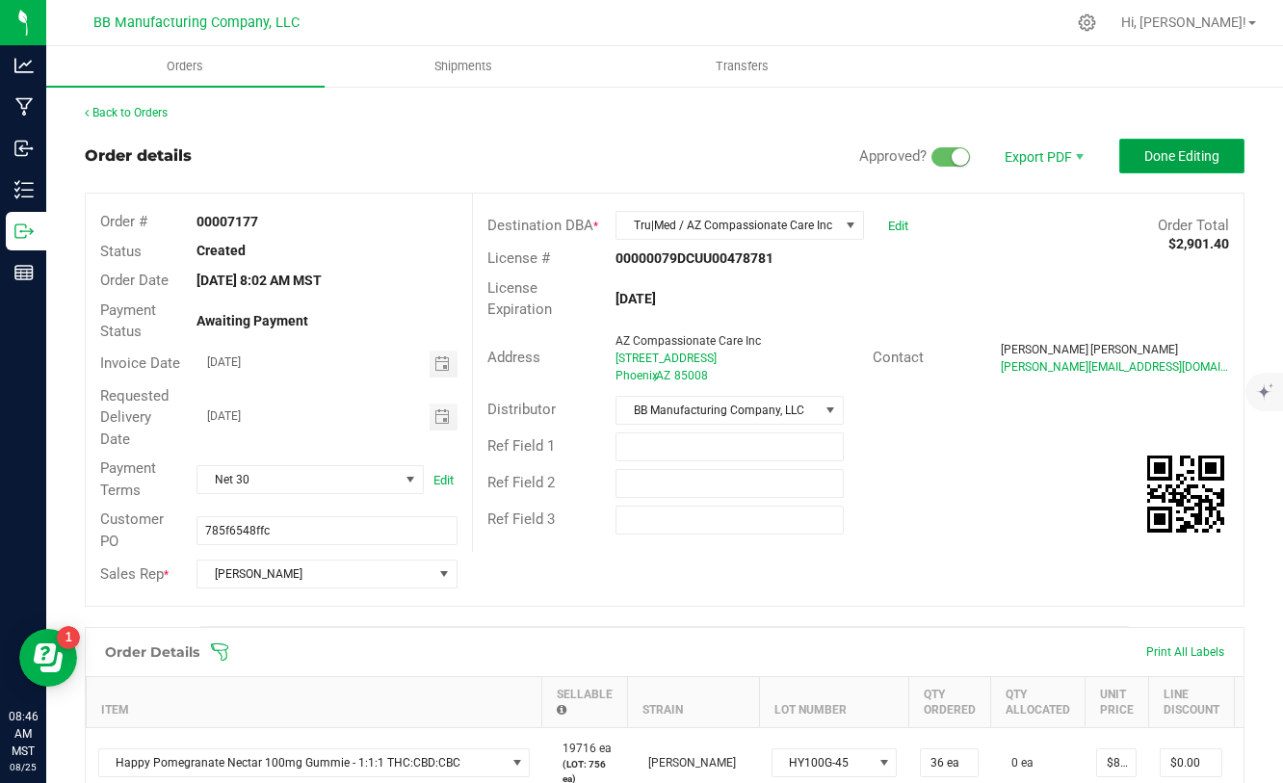
click at [1134, 162] on button "Done Editing" at bounding box center [1182, 156] width 125 height 35
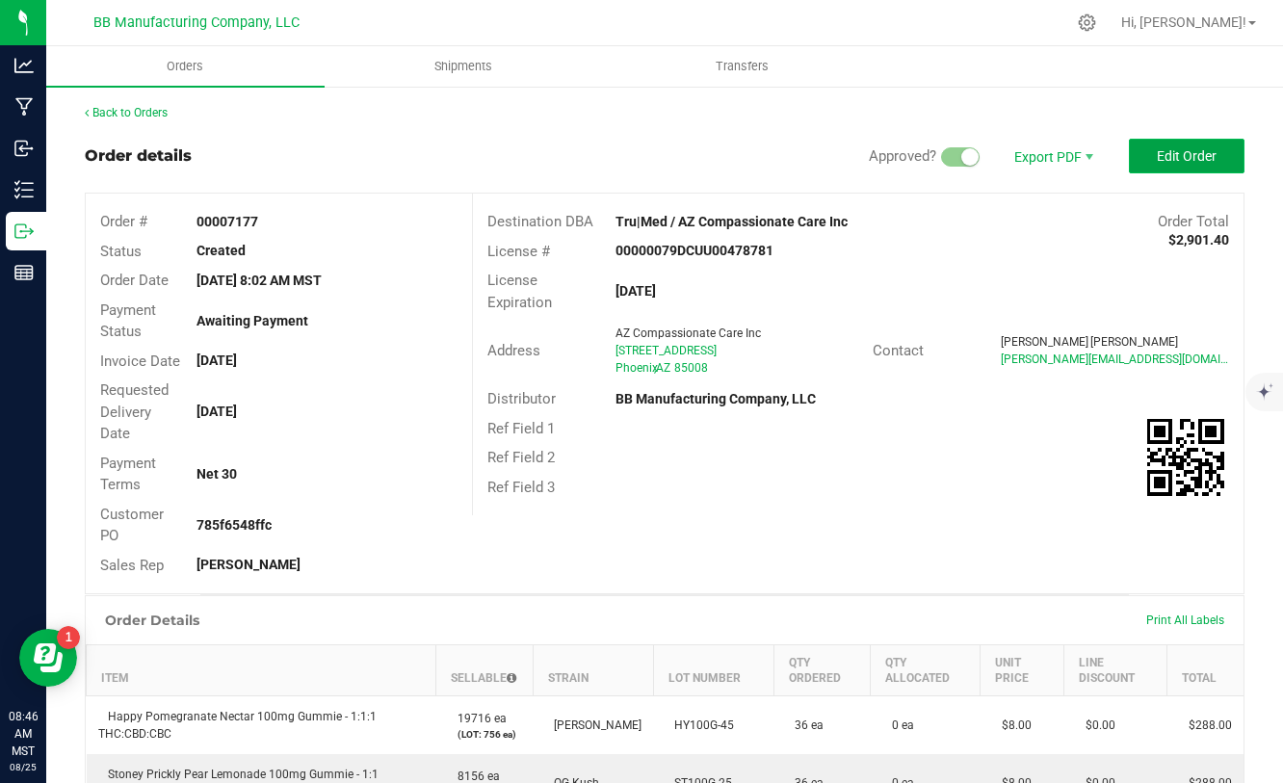
click at [1149, 154] on button "Edit Order" at bounding box center [1187, 156] width 116 height 35
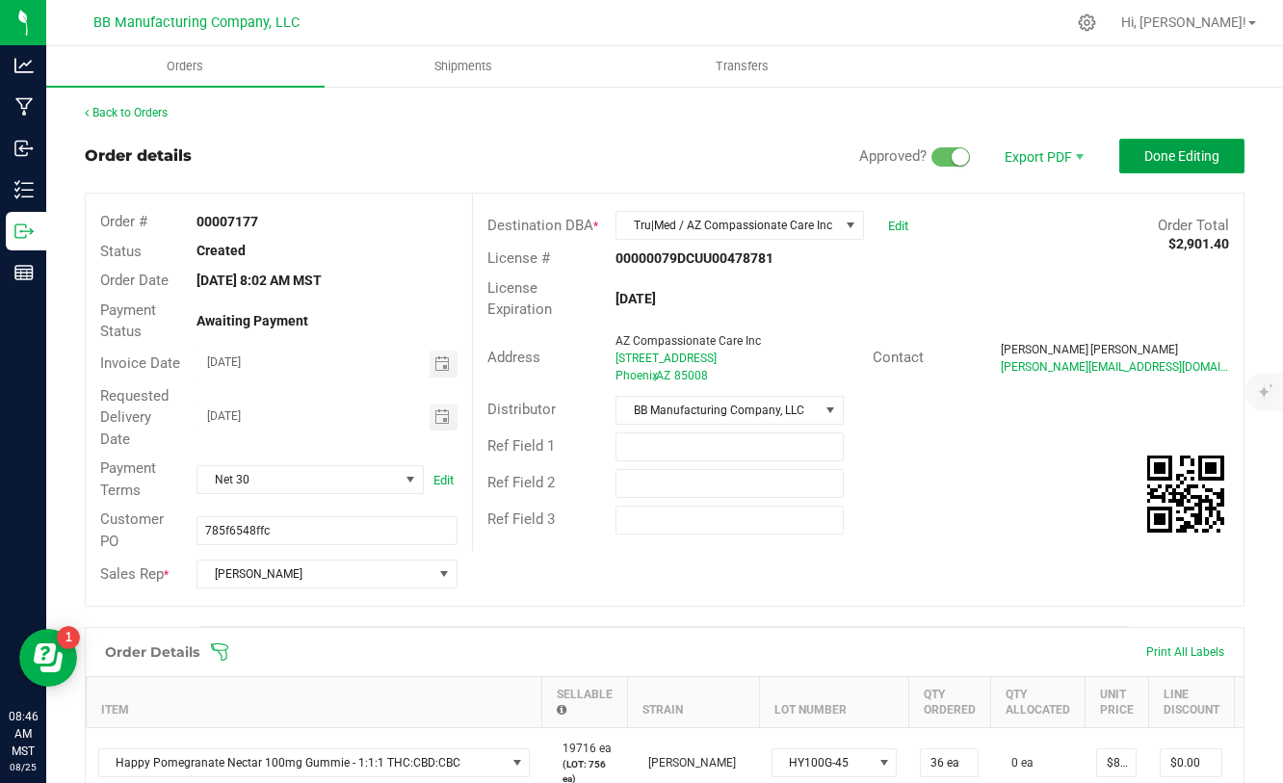
click at [1149, 157] on span "Done Editing" at bounding box center [1182, 155] width 75 height 15
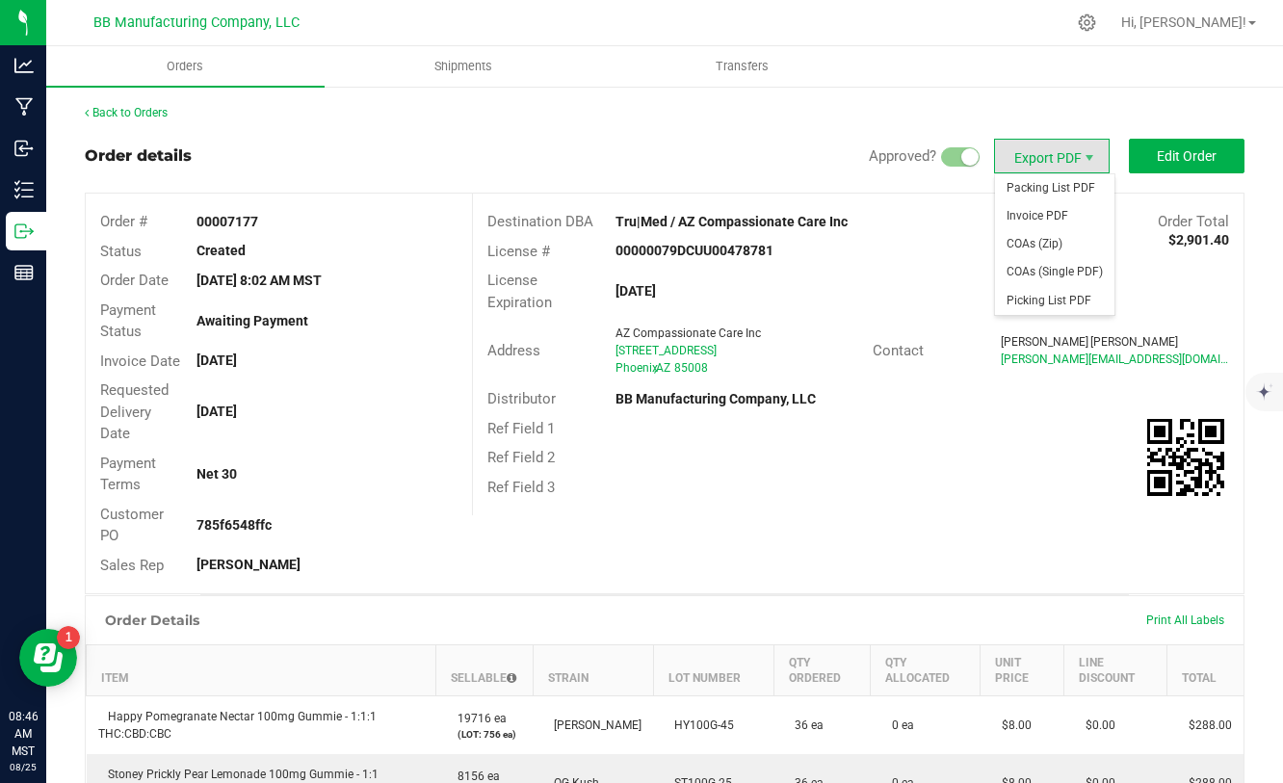
click at [1071, 162] on span "Export PDF" at bounding box center [1052, 156] width 116 height 35
click at [1042, 213] on span "Invoice PDF" at bounding box center [1054, 216] width 119 height 28
